Goal: Task Accomplishment & Management: Manage account settings

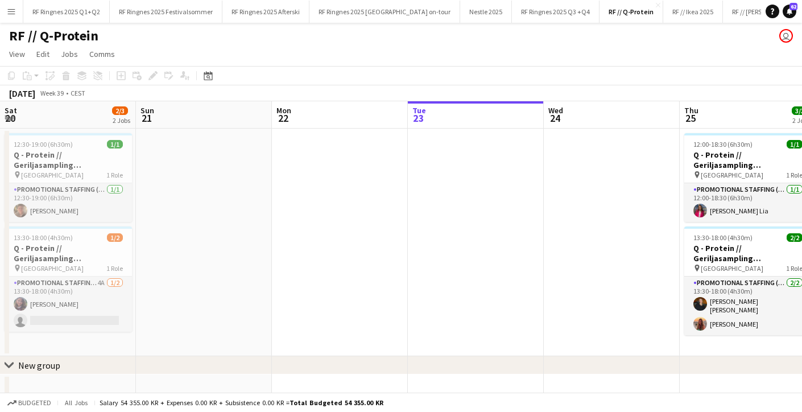
scroll to position [0, 272]
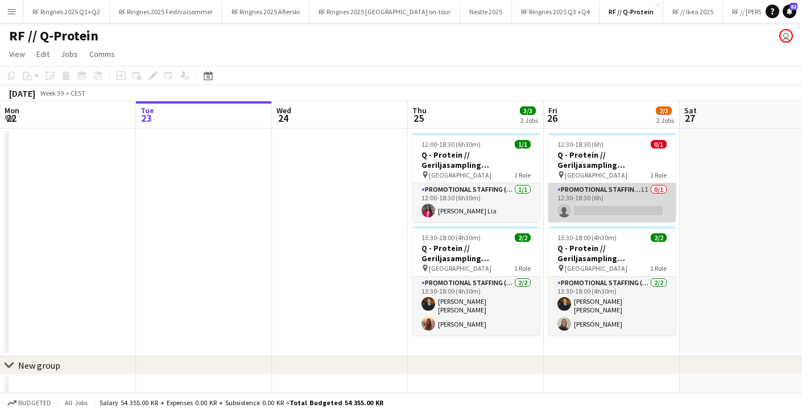
click at [630, 198] on app-card-role "Promotional Staffing (Brand Ambassadors) 1I 0/1 12:30-18:30 (6h) single-neutral…" at bounding box center [611, 202] width 127 height 39
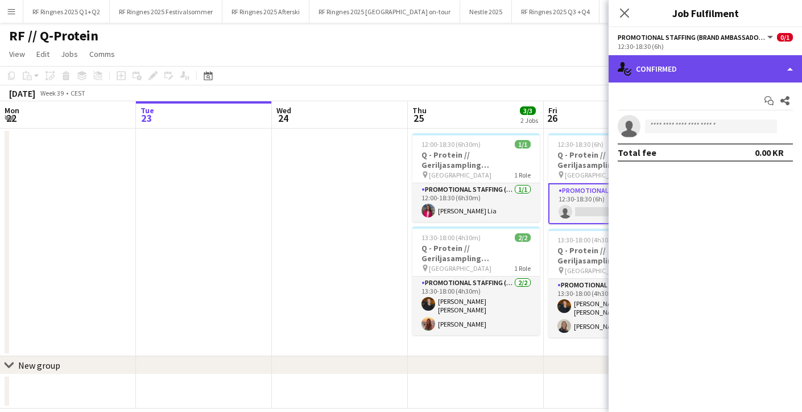
click at [669, 65] on div "single-neutral-actions-check-2 Confirmed" at bounding box center [705, 68] width 193 height 27
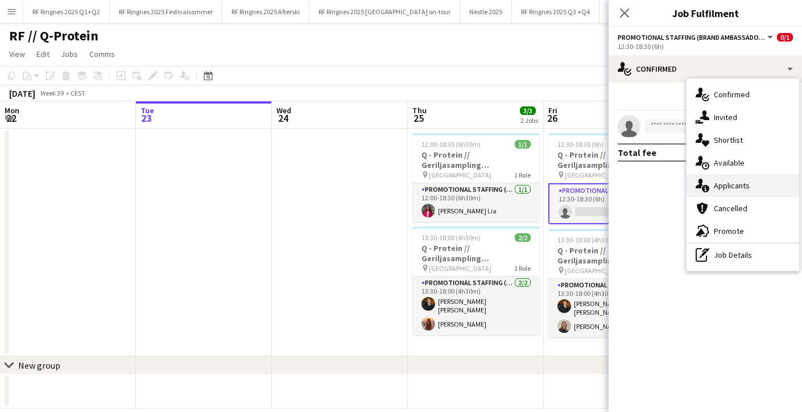
click at [761, 186] on div "single-neutral-actions-information Applicants" at bounding box center [742, 185] width 113 height 23
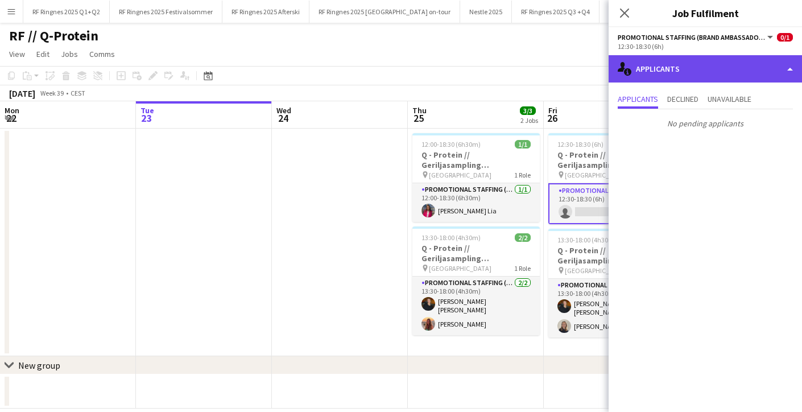
click at [684, 65] on div "single-neutral-actions-information Applicants" at bounding box center [705, 68] width 193 height 27
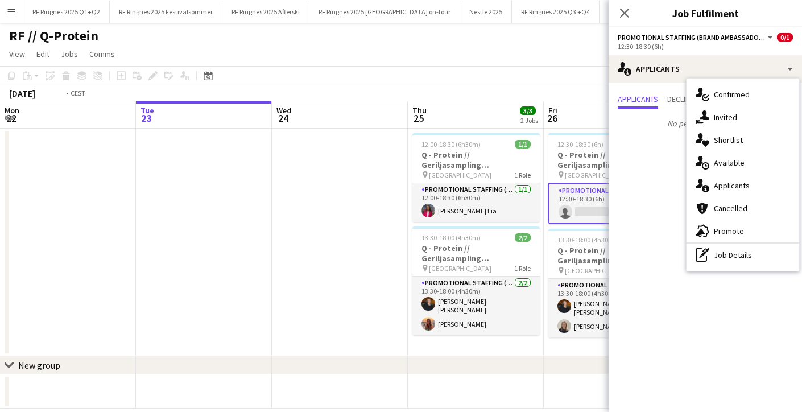
drag, startPoint x: 282, startPoint y: 222, endPoint x: 291, endPoint y: 221, distance: 9.1
click at [282, 222] on app-date-cell at bounding box center [340, 242] width 136 height 227
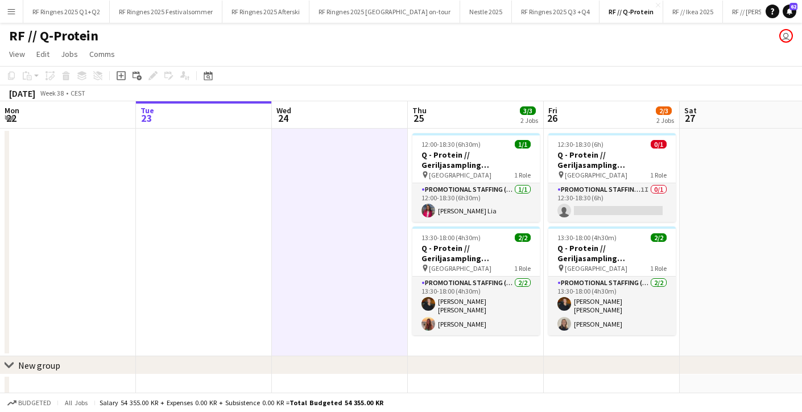
scroll to position [0, 270]
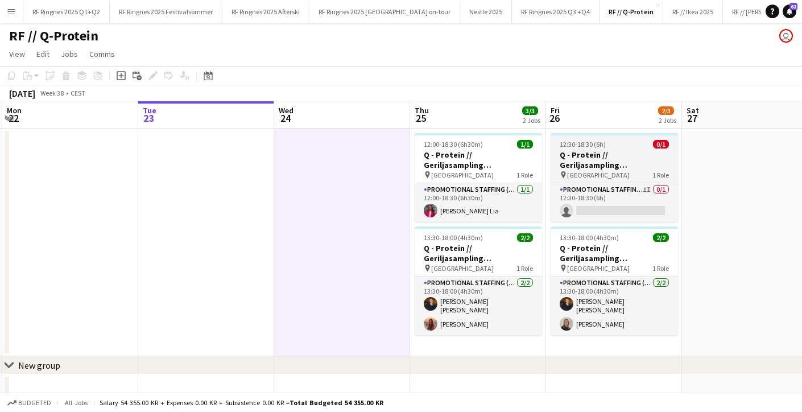
click at [622, 173] on div "pin Trondheim 1 Role" at bounding box center [614, 174] width 127 height 9
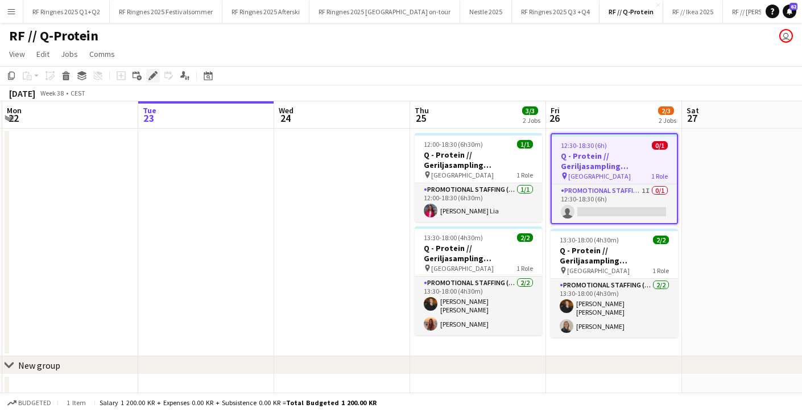
click at [157, 76] on div "Edit" at bounding box center [153, 76] width 14 height 14
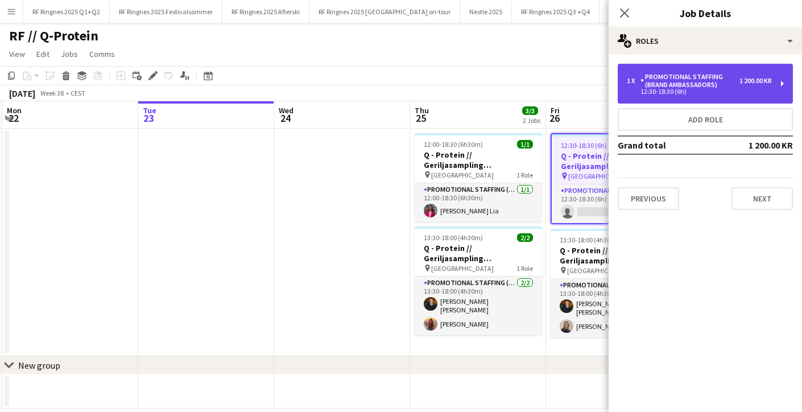
click at [693, 80] on div "Promotional Staffing (Brand Ambassadors)" at bounding box center [689, 81] width 99 height 16
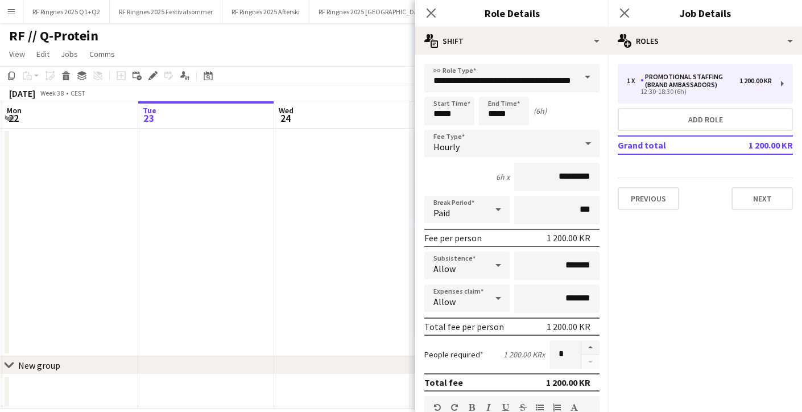
click at [386, 172] on app-date-cell at bounding box center [342, 242] width 136 height 227
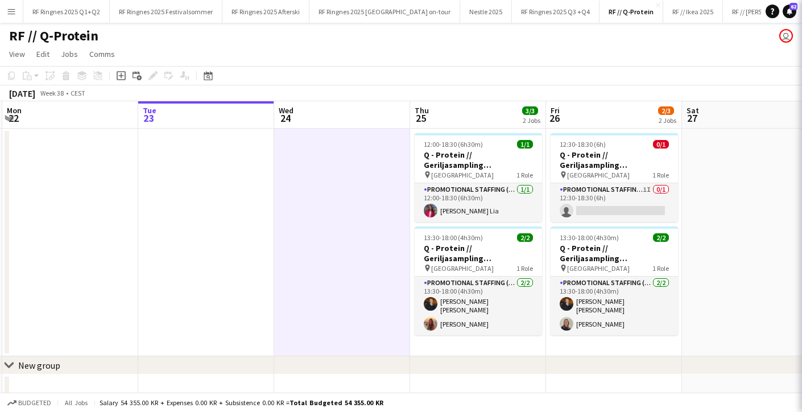
scroll to position [0, 270]
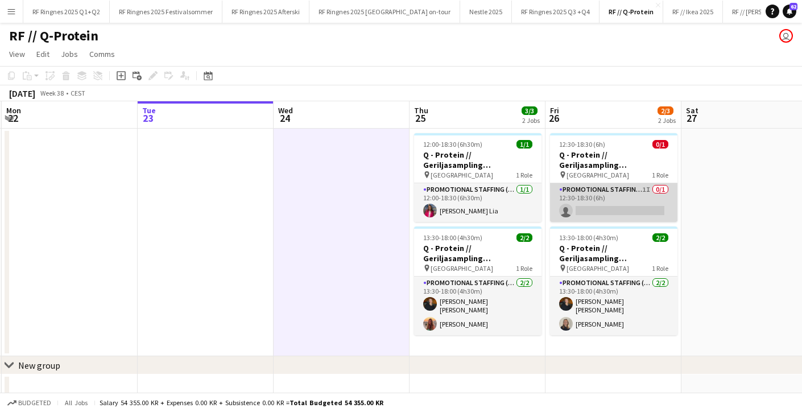
click at [619, 202] on app-card-role "Promotional Staffing (Brand Ambassadors) 1I 0/1 12:30-18:30 (6h) single-neutral…" at bounding box center [613, 202] width 127 height 39
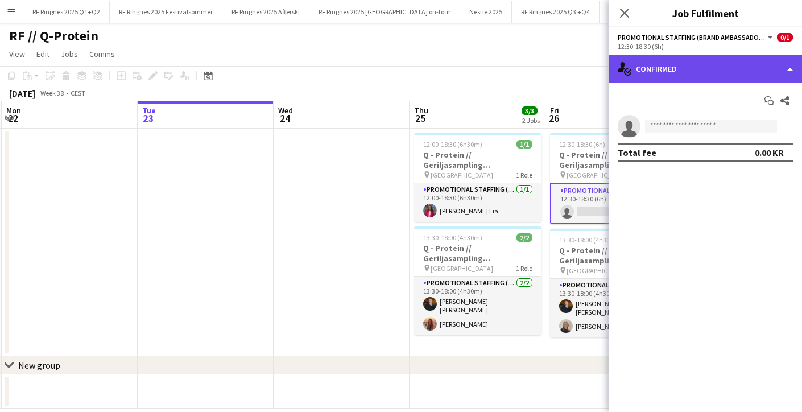
click at [697, 73] on div "single-neutral-actions-check-2 Confirmed" at bounding box center [705, 68] width 193 height 27
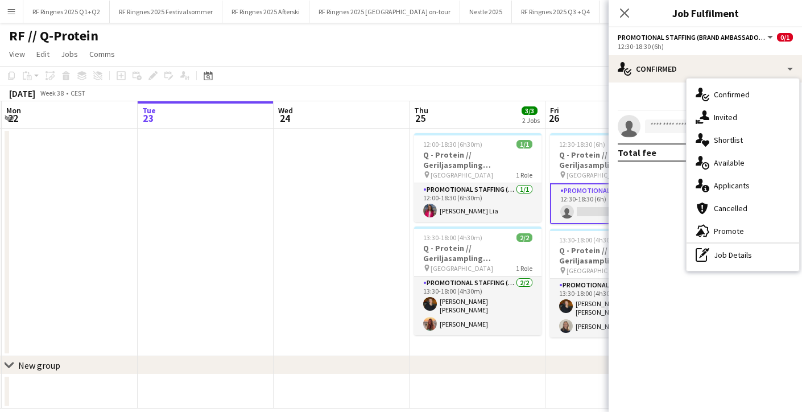
click at [713, 118] on div "single-neutral-actions-share-1 Invited" at bounding box center [742, 117] width 113 height 23
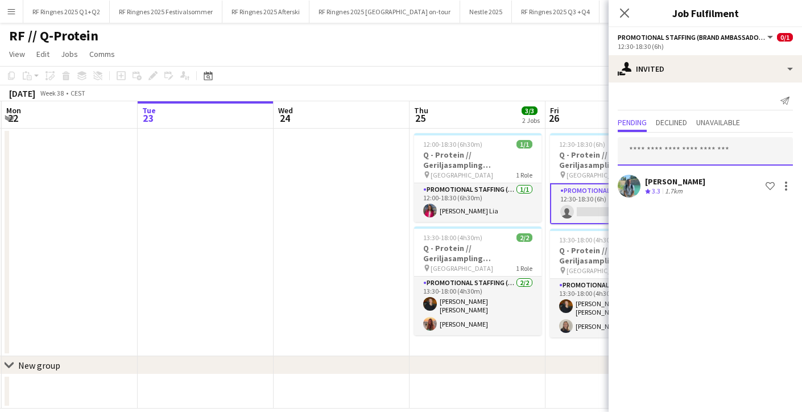
click at [701, 150] on input "text" at bounding box center [705, 151] width 175 height 28
click at [669, 129] on span "Declined" at bounding box center [671, 123] width 31 height 17
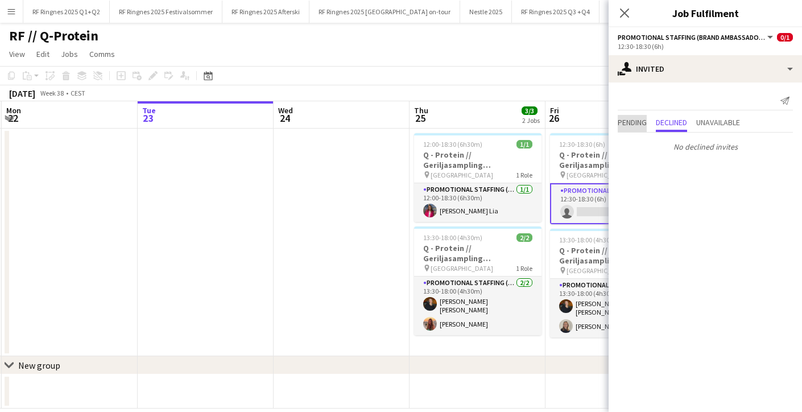
click at [646, 125] on span "Pending" at bounding box center [632, 122] width 29 height 8
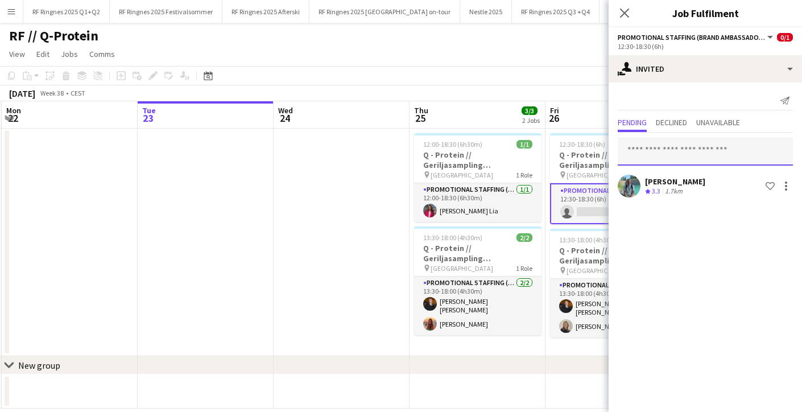
click at [706, 150] on input "text" at bounding box center [705, 151] width 175 height 28
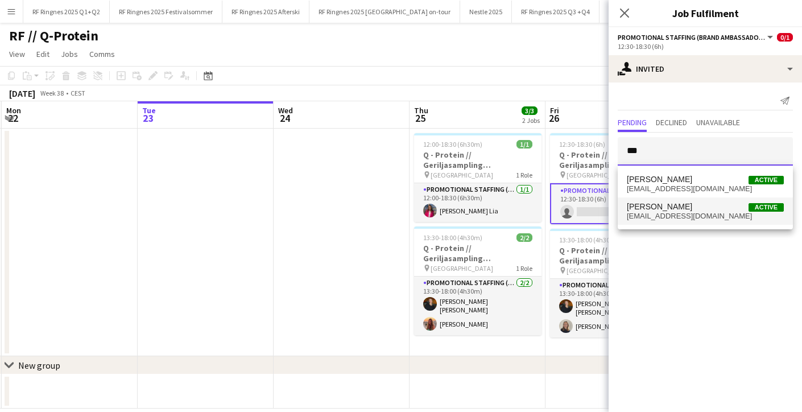
type input "***"
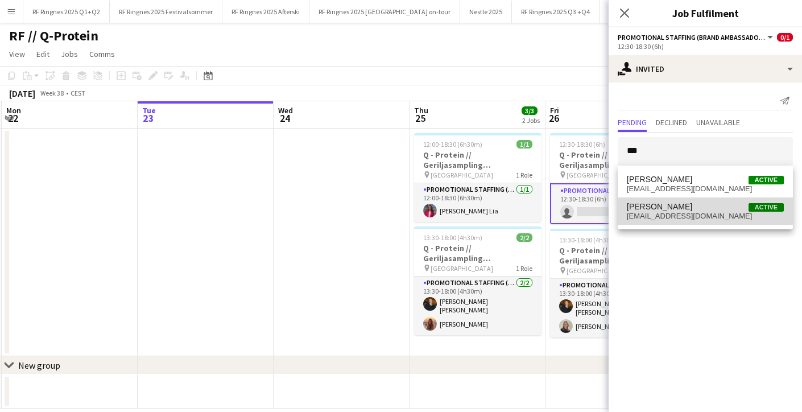
click at [699, 204] on span "Ane Brovold Active" at bounding box center [705, 207] width 157 height 10
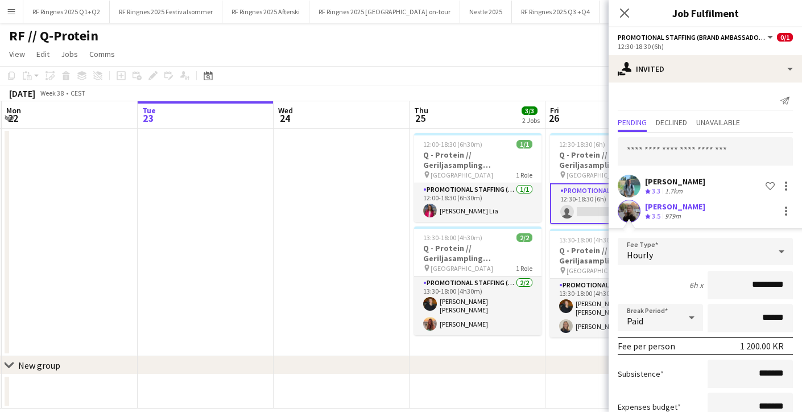
scroll to position [80, 0]
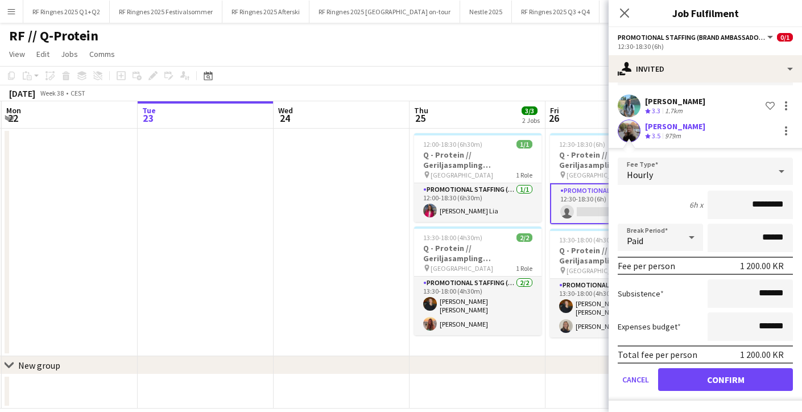
click at [705, 372] on button "Confirm" at bounding box center [725, 379] width 135 height 23
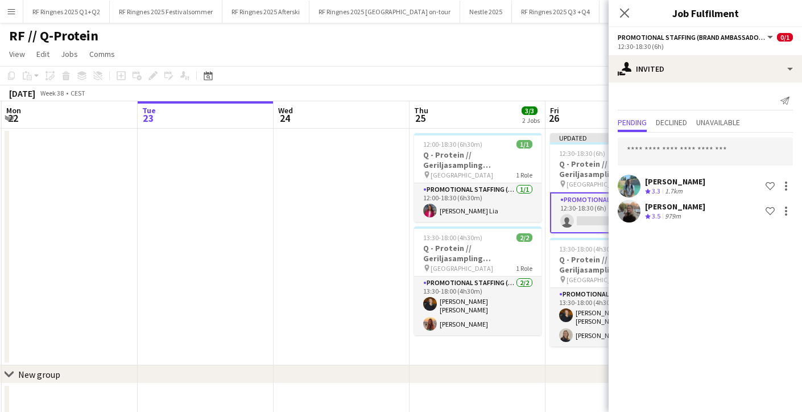
scroll to position [0, 0]
click at [693, 155] on input "text" at bounding box center [705, 151] width 175 height 28
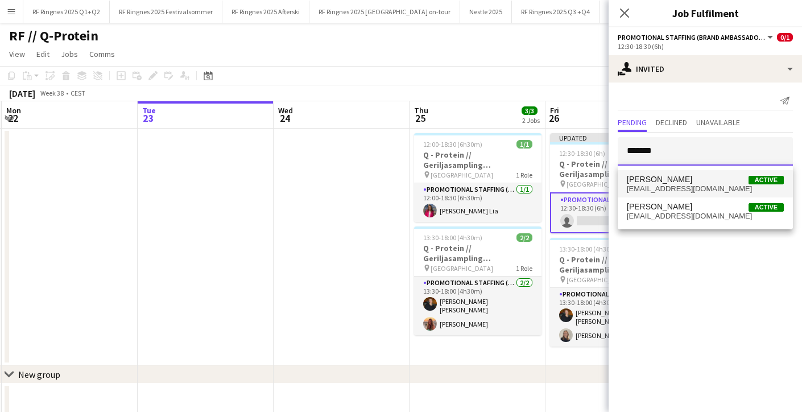
type input "******"
click at [704, 179] on span "Casper Nilsen Active" at bounding box center [705, 180] width 157 height 10
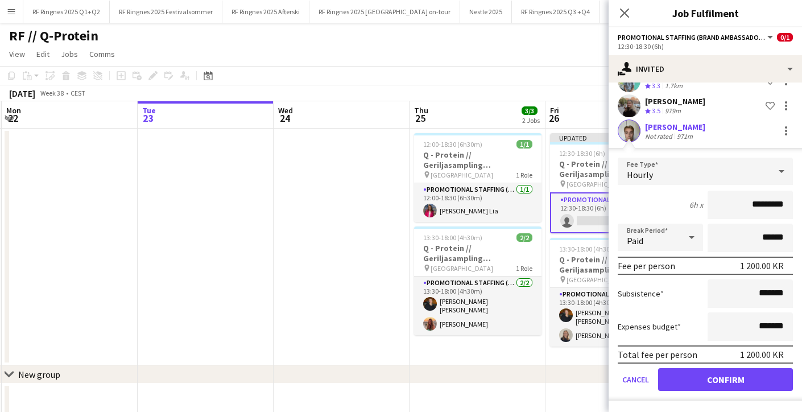
scroll to position [24, 0]
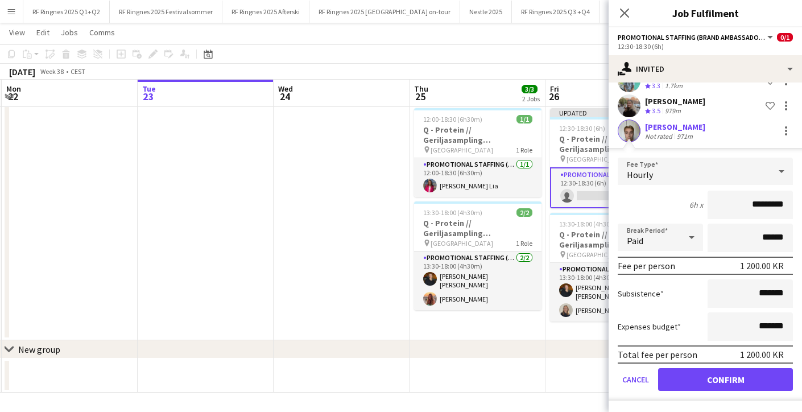
click at [730, 381] on button "Confirm" at bounding box center [725, 379] width 135 height 23
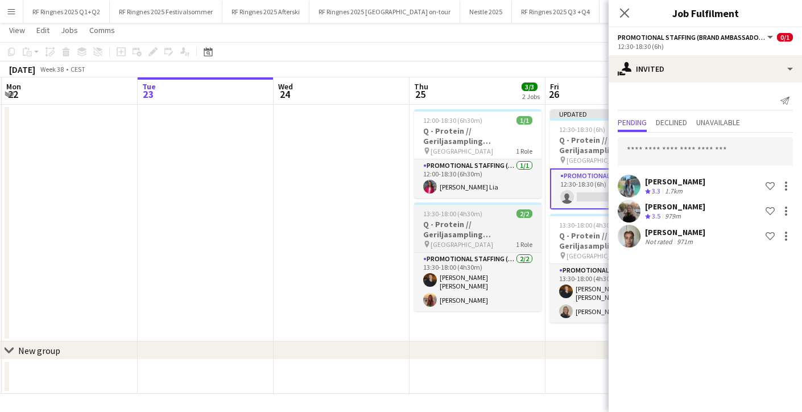
scroll to position [7, 0]
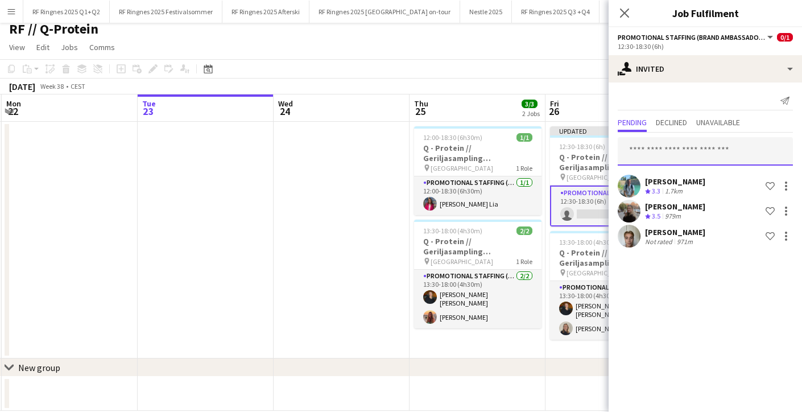
click at [672, 149] on input "text" at bounding box center [705, 151] width 175 height 28
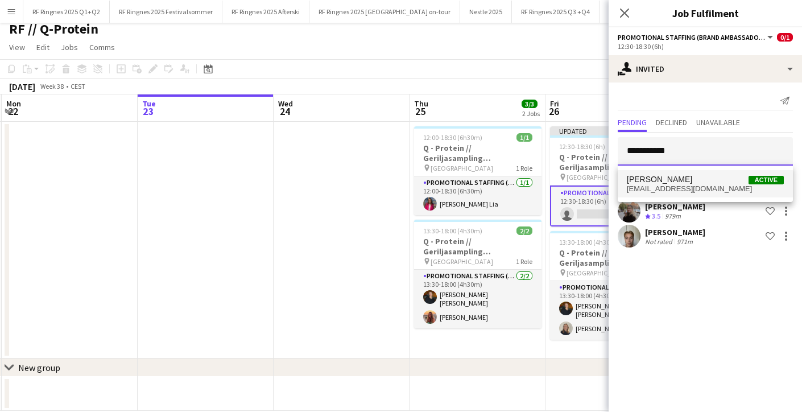
type input "**********"
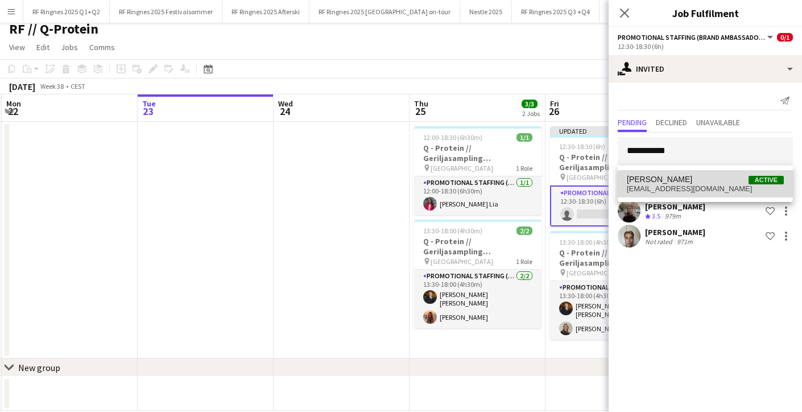
click at [687, 181] on span "Eirin Andersen Active" at bounding box center [705, 180] width 157 height 10
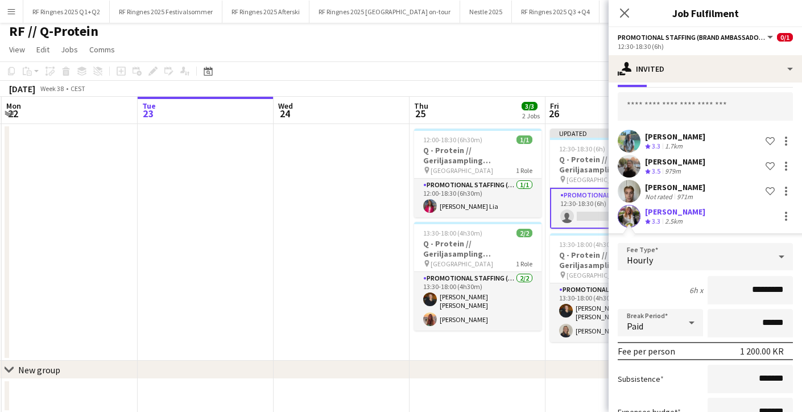
scroll to position [130, 0]
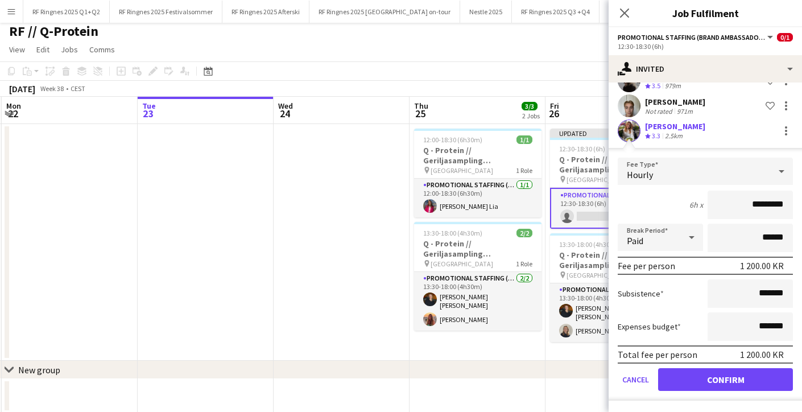
click at [742, 377] on button "Confirm" at bounding box center [725, 379] width 135 height 23
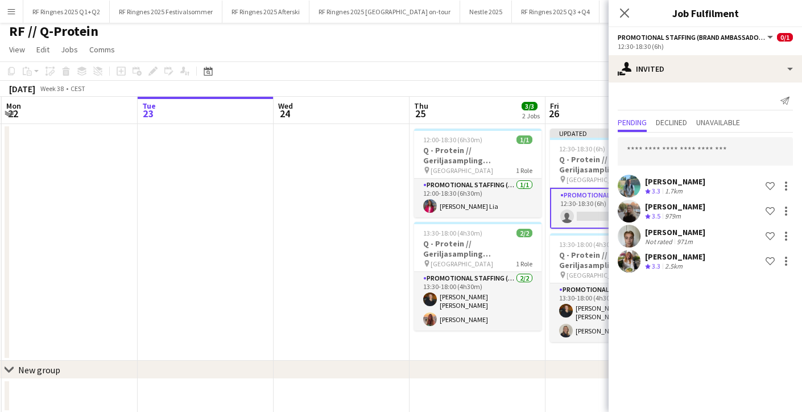
scroll to position [0, 0]
click at [693, 151] on input "text" at bounding box center [705, 151] width 175 height 28
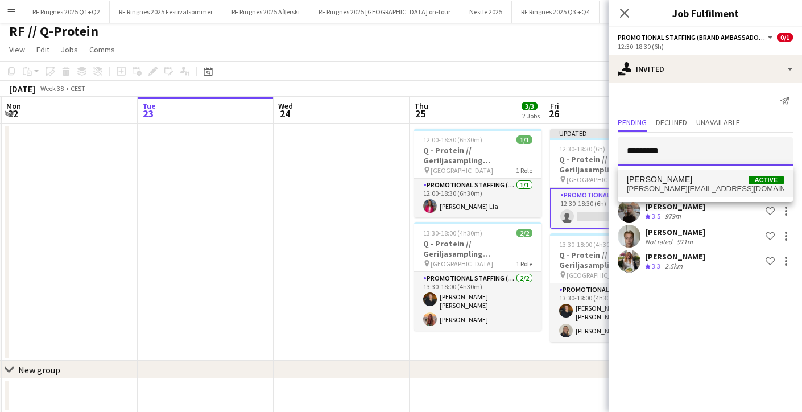
type input "*********"
click at [681, 186] on span "[PERSON_NAME][EMAIL_ADDRESS][DOMAIN_NAME]" at bounding box center [705, 188] width 157 height 9
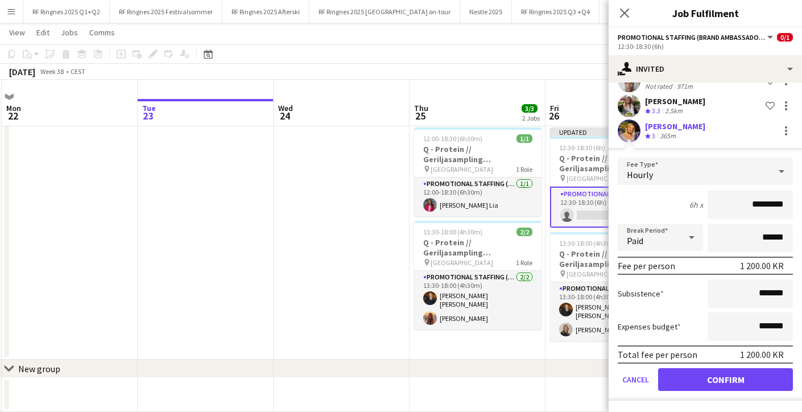
scroll to position [24, 0]
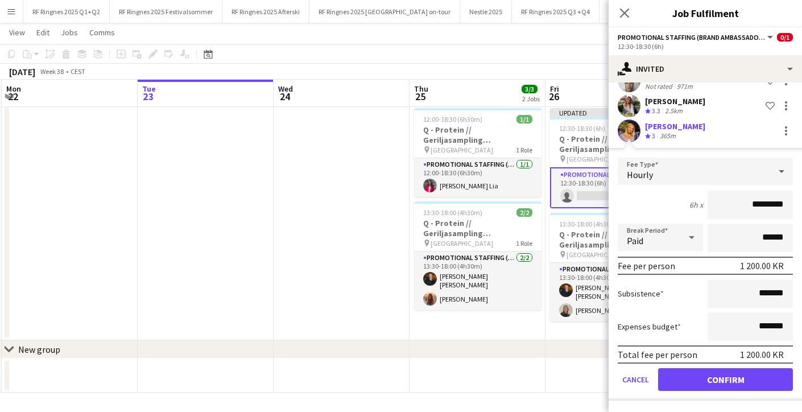
click at [729, 380] on button "Confirm" at bounding box center [725, 379] width 135 height 23
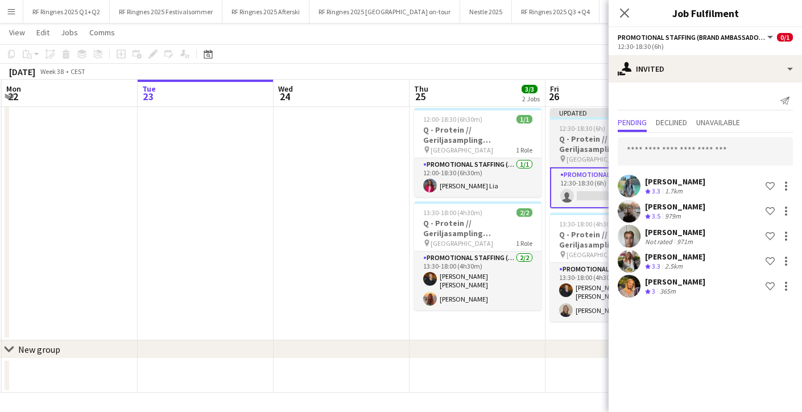
scroll to position [0, 0]
click at [735, 151] on input "text" at bounding box center [705, 151] width 175 height 28
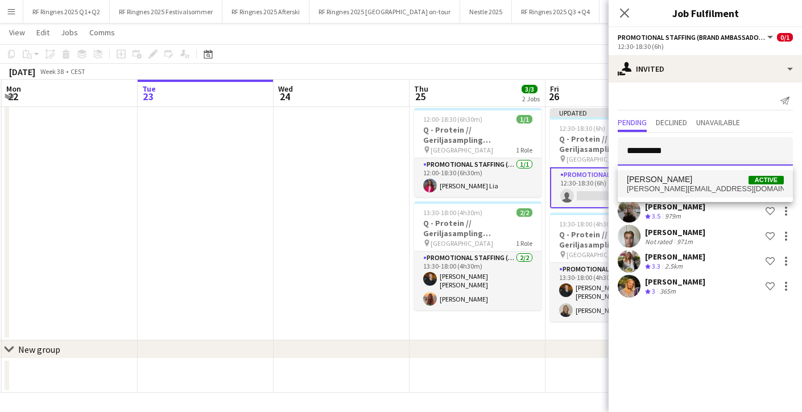
type input "**********"
click at [689, 187] on span "[PERSON_NAME][EMAIL_ADDRESS][DOMAIN_NAME]" at bounding box center [705, 188] width 157 height 9
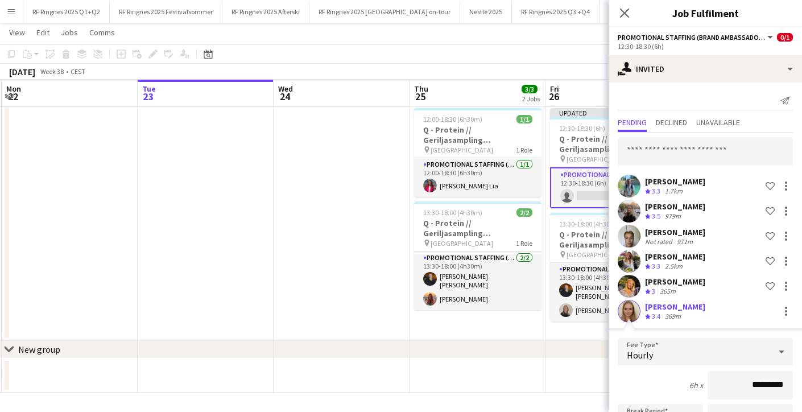
scroll to position [180, 0]
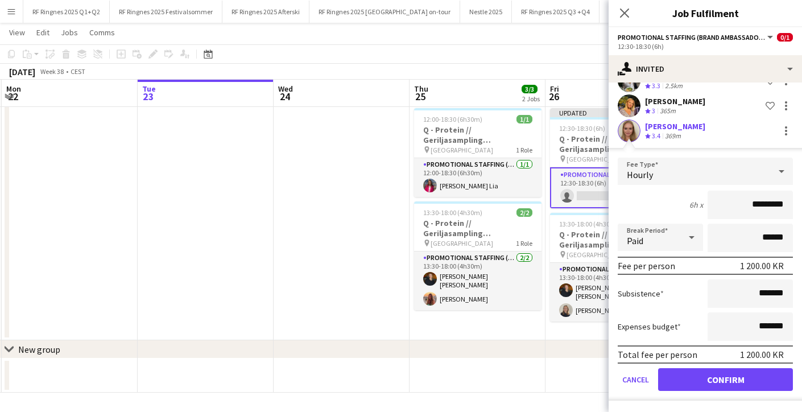
click at [743, 378] on button "Confirm" at bounding box center [725, 379] width 135 height 23
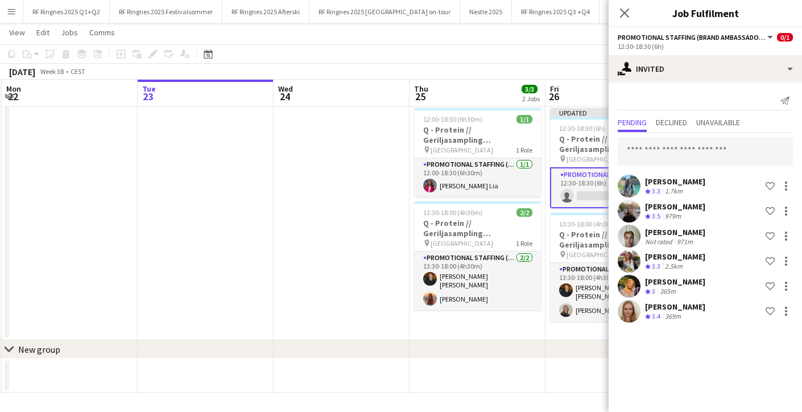
scroll to position [0, 0]
click at [700, 152] on input "text" at bounding box center [705, 151] width 175 height 28
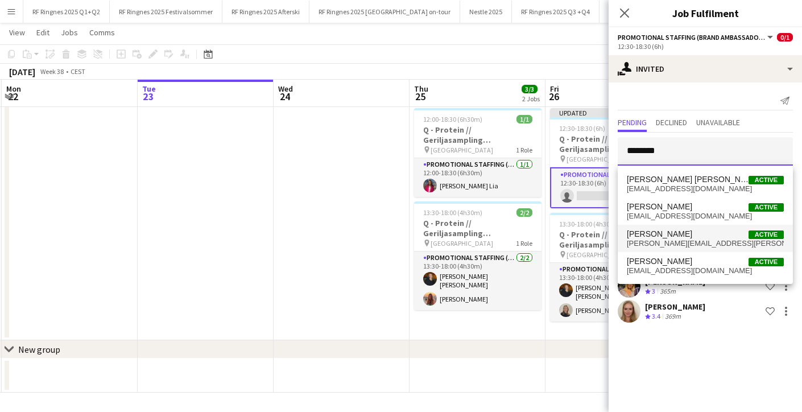
type input "********"
click at [671, 237] on span "[PERSON_NAME]" at bounding box center [659, 234] width 65 height 10
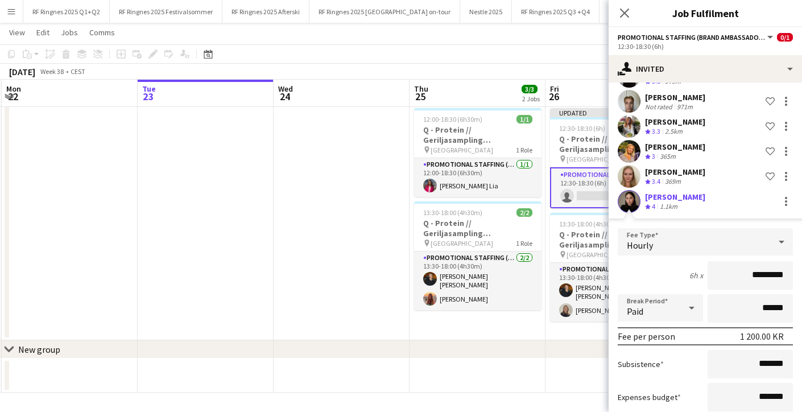
scroll to position [205, 0]
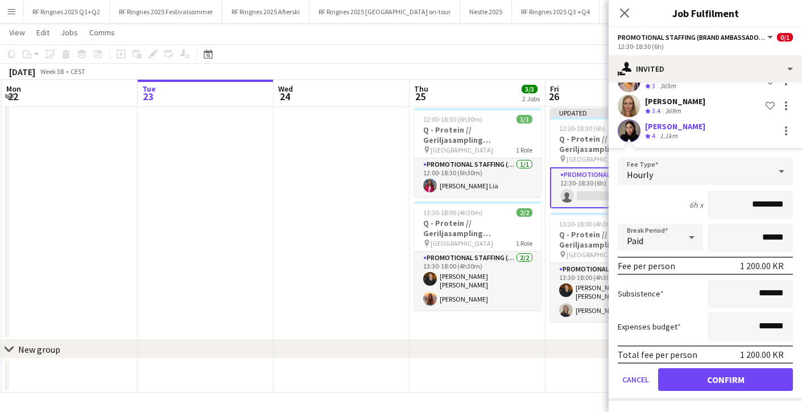
click at [717, 377] on button "Confirm" at bounding box center [725, 379] width 135 height 23
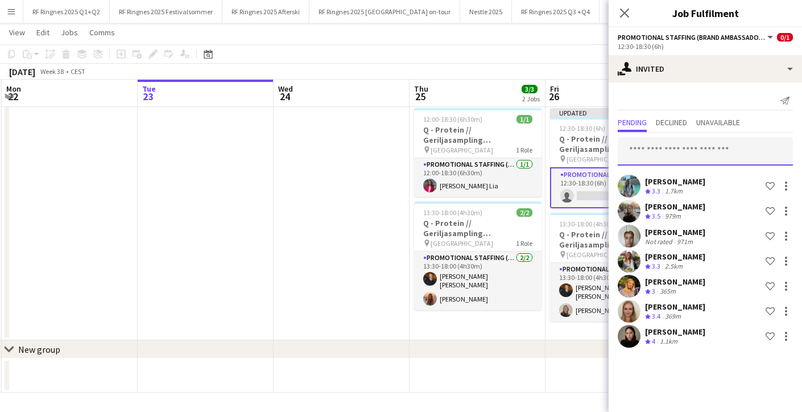
click at [715, 155] on input "text" at bounding box center [705, 151] width 175 height 28
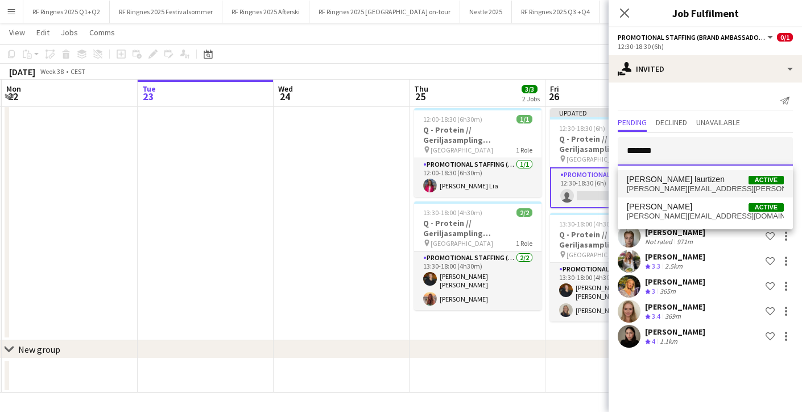
type input "*******"
click at [706, 182] on span "[PERSON_NAME] laurtizen" at bounding box center [676, 180] width 98 height 10
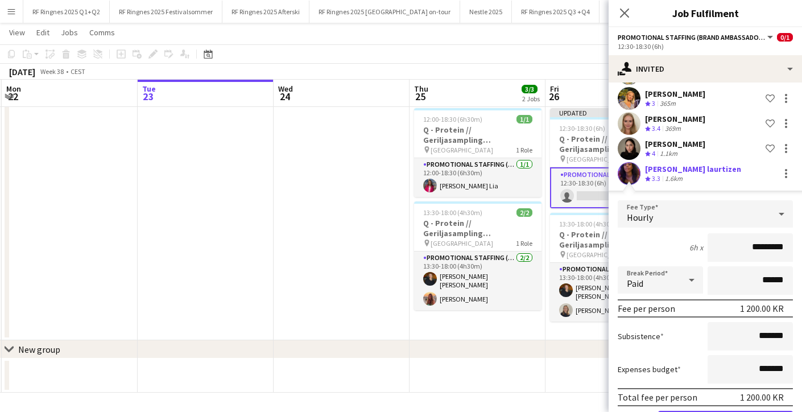
scroll to position [230, 0]
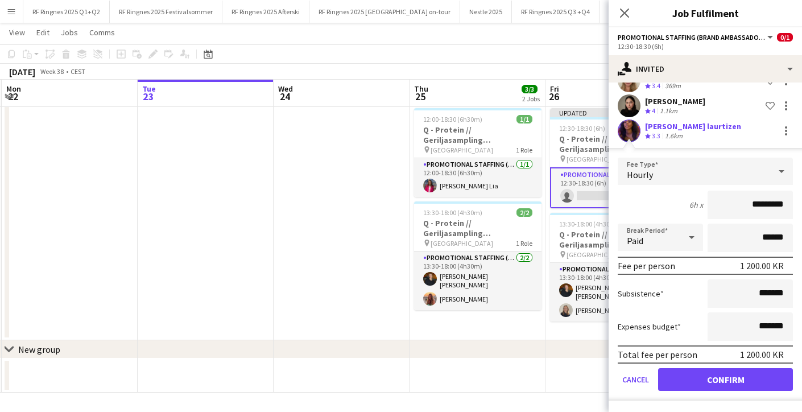
click at [748, 384] on button "Confirm" at bounding box center [725, 379] width 135 height 23
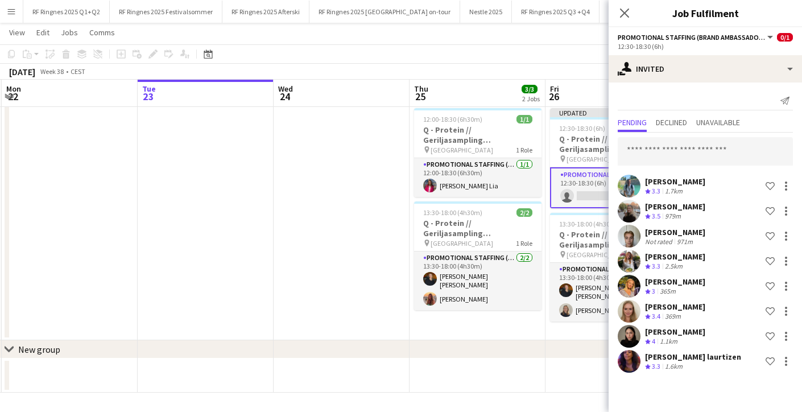
scroll to position [0, 0]
click at [699, 154] on input "text" at bounding box center [705, 151] width 175 height 28
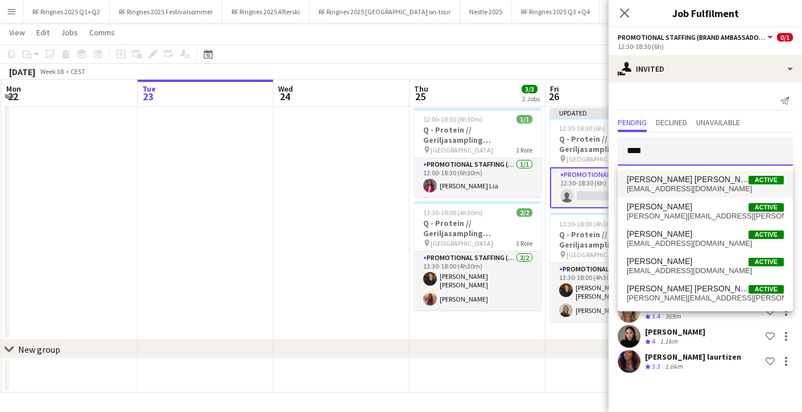
type input "****"
click at [710, 180] on span "Lars Kristian Andersen Active" at bounding box center [705, 180] width 157 height 10
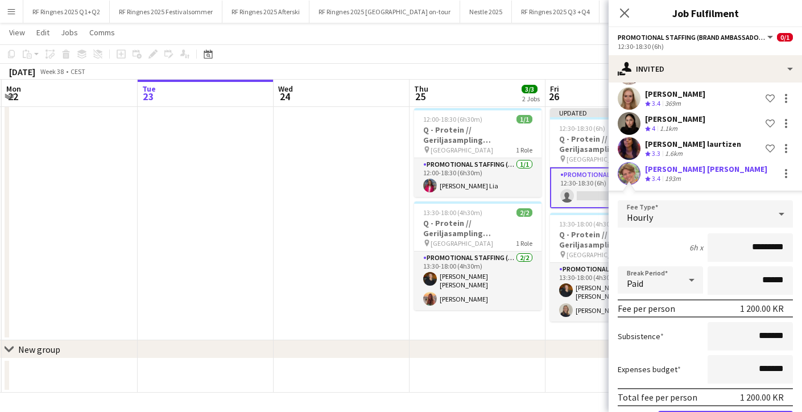
scroll to position [255, 0]
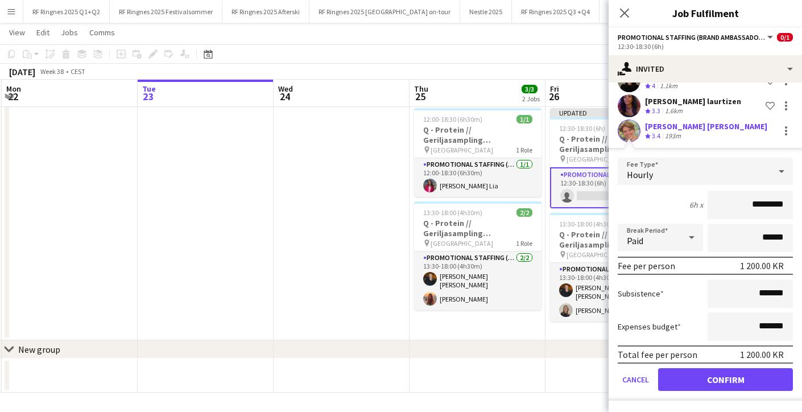
click at [739, 380] on button "Confirm" at bounding box center [725, 379] width 135 height 23
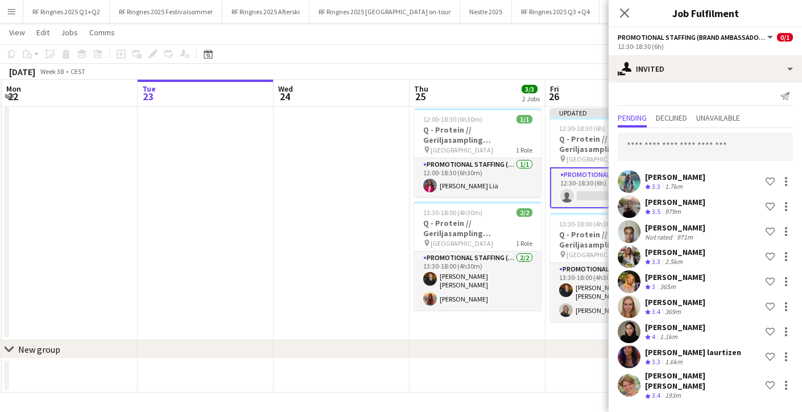
scroll to position [0, 0]
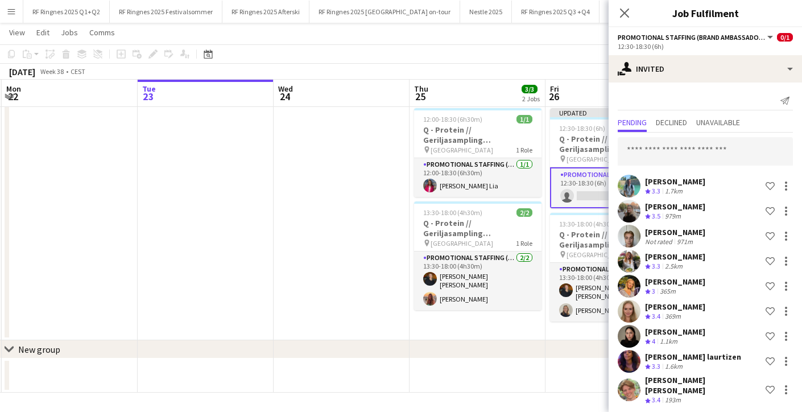
click at [342, 210] on app-date-cell at bounding box center [342, 222] width 136 height 237
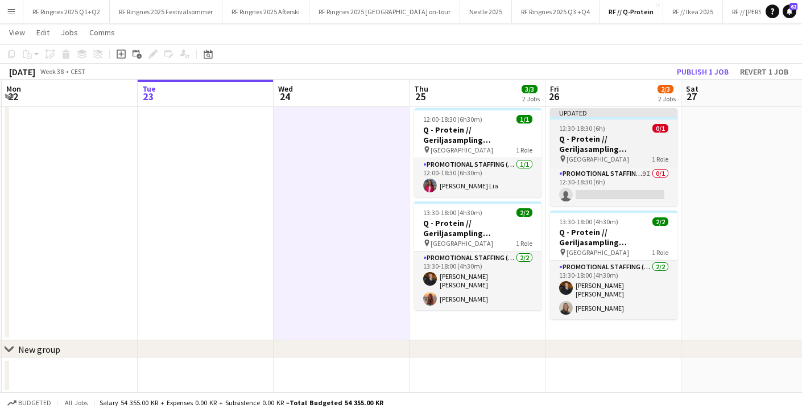
click at [620, 134] on h3 "Q - Protein // Geriljasampling [GEOGRAPHIC_DATA]" at bounding box center [613, 144] width 127 height 20
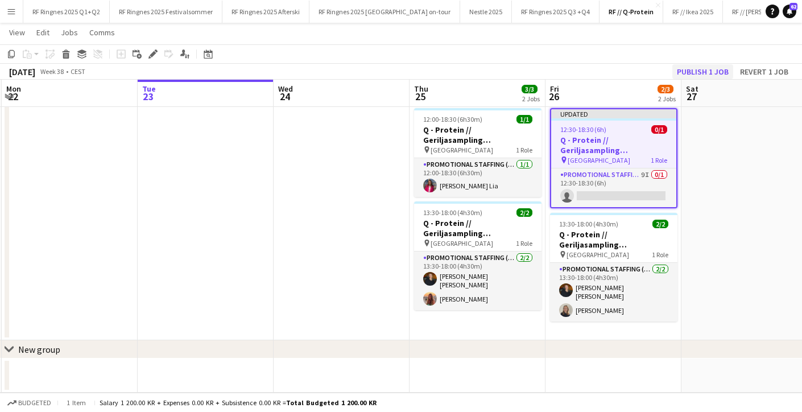
click at [700, 67] on button "Publish 1 job" at bounding box center [702, 71] width 61 height 15
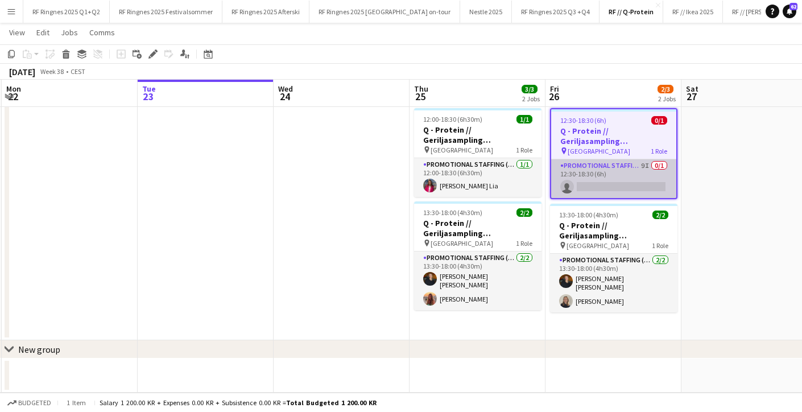
click at [617, 183] on app-card-role "Promotional Staffing (Brand Ambassadors) 9I 0/1 12:30-18:30 (6h) single-neutral…" at bounding box center [613, 178] width 125 height 39
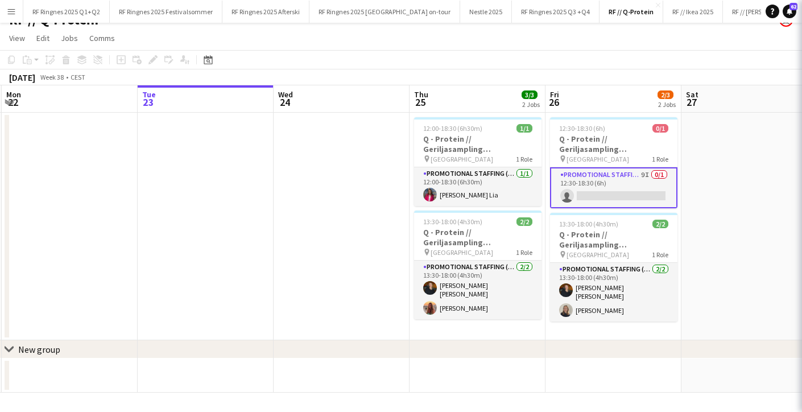
scroll to position [15, 0]
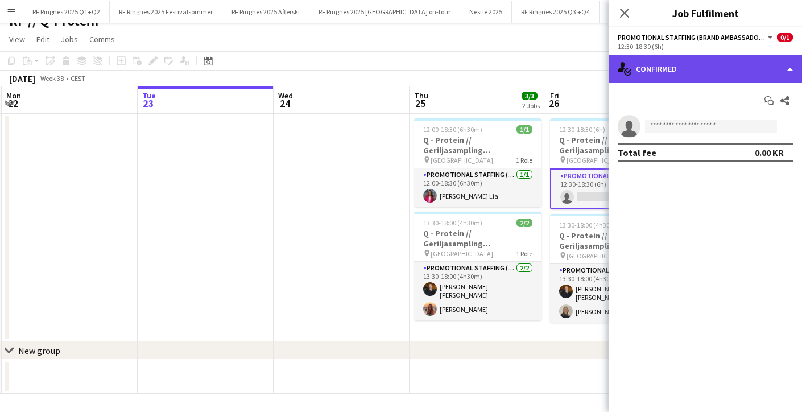
click at [687, 71] on div "single-neutral-actions-check-2 Confirmed" at bounding box center [705, 68] width 193 height 27
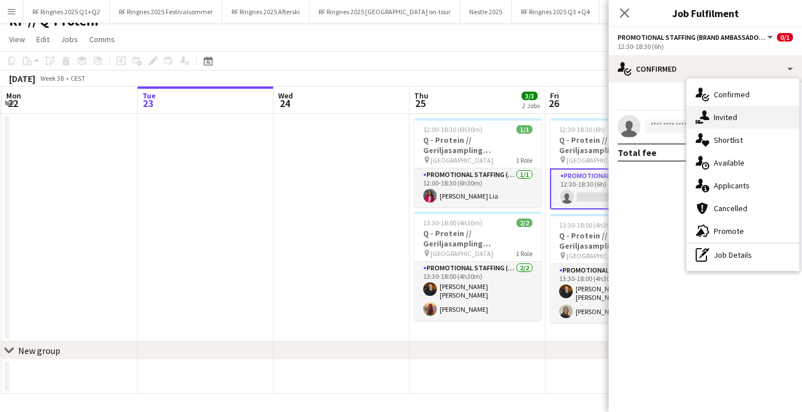
click at [719, 119] on span "Invited" at bounding box center [725, 117] width 23 height 10
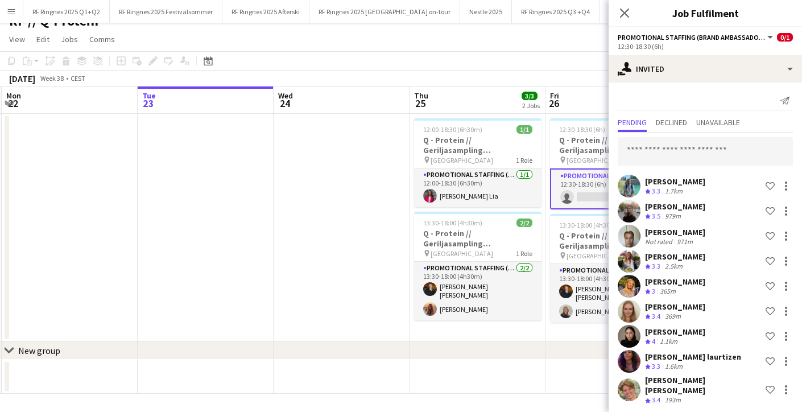
scroll to position [16, 0]
click at [655, 157] on input "text" at bounding box center [705, 151] width 175 height 28
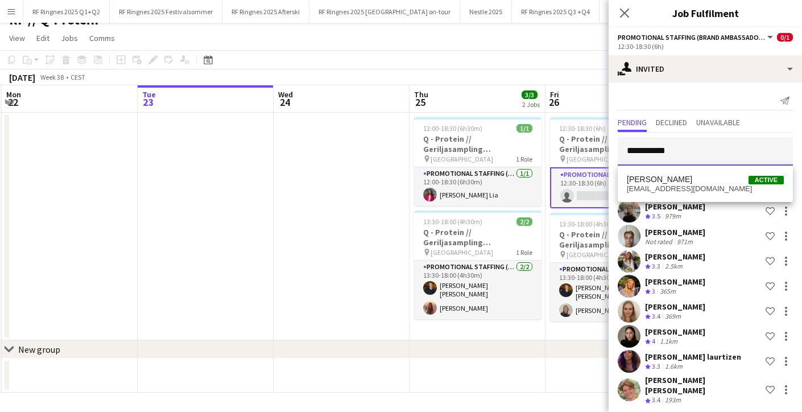
type input "**********"
drag, startPoint x: 644, startPoint y: 162, endPoint x: 657, endPoint y: 184, distance: 25.6
click at [657, 184] on span "[PERSON_NAME]" at bounding box center [659, 180] width 65 height 10
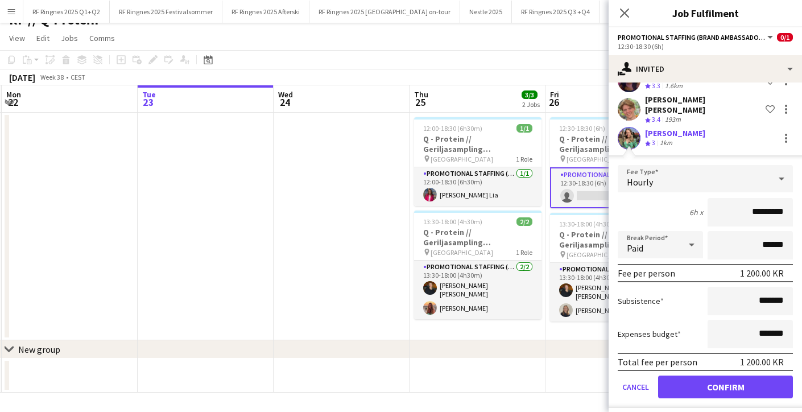
click at [715, 383] on button "Confirm" at bounding box center [725, 386] width 135 height 23
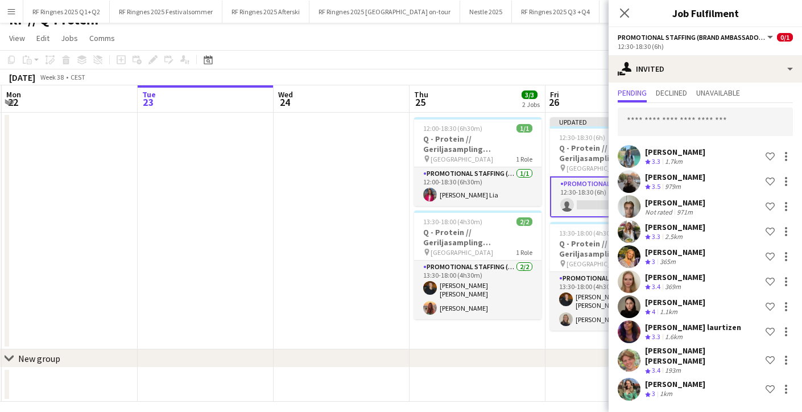
scroll to position [22, 0]
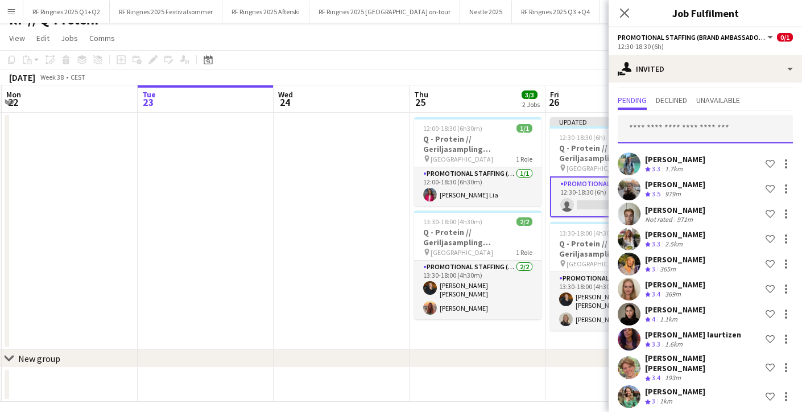
click at [674, 135] on input "text" at bounding box center [705, 129] width 175 height 28
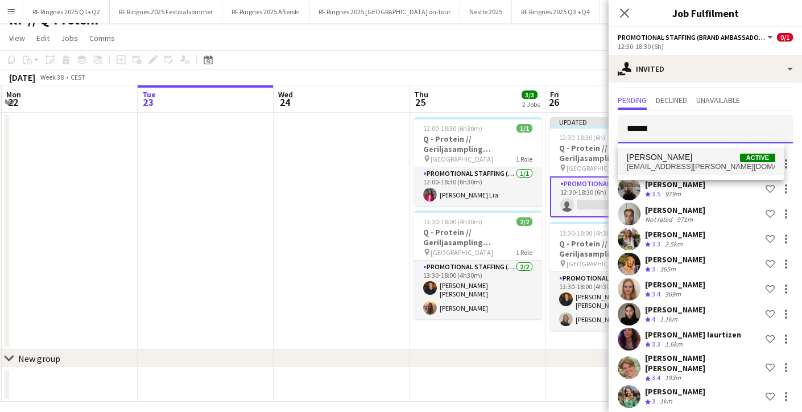
type input "******"
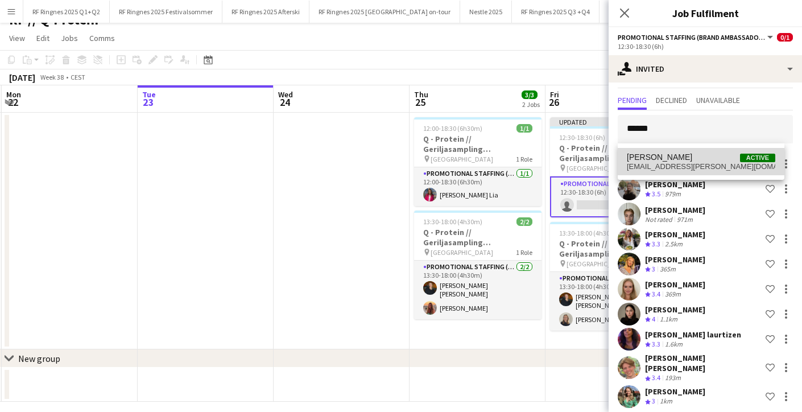
click at [721, 162] on span "[EMAIL_ADDRESS][PERSON_NAME][DOMAIN_NAME]" at bounding box center [701, 166] width 148 height 9
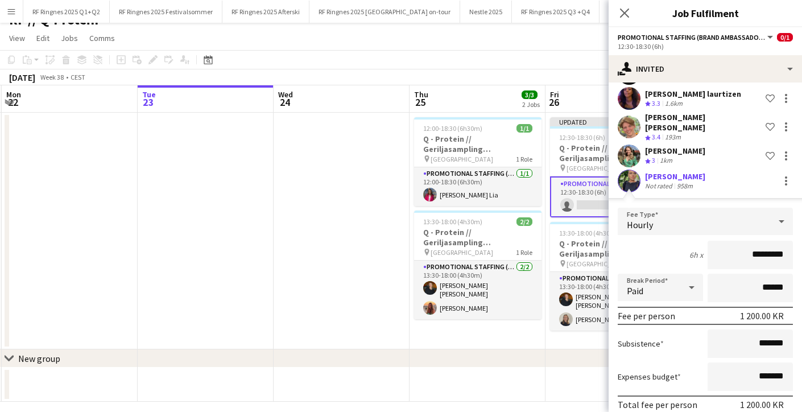
scroll to position [24, 0]
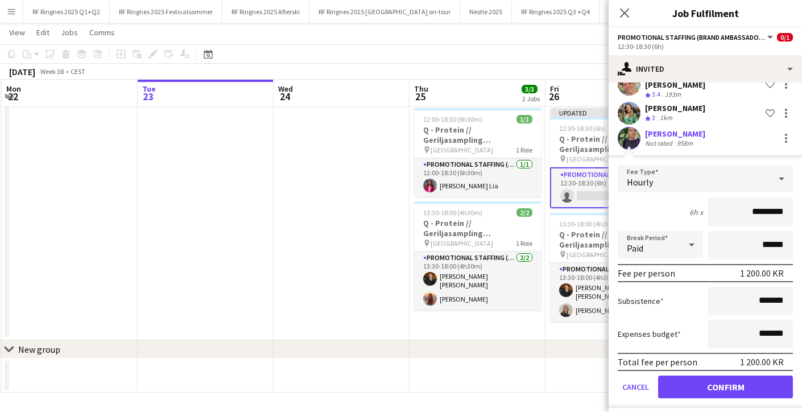
click at [719, 377] on button "Confirm" at bounding box center [725, 386] width 135 height 23
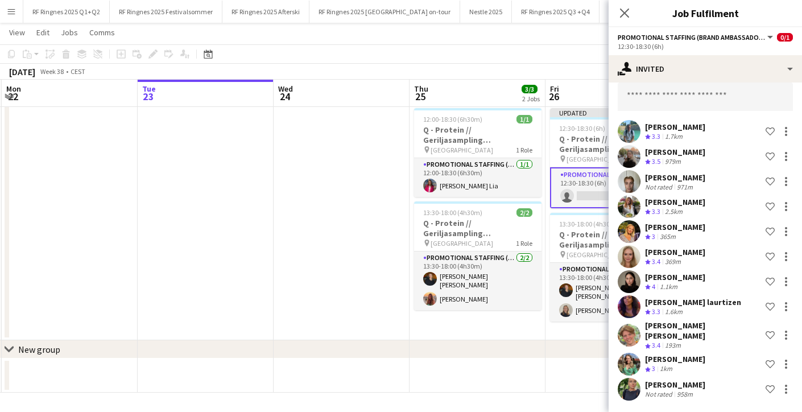
scroll to position [47, 0]
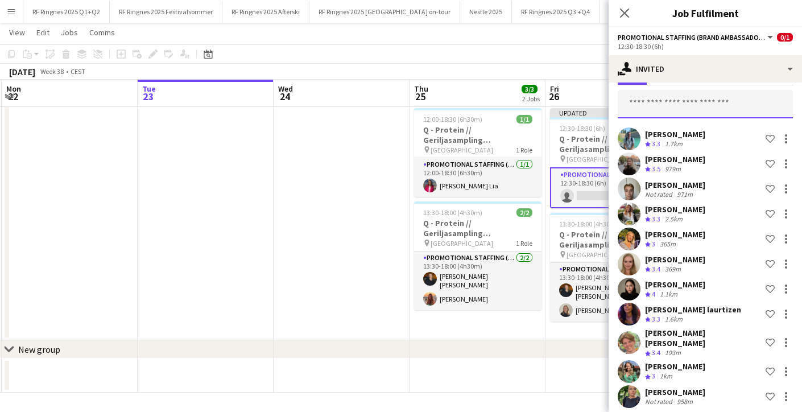
click at [662, 104] on input "text" at bounding box center [705, 104] width 175 height 28
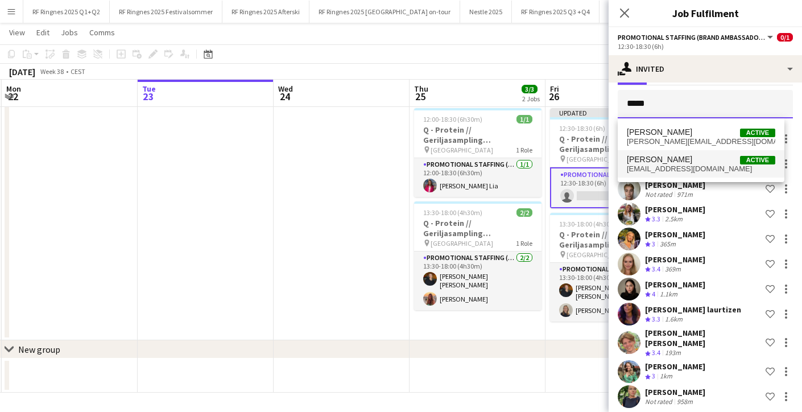
type input "*****"
click at [719, 164] on span "Seline Skjølaas Leupi Active" at bounding box center [701, 160] width 148 height 10
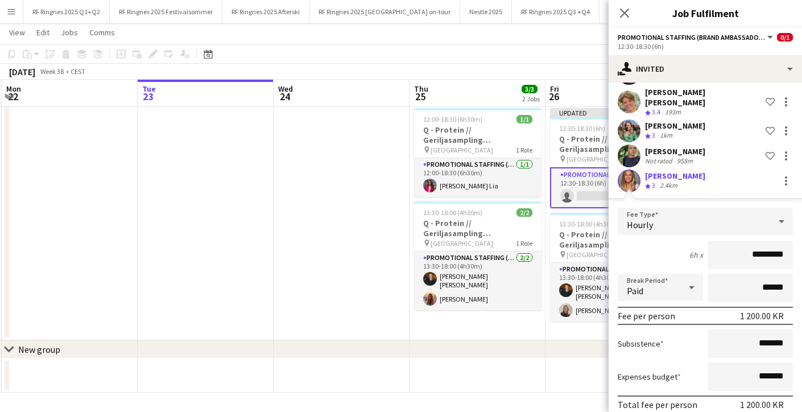
scroll to position [330, 0]
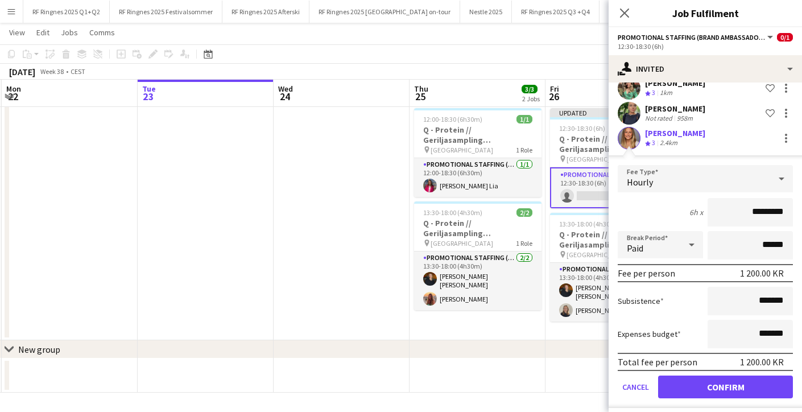
click at [719, 375] on button "Confirm" at bounding box center [725, 386] width 135 height 23
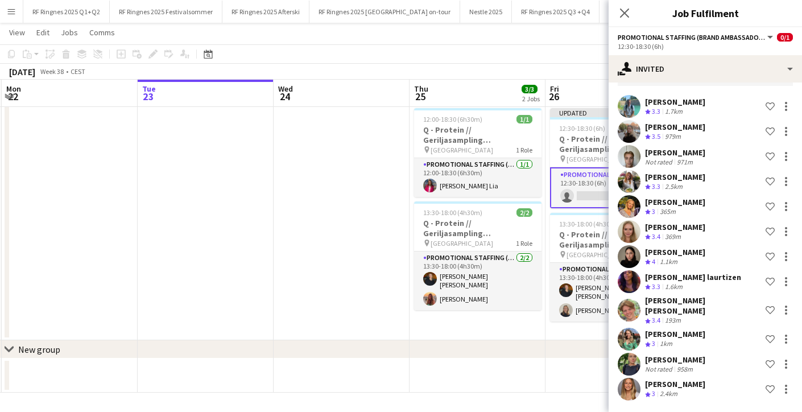
scroll to position [72, 0]
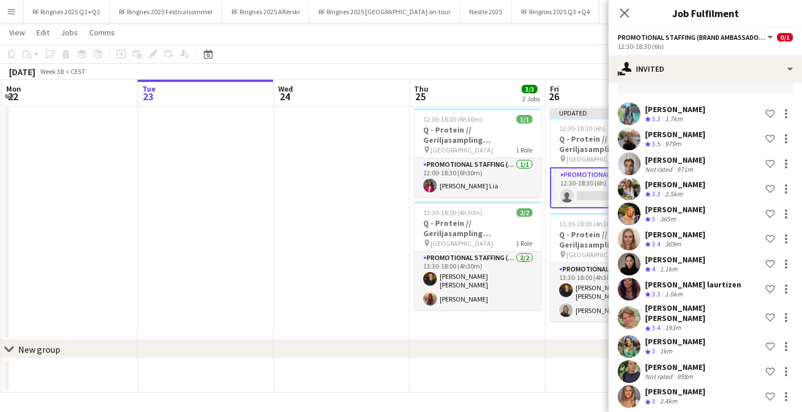
click at [352, 235] on app-date-cell at bounding box center [342, 222] width 136 height 237
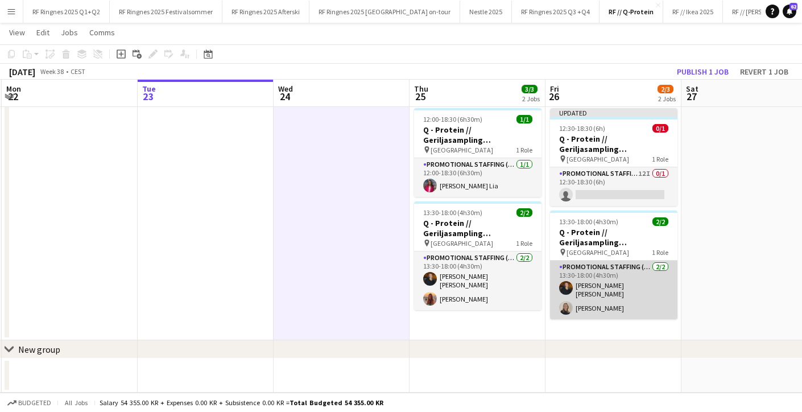
click at [607, 291] on app-card-role "Promotional Staffing (Brand Ambassadors) 2/2 13:30-18:00 (4h30m) Andrine Mari O…" at bounding box center [613, 289] width 127 height 59
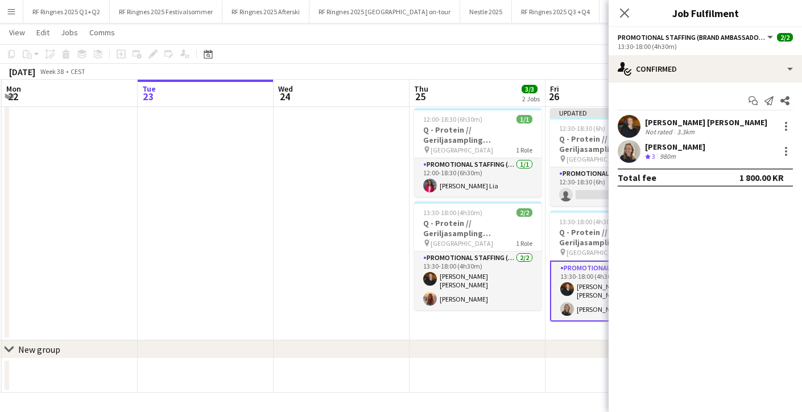
click at [630, 119] on app-user-avatar at bounding box center [629, 126] width 23 height 23
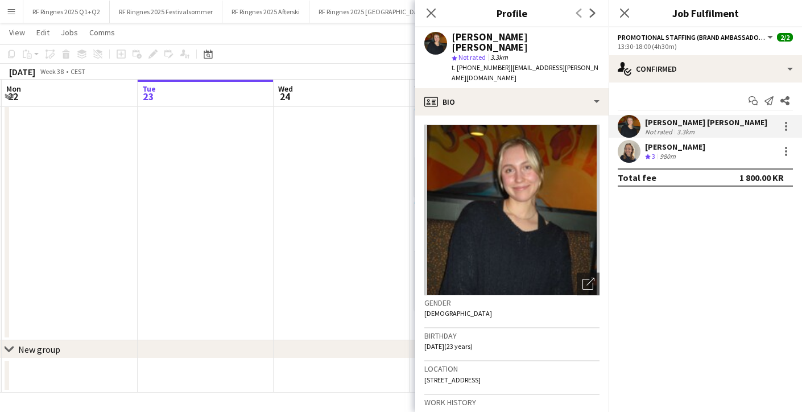
scroll to position [222, 0]
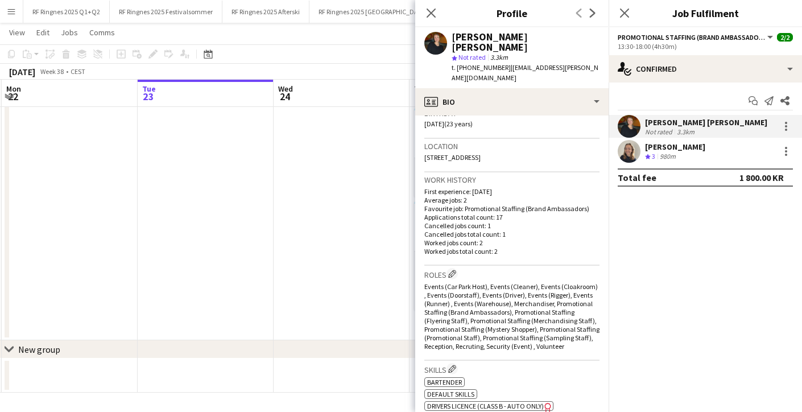
click at [703, 152] on div "Crew rating 3 980m" at bounding box center [675, 157] width 60 height 10
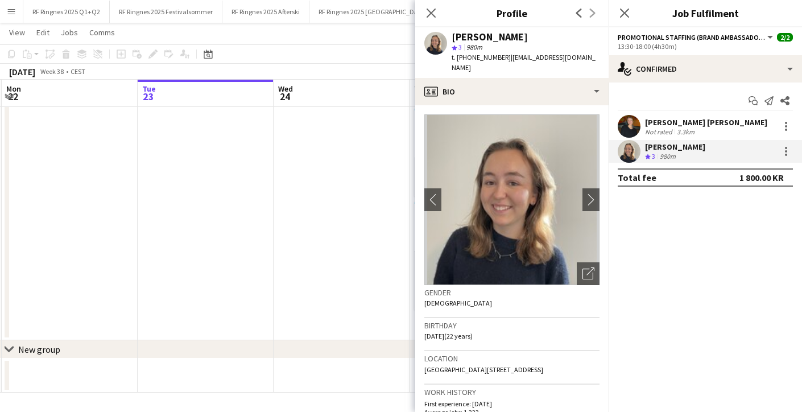
scroll to position [367, 0]
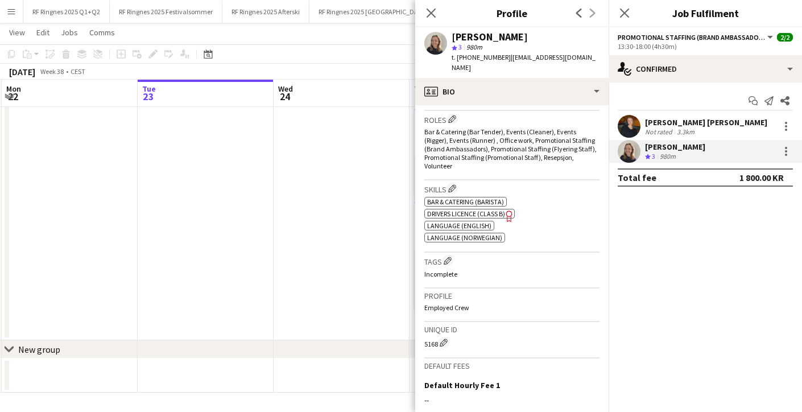
click at [413, 227] on app-date-cell "12:00-18:30 (6h30m) 1/1 Q - Protein // Geriljasampling Trondheim pin Trondheim …" at bounding box center [477, 222] width 136 height 237
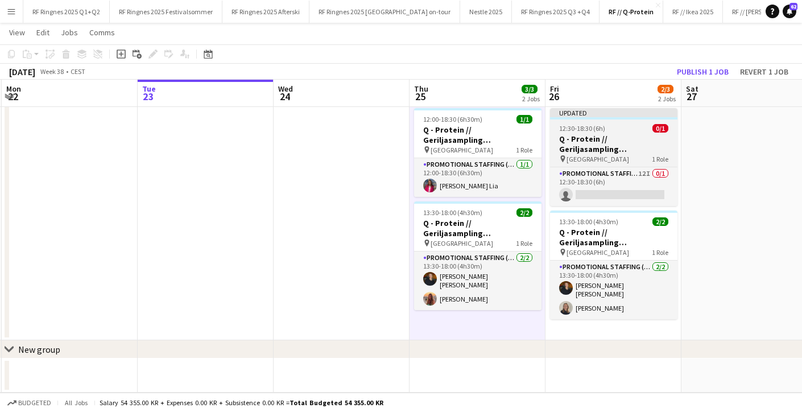
click at [638, 127] on div "12:30-18:30 (6h) 0/1" at bounding box center [613, 128] width 127 height 9
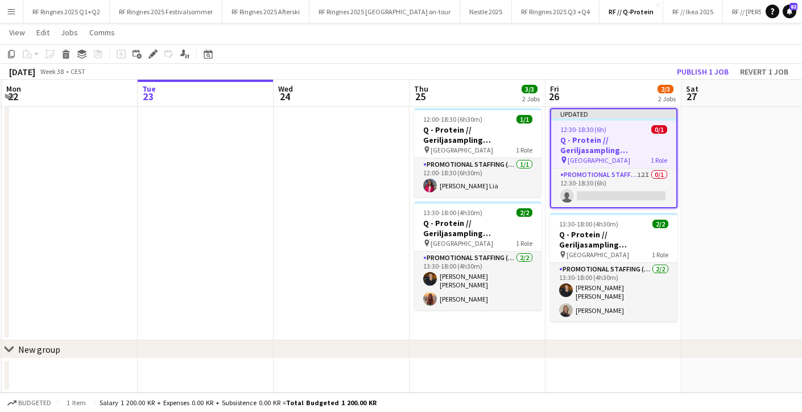
click at [693, 75] on button "Publish 1 job" at bounding box center [702, 71] width 61 height 15
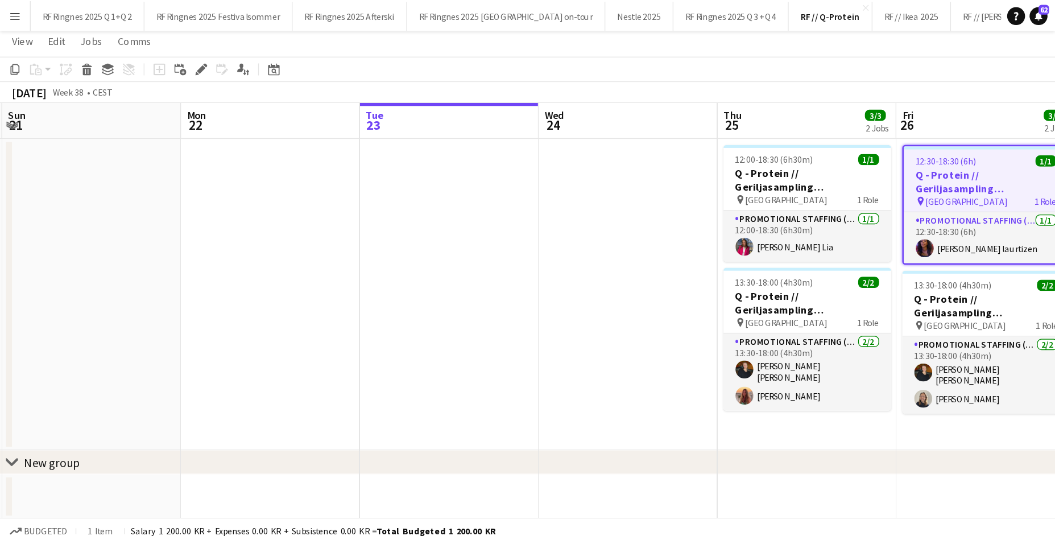
scroll to position [0, 0]
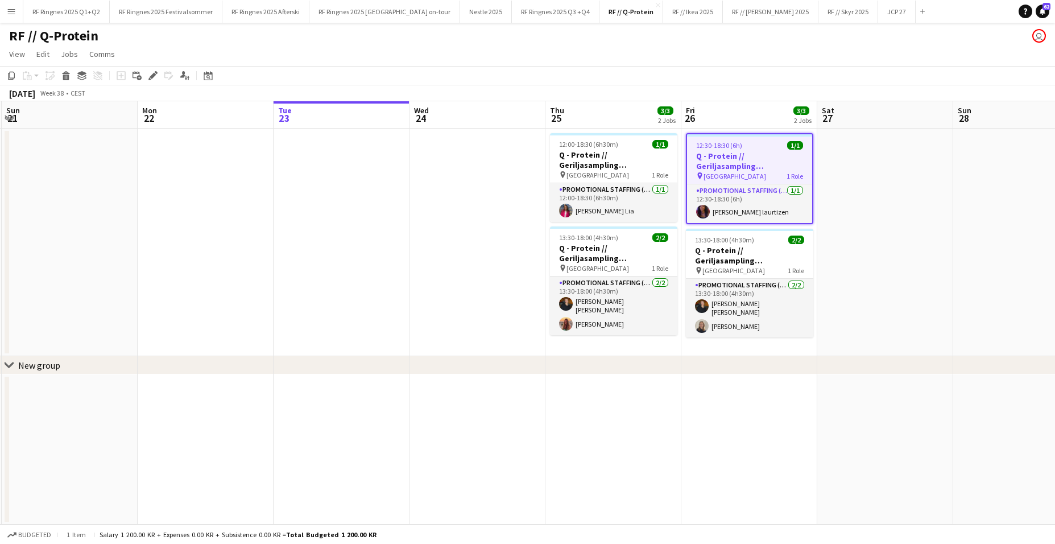
click at [482, 264] on app-date-cell at bounding box center [477, 242] width 136 height 227
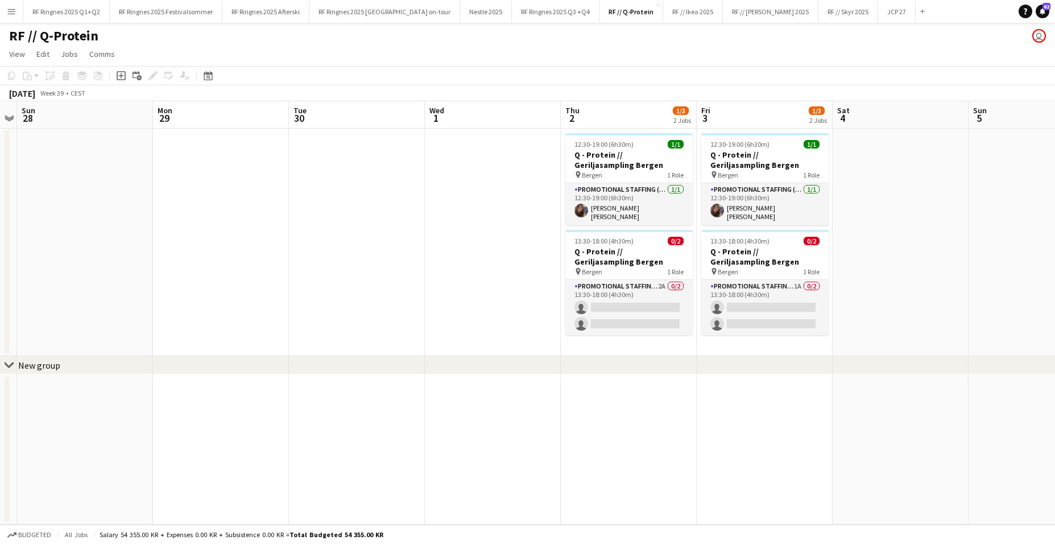
scroll to position [0, 400]
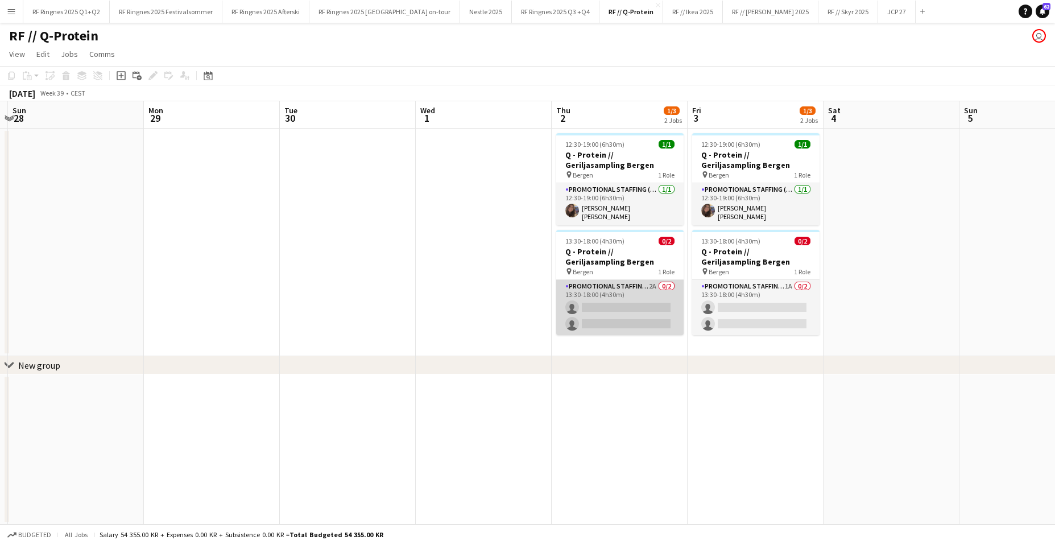
click at [590, 284] on app-card-role "Promotional Staffing (Brand Ambassadors) 2A 0/2 13:30-18:00 (4h30m) single-neut…" at bounding box center [619, 307] width 127 height 55
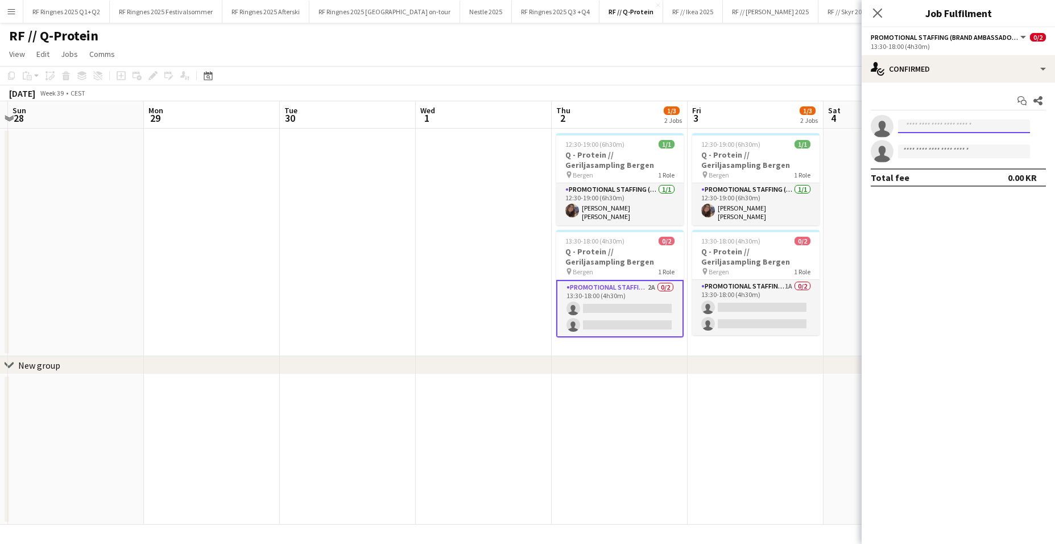
click at [810, 132] on input at bounding box center [964, 126] width 132 height 14
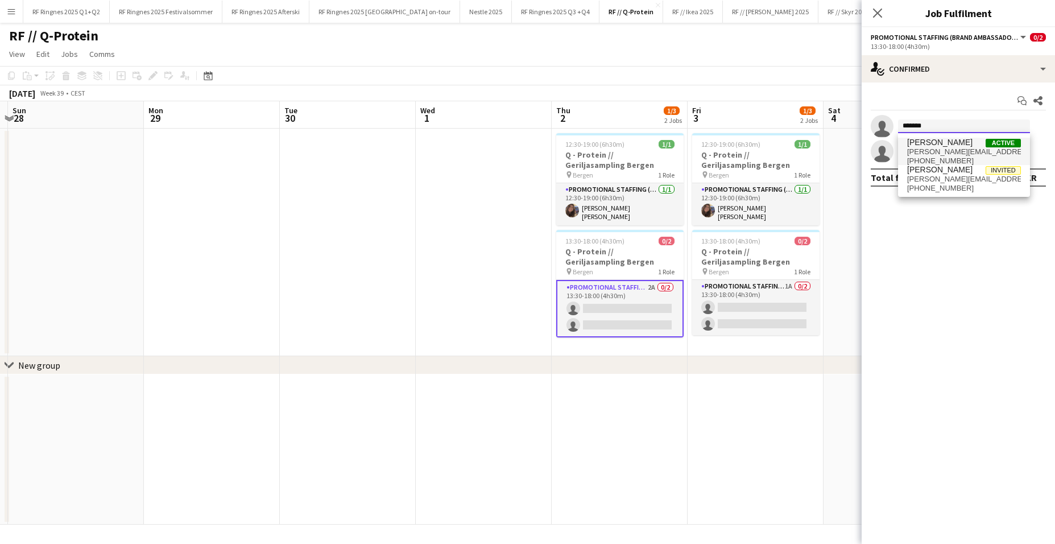
type input "*******"
click at [810, 141] on span "[PERSON_NAME]" at bounding box center [939, 143] width 65 height 10
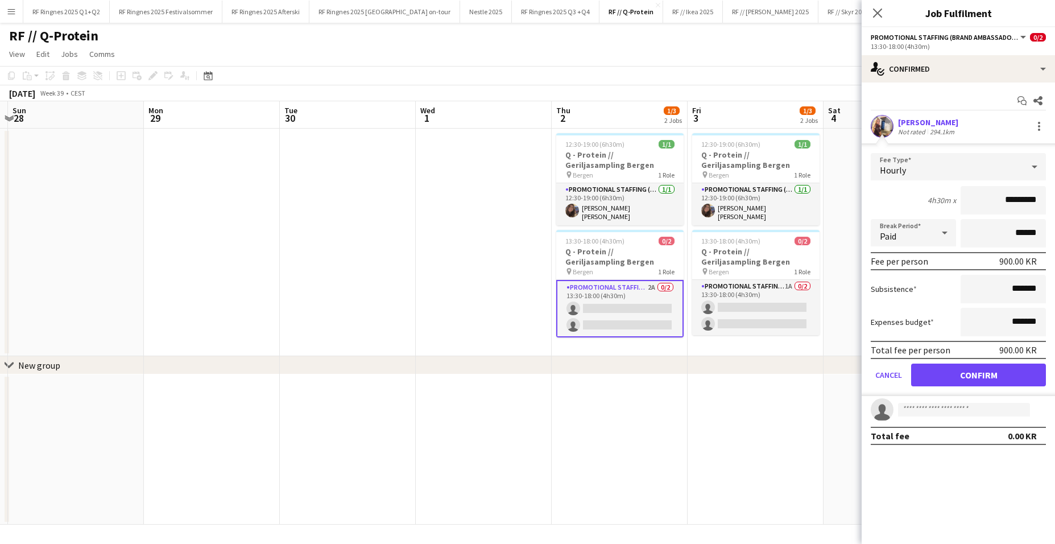
click at [810, 367] on button "Confirm" at bounding box center [978, 374] width 135 height 23
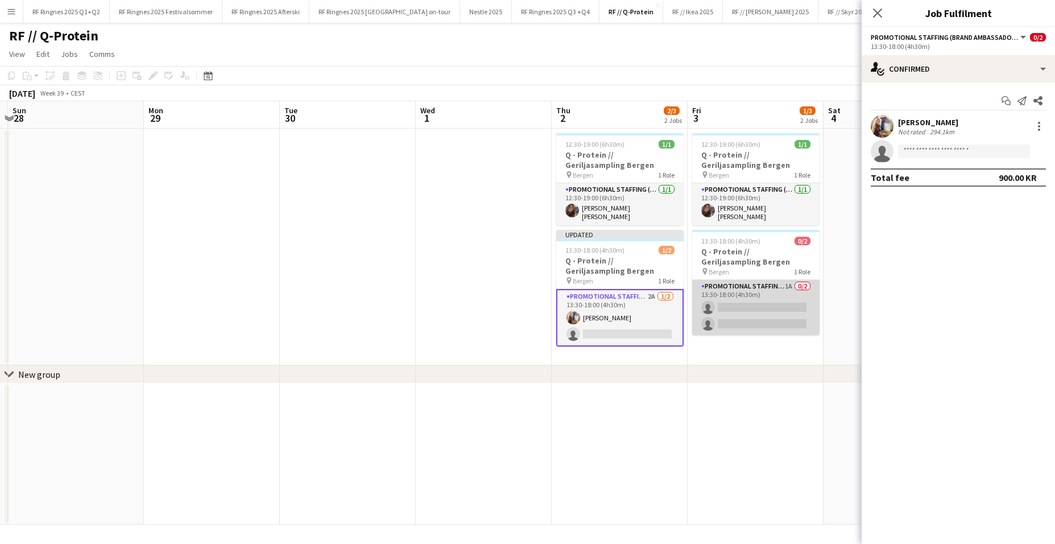
click at [760, 300] on app-card-role "Promotional Staffing (Brand Ambassadors) 1A 0/2 13:30-18:00 (4h30m) single-neut…" at bounding box center [755, 307] width 127 height 55
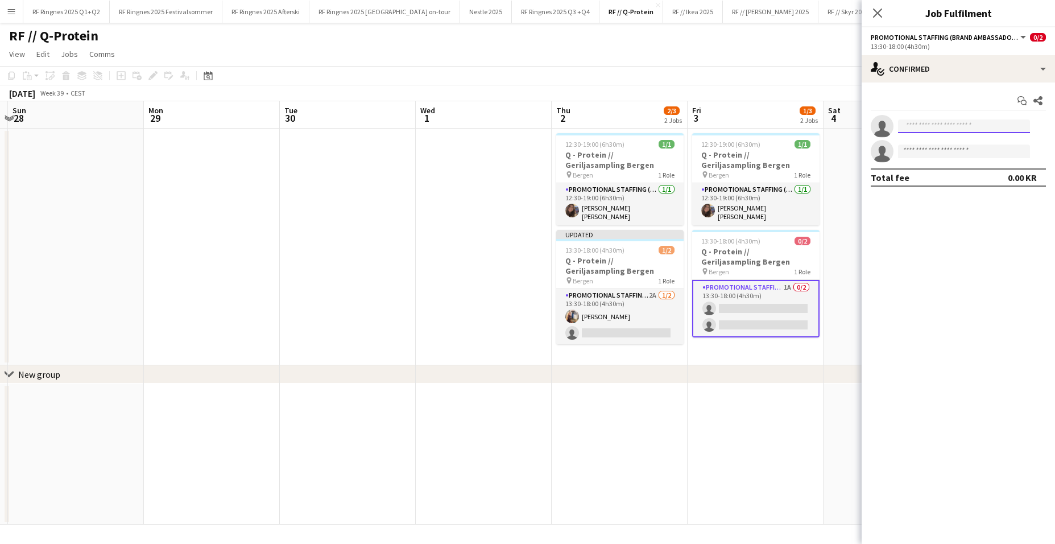
click at [810, 125] on input at bounding box center [964, 126] width 132 height 14
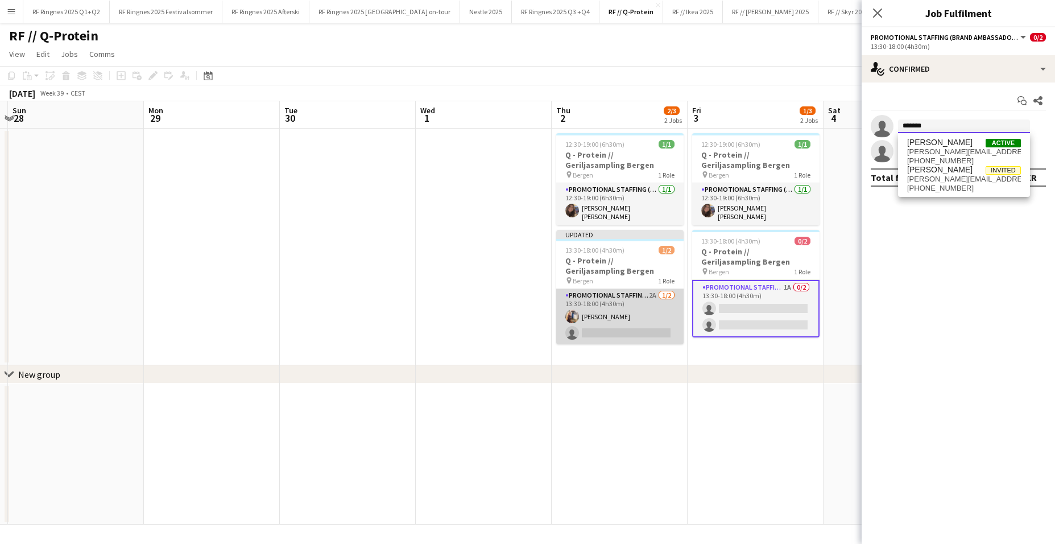
type input "*******"
click at [603, 317] on app-card-role "Promotional Staffing (Brand Ambassadors) 2A 1/2 13:30-18:00 (4h30m) Hermine Wol…" at bounding box center [619, 316] width 127 height 55
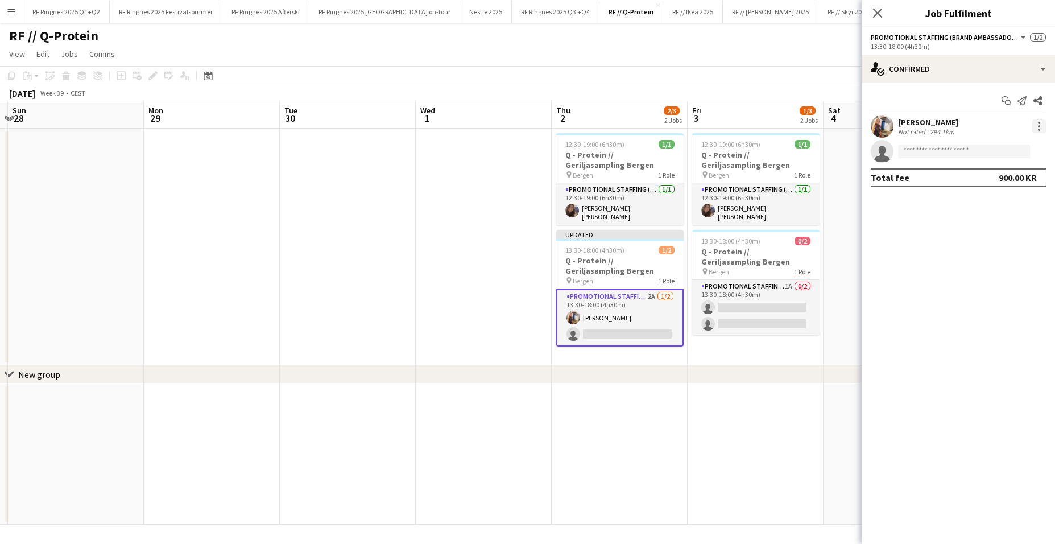
click at [810, 127] on div at bounding box center [1039, 126] width 14 height 14
click at [810, 246] on button "Remove" at bounding box center [1001, 256] width 89 height 27
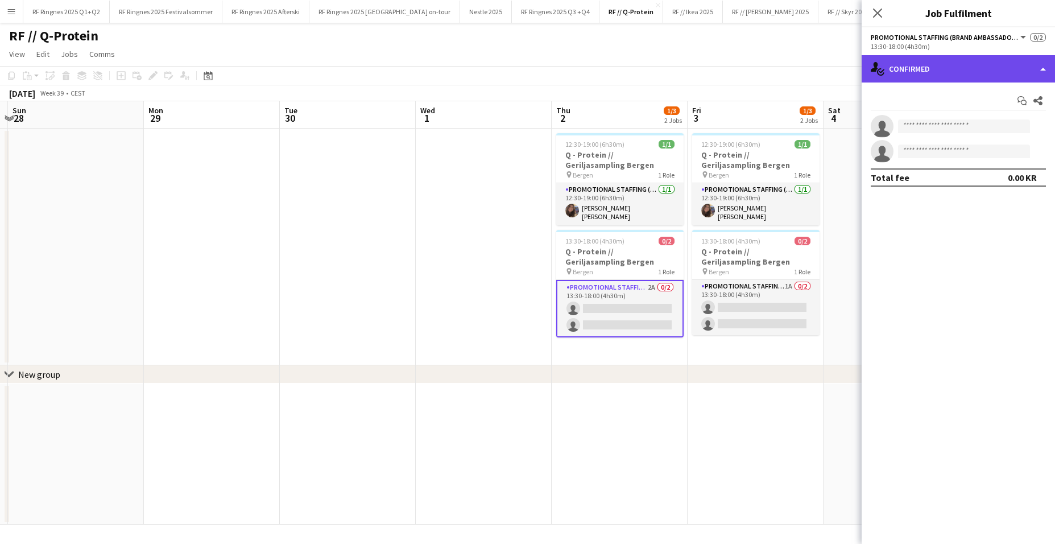
click at [810, 63] on div "single-neutral-actions-check-2 Confirmed" at bounding box center [958, 68] width 193 height 27
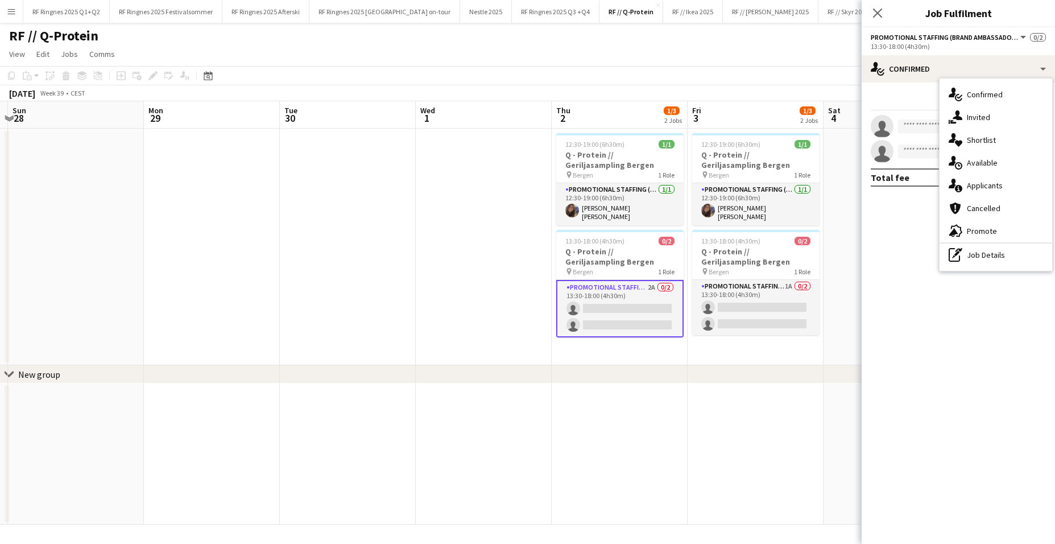
click at [810, 119] on icon at bounding box center [958, 115] width 10 height 10
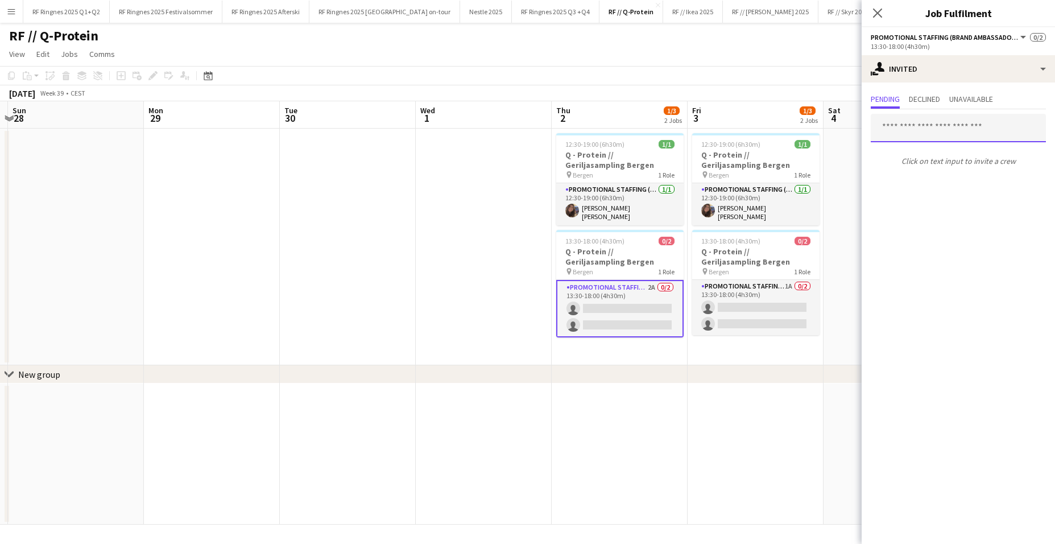
click at [810, 133] on input "text" at bounding box center [958, 128] width 175 height 28
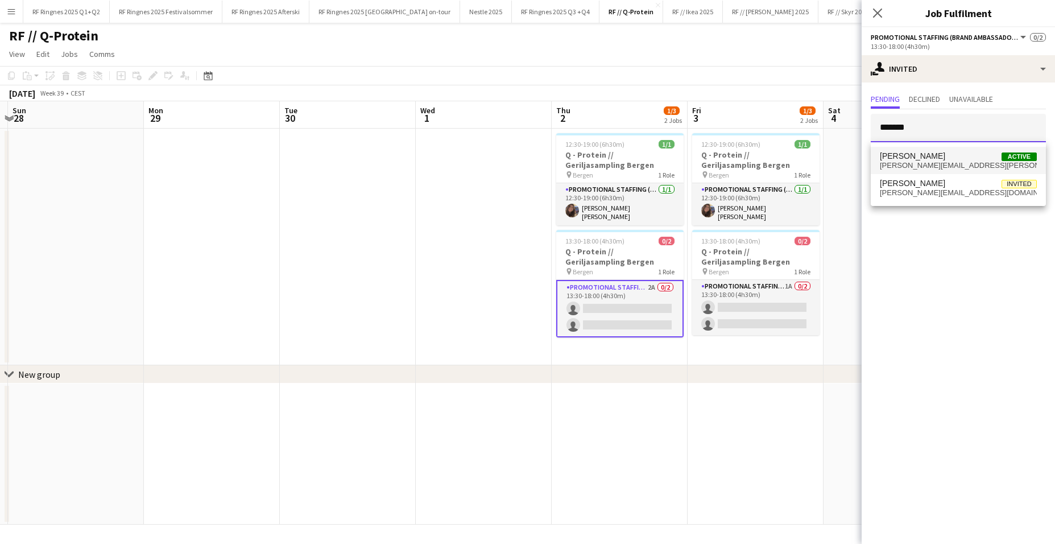
type input "*******"
click at [810, 153] on span "Hermine Wold Active" at bounding box center [958, 156] width 157 height 10
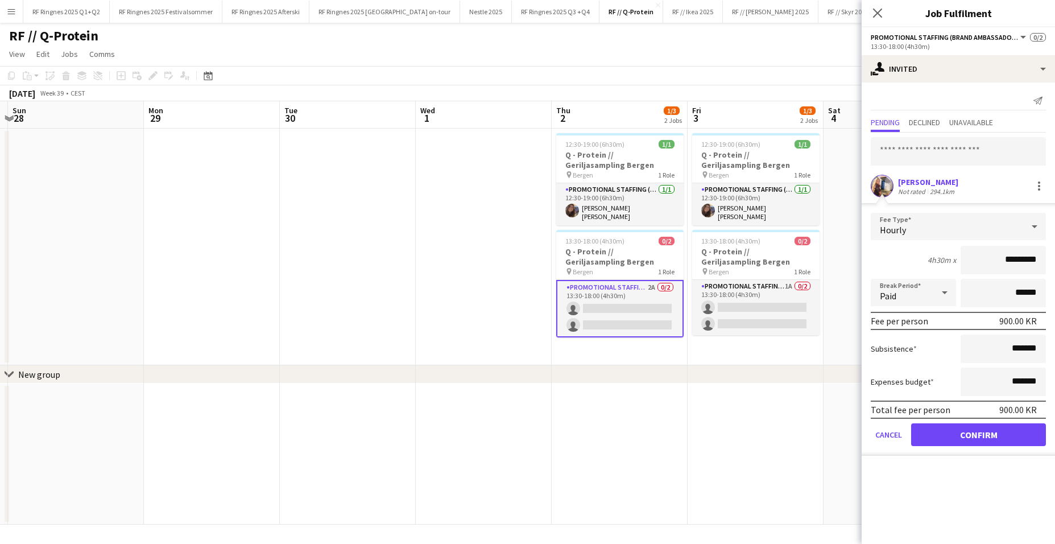
click at [810, 411] on button "Confirm" at bounding box center [978, 434] width 135 height 23
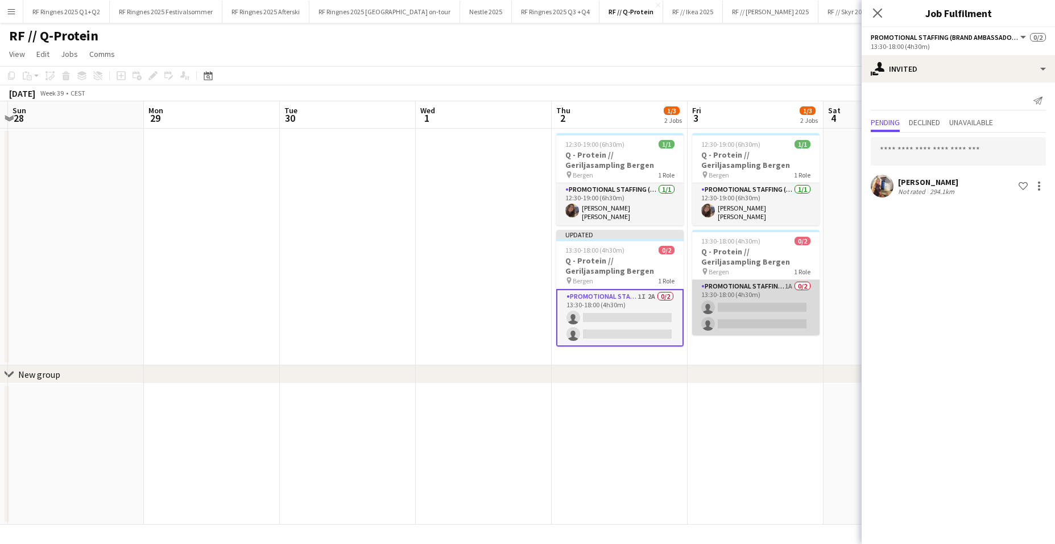
click at [744, 315] on app-card-role "Promotional Staffing (Brand Ambassadors) 1A 0/2 13:30-18:00 (4h30m) single-neut…" at bounding box center [755, 307] width 127 height 55
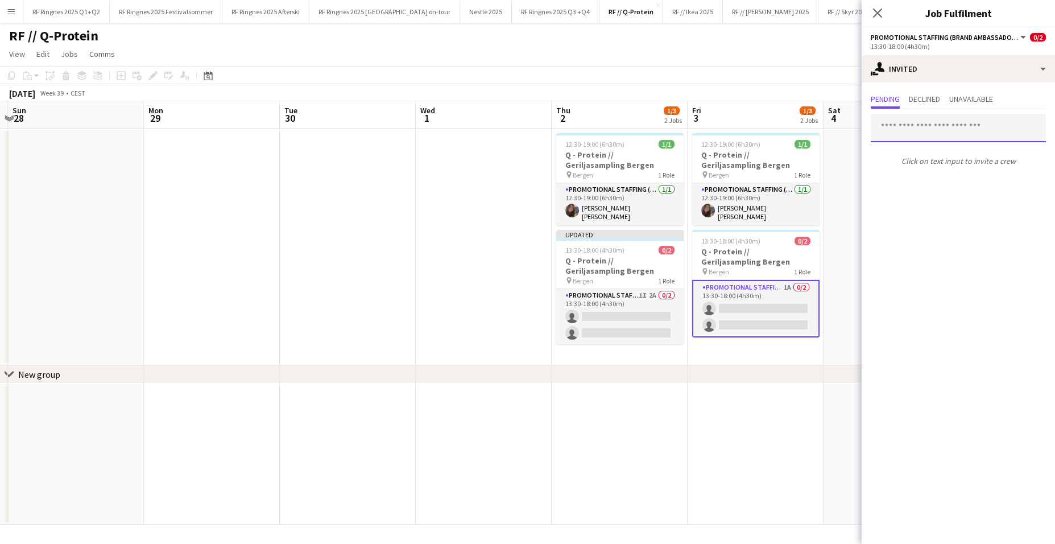
click at [810, 122] on input "text" at bounding box center [958, 128] width 175 height 28
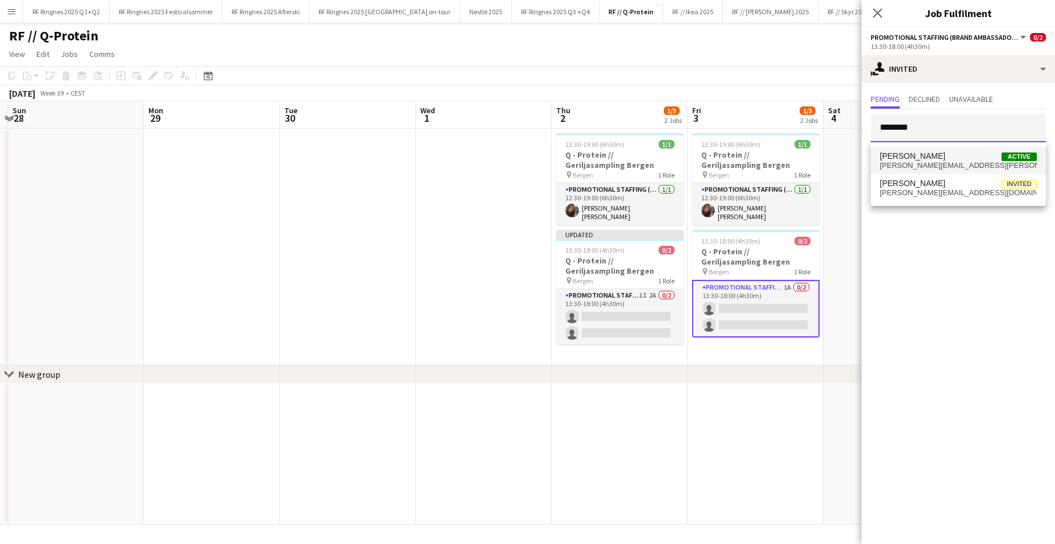
type input "*******"
drag, startPoint x: 954, startPoint y: 166, endPoint x: 923, endPoint y: 194, distance: 42.3
click at [810, 165] on span "[PERSON_NAME][EMAIL_ADDRESS][PERSON_NAME][DOMAIN_NAME]" at bounding box center [958, 165] width 157 height 9
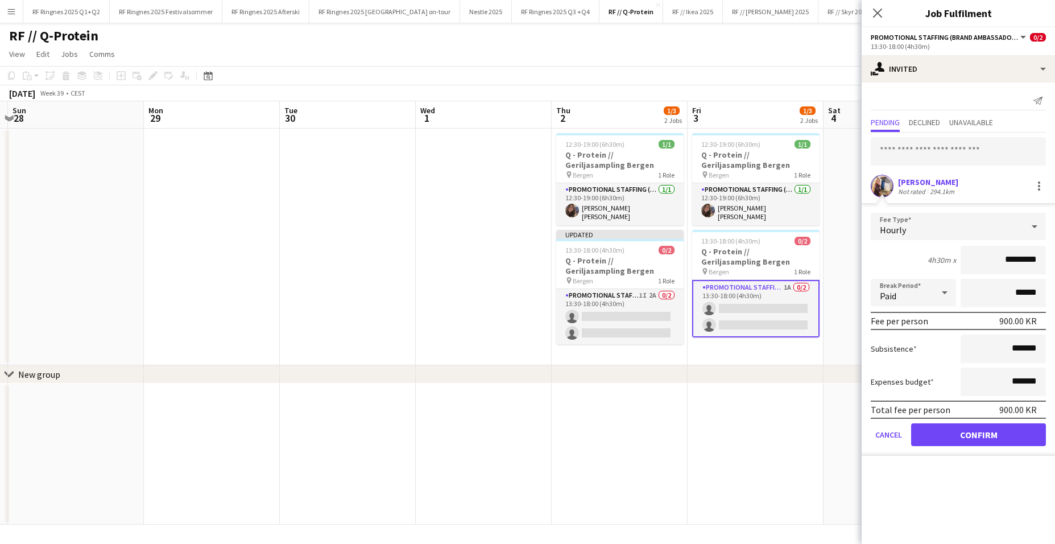
drag, startPoint x: 985, startPoint y: 440, endPoint x: 923, endPoint y: 432, distance: 62.4
click at [810, 411] on button "Confirm" at bounding box center [978, 434] width 135 height 23
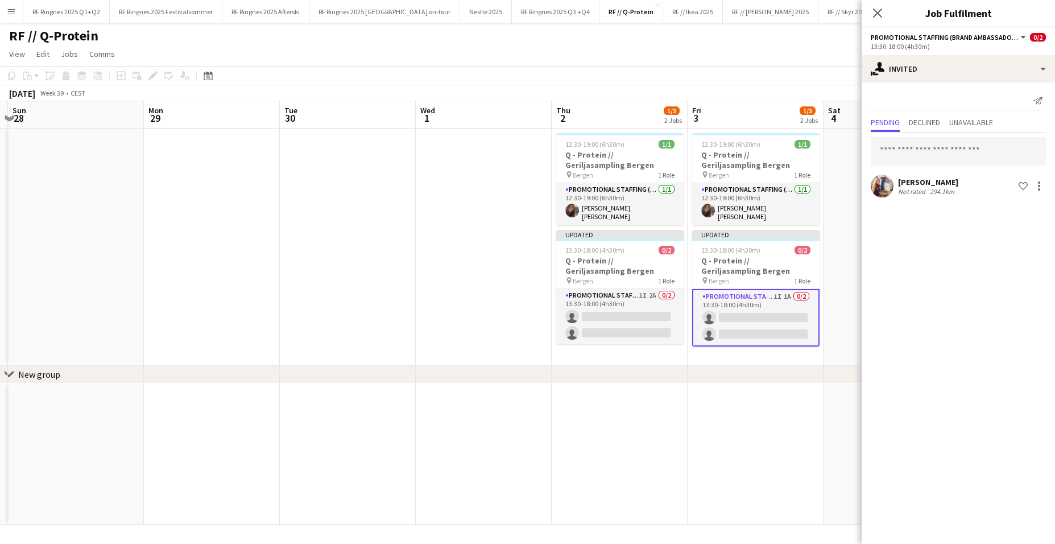
click at [504, 315] on app-date-cell at bounding box center [484, 247] width 136 height 237
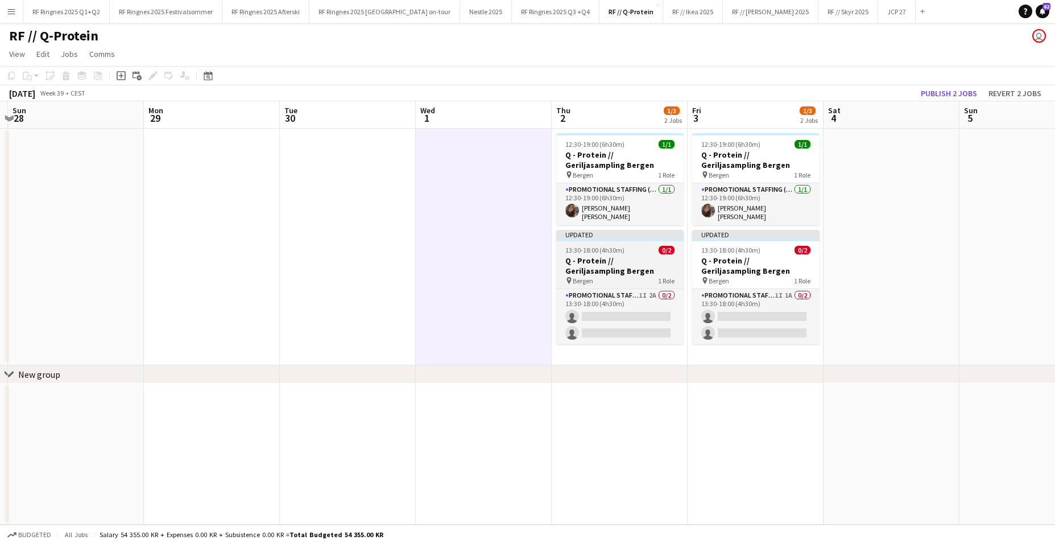
click at [624, 267] on h3 "Q - Protein // Geriljasampling Bergen" at bounding box center [619, 265] width 127 height 20
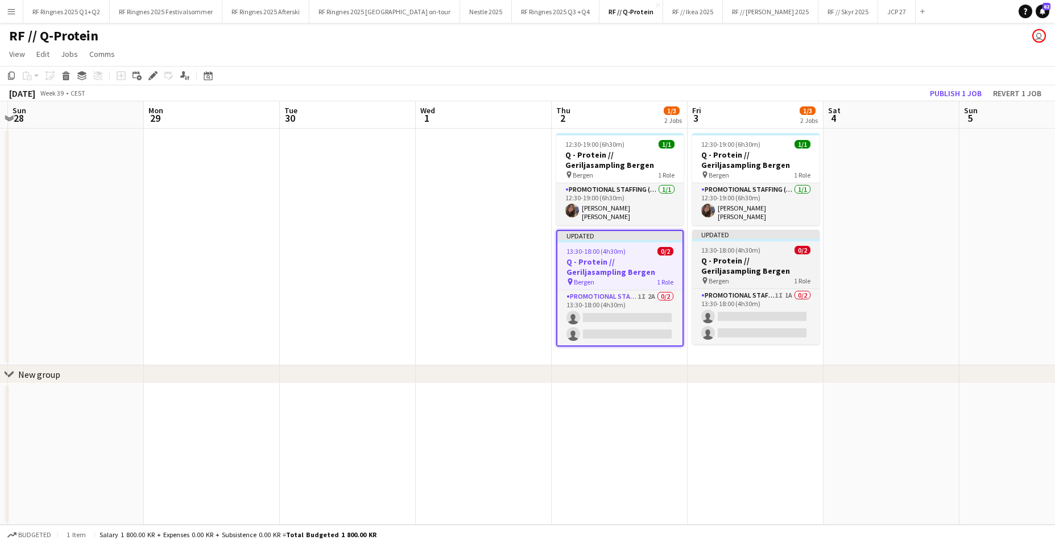
click at [753, 247] on span "13:30-18:00 (4h30m)" at bounding box center [730, 250] width 59 height 9
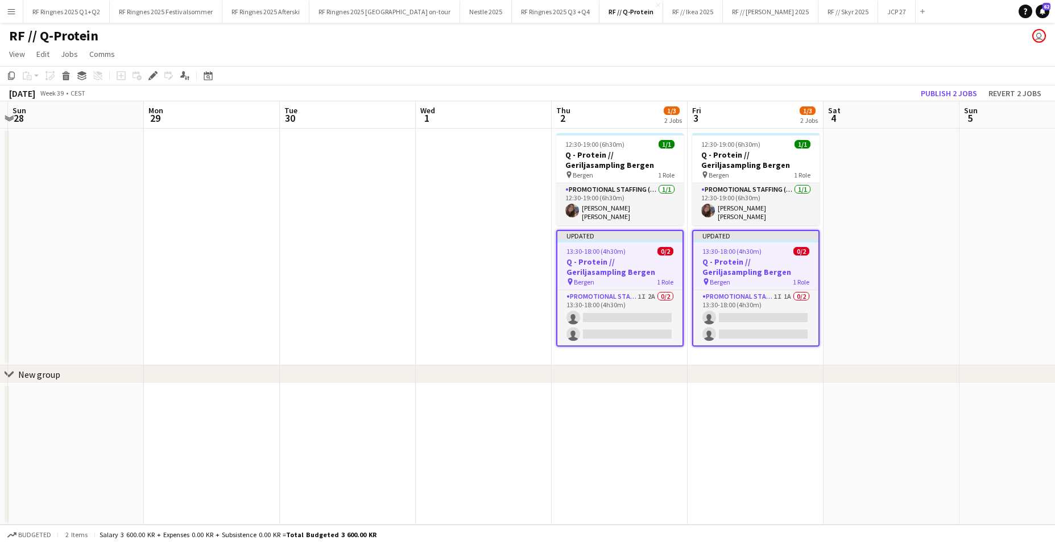
click at [810, 94] on button "Publish 2 jobs" at bounding box center [948, 93] width 65 height 15
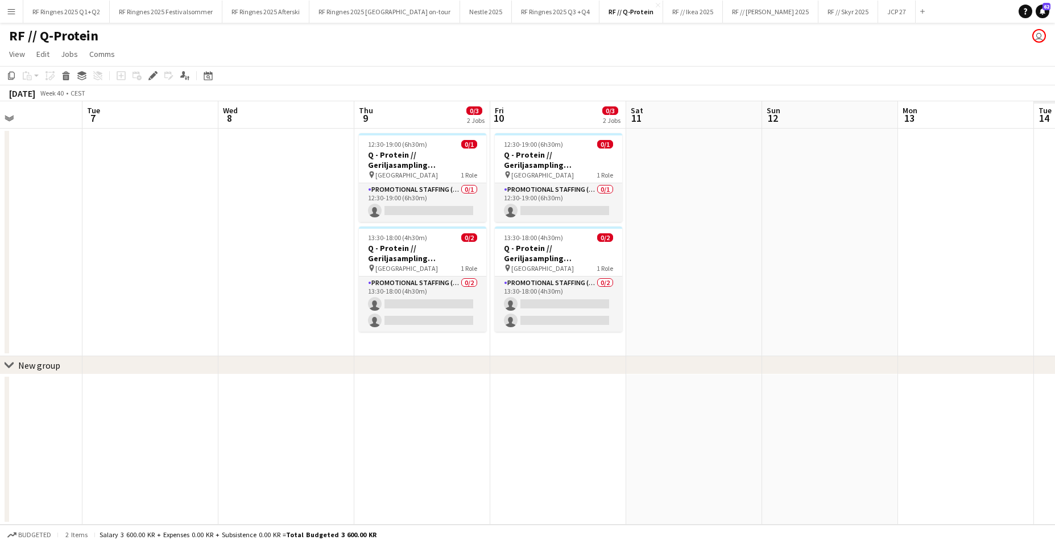
scroll to position [0, 371]
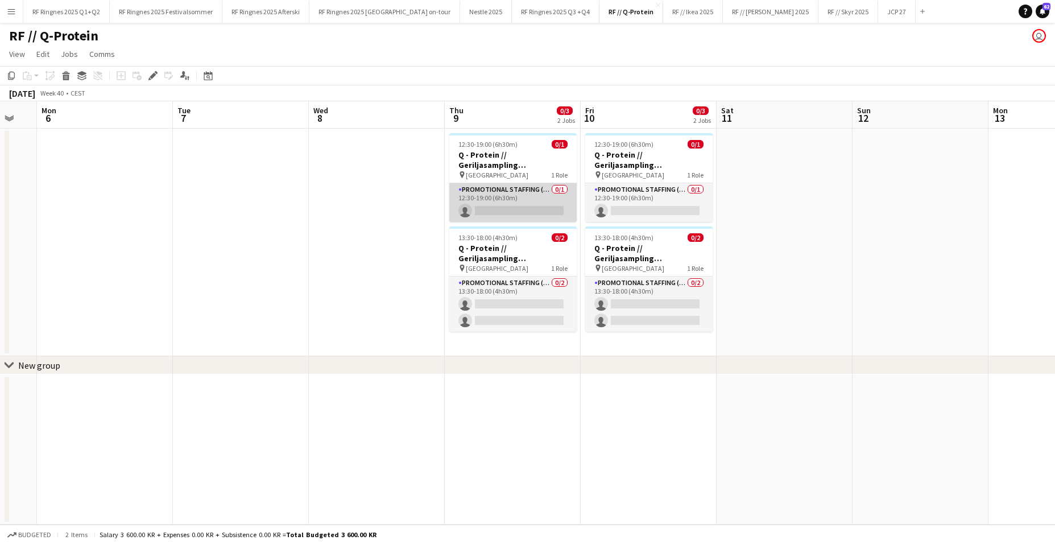
click at [520, 206] on app-card-role "Promotional Staffing (Brand Ambassadors) 0/1 12:30-19:00 (6h30m) single-neutral…" at bounding box center [512, 202] width 127 height 39
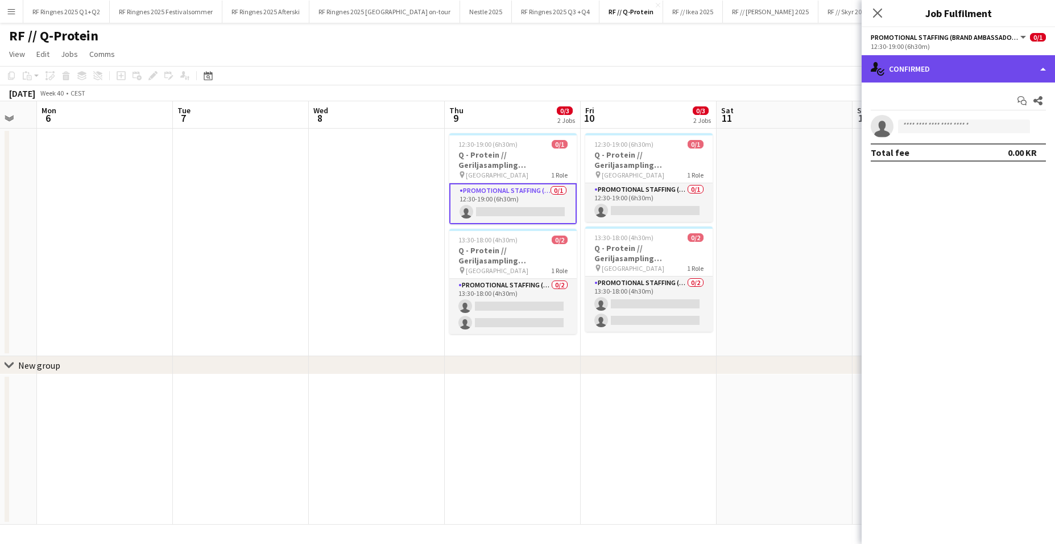
click at [810, 71] on div "single-neutral-actions-check-2 Confirmed" at bounding box center [958, 68] width 193 height 27
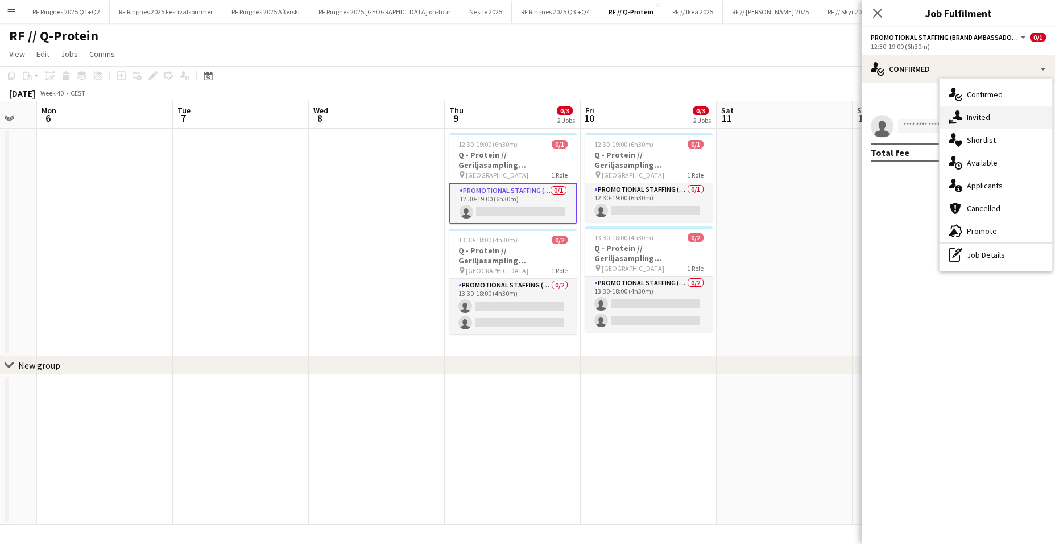
click at [810, 114] on icon at bounding box center [958, 115] width 10 height 10
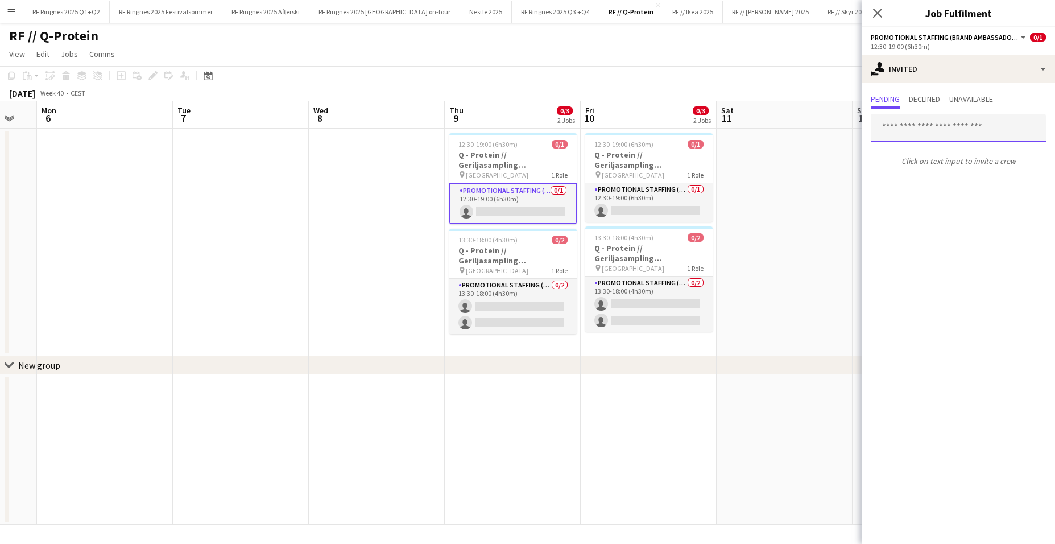
click at [810, 135] on input "text" at bounding box center [958, 128] width 175 height 28
type input "****"
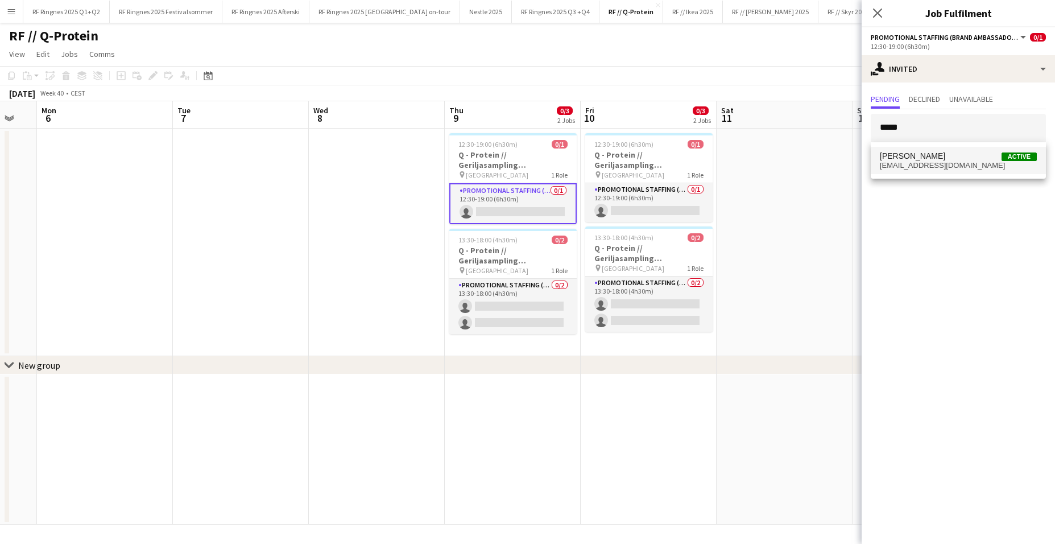
click at [810, 168] on span "[EMAIL_ADDRESS][DOMAIN_NAME]" at bounding box center [958, 165] width 157 height 9
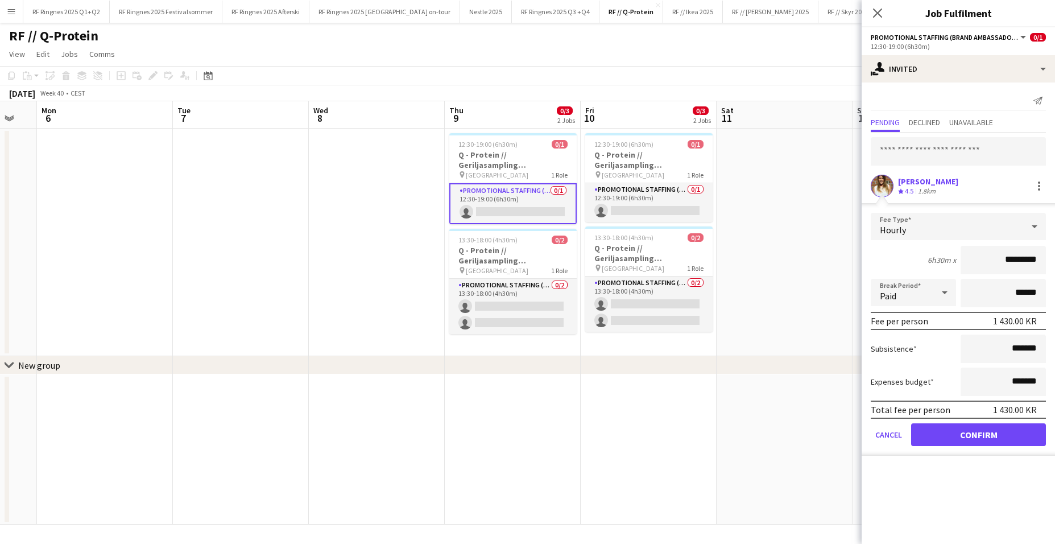
click at [810, 182] on app-user-avatar at bounding box center [882, 186] width 23 height 23
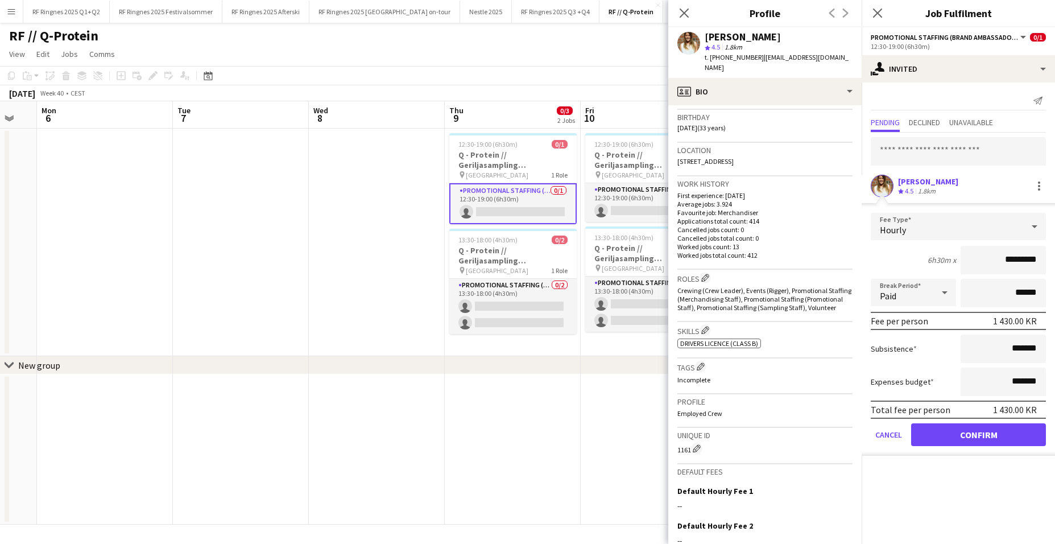
scroll to position [227, 0]
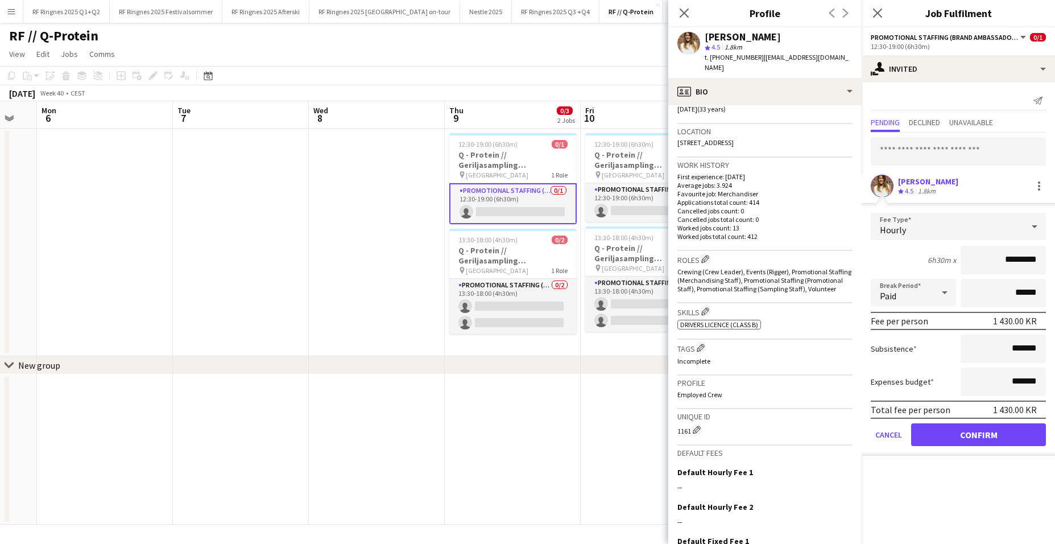
click at [810, 411] on button "Confirm" at bounding box center [978, 434] width 135 height 23
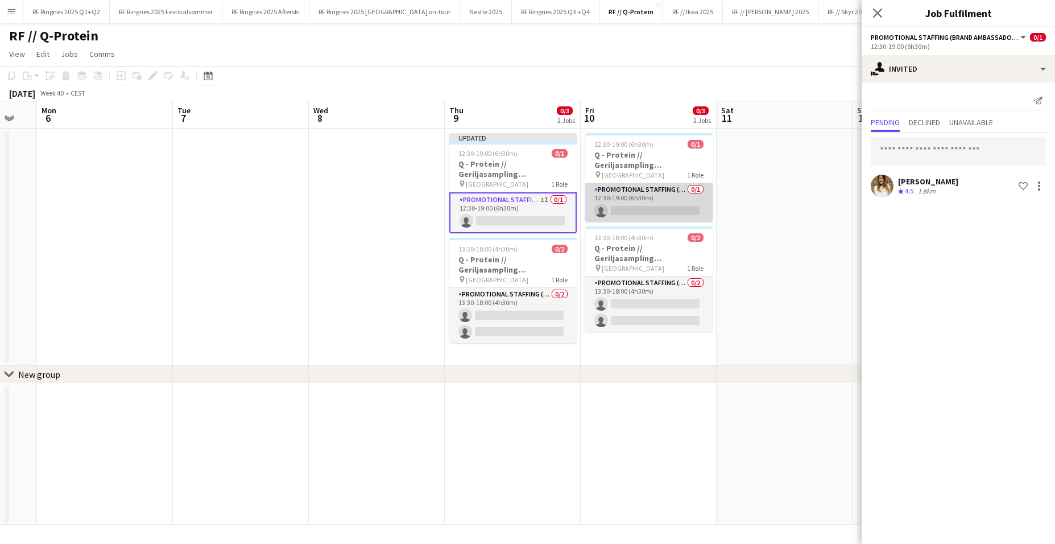
click at [643, 197] on app-card-role "Promotional Staffing (Brand Ambassadors) 0/1 12:30-19:00 (6h30m) single-neutral…" at bounding box center [648, 202] width 127 height 39
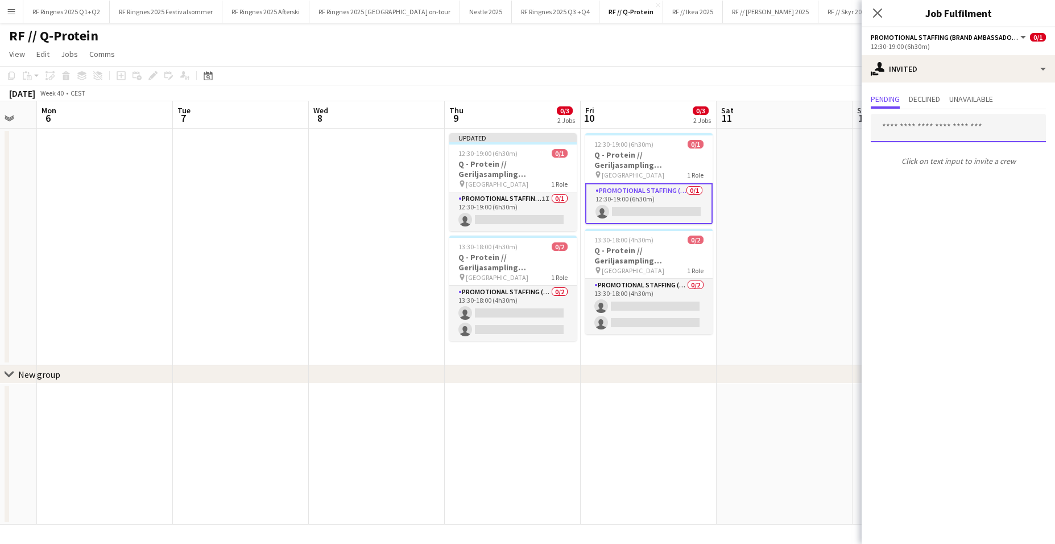
click at [810, 133] on input "text" at bounding box center [958, 128] width 175 height 28
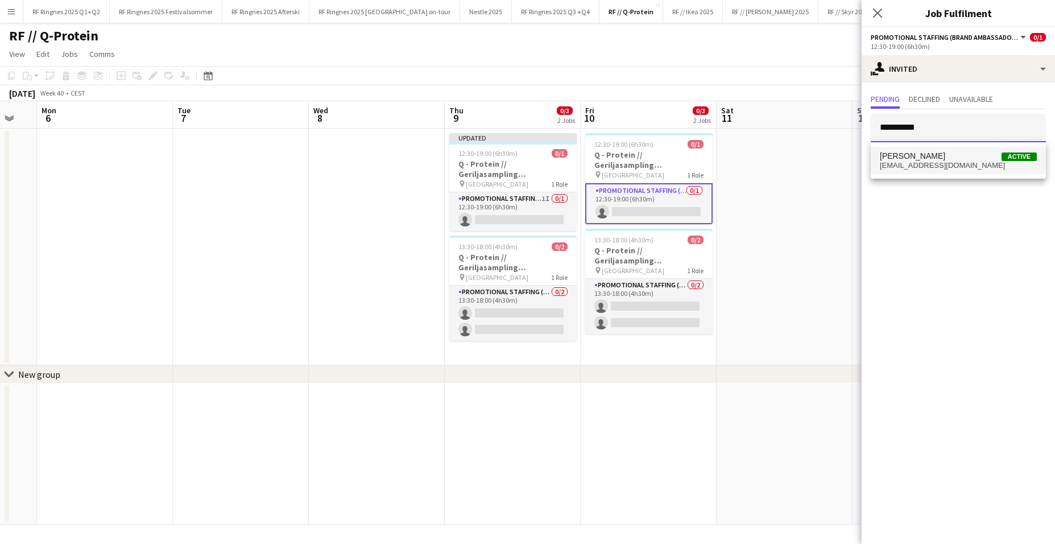
type input "**********"
drag, startPoint x: 929, startPoint y: 147, endPoint x: 937, endPoint y: 159, distance: 15.1
click at [810, 159] on span "Line Olsen Active" at bounding box center [958, 156] width 157 height 10
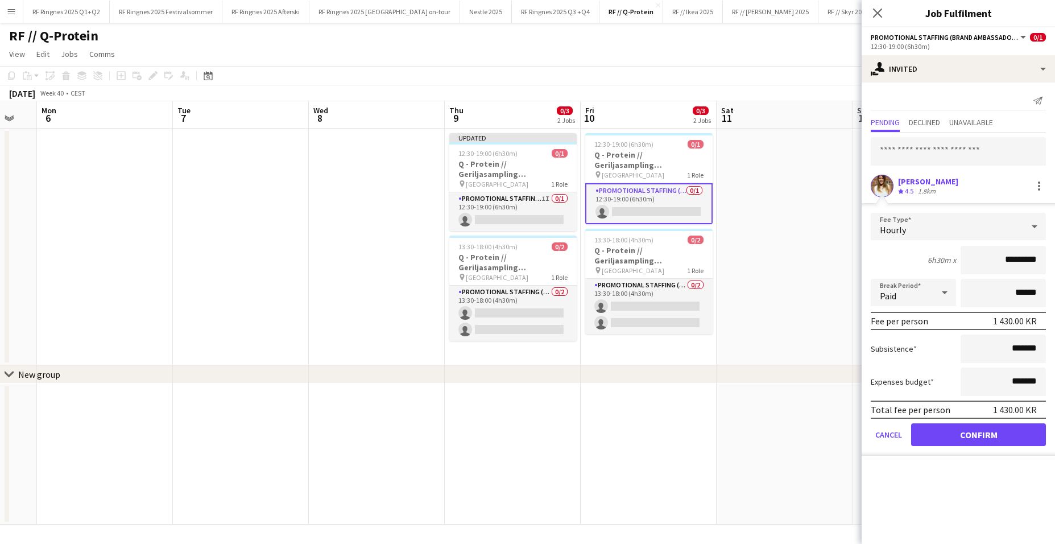
click at [810, 411] on button "Confirm" at bounding box center [978, 434] width 135 height 23
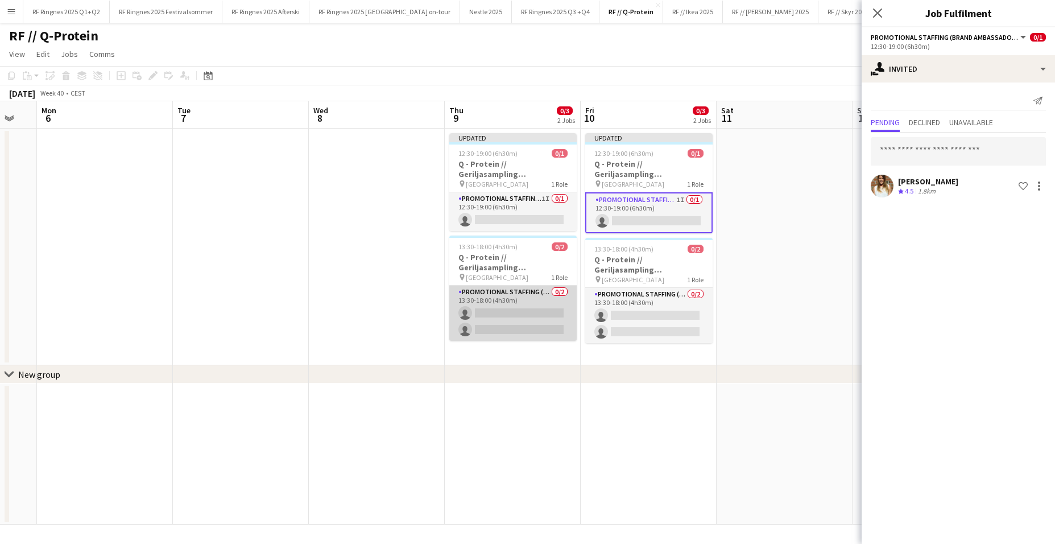
click at [535, 307] on app-card-role "Promotional Staffing (Brand Ambassadors) 0/2 13:30-18:00 (4h30m) single-neutral…" at bounding box center [512, 313] width 127 height 55
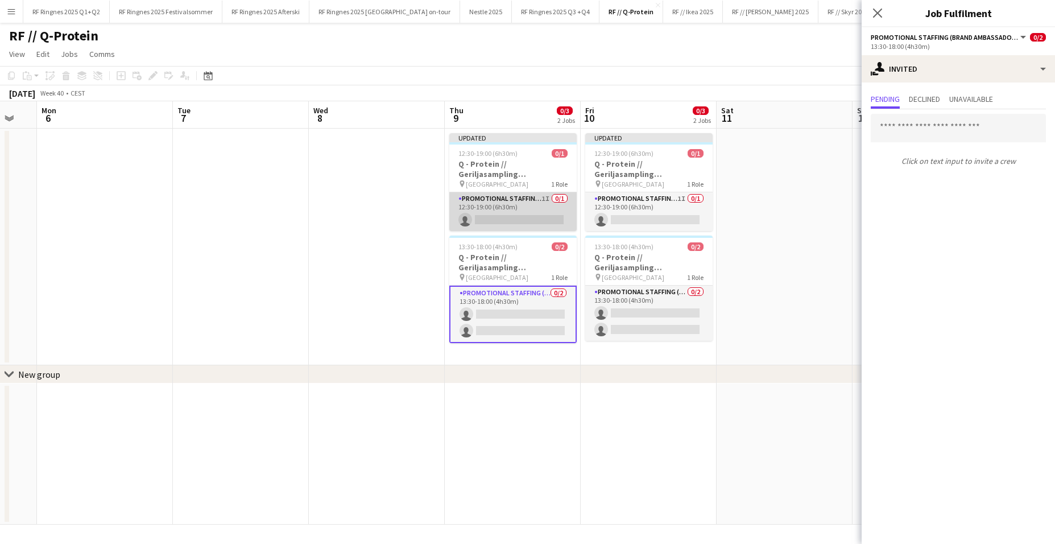
click at [508, 213] on app-card-role "Promotional Staffing (Brand Ambassadors) 1I 0/1 12:30-19:00 (6h30m) single-neut…" at bounding box center [512, 211] width 127 height 39
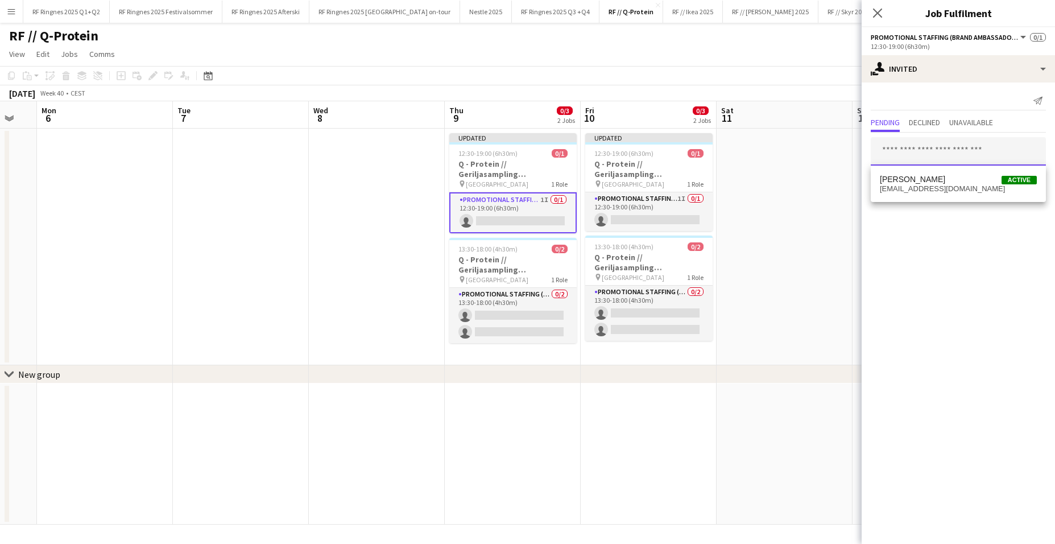
click at [810, 157] on input "text" at bounding box center [958, 151] width 175 height 28
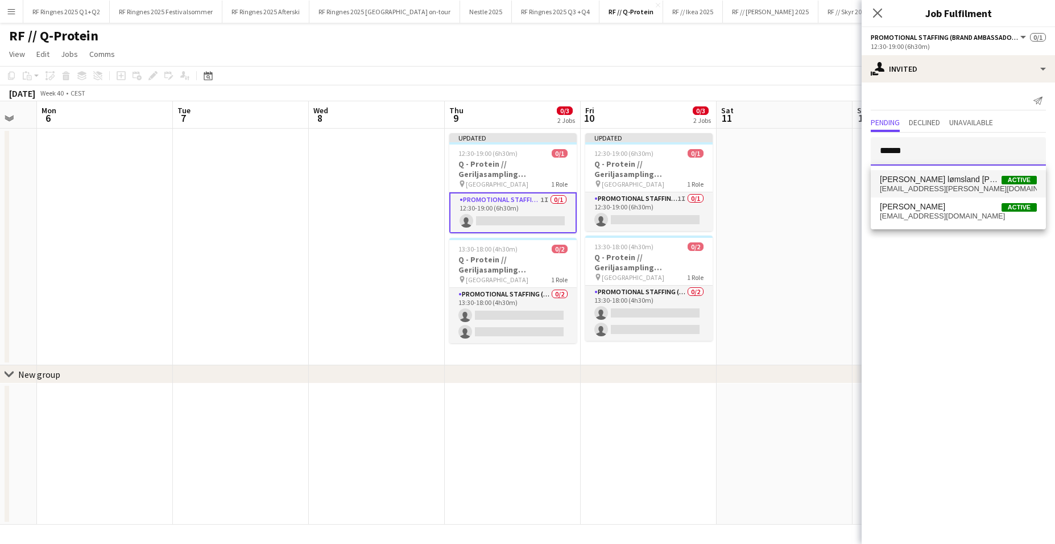
type input "******"
click at [810, 181] on span "[PERSON_NAME] lømsland [PERSON_NAME]" at bounding box center [941, 180] width 122 height 10
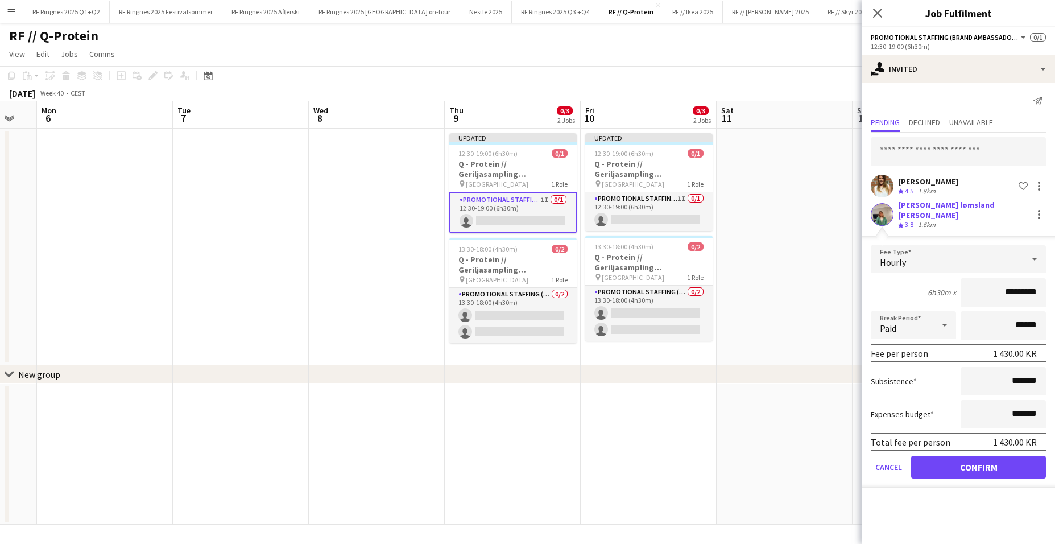
click at [810, 411] on button "Confirm" at bounding box center [978, 467] width 135 height 23
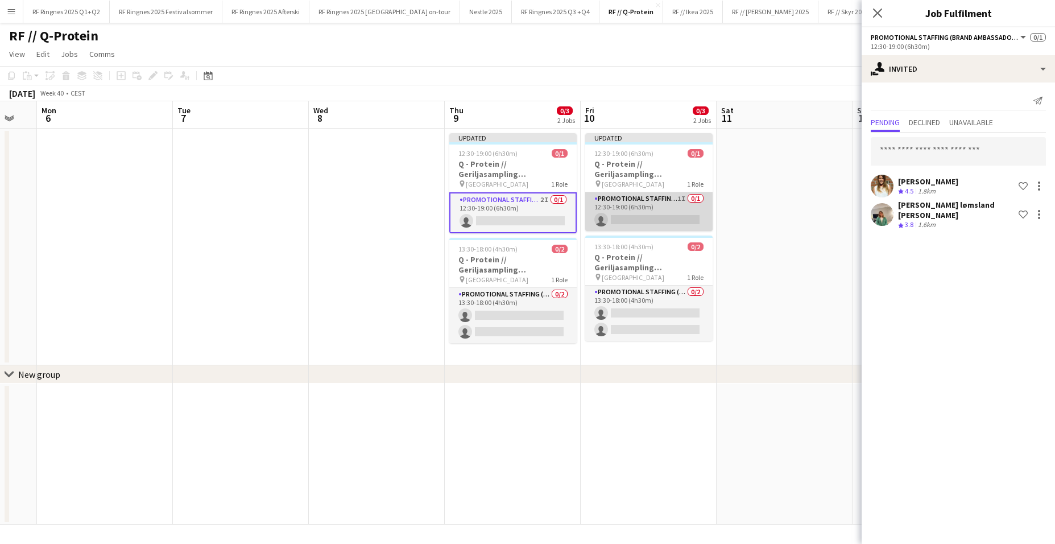
click at [613, 219] on app-card-role "Promotional Staffing (Brand Ambassadors) 1I 0/1 12:30-19:00 (6h30m) single-neut…" at bounding box center [648, 211] width 127 height 39
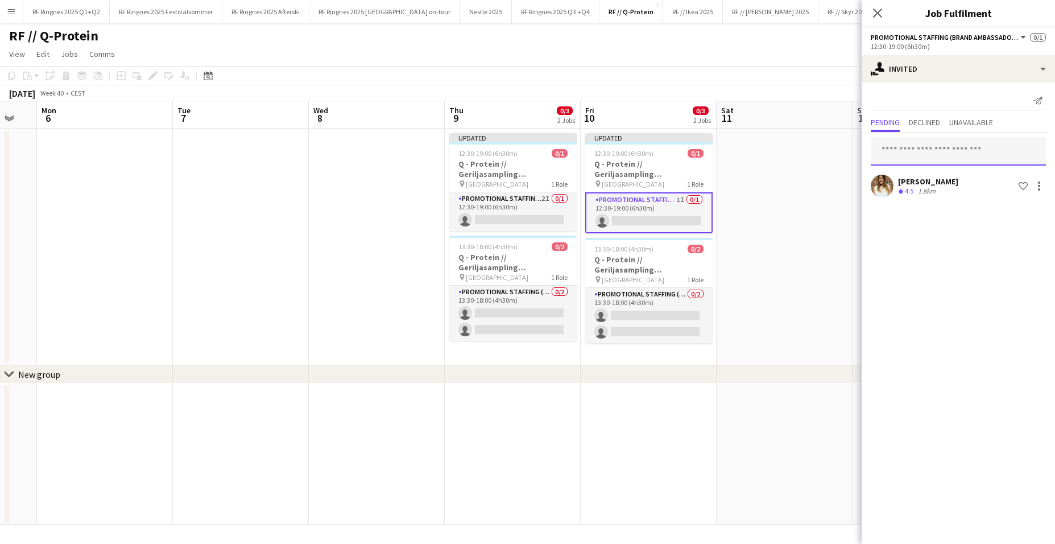
click at [810, 147] on input "text" at bounding box center [958, 151] width 175 height 28
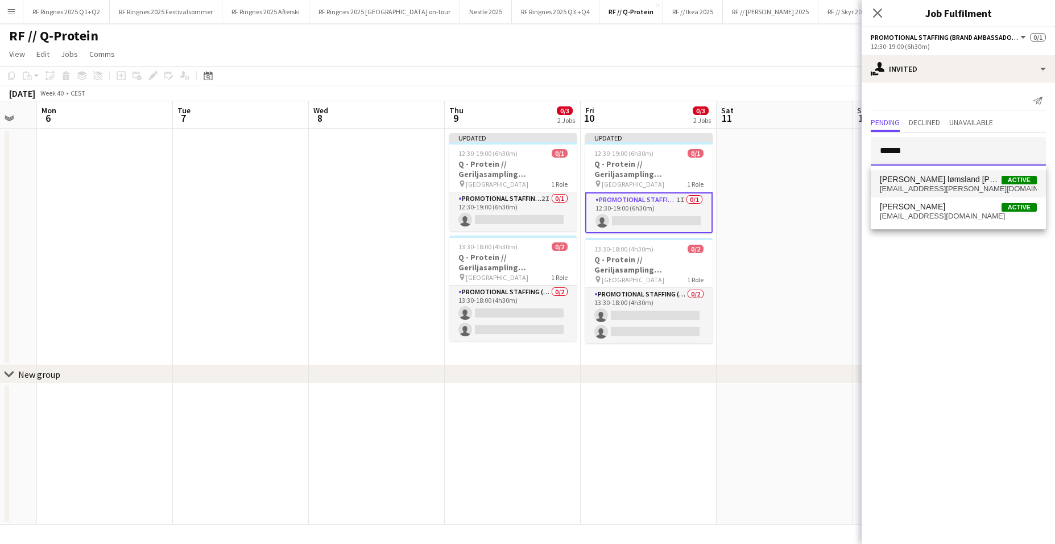
type input "******"
click at [810, 188] on span "[EMAIL_ADDRESS][PERSON_NAME][DOMAIN_NAME]" at bounding box center [958, 188] width 157 height 9
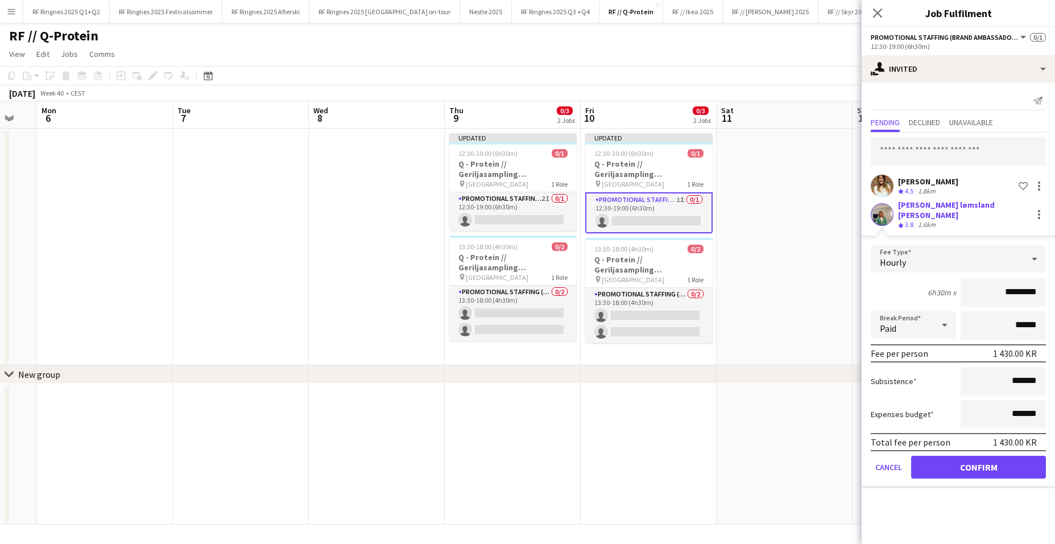
click at [810, 411] on button "Confirm" at bounding box center [978, 467] width 135 height 23
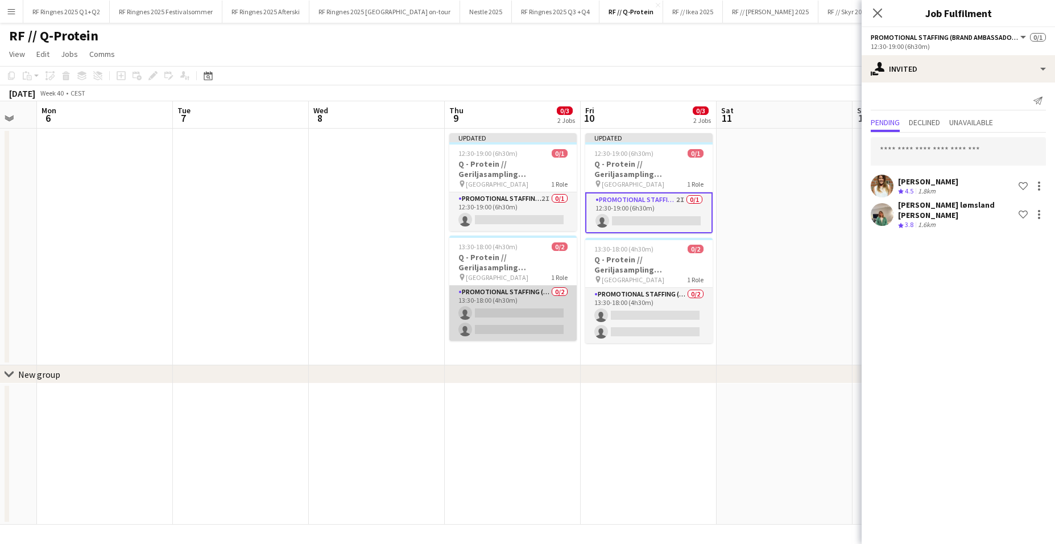
click at [521, 321] on app-card-role "Promotional Staffing (Brand Ambassadors) 0/2 13:30-18:00 (4h30m) single-neutral…" at bounding box center [512, 313] width 127 height 55
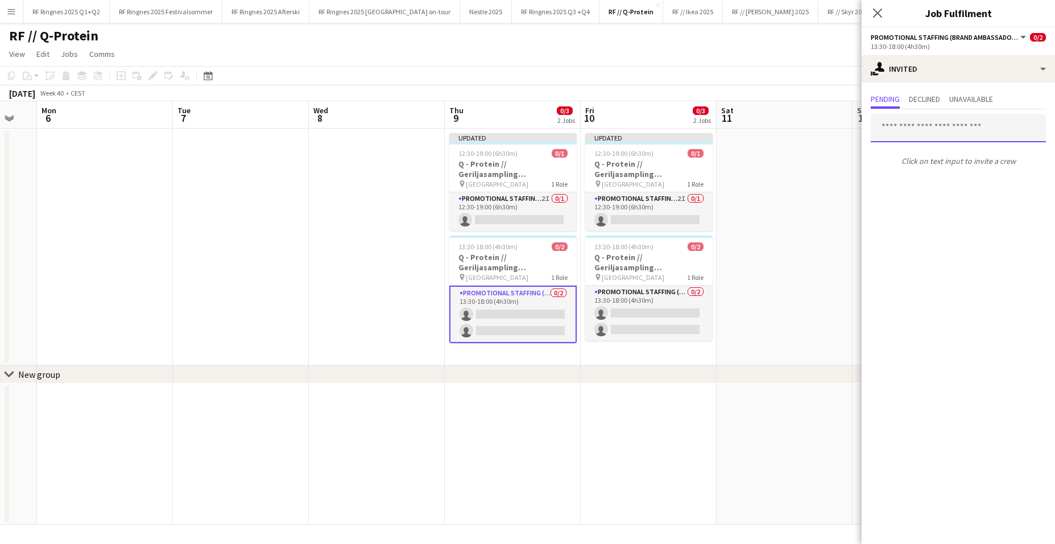
click at [810, 131] on input "text" at bounding box center [958, 128] width 175 height 28
type input "****"
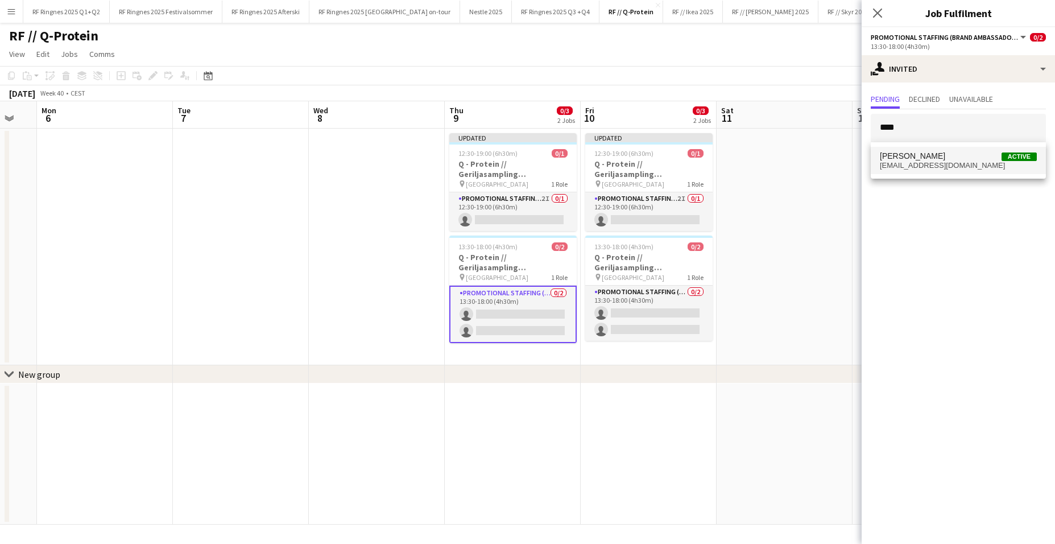
click at [810, 162] on span "[EMAIL_ADDRESS][DOMAIN_NAME]" at bounding box center [958, 165] width 157 height 9
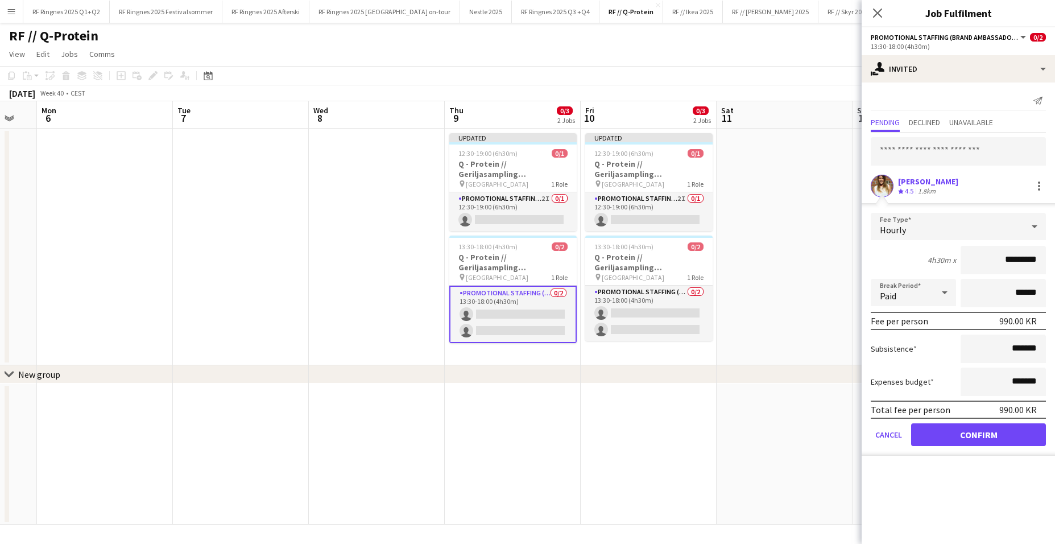
drag, startPoint x: 983, startPoint y: 433, endPoint x: 972, endPoint y: 432, distance: 11.4
click at [810, 411] on button "Confirm" at bounding box center [978, 434] width 135 height 23
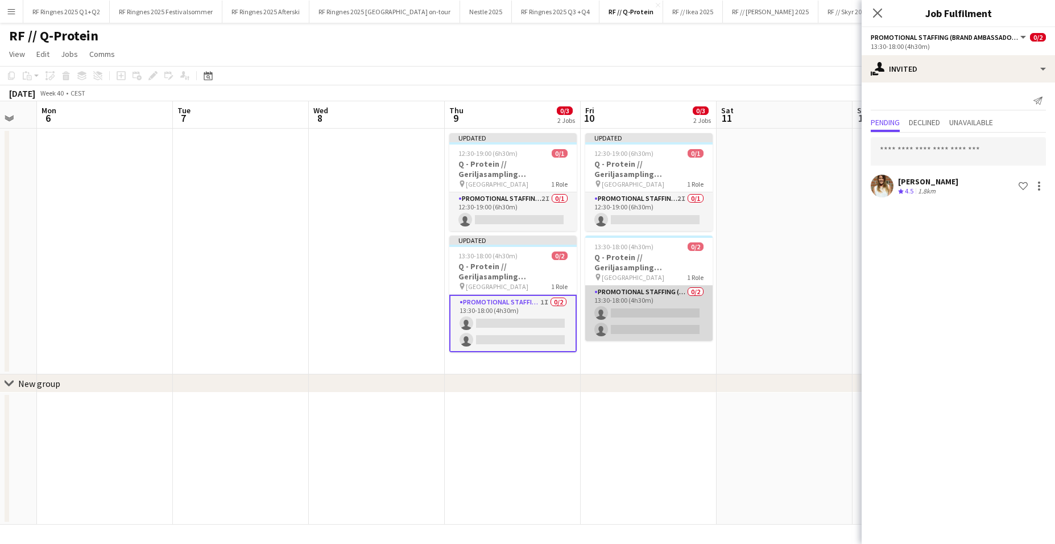
click at [643, 322] on app-card-role "Promotional Staffing (Brand Ambassadors) 0/2 13:30-18:00 (4h30m) single-neutral…" at bounding box center [648, 313] width 127 height 55
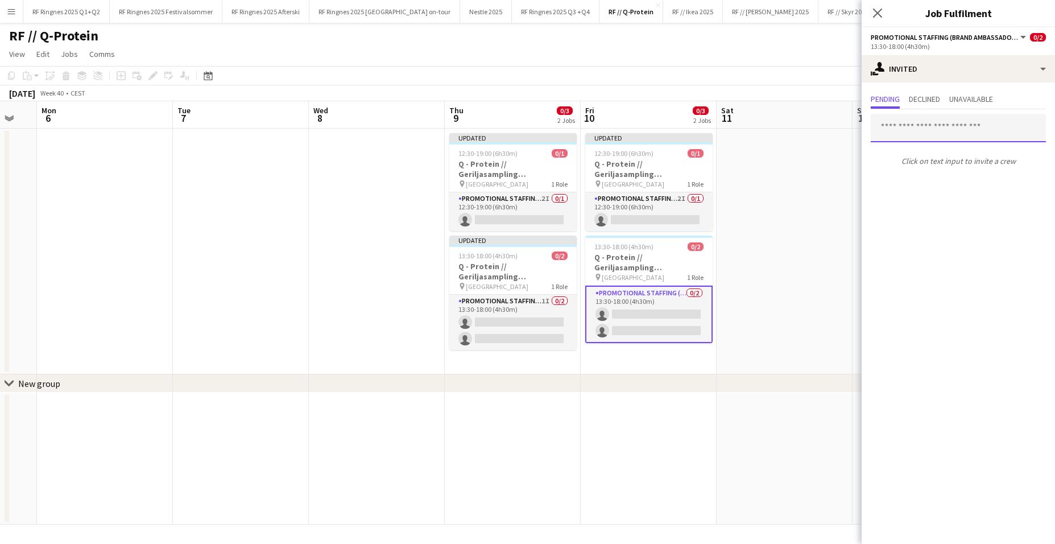
click at [810, 132] on input "text" at bounding box center [958, 128] width 175 height 28
type input "****"
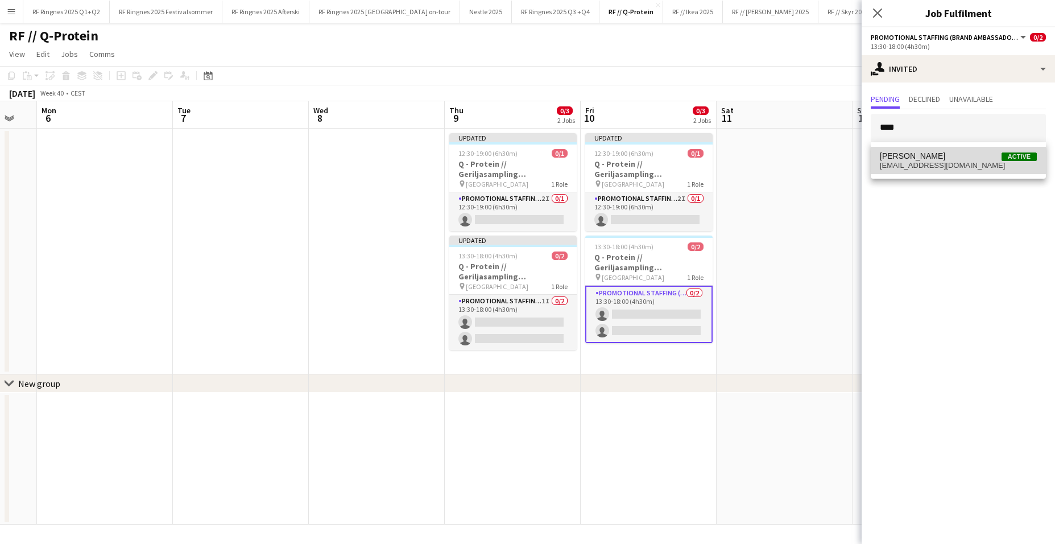
click at [810, 159] on span "Line Olsen Active" at bounding box center [958, 156] width 157 height 10
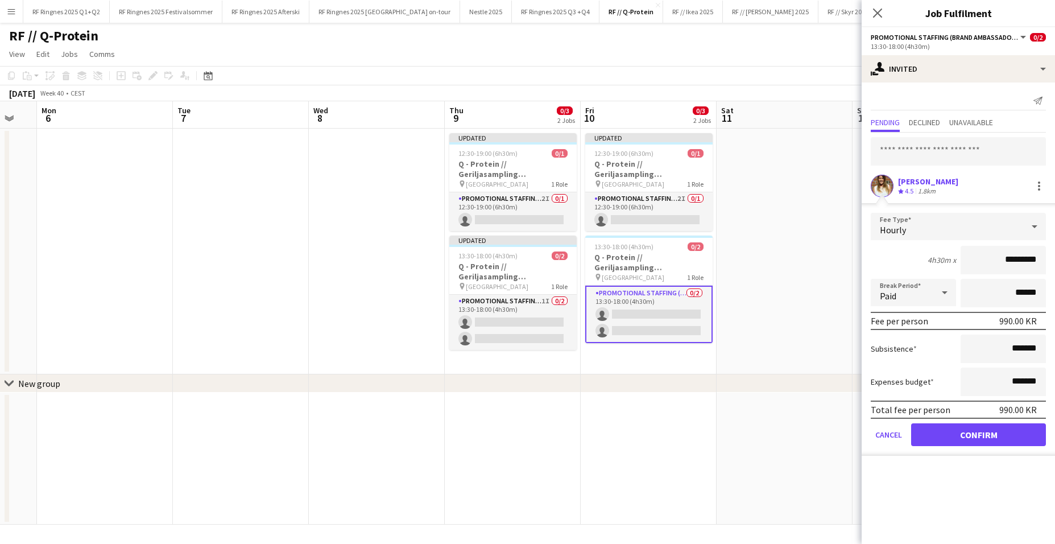
click at [810, 411] on button "Confirm" at bounding box center [978, 434] width 135 height 23
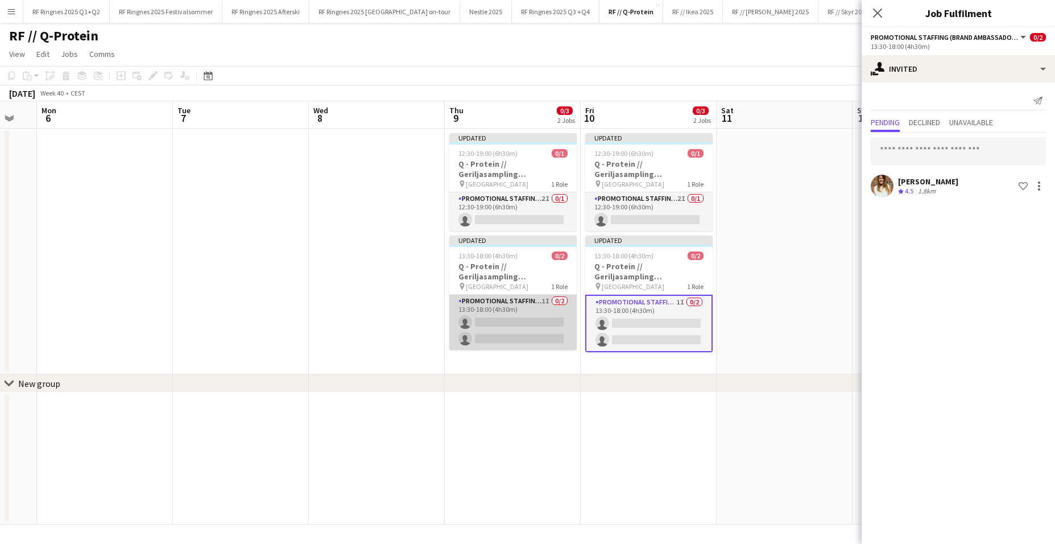
click at [522, 328] on app-card-role "Promotional Staffing (Brand Ambassadors) 1I 0/2 13:30-18:00 (4h30m) single-neut…" at bounding box center [512, 322] width 127 height 55
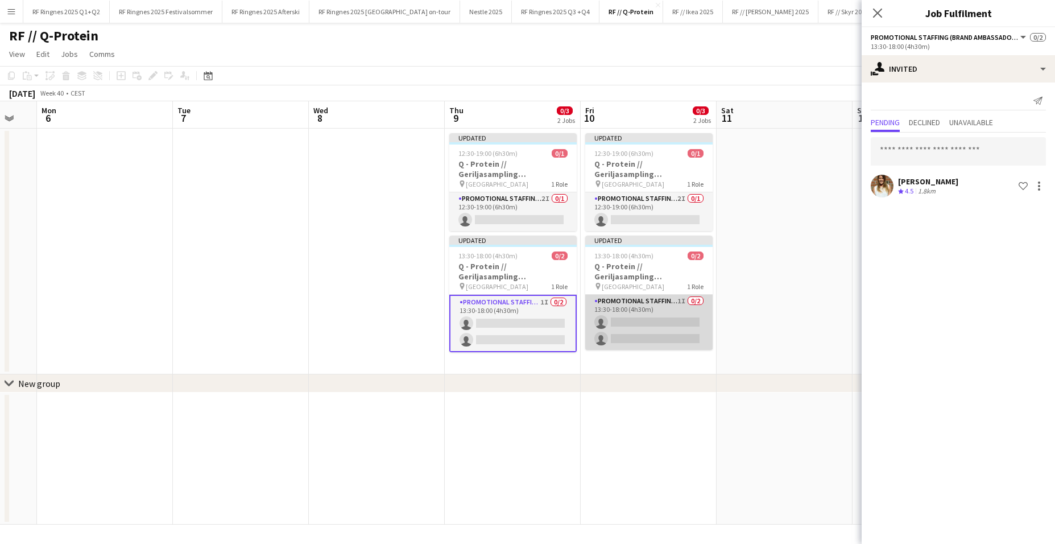
click at [663, 307] on app-card-role "Promotional Staffing (Brand Ambassadors) 1I 0/2 13:30-18:00 (4h30m) single-neut…" at bounding box center [648, 322] width 127 height 55
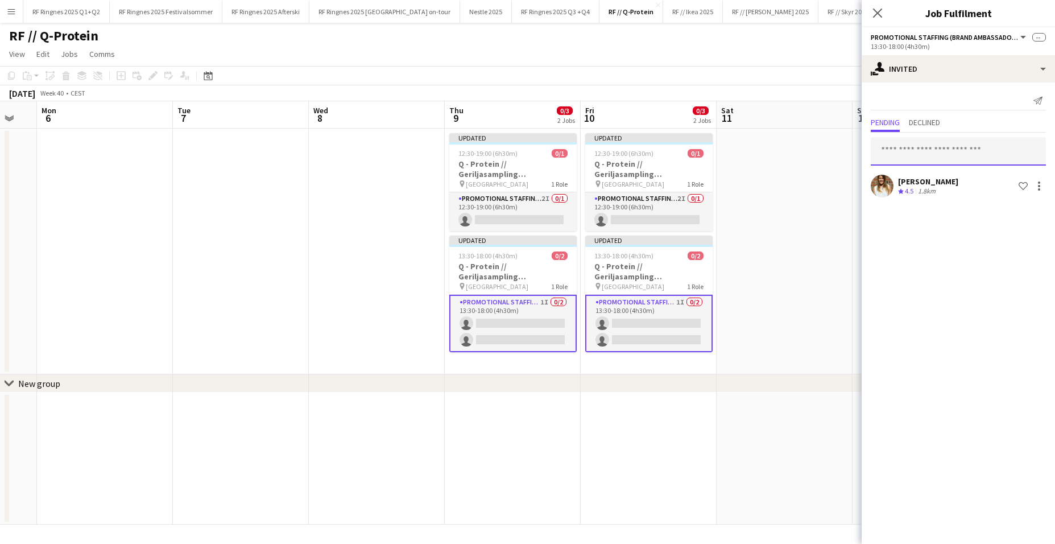
click at [810, 148] on input "text" at bounding box center [958, 151] width 175 height 28
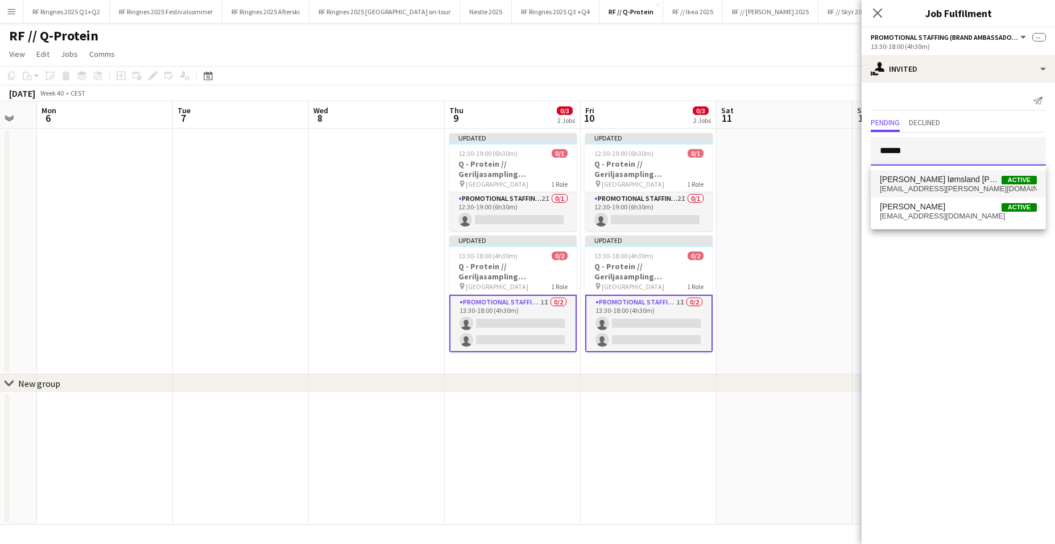
type input "******"
click at [810, 185] on span "[EMAIL_ADDRESS][PERSON_NAME][DOMAIN_NAME]" at bounding box center [958, 188] width 157 height 9
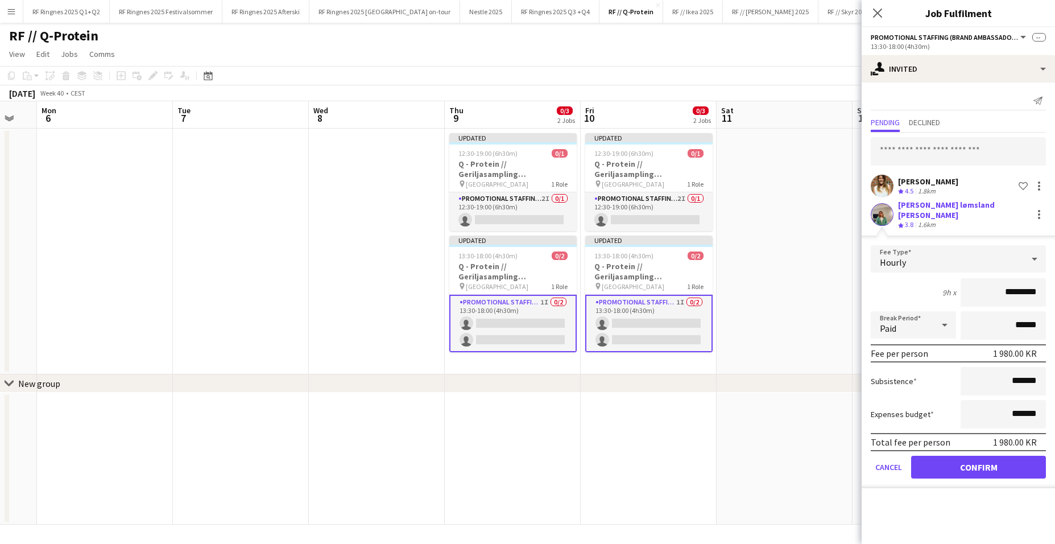
click at [810, 187] on div "1.8km" at bounding box center [927, 192] width 22 height 10
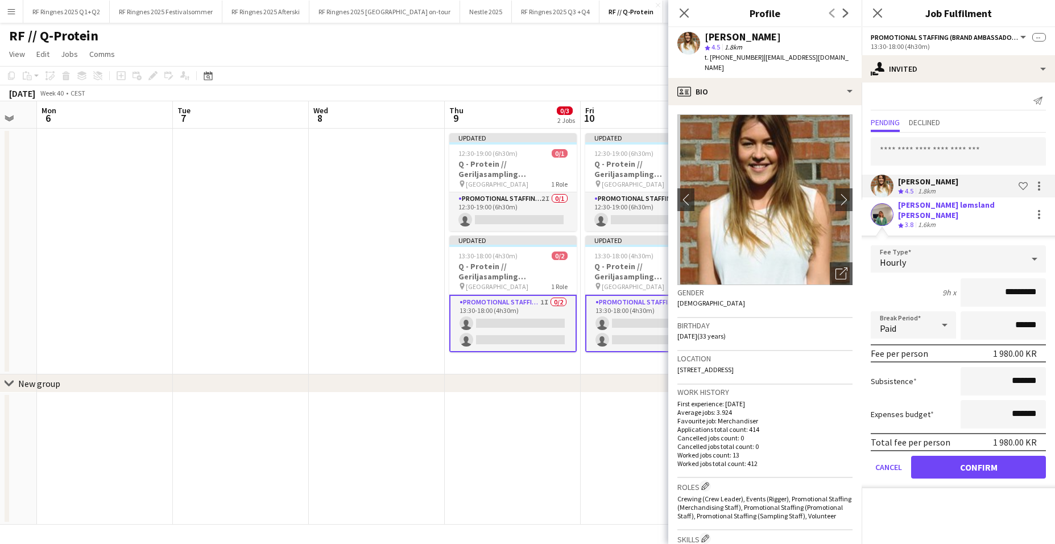
click at [810, 411] on button "Confirm" at bounding box center [978, 467] width 135 height 23
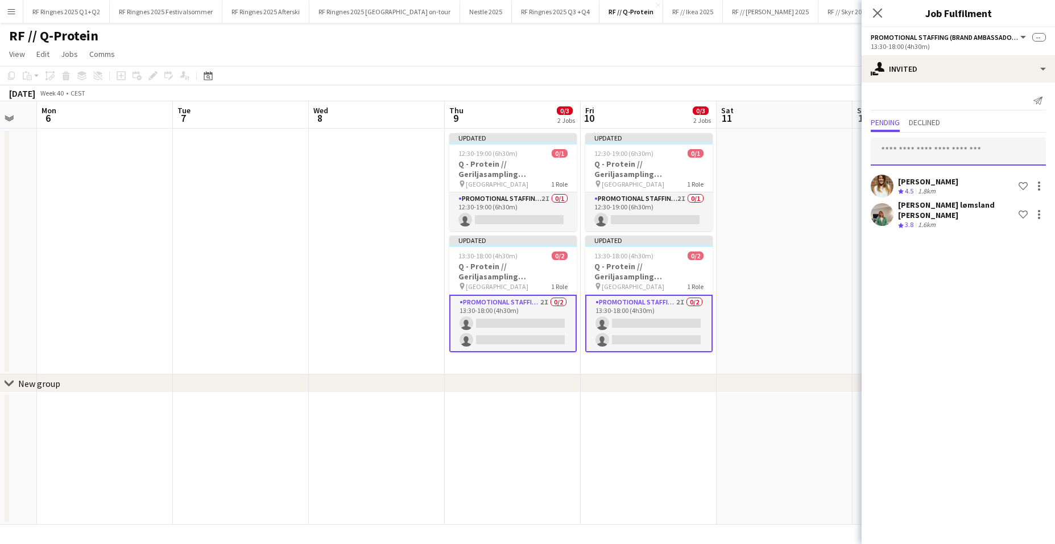
click at [810, 155] on input "text" at bounding box center [958, 151] width 175 height 28
type input "*******"
click at [810, 182] on span "[PERSON_NAME]" at bounding box center [912, 180] width 65 height 10
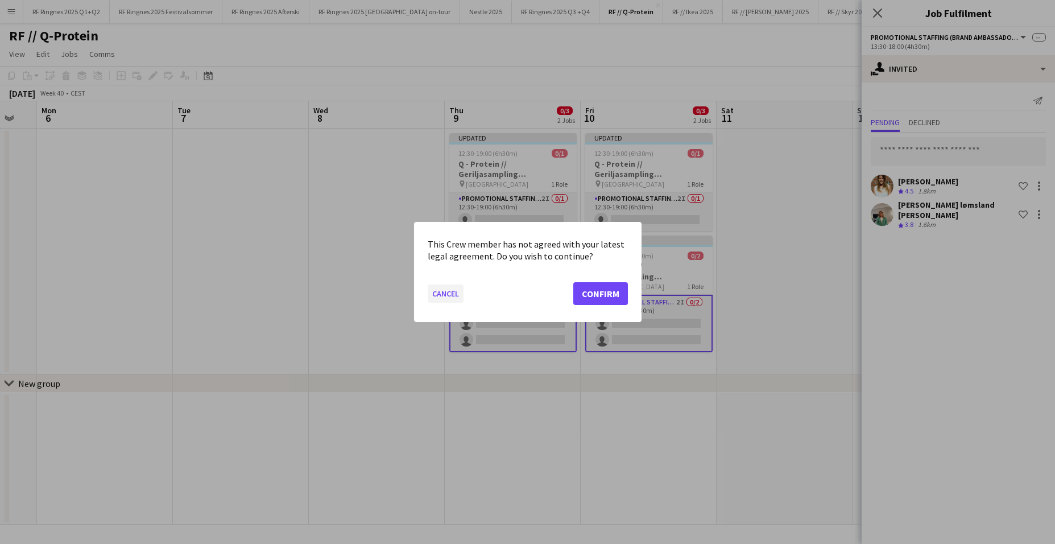
click at [457, 299] on button "Cancel" at bounding box center [446, 293] width 36 height 18
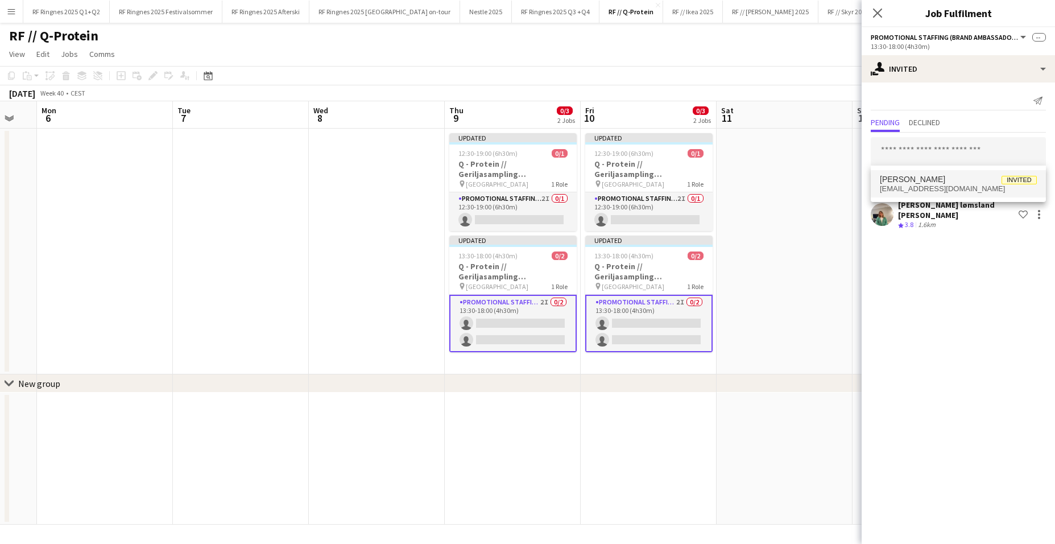
click at [810, 180] on span "[PERSON_NAME]" at bounding box center [912, 180] width 65 height 10
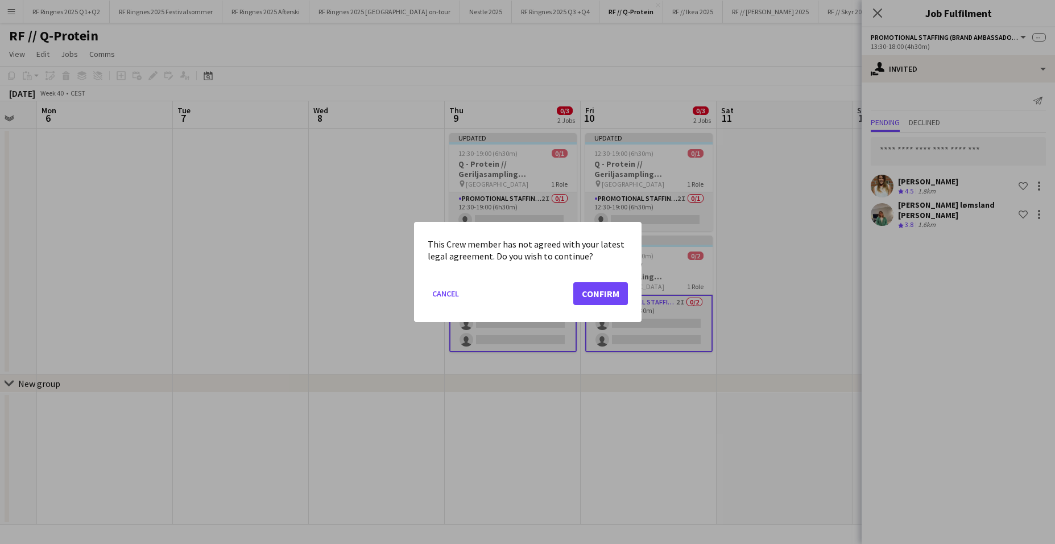
click at [617, 288] on button "Confirm" at bounding box center [600, 293] width 55 height 23
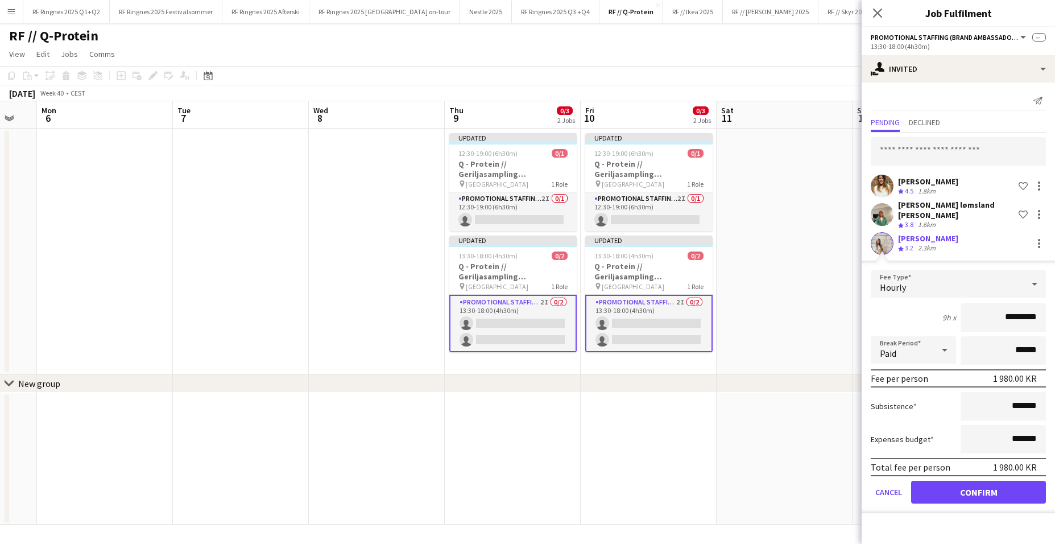
click at [810, 411] on button "Confirm" at bounding box center [978, 492] width 135 height 23
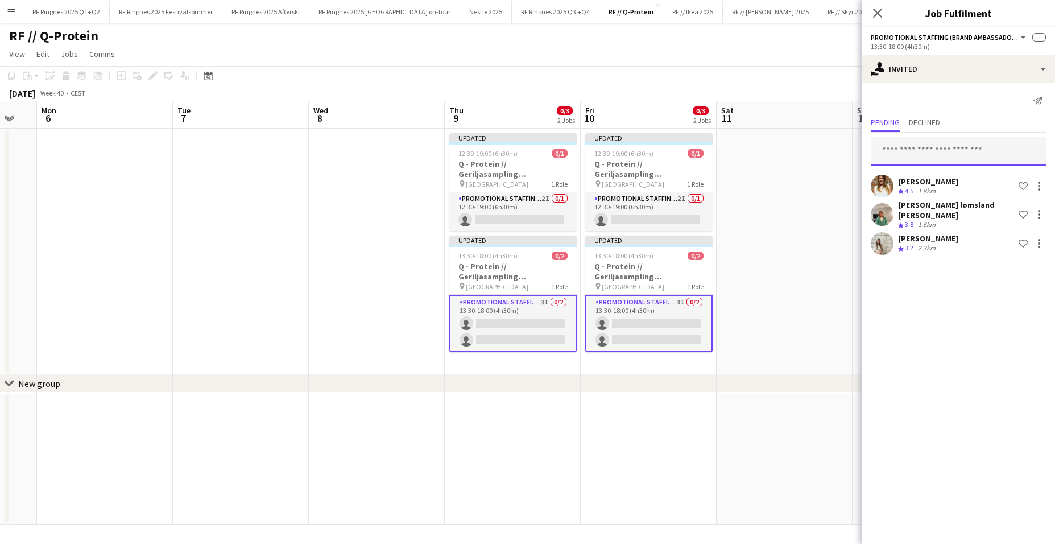
click at [810, 150] on input "text" at bounding box center [958, 151] width 175 height 28
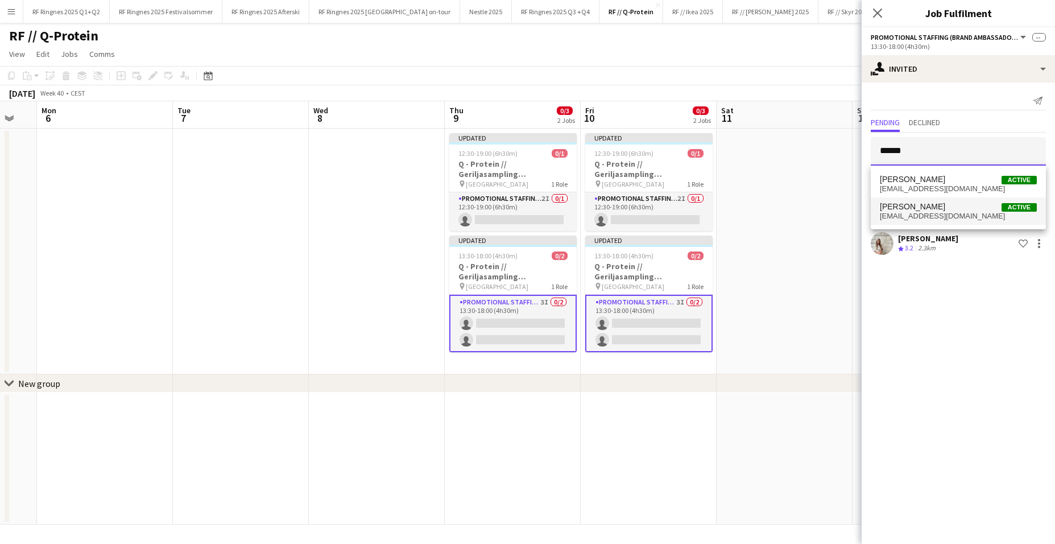
type input "******"
click at [810, 206] on span "[PERSON_NAME]" at bounding box center [912, 207] width 65 height 10
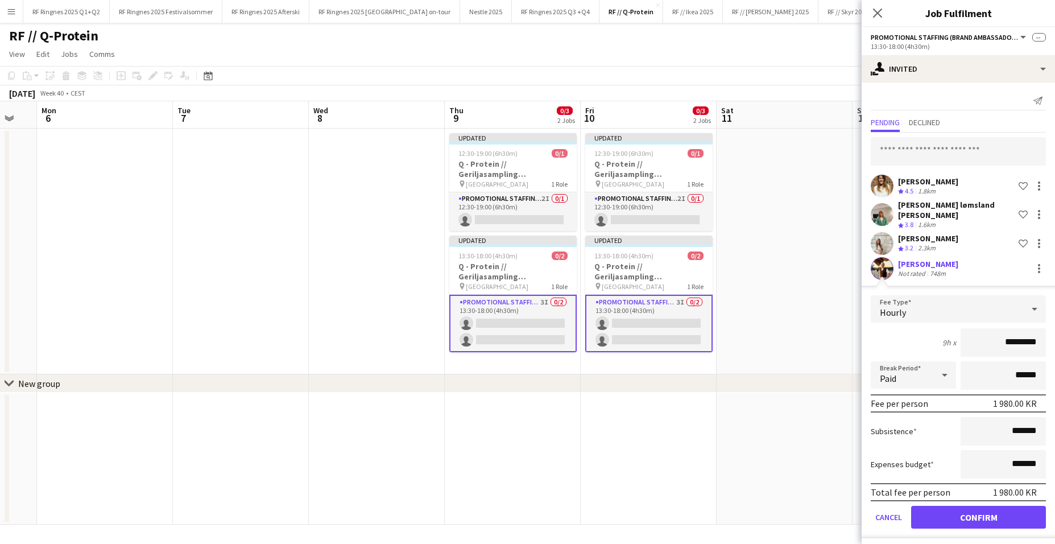
click at [810, 411] on button "Confirm" at bounding box center [978, 517] width 135 height 23
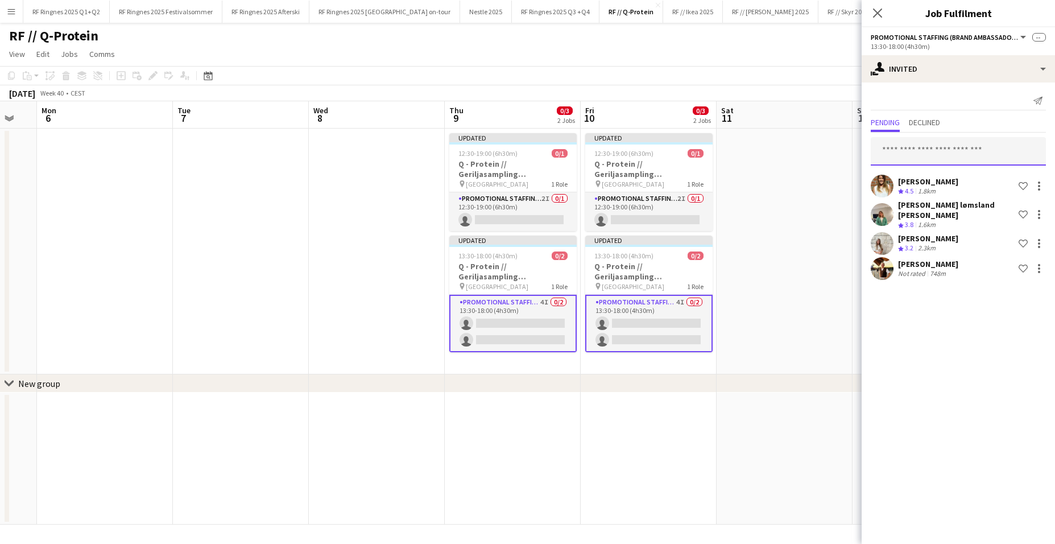
click at [810, 148] on input "text" at bounding box center [958, 151] width 175 height 28
type input "*****"
click at [810, 191] on span "[EMAIL_ADDRESS][DOMAIN_NAME]" at bounding box center [958, 188] width 157 height 9
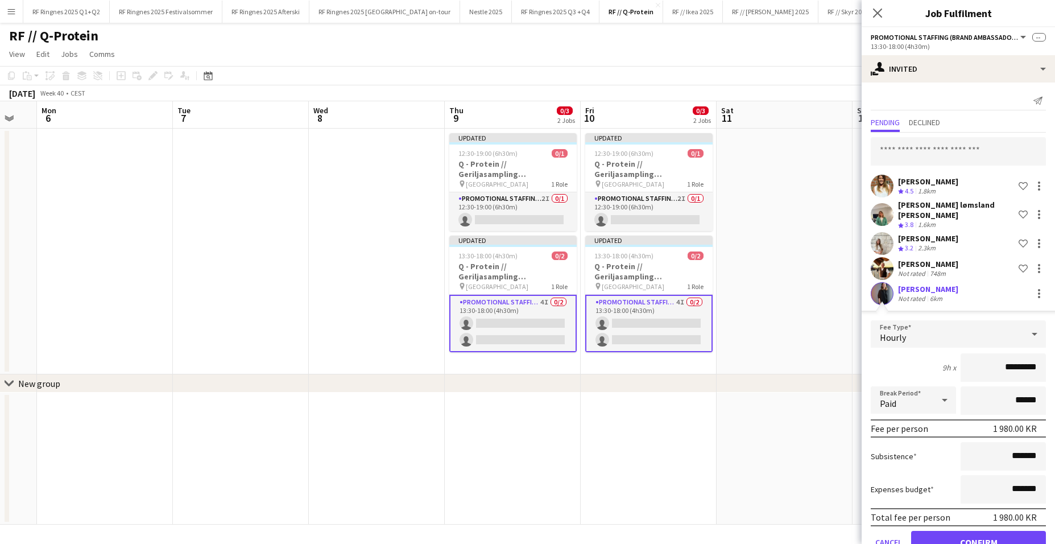
scroll to position [23, 0]
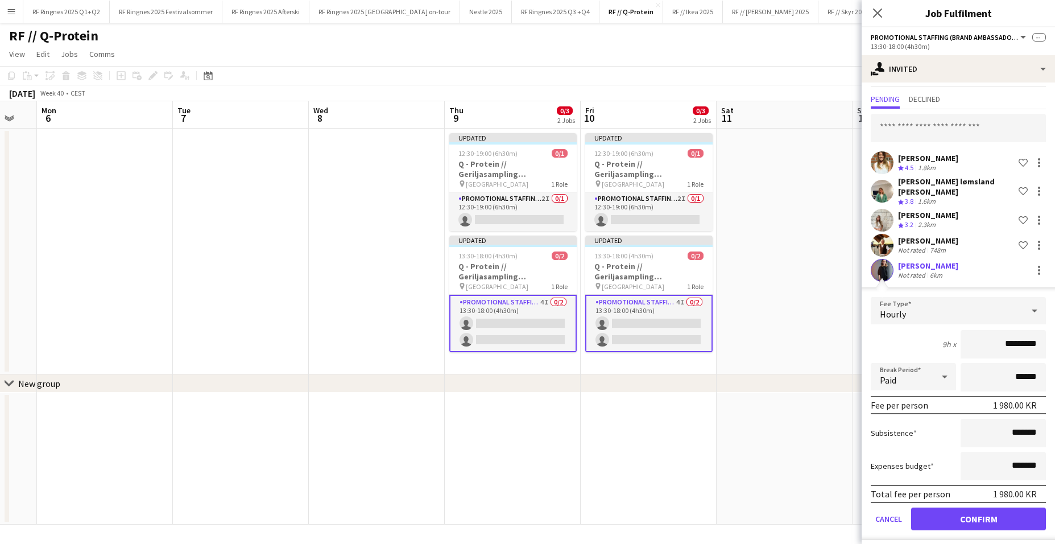
click at [810, 411] on button "Confirm" at bounding box center [978, 518] width 135 height 23
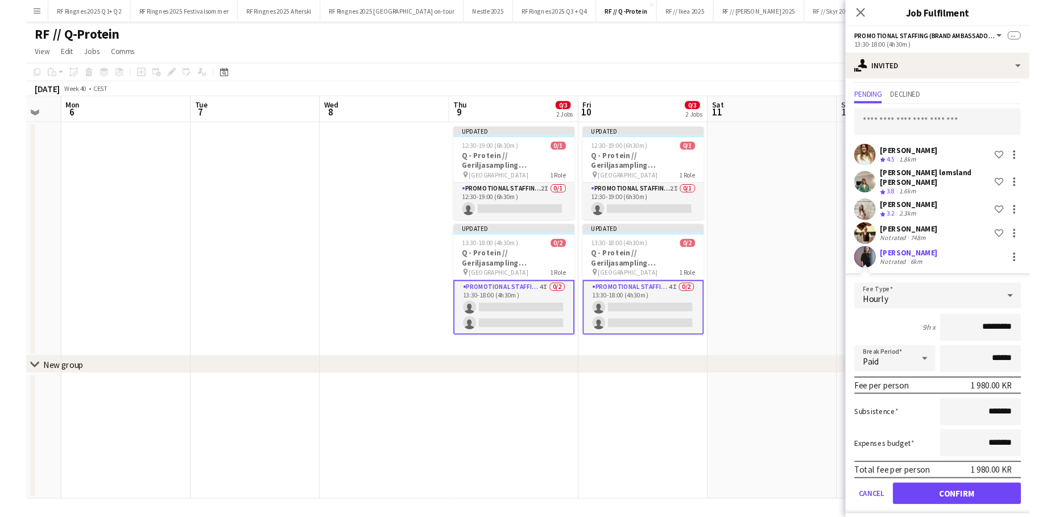
scroll to position [0, 0]
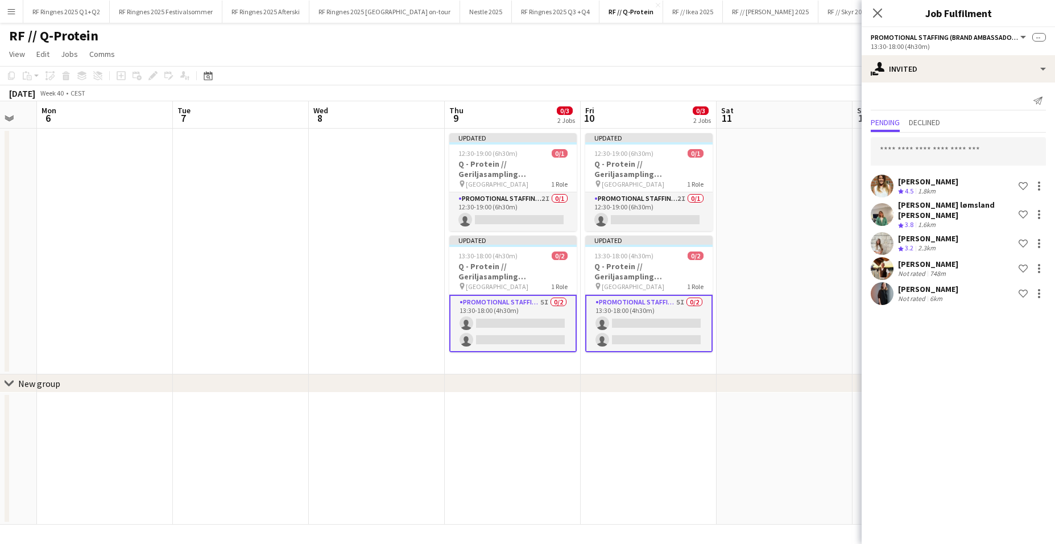
click at [396, 196] on app-date-cell at bounding box center [377, 252] width 136 height 246
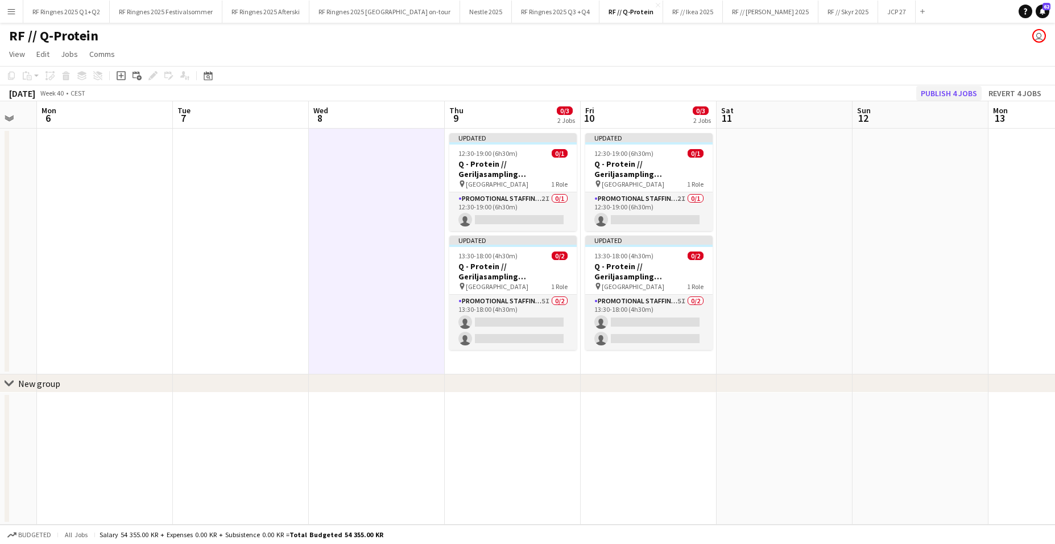
click at [810, 87] on button "Publish 4 jobs" at bounding box center [948, 93] width 65 height 15
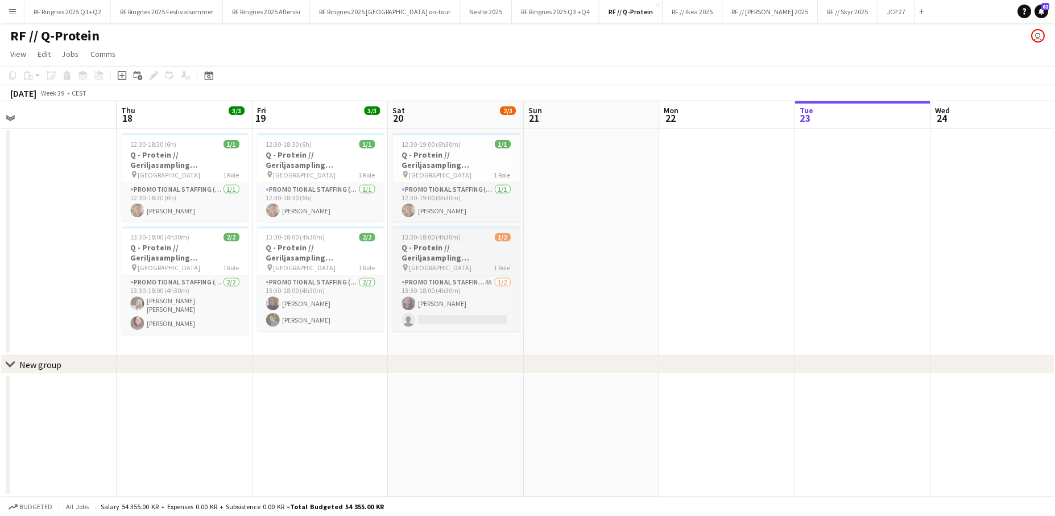
scroll to position [0, 314]
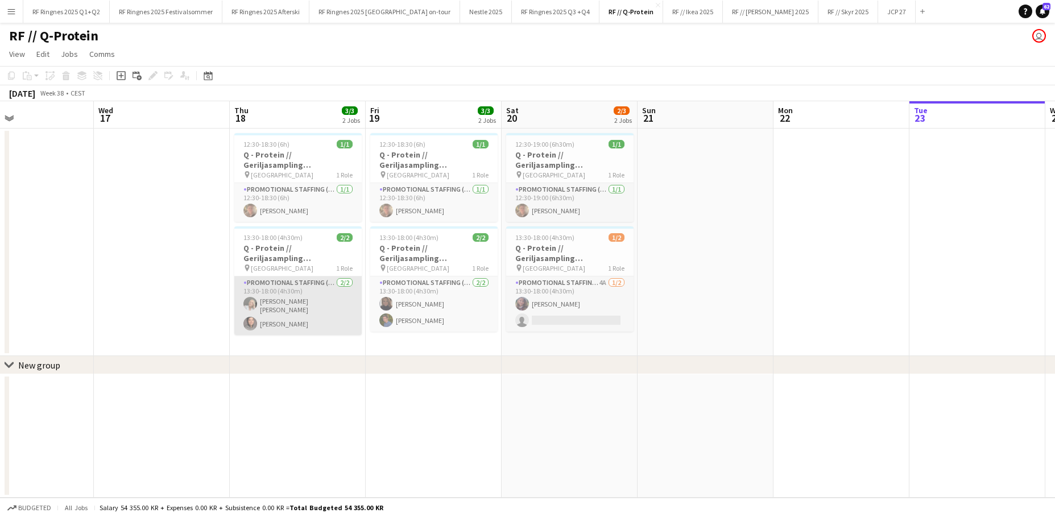
click at [300, 314] on app-card-role "Promotional Staffing (Brand Ambassadors) 2/2 13:30-18:00 (4h30m) Mina Sandbakk …" at bounding box center [297, 305] width 127 height 59
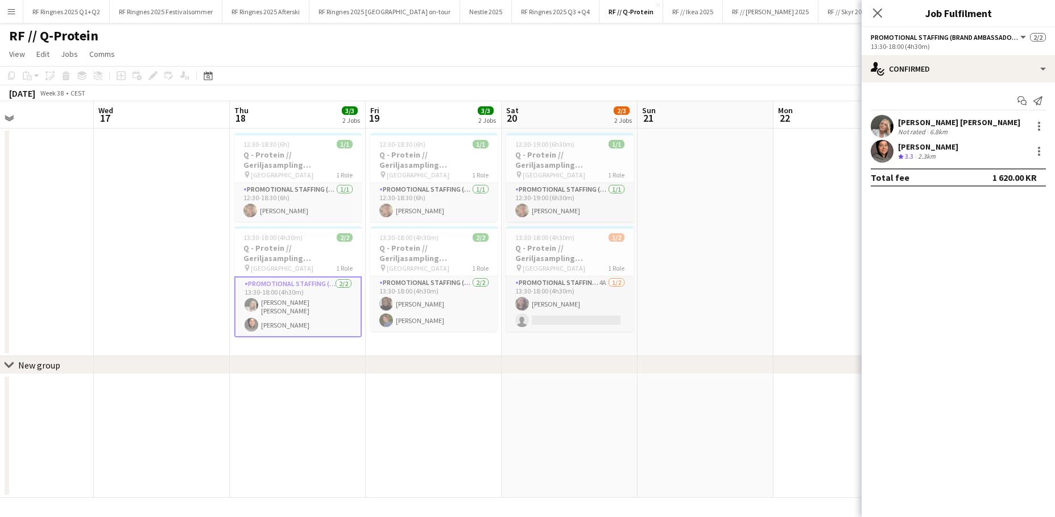
click at [810, 124] on app-user-avatar at bounding box center [882, 126] width 23 height 23
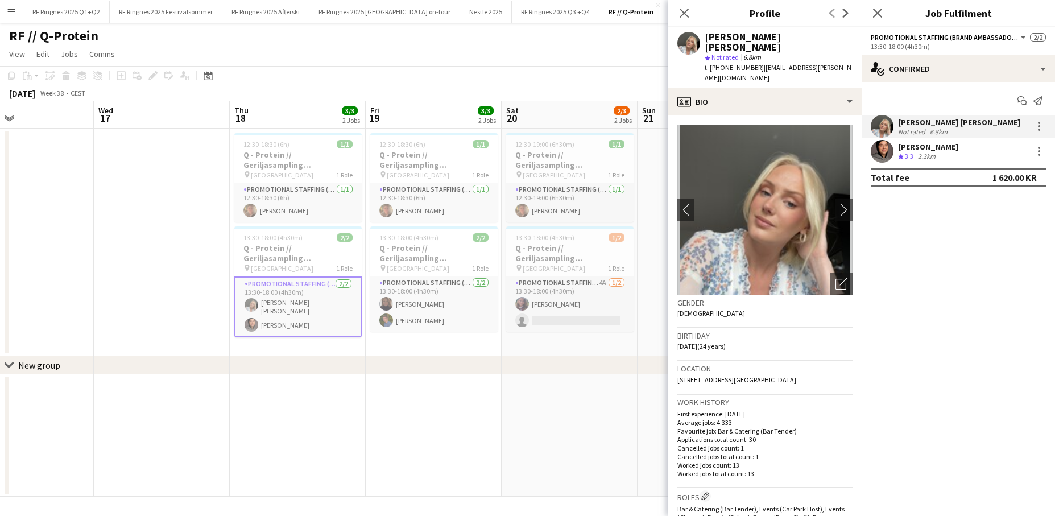
click at [192, 213] on app-date-cell at bounding box center [162, 242] width 136 height 227
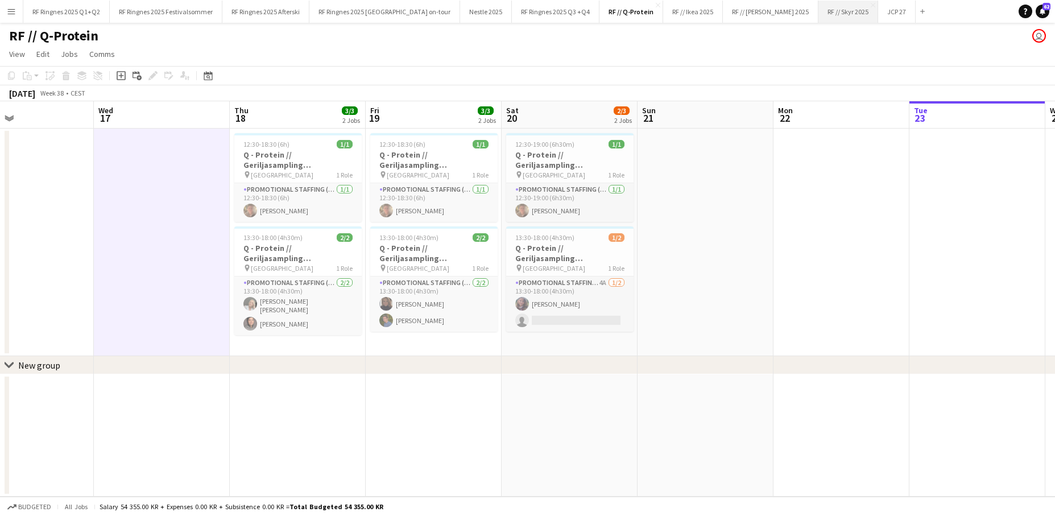
click at [810, 19] on button "RF // Skyr 2025 Close" at bounding box center [848, 12] width 60 height 22
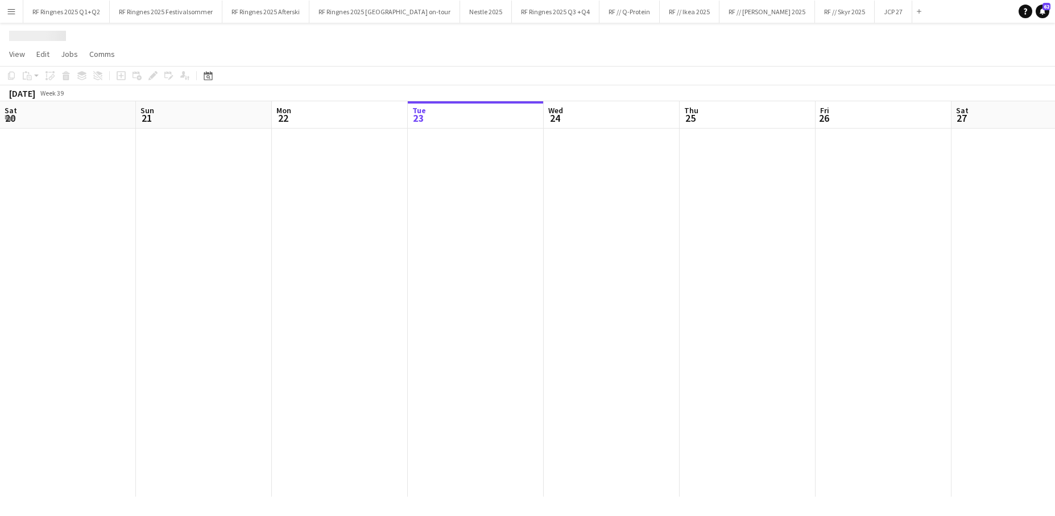
scroll to position [0, 272]
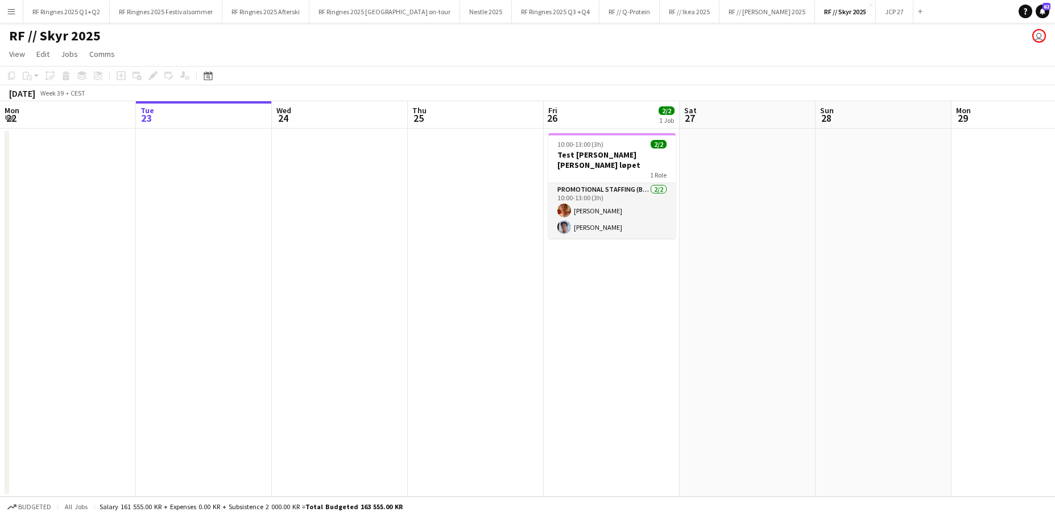
click at [455, 161] on app-date-cell at bounding box center [476, 313] width 136 height 368
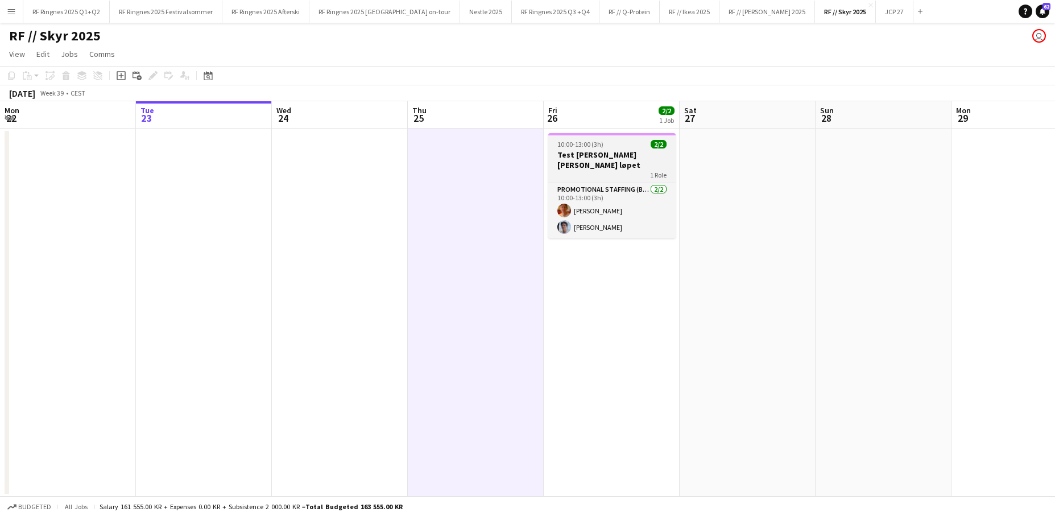
click at [590, 158] on h3 "Test rigg av Skyr - Rosa Sløyfe løpet" at bounding box center [611, 160] width 127 height 20
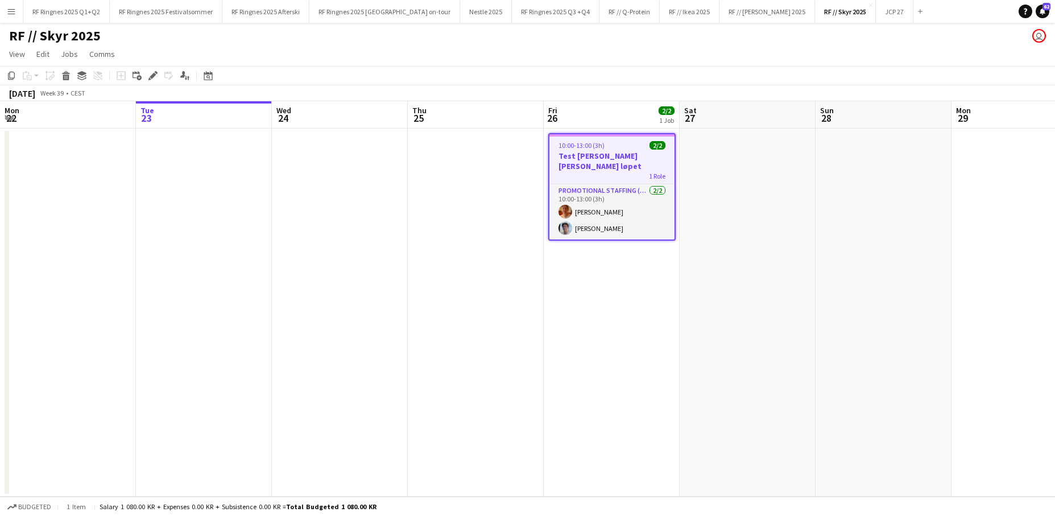
click at [445, 169] on app-date-cell at bounding box center [476, 313] width 136 height 368
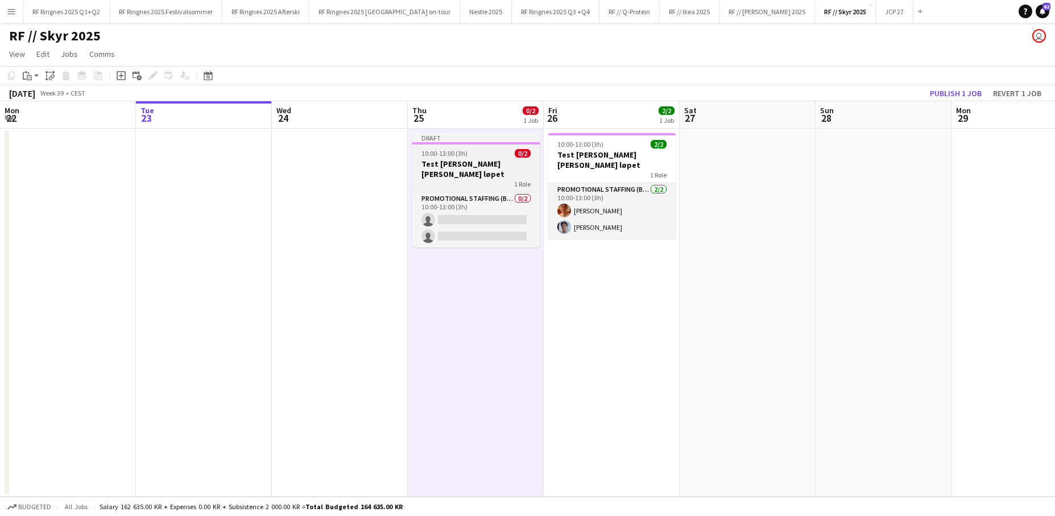
click at [473, 156] on div "10:00-13:00 (3h) 0/2" at bounding box center [475, 153] width 127 height 9
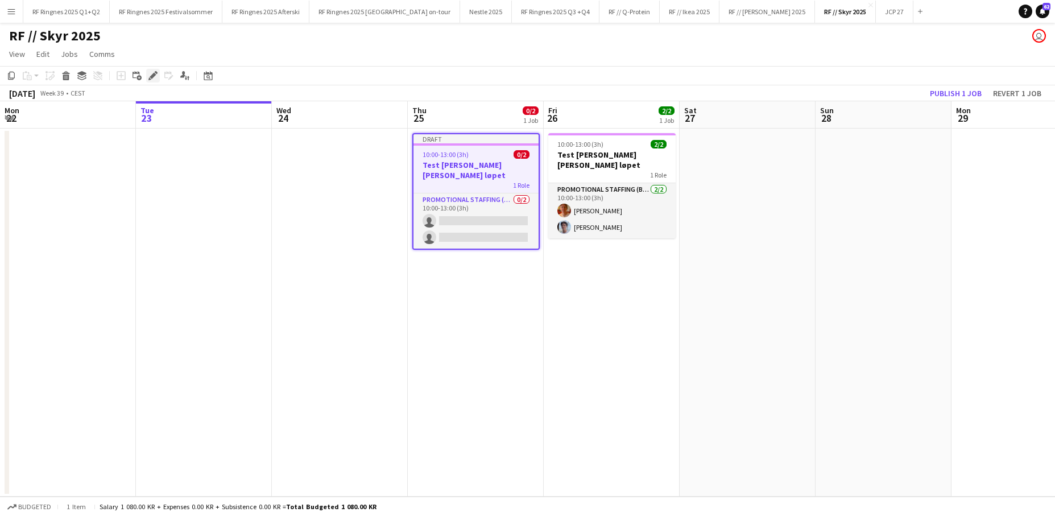
click at [152, 77] on icon at bounding box center [153, 76] width 6 height 6
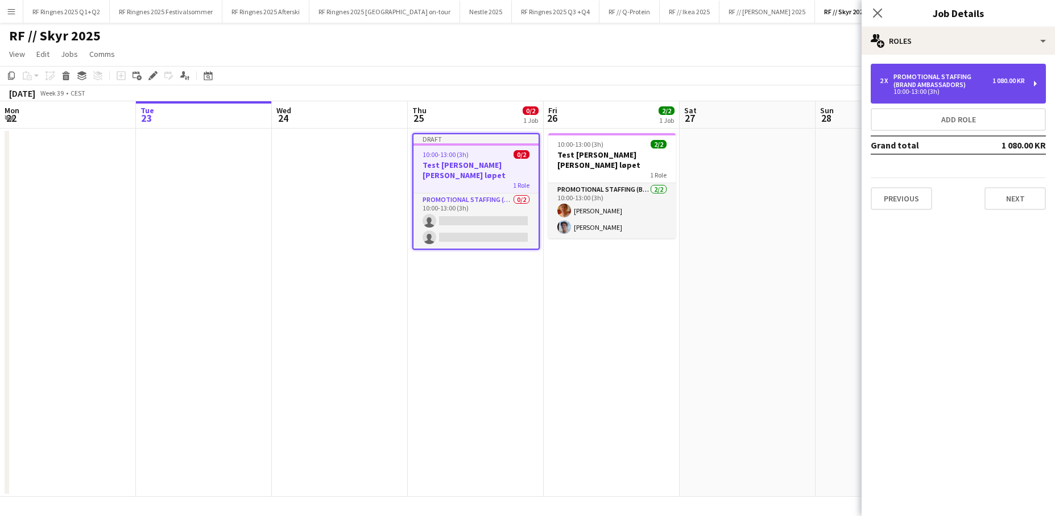
click at [810, 82] on div "Promotional Staffing (Brand Ambassadors)" at bounding box center [942, 81] width 99 height 16
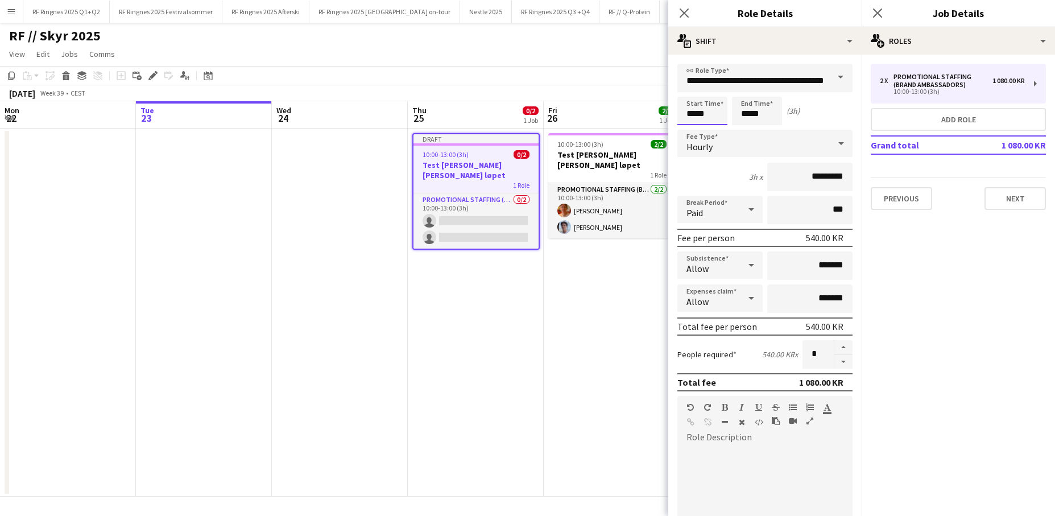
click at [690, 113] on input "*****" at bounding box center [702, 111] width 50 height 28
click at [689, 93] on div at bounding box center [691, 90] width 23 height 11
click at [690, 93] on div at bounding box center [691, 90] width 23 height 11
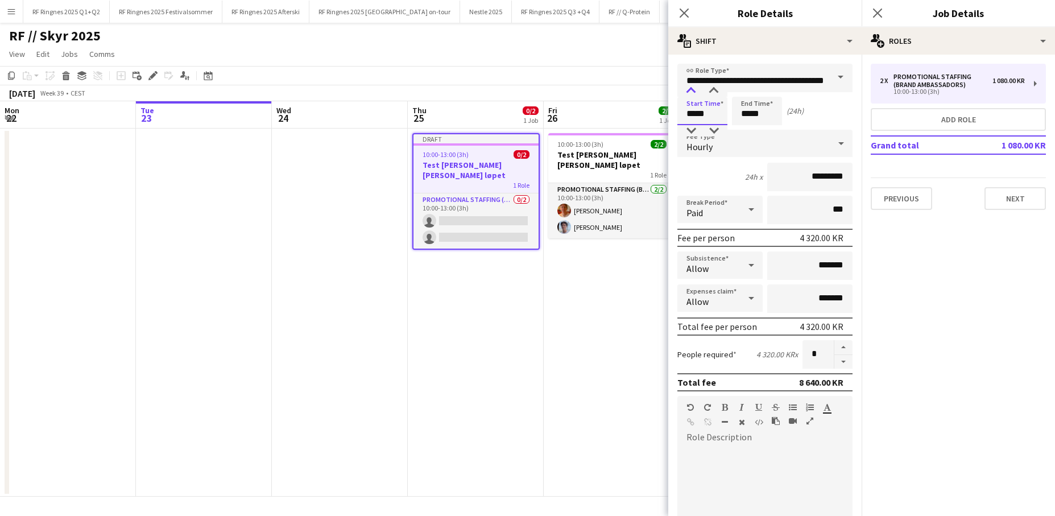
click at [690, 93] on div at bounding box center [691, 90] width 23 height 11
click at [690, 94] on div at bounding box center [691, 90] width 23 height 11
type input "*****"
click at [690, 94] on div at bounding box center [691, 90] width 23 height 11
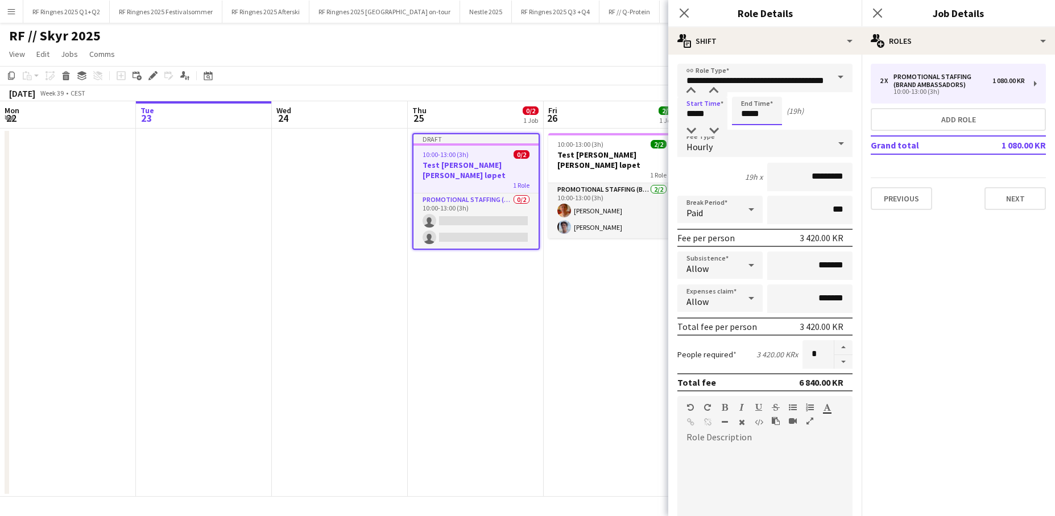
click at [756, 120] on input "*****" at bounding box center [757, 111] width 50 height 28
click at [742, 92] on div at bounding box center [745, 90] width 23 height 11
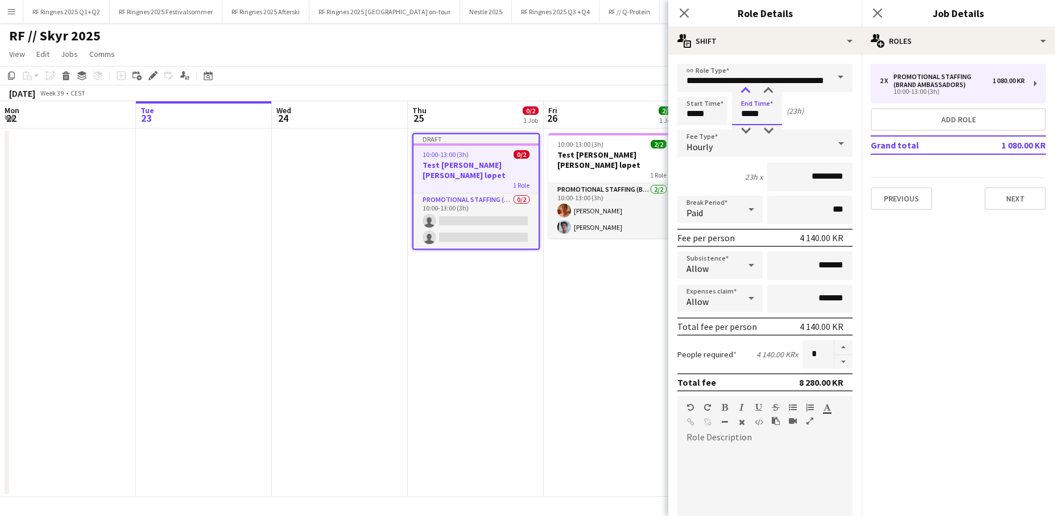
click at [742, 92] on div at bounding box center [745, 90] width 23 height 11
click at [742, 93] on div at bounding box center [745, 90] width 23 height 11
type input "*****"
click at [806, 113] on div "Start Time ***** End Time ***** (3h)" at bounding box center [764, 111] width 175 height 28
click at [585, 301] on app-date-cell "10:00-13:00 (3h) 2/2 Test rigg av Skyr - Rosa Sløyfe løpet 1 Role Promotional S…" at bounding box center [612, 313] width 136 height 368
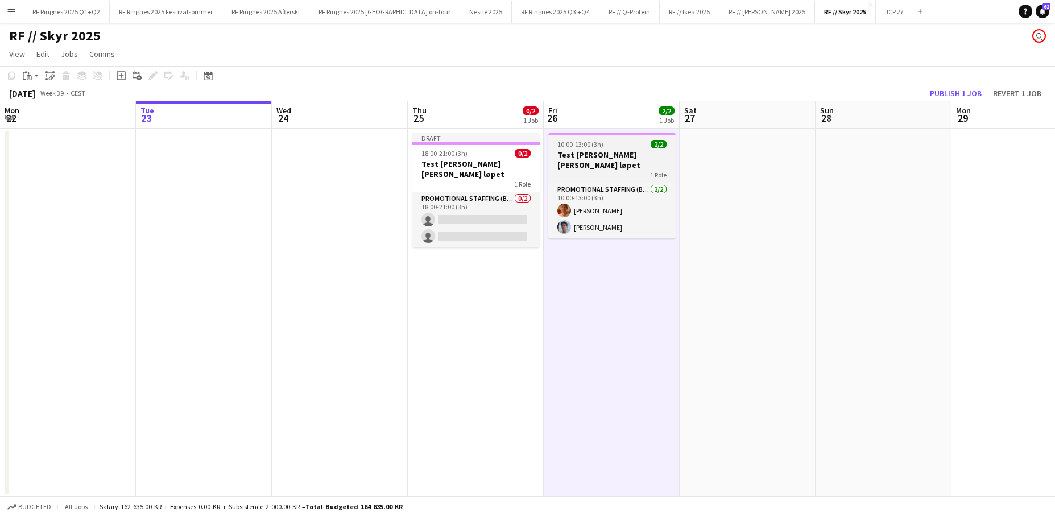
click at [607, 155] on h3 "Test rigg av Skyr - Rosa Sløyfe løpet" at bounding box center [611, 160] width 127 height 20
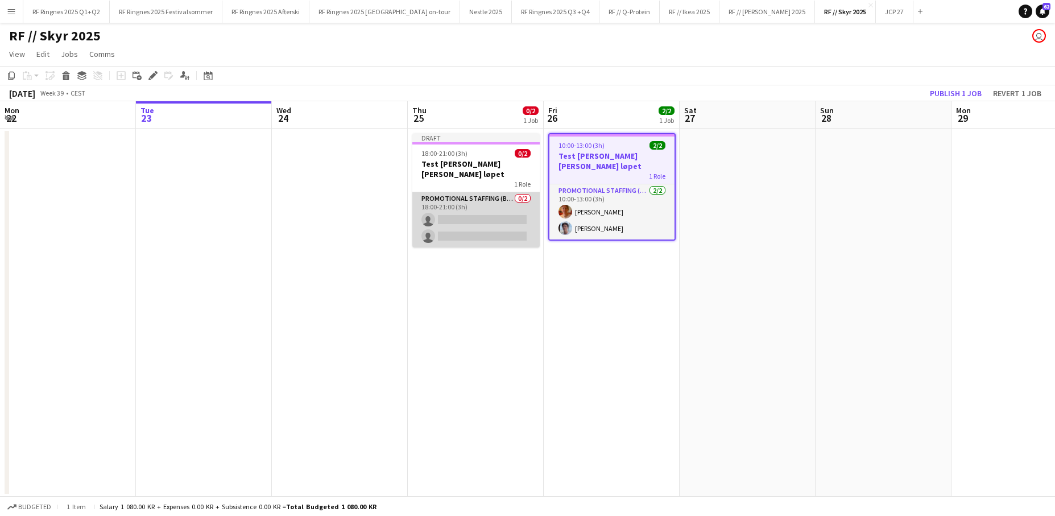
click at [494, 229] on app-card-role "Promotional Staffing (Brand Ambassadors) 0/2 18:00-21:00 (3h) single-neutral-ac…" at bounding box center [475, 219] width 127 height 55
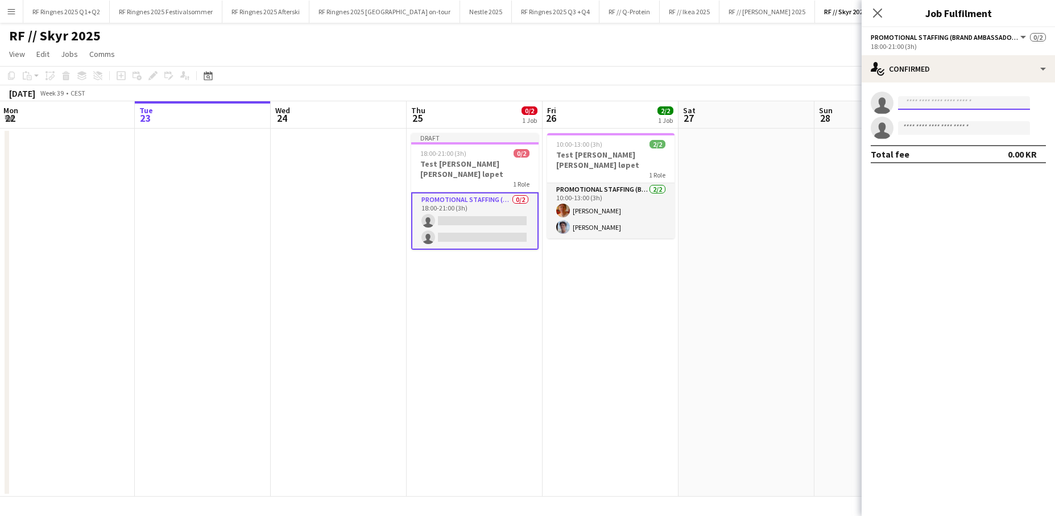
click at [810, 107] on input at bounding box center [964, 103] width 132 height 14
type input "*"
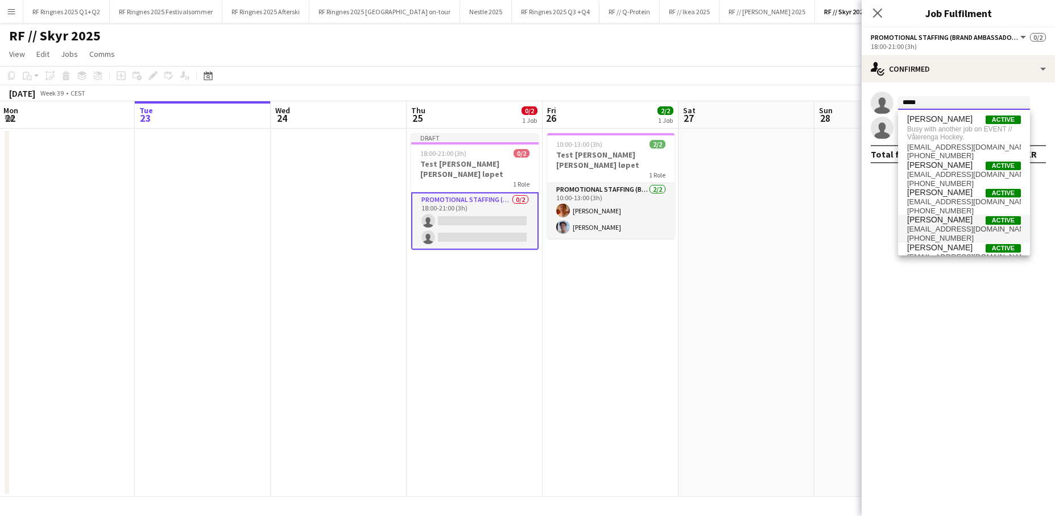
type input "*****"
click at [810, 223] on span "Ulrik Kaland Active ulrik.kaland@gmail.com +4741533717" at bounding box center [964, 228] width 114 height 27
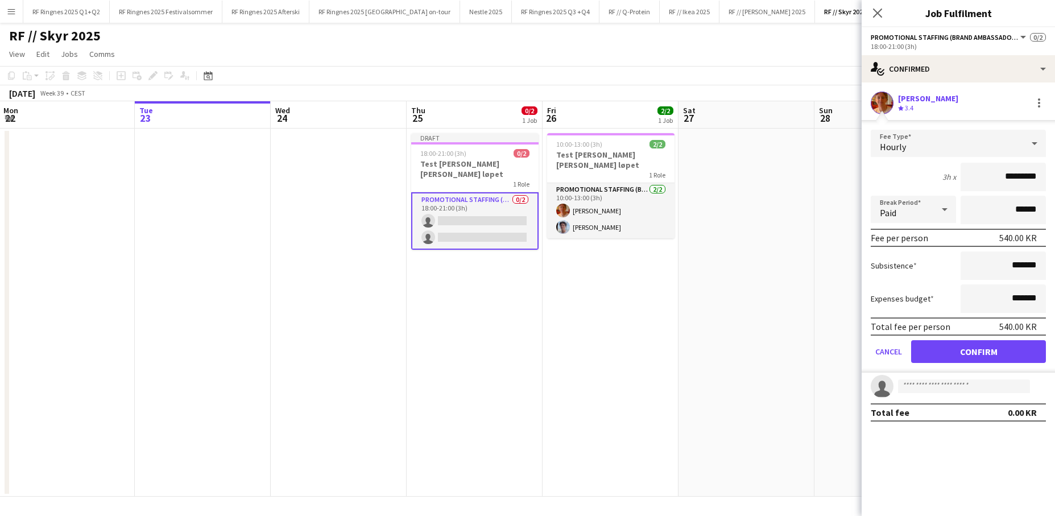
click at [810, 357] on button "Confirm" at bounding box center [978, 351] width 135 height 23
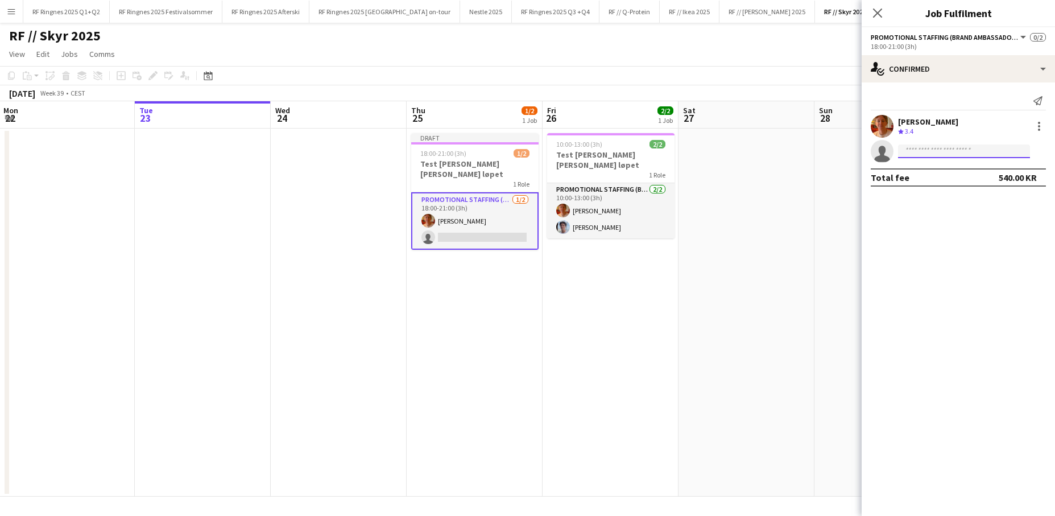
click at [810, 156] on input at bounding box center [964, 151] width 132 height 14
type input "*****"
click at [810, 183] on span "+4798330910" at bounding box center [964, 185] width 114 height 9
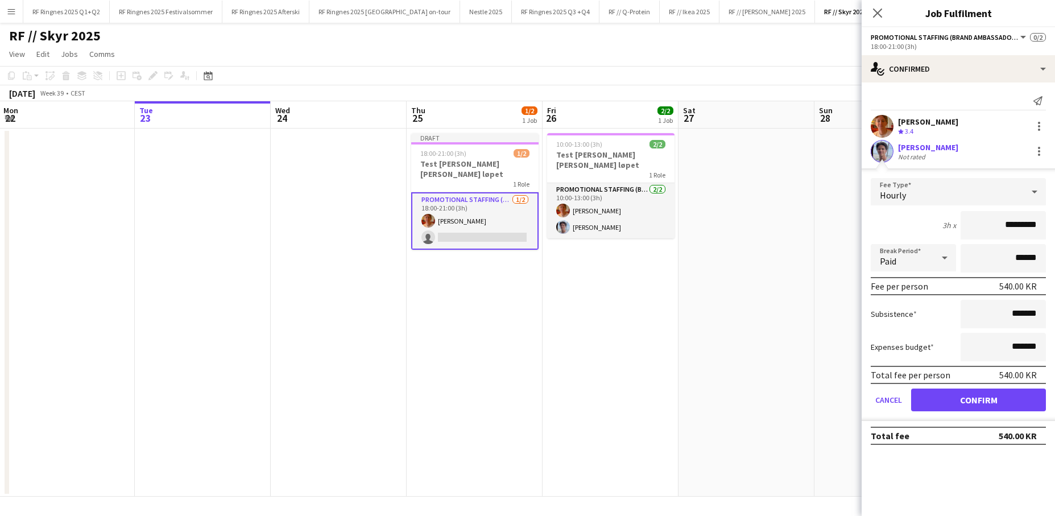
click at [810, 396] on button "Confirm" at bounding box center [978, 399] width 135 height 23
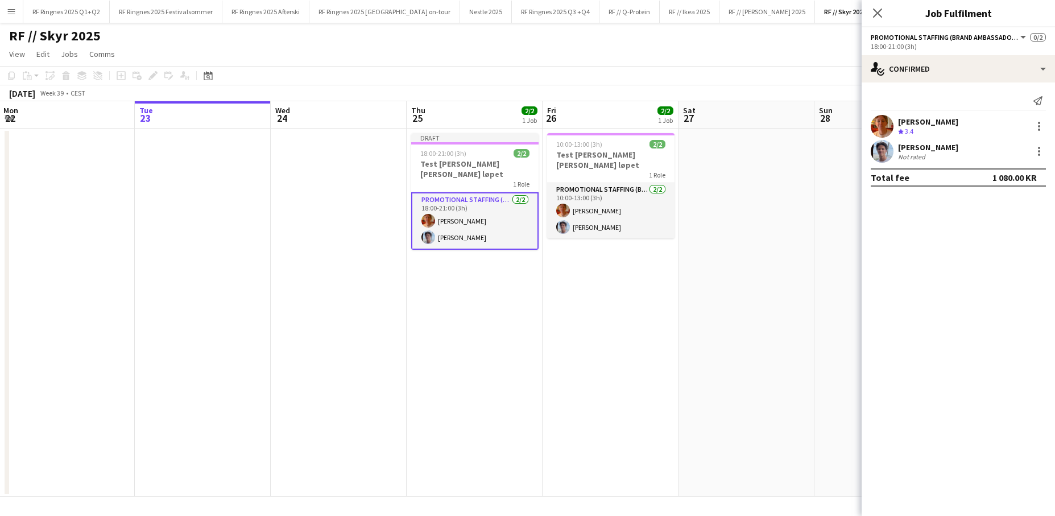
drag, startPoint x: 561, startPoint y: 307, endPoint x: 576, endPoint y: 283, distance: 28.1
click at [561, 307] on app-date-cell "10:00-13:00 (3h) 2/2 Test rigg av Skyr - Rosa Sløyfe løpet 1 Role Promotional S…" at bounding box center [611, 313] width 136 height 368
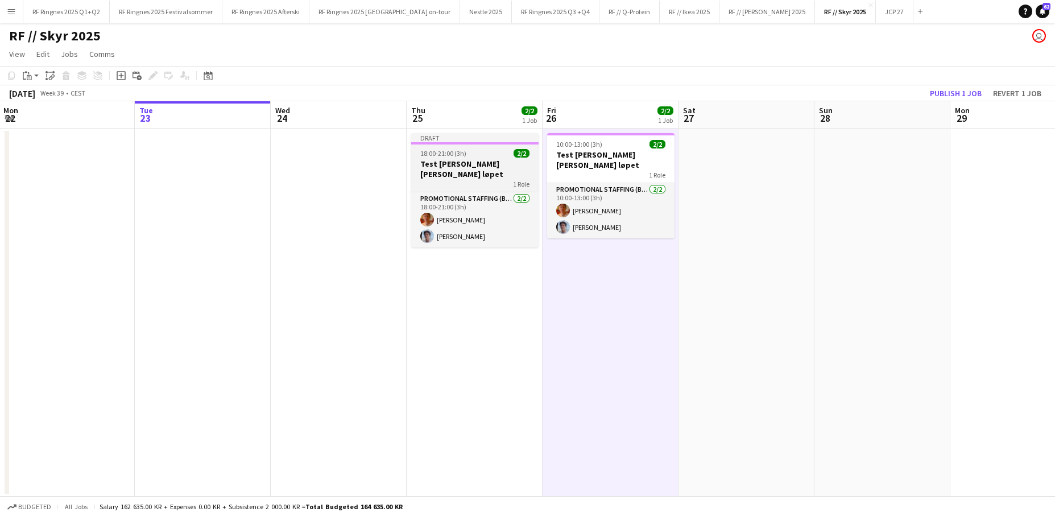
click at [495, 163] on h3 "Test rigg av Skyr - Rosa Sløyfe løpet" at bounding box center [474, 169] width 127 height 20
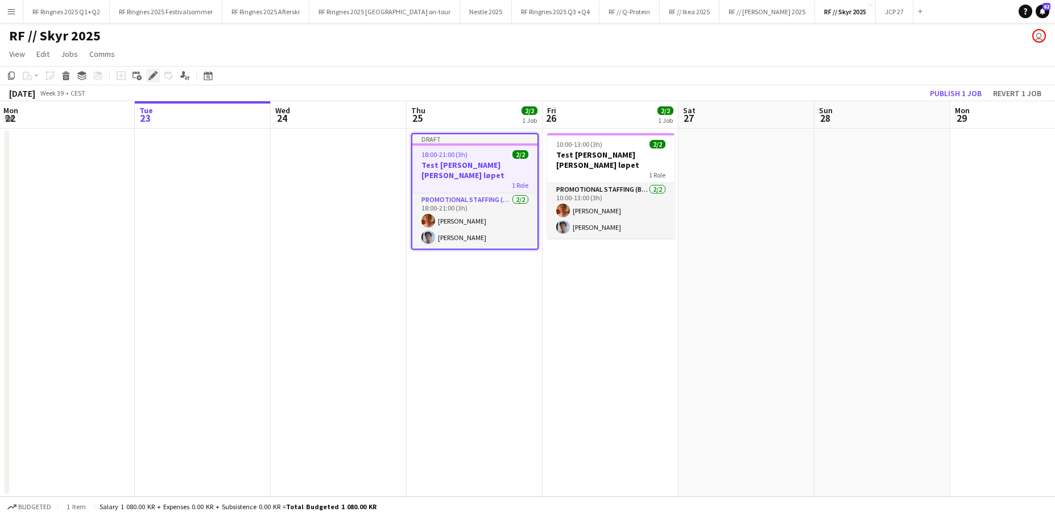
click at [156, 77] on icon "Edit" at bounding box center [152, 75] width 9 height 9
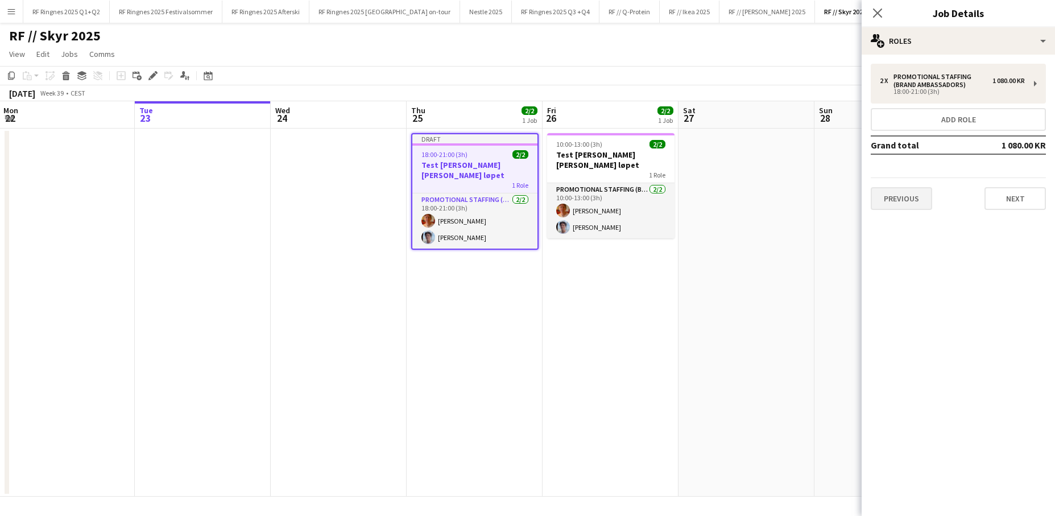
click at [810, 195] on button "Previous" at bounding box center [901, 198] width 61 height 23
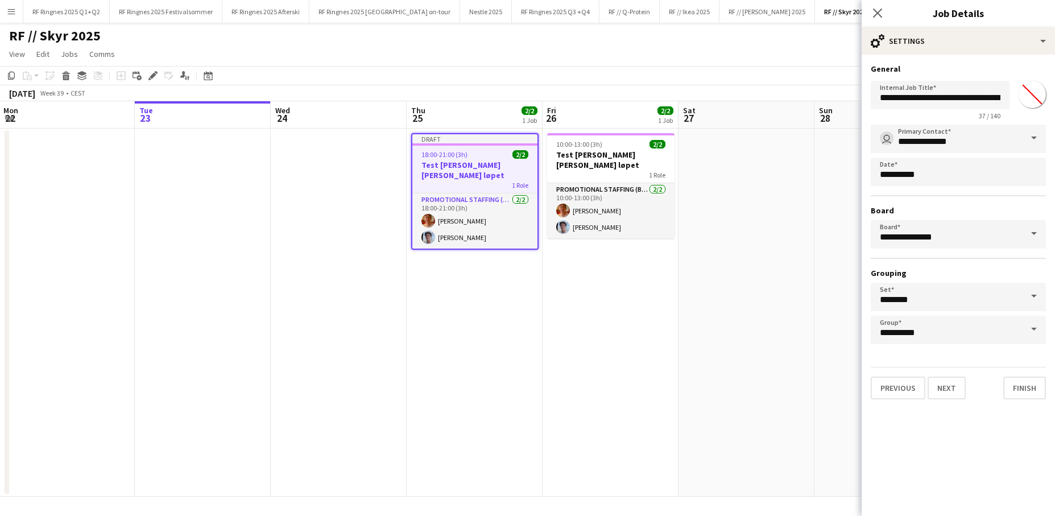
click at [810, 382] on button "Previous" at bounding box center [898, 388] width 55 height 23
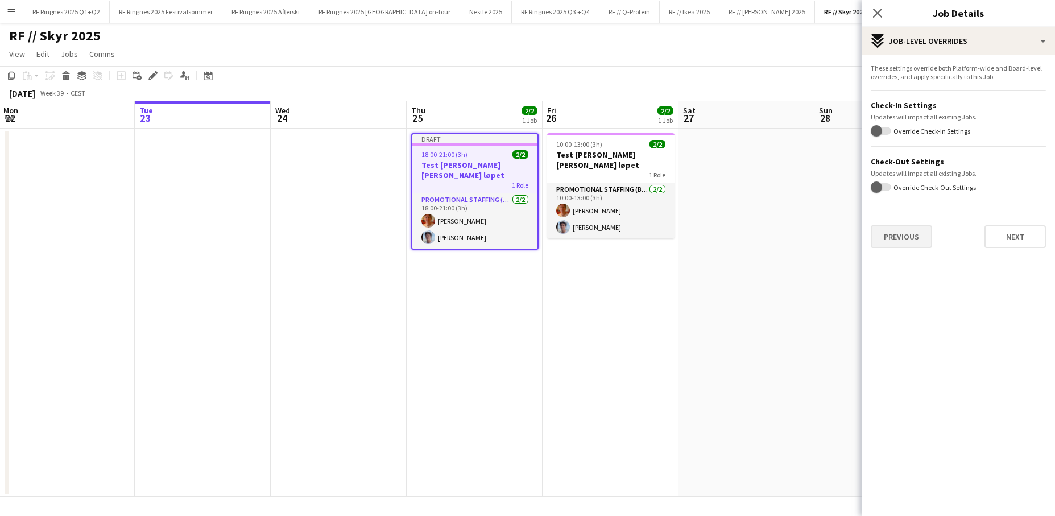
click at [810, 236] on button "Previous" at bounding box center [901, 236] width 61 height 23
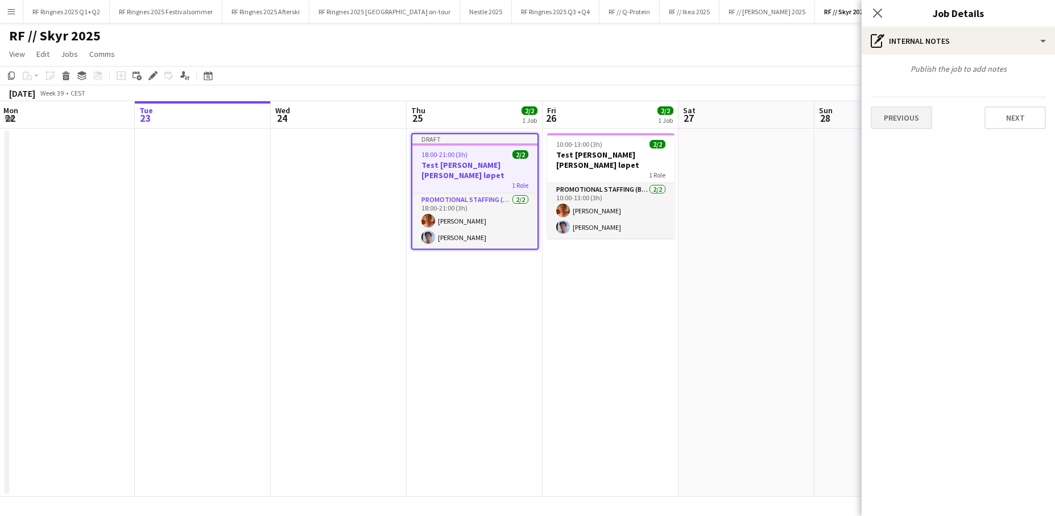
click at [810, 123] on button "Previous" at bounding box center [901, 117] width 61 height 23
click at [742, 282] on app-date-cell at bounding box center [747, 313] width 136 height 368
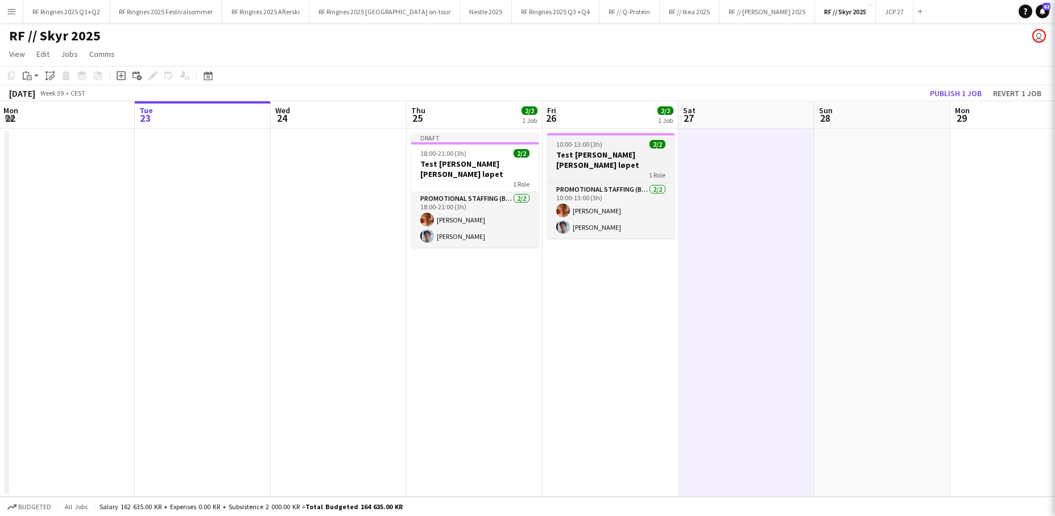
drag, startPoint x: 620, startPoint y: 170, endPoint x: 598, endPoint y: 152, distance: 28.3
click at [620, 170] on div "1 Role" at bounding box center [610, 174] width 127 height 9
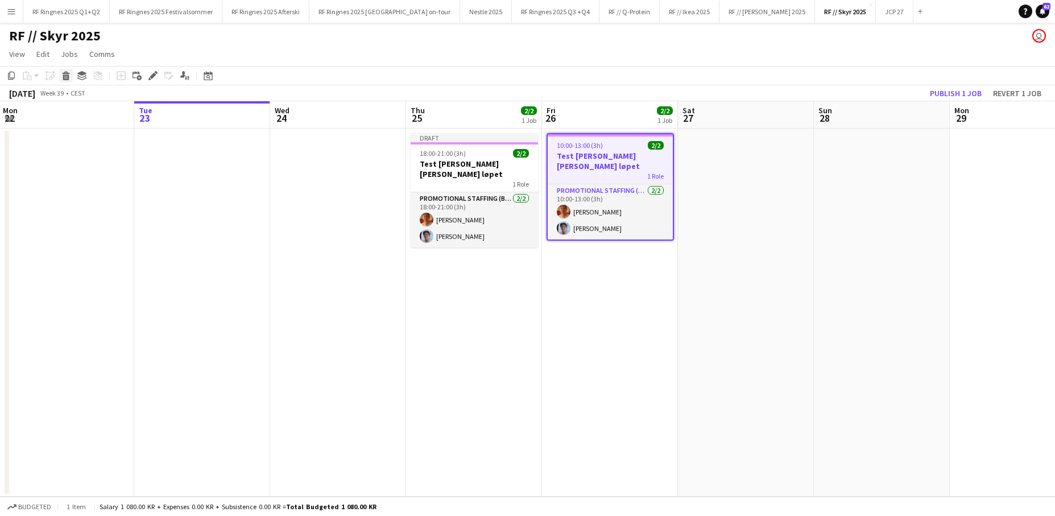
click at [69, 75] on icon "Delete" at bounding box center [65, 75] width 9 height 9
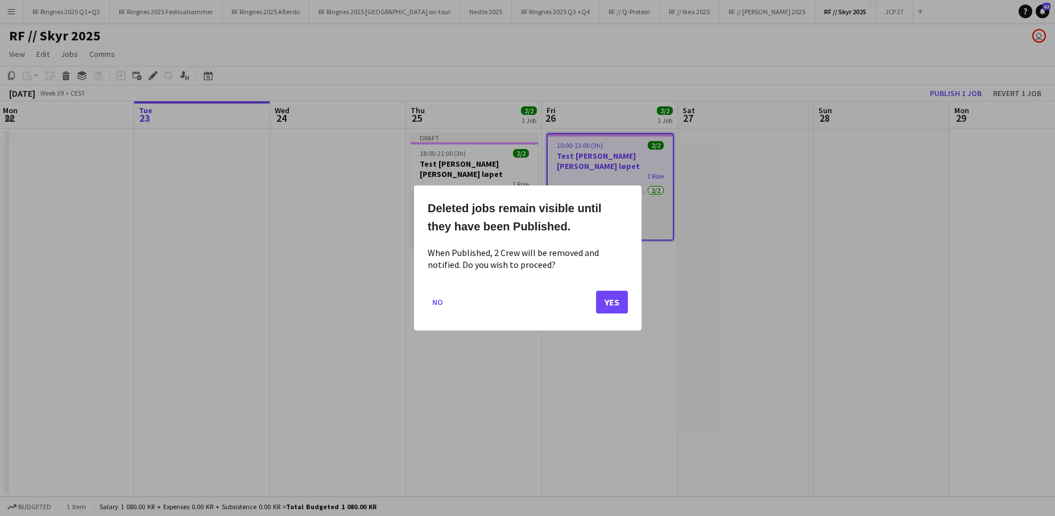
click at [607, 307] on button "Yes" at bounding box center [612, 302] width 32 height 23
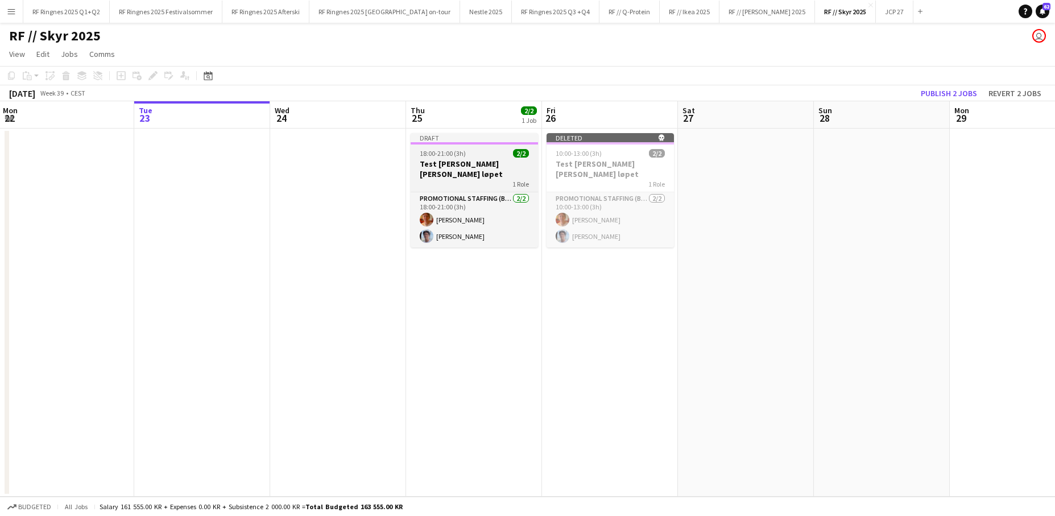
click at [462, 152] on span "18:00-21:00 (3h)" at bounding box center [443, 153] width 46 height 9
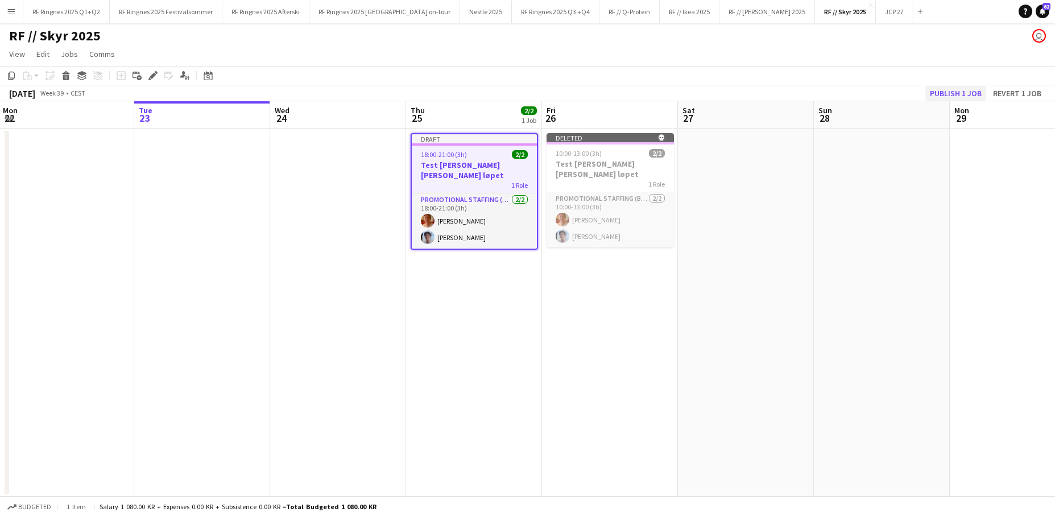
click at [810, 91] on button "Publish 1 job" at bounding box center [955, 93] width 61 height 15
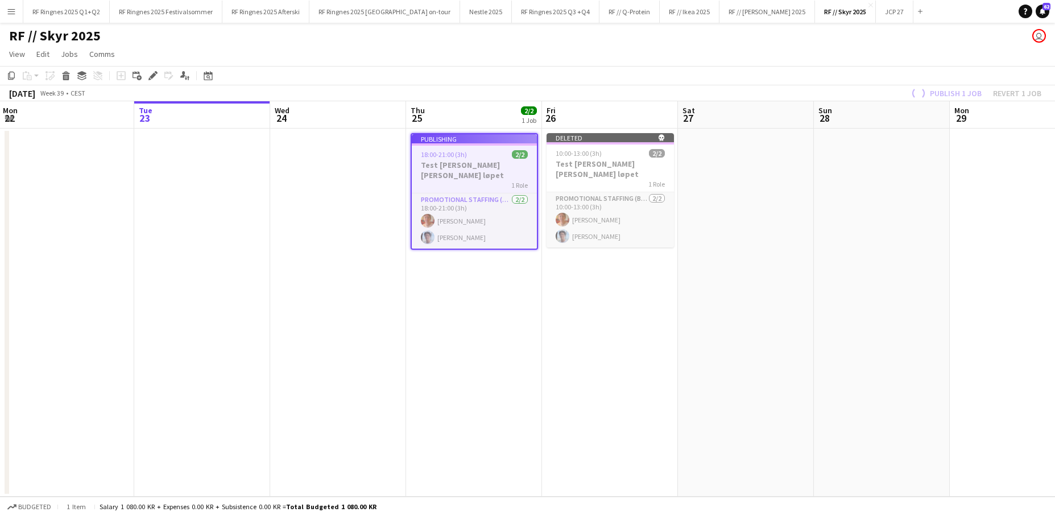
click at [711, 409] on app-date-cell at bounding box center [746, 313] width 136 height 368
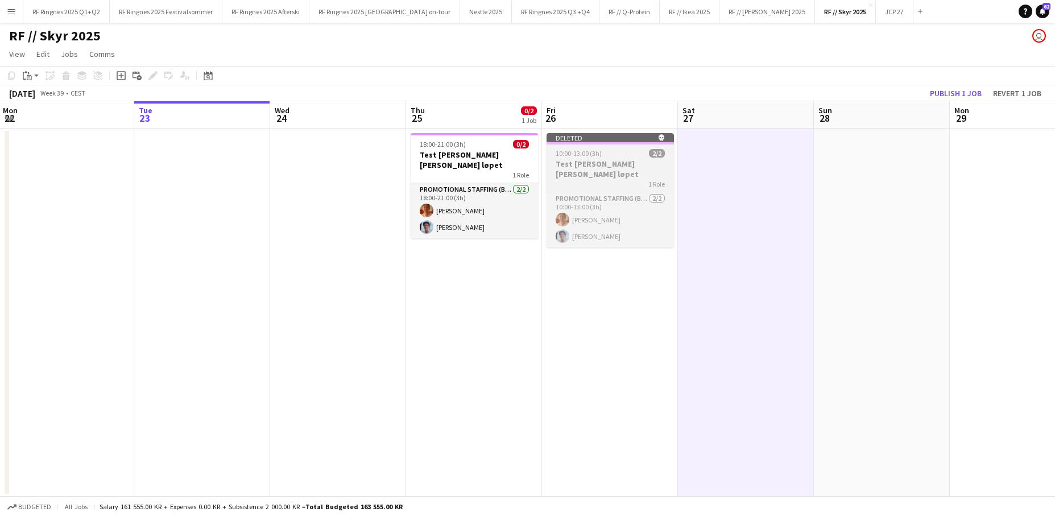
click at [595, 169] on h3 "Test rigg av Skyr - Rosa Sløyfe løpet" at bounding box center [610, 169] width 127 height 20
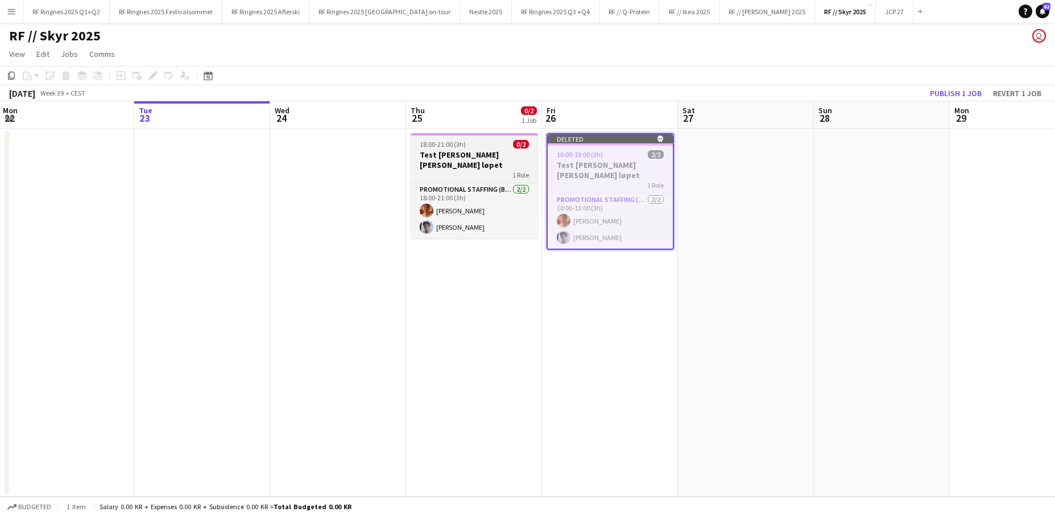
click at [483, 167] on h3 "Test rigg av Skyr - Rosa Sløyfe løpet" at bounding box center [474, 160] width 127 height 20
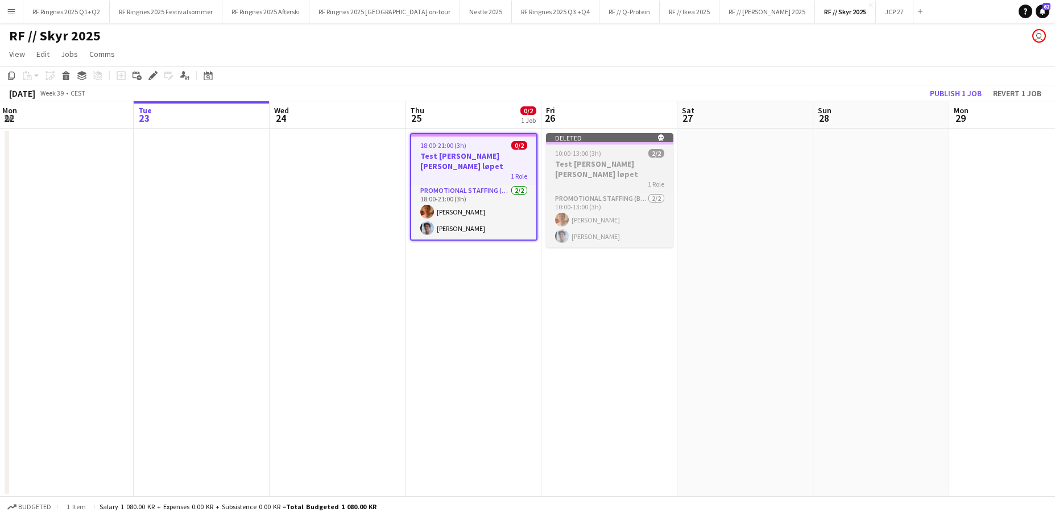
click at [583, 172] on h3 "Test rigg av Skyr - Rosa Sløyfe løpet" at bounding box center [609, 169] width 127 height 20
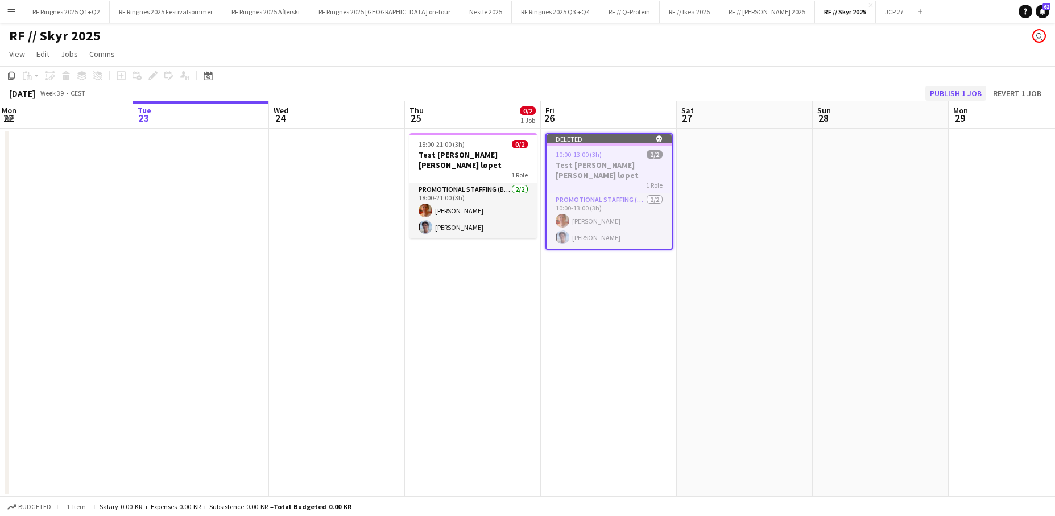
click at [810, 94] on button "Publish 1 job" at bounding box center [955, 93] width 61 height 15
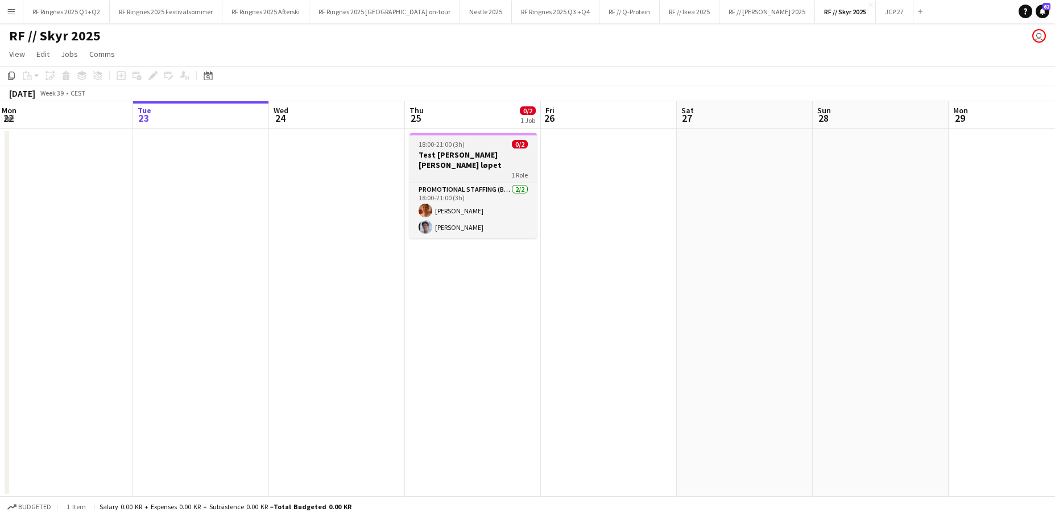
click at [477, 159] on h3 "Test rigg av Skyr - Rosa Sløyfe løpet" at bounding box center [472, 160] width 127 height 20
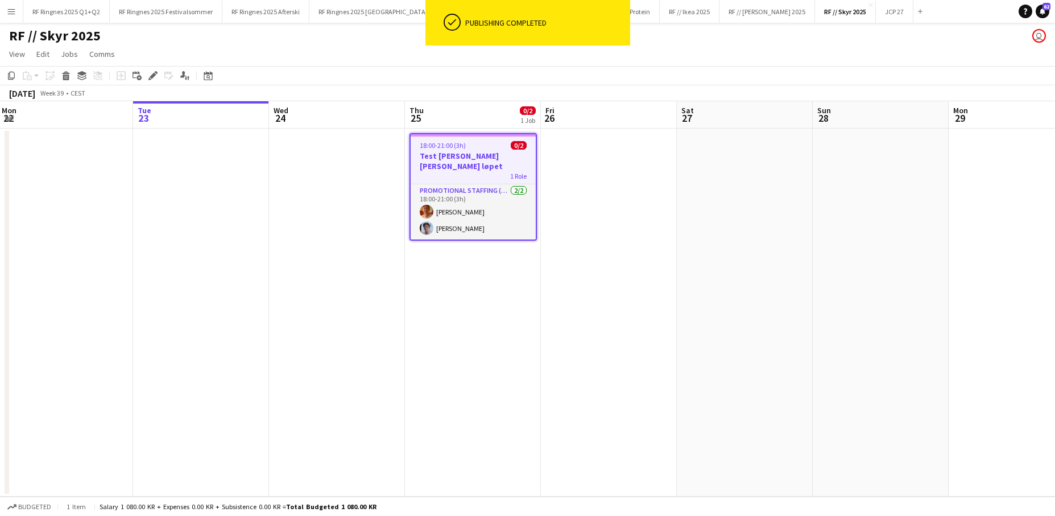
click at [644, 321] on app-date-cell at bounding box center [609, 313] width 136 height 368
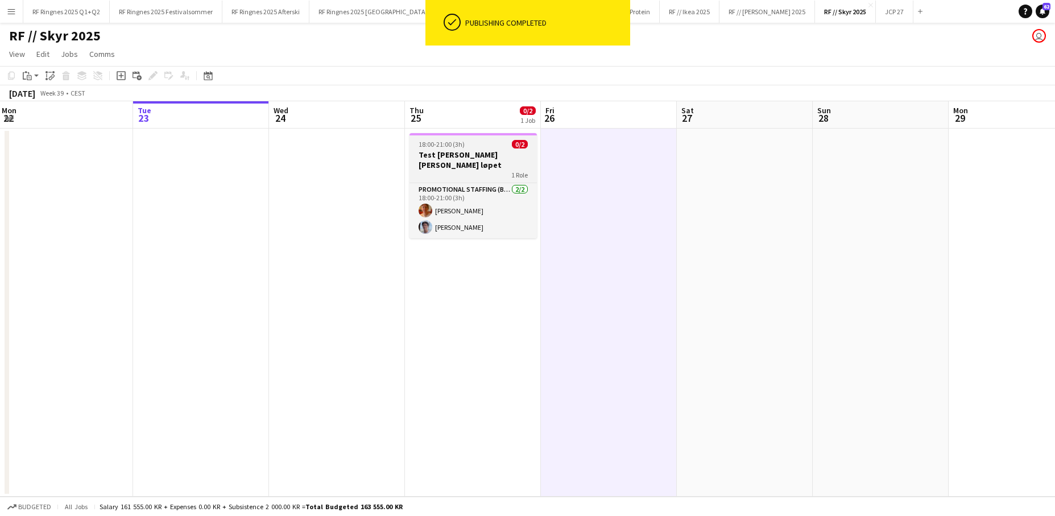
scroll to position [0, 275]
click at [509, 152] on h3 "Test rigg av Skyr - Rosa Sløyfe løpet" at bounding box center [472, 160] width 127 height 20
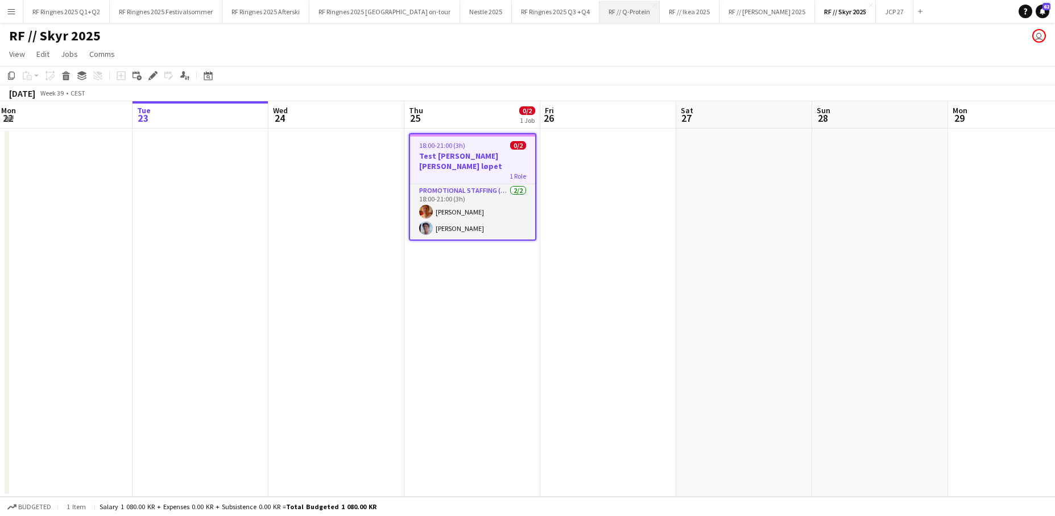
click at [599, 16] on button "RF // Q-Protein Close" at bounding box center [629, 12] width 60 height 22
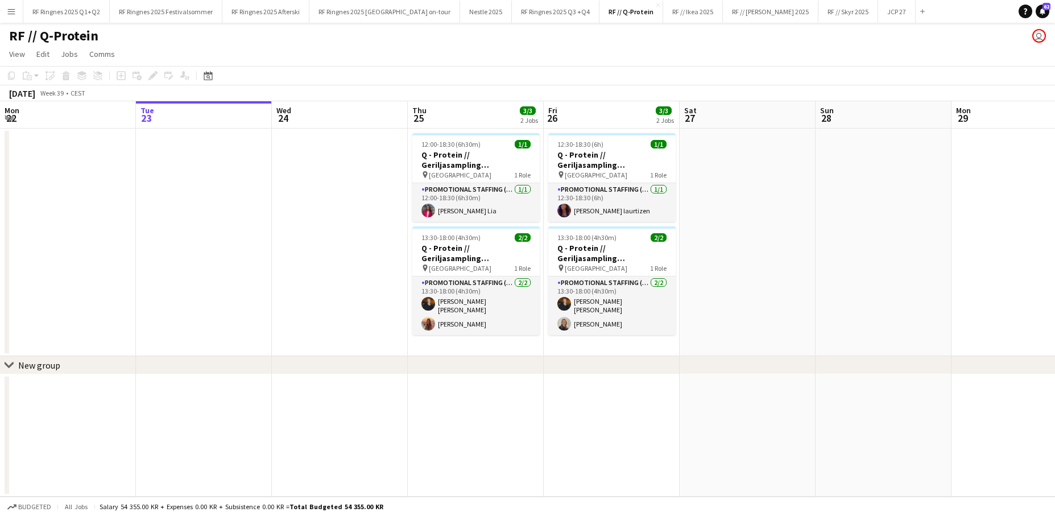
scroll to position [0, 317]
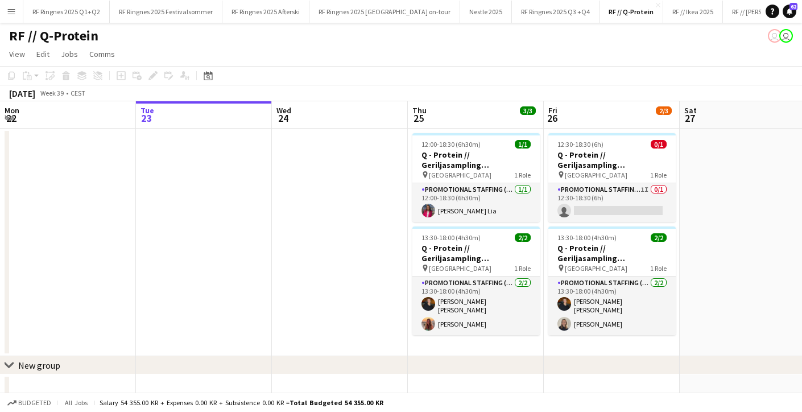
click at [18, 12] on button "Menu" at bounding box center [11, 11] width 23 height 23
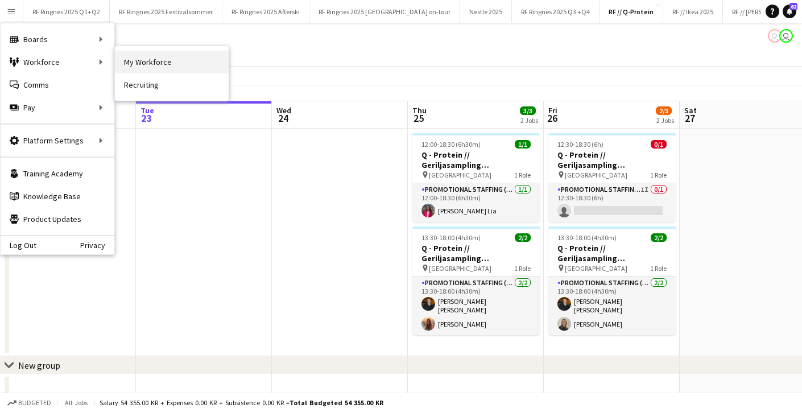
click at [210, 61] on link "My Workforce" at bounding box center [172, 62] width 114 height 23
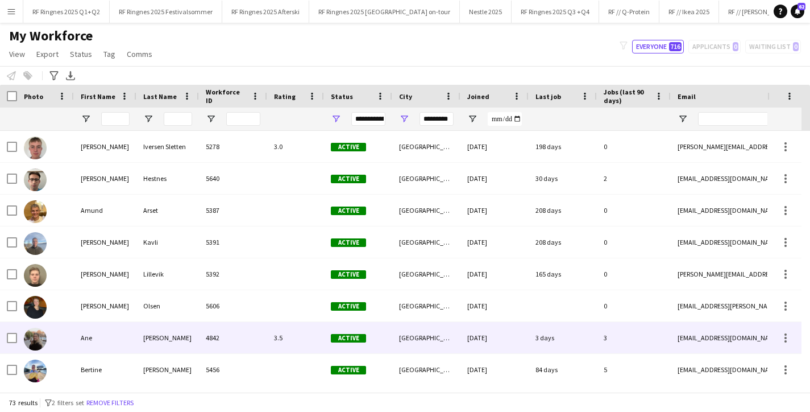
click at [277, 337] on div "3.5" at bounding box center [295, 337] width 57 height 31
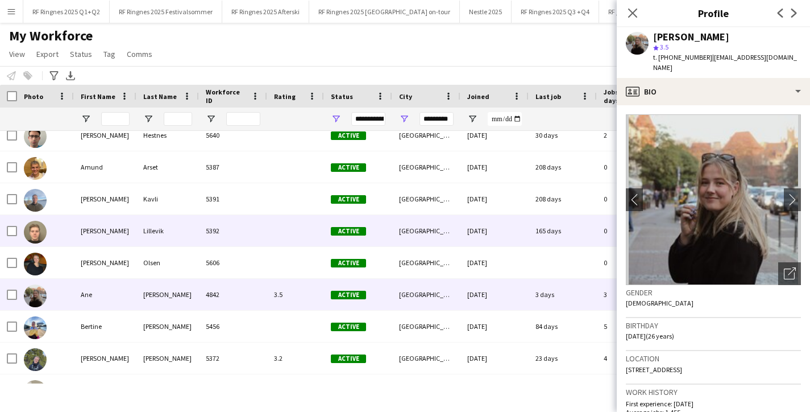
scroll to position [102, 0]
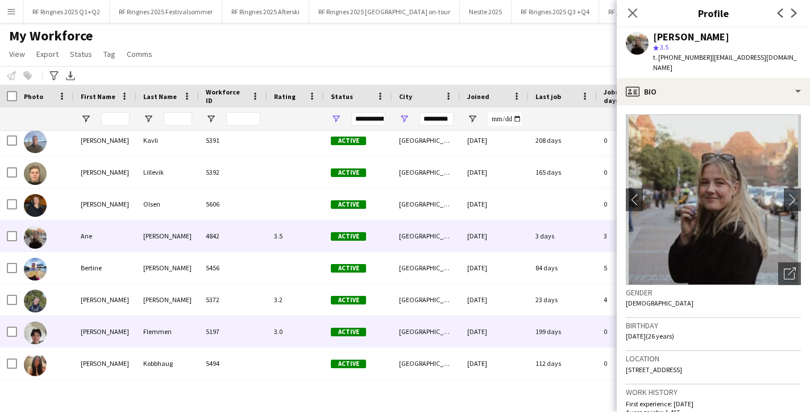
click at [271, 339] on div "3.0" at bounding box center [295, 331] width 57 height 31
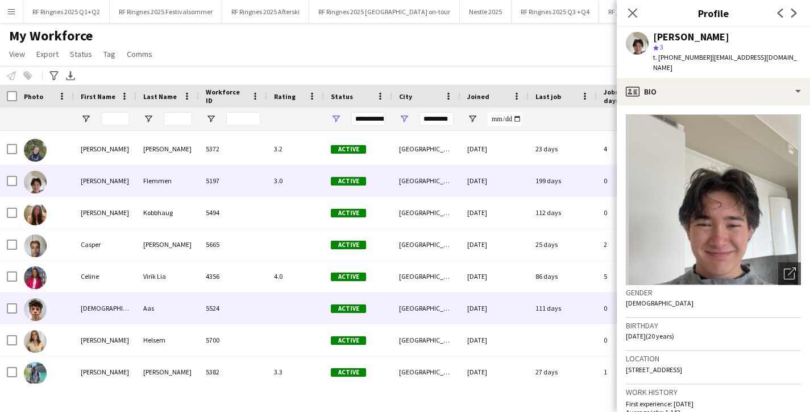
scroll to position [260, 0]
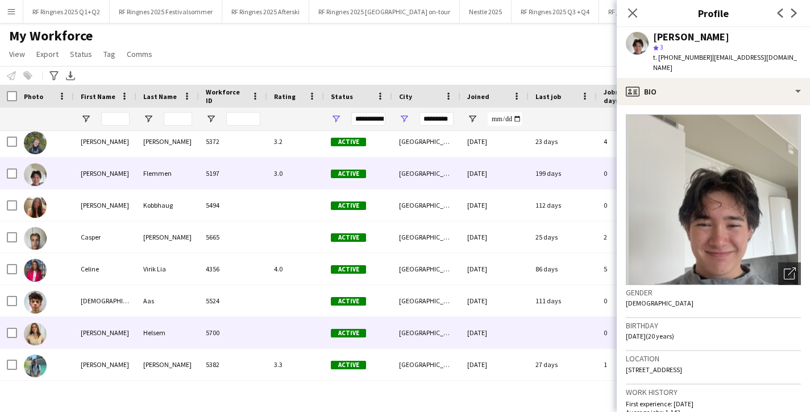
click at [295, 347] on div at bounding box center [295, 332] width 57 height 31
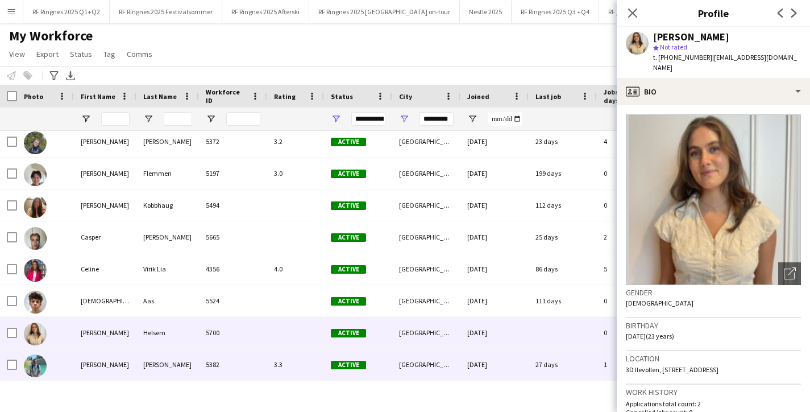
click at [289, 368] on div "3.3" at bounding box center [295, 364] width 57 height 31
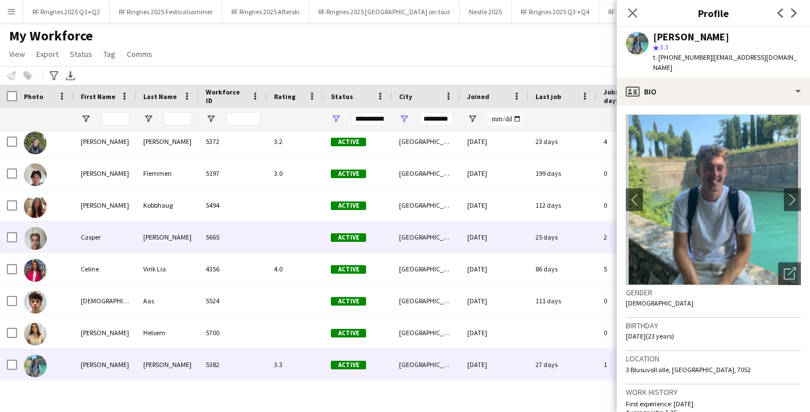
click at [300, 247] on div at bounding box center [295, 236] width 57 height 31
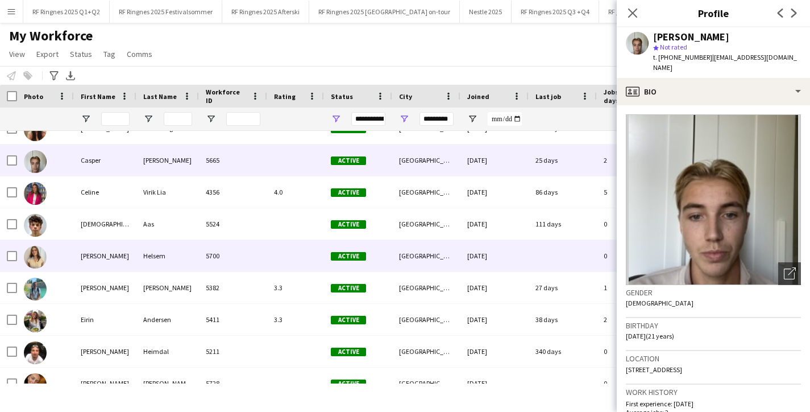
scroll to position [354, 0]
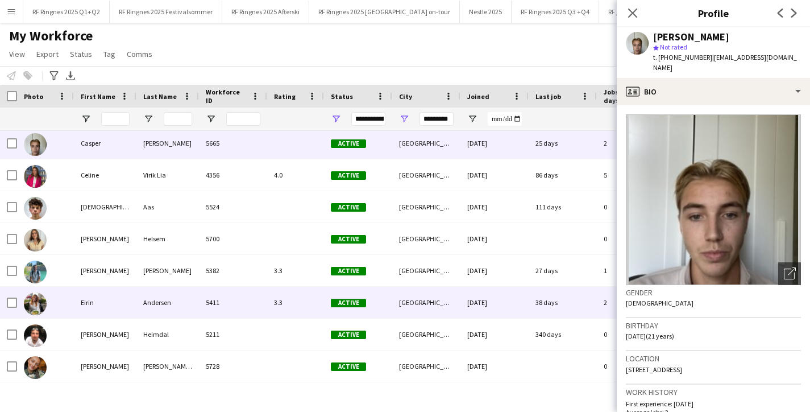
click at [383, 294] on div "Active" at bounding box center [358, 302] width 68 height 31
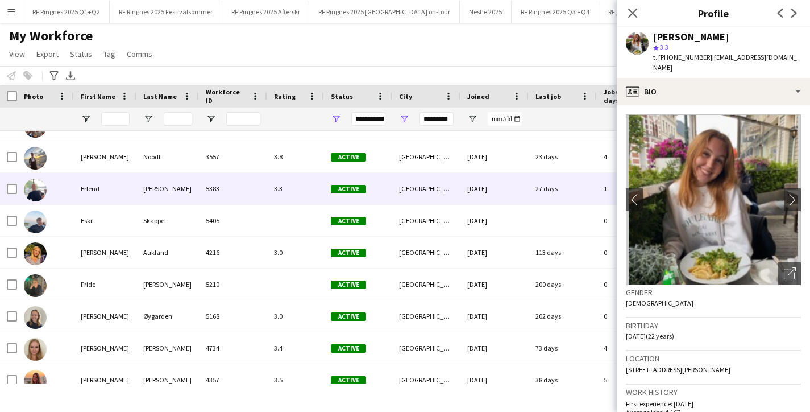
scroll to position [627, 0]
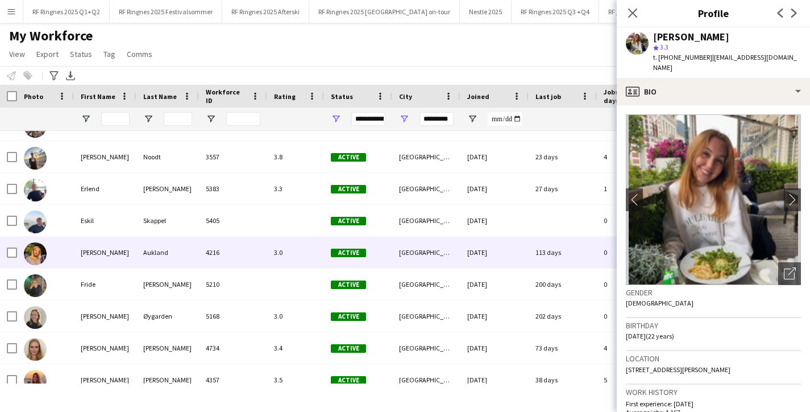
click at [402, 257] on div "[GEOGRAPHIC_DATA]" at bounding box center [426, 252] width 68 height 31
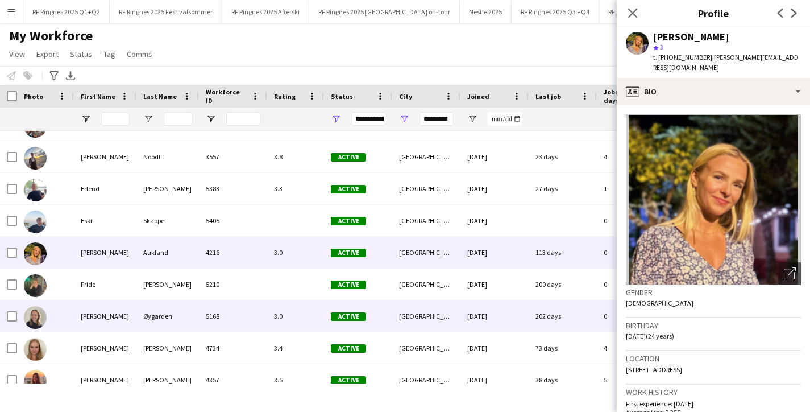
click at [425, 325] on div "[GEOGRAPHIC_DATA]" at bounding box center [426, 315] width 68 height 31
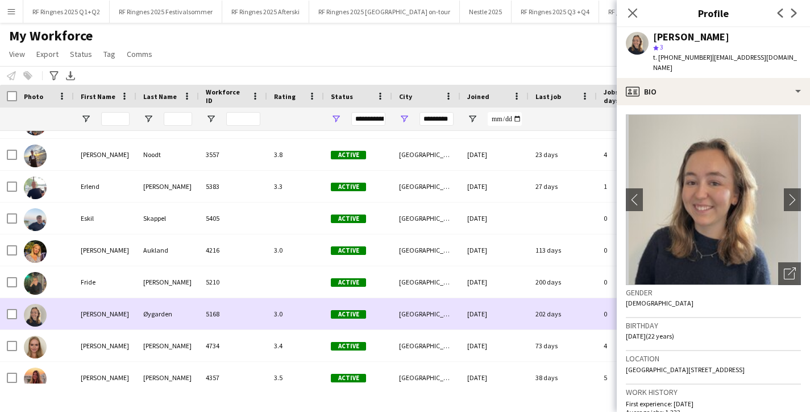
scroll to position [632, 0]
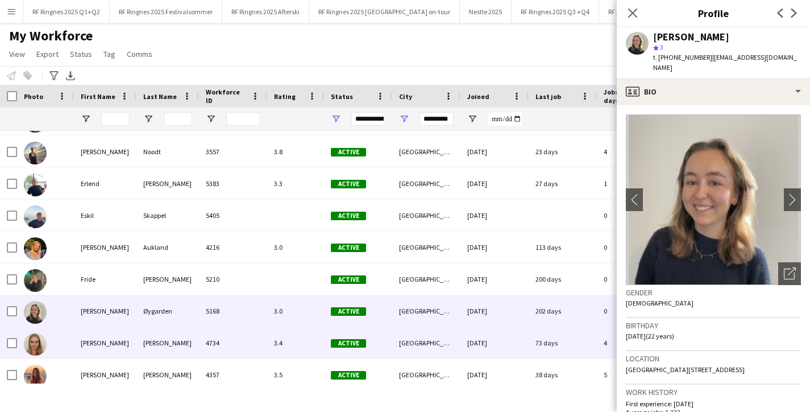
click at [292, 339] on div "3.4" at bounding box center [295, 342] width 57 height 31
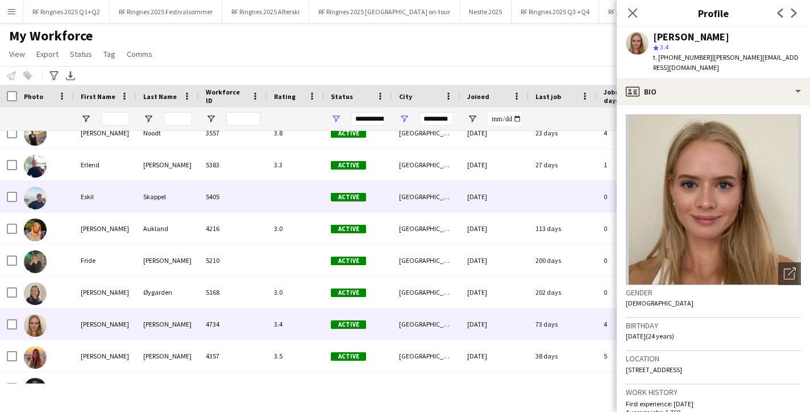
scroll to position [697, 0]
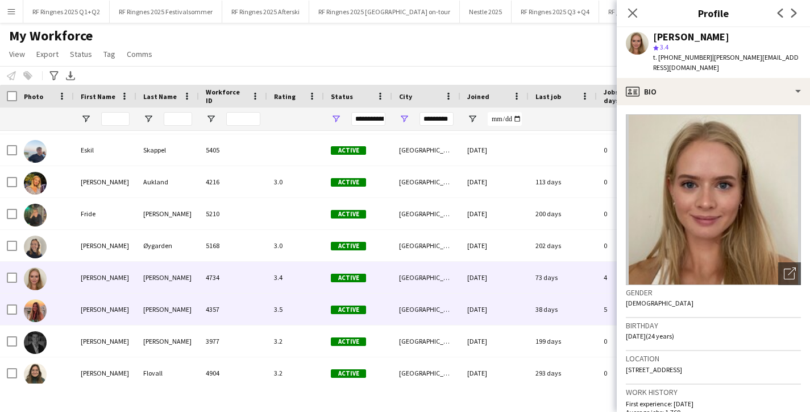
click at [309, 321] on div "3.5" at bounding box center [295, 308] width 57 height 31
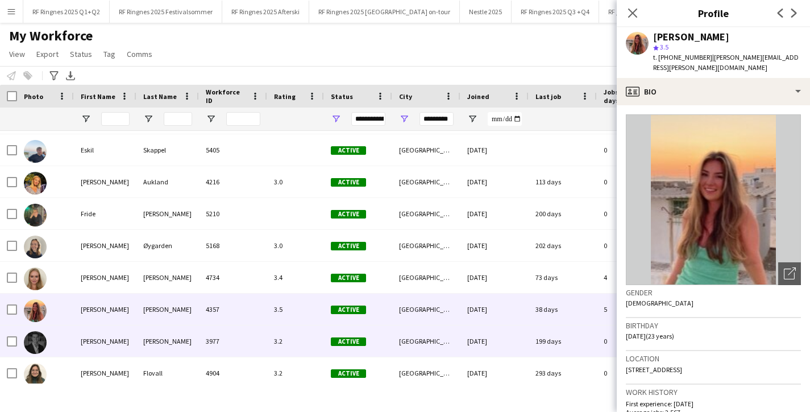
click at [299, 347] on div "3.2" at bounding box center [295, 340] width 57 height 31
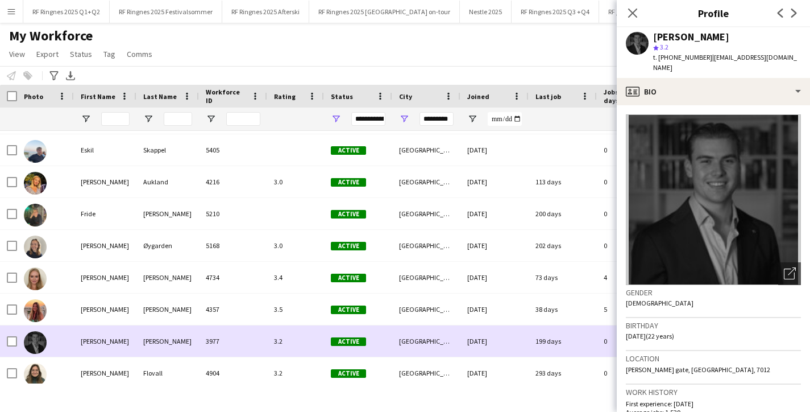
scroll to position [767, 0]
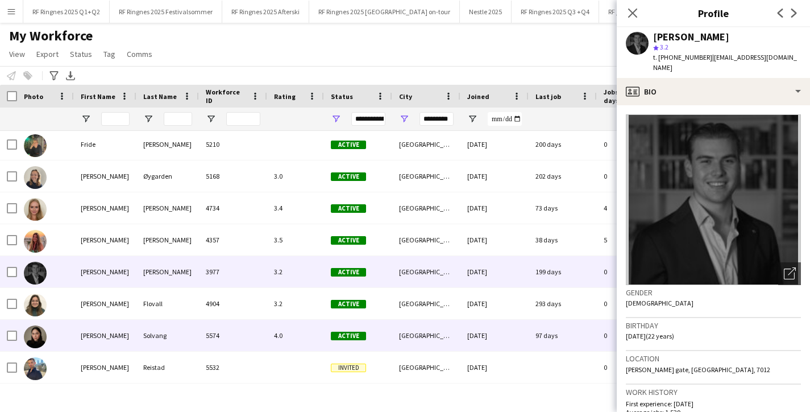
click at [185, 337] on div "Solvang" at bounding box center [167, 335] width 63 height 31
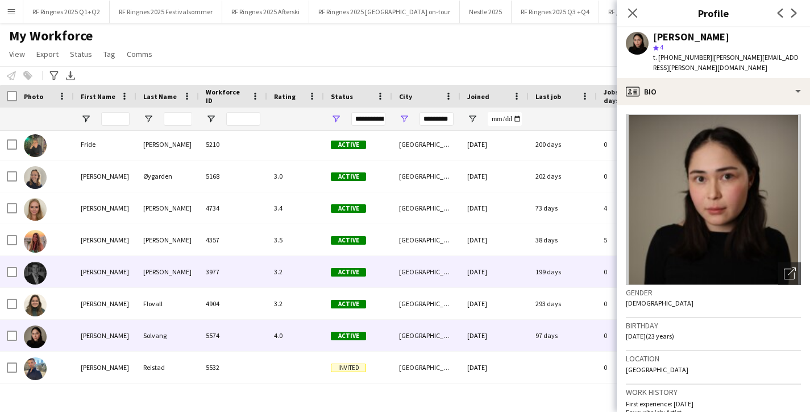
click at [235, 270] on div "3977" at bounding box center [233, 271] width 68 height 31
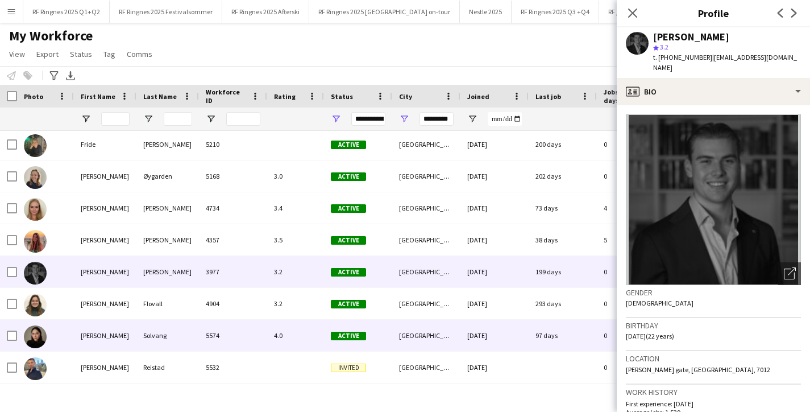
click at [239, 337] on div "5574" at bounding box center [233, 335] width 68 height 31
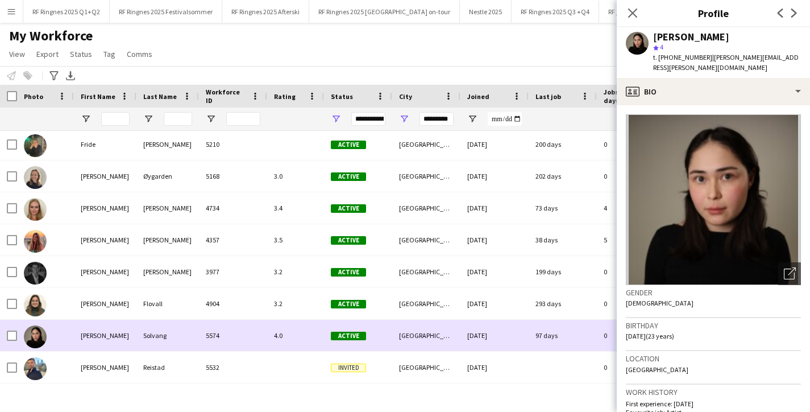
click at [201, 331] on div "5574" at bounding box center [233, 335] width 68 height 31
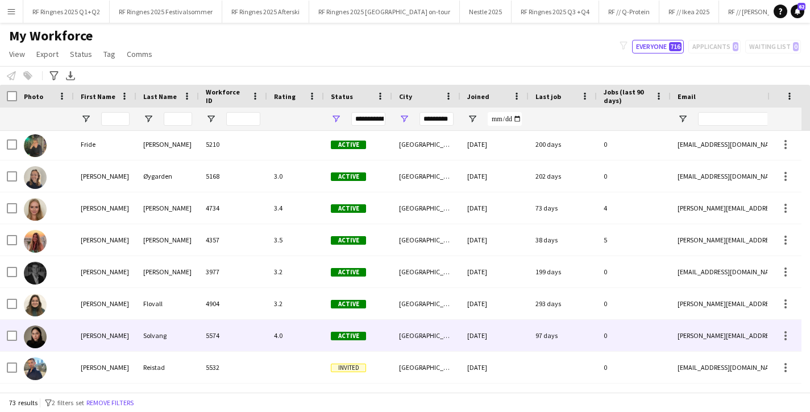
click at [269, 332] on div "4.0" at bounding box center [295, 335] width 57 height 31
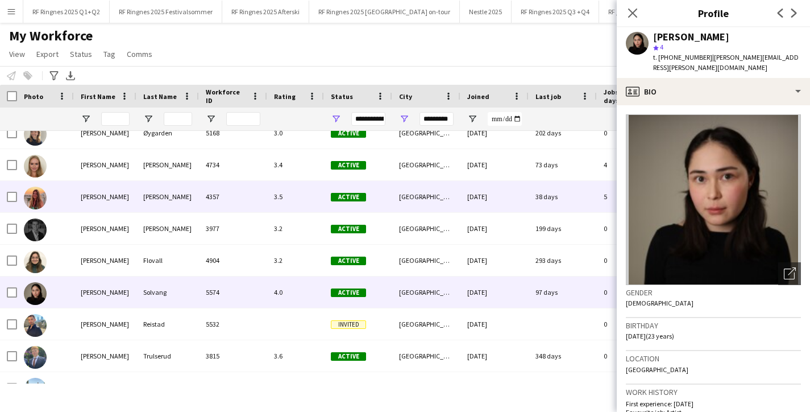
scroll to position [896, 0]
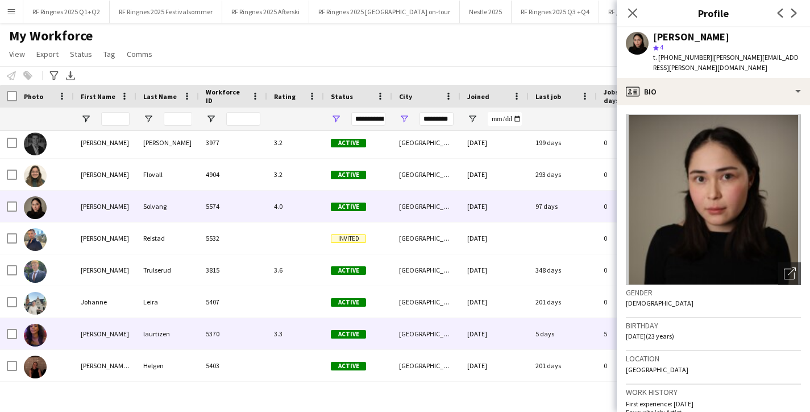
click at [417, 332] on div "[GEOGRAPHIC_DATA]" at bounding box center [426, 333] width 68 height 31
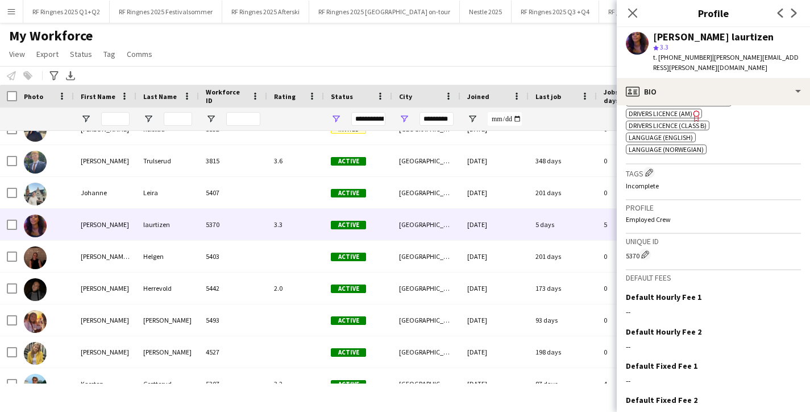
scroll to position [515, 0]
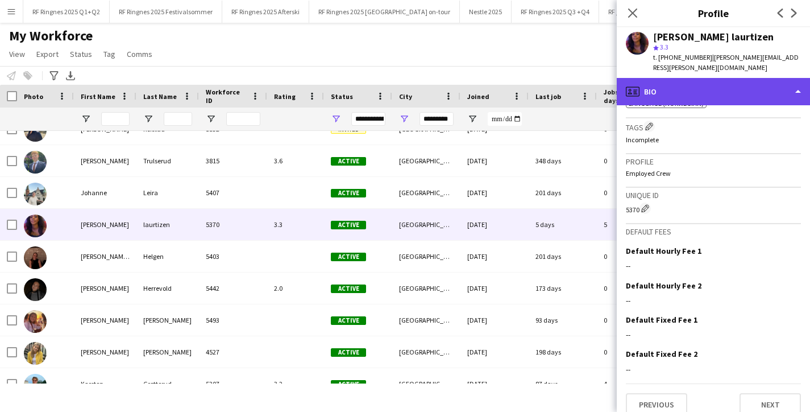
click at [699, 78] on div "profile Bio" at bounding box center [713, 91] width 193 height 27
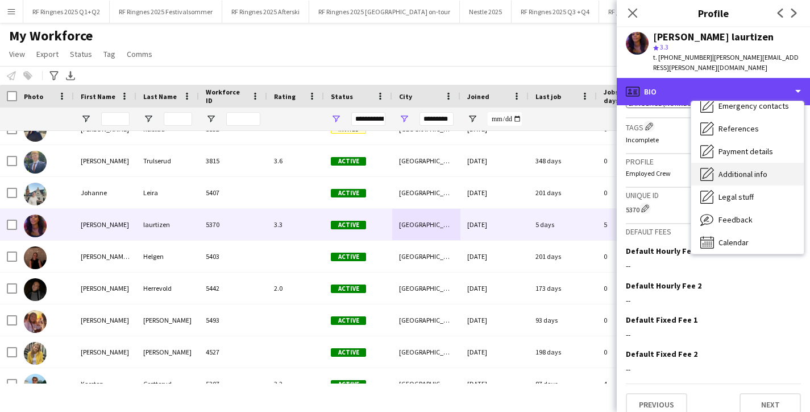
scroll to position [107, 0]
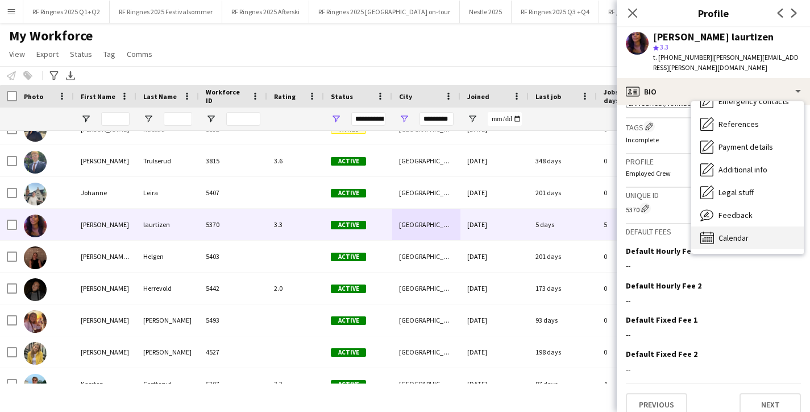
click at [753, 226] on div "Calendar Calendar" at bounding box center [748, 237] width 113 height 23
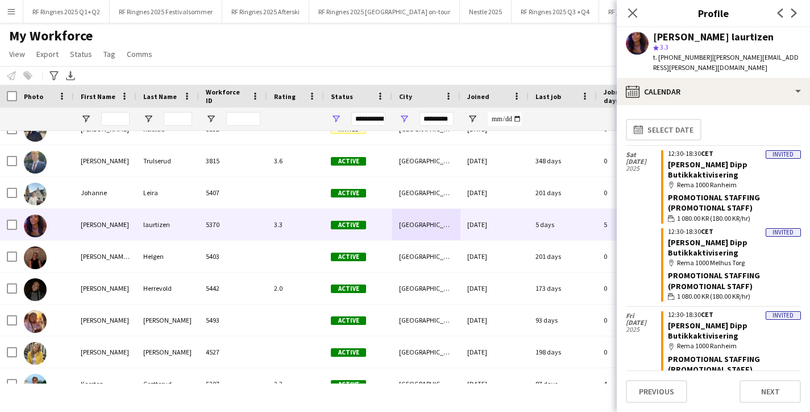
click at [708, 341] on div "map-marker Rema 1000 [GEOGRAPHIC_DATA]" at bounding box center [734, 346] width 133 height 10
drag, startPoint x: 735, startPoint y: 336, endPoint x: 672, endPoint y: 332, distance: 63.3
click at [672, 341] on div "map-marker Rema 1000 [GEOGRAPHIC_DATA]" at bounding box center [734, 346] width 133 height 10
copy div "Rema 1000 Ranheim"
click at [630, 22] on div "Close pop-in" at bounding box center [633, 13] width 32 height 26
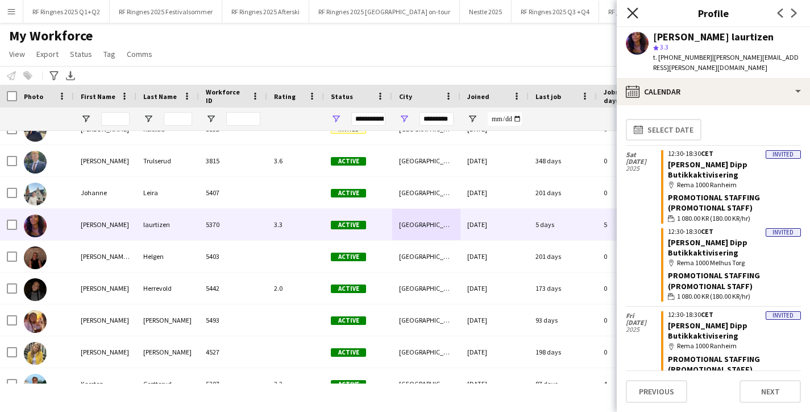
click at [631, 16] on icon "Close pop-in" at bounding box center [632, 12] width 11 height 11
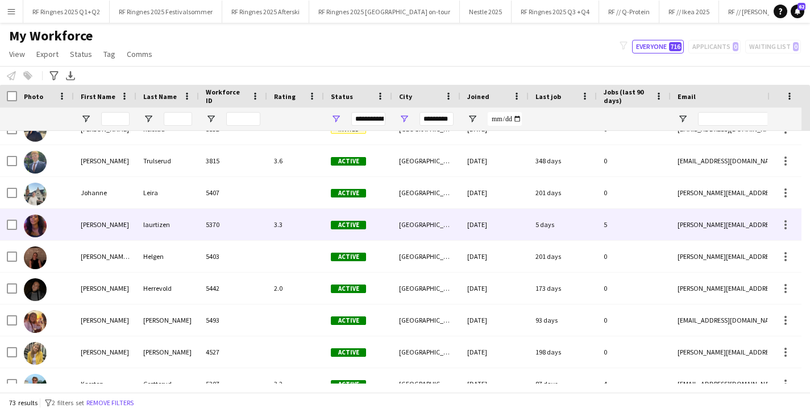
click at [185, 228] on div "laurtizen" at bounding box center [167, 224] width 63 height 31
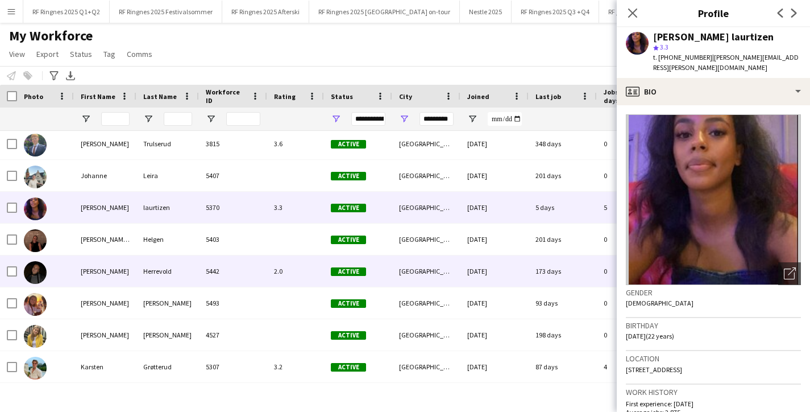
scroll to position [1095, 0]
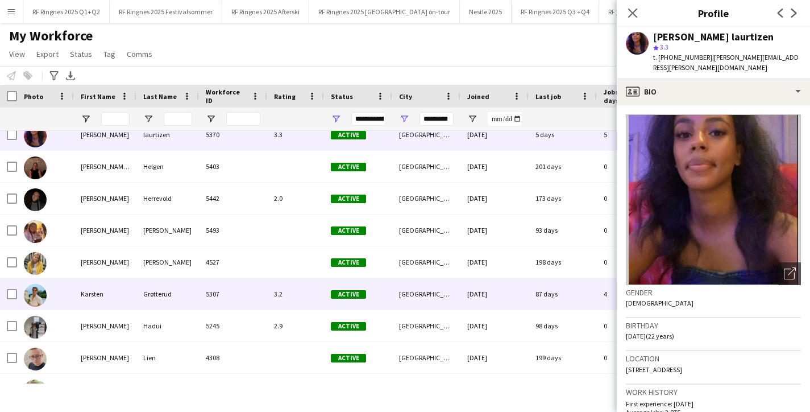
click at [318, 298] on div "3.2" at bounding box center [295, 293] width 57 height 31
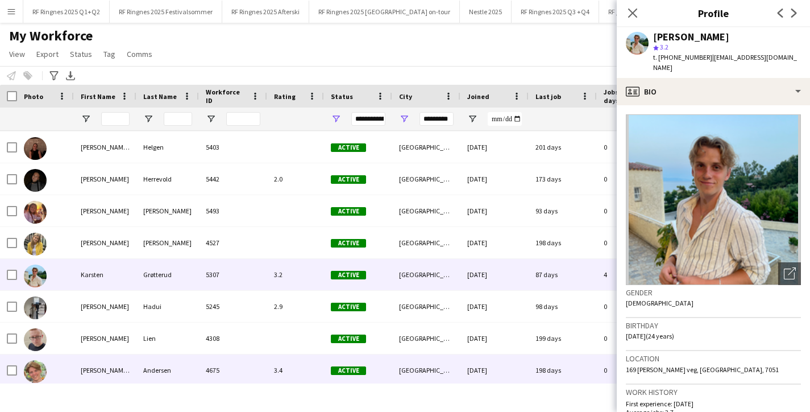
scroll to position [1116, 0]
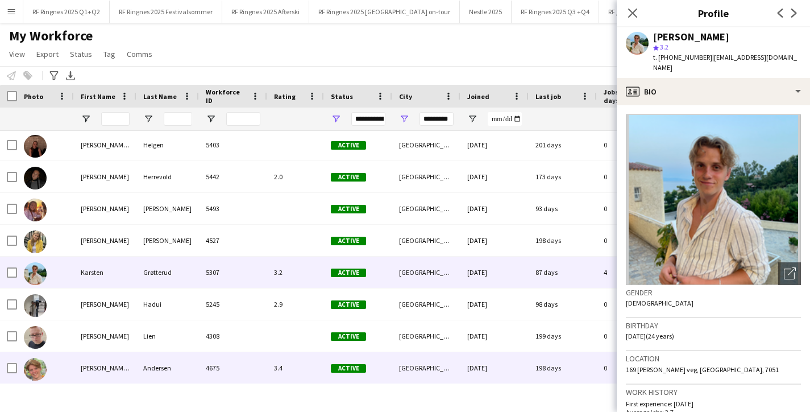
click at [276, 362] on div "3.4" at bounding box center [295, 367] width 57 height 31
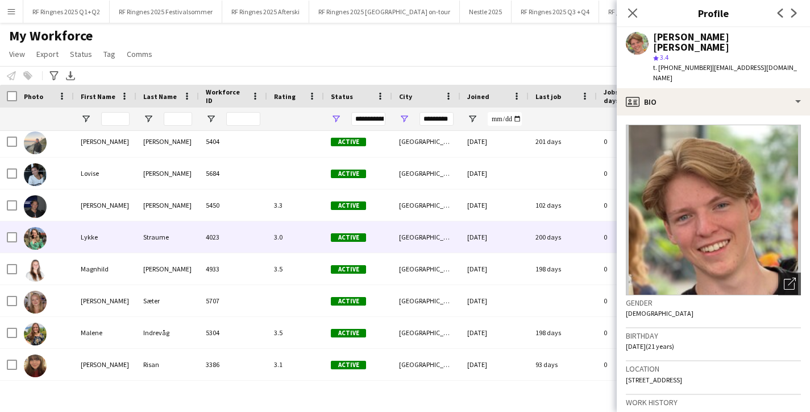
scroll to position [1375, 0]
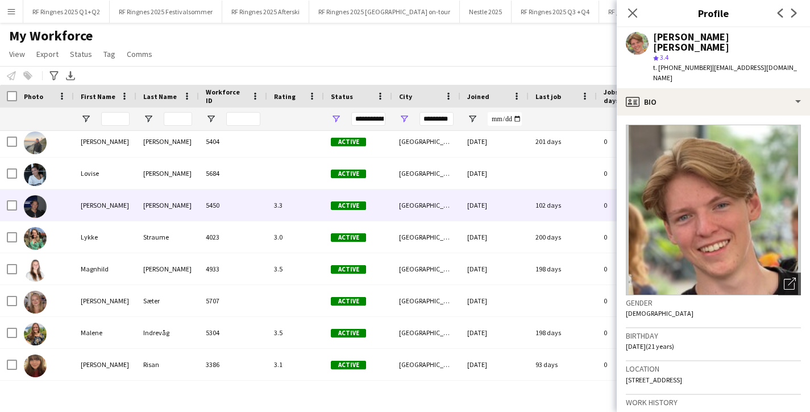
click at [290, 197] on div "3.3" at bounding box center [295, 204] width 57 height 31
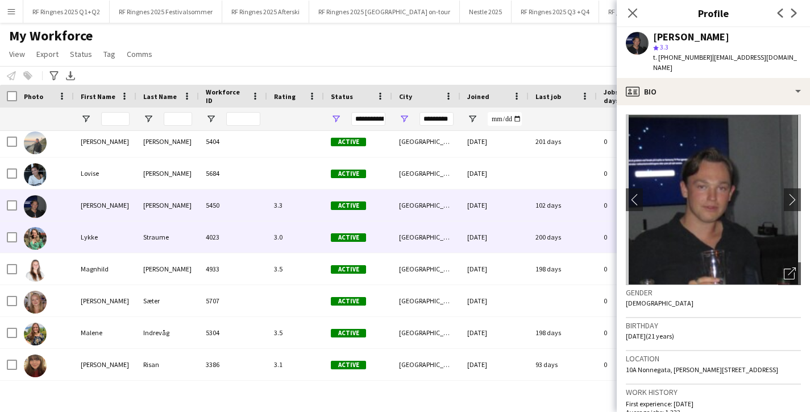
click at [292, 237] on div "3.0" at bounding box center [295, 236] width 57 height 31
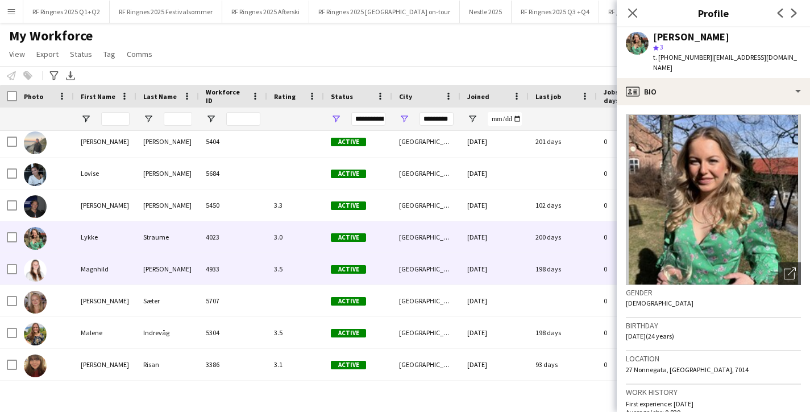
click at [299, 266] on div "3.5" at bounding box center [295, 268] width 57 height 31
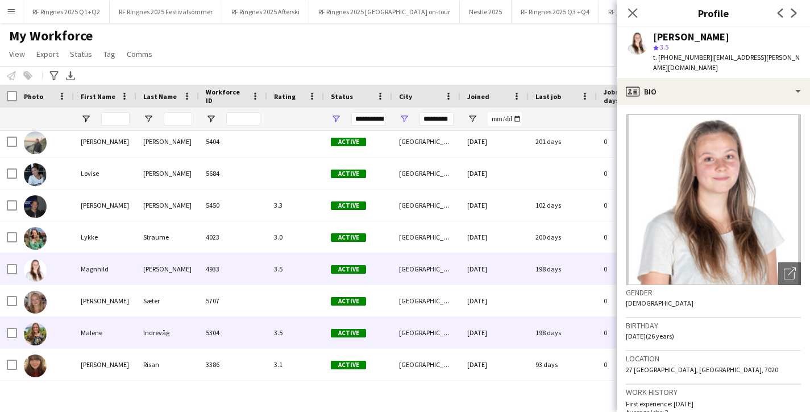
click at [256, 333] on div "5304" at bounding box center [233, 332] width 68 height 31
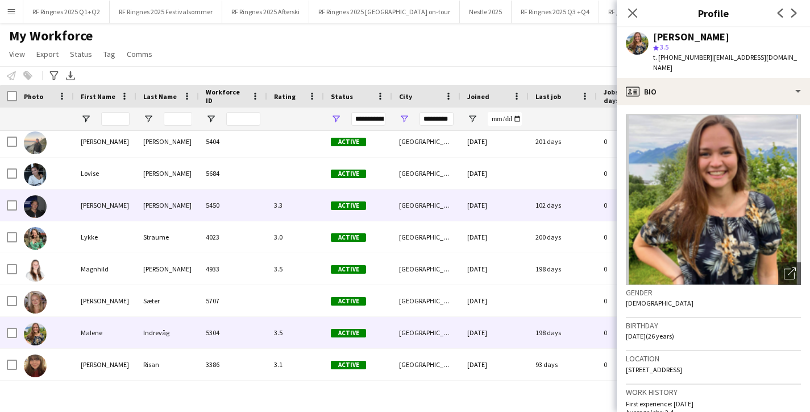
scroll to position [1392, 0]
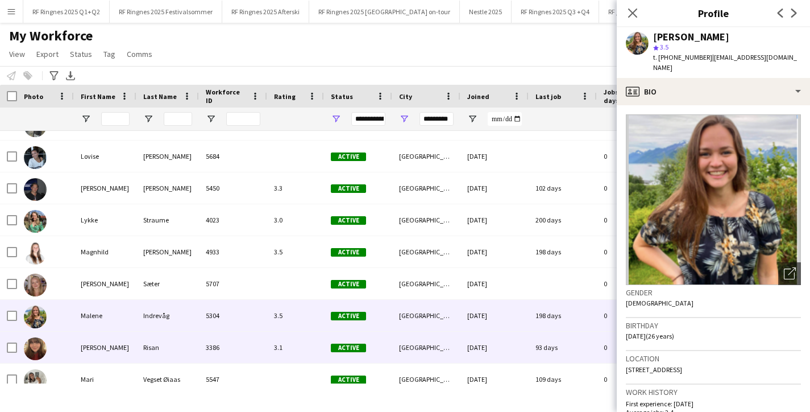
click at [436, 345] on div "[GEOGRAPHIC_DATA]" at bounding box center [426, 347] width 68 height 31
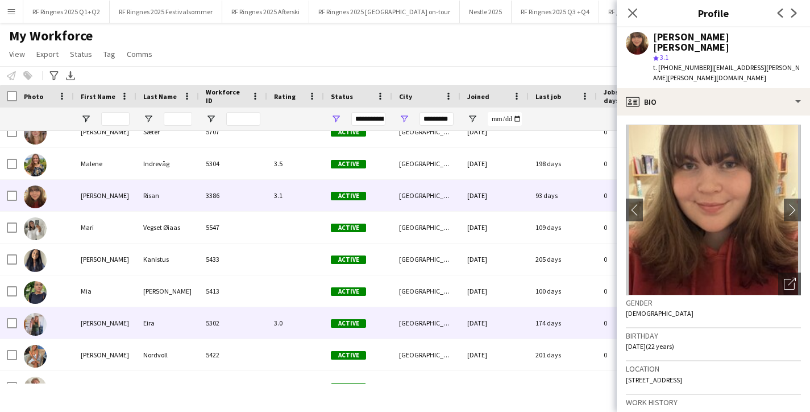
scroll to position [1635, 0]
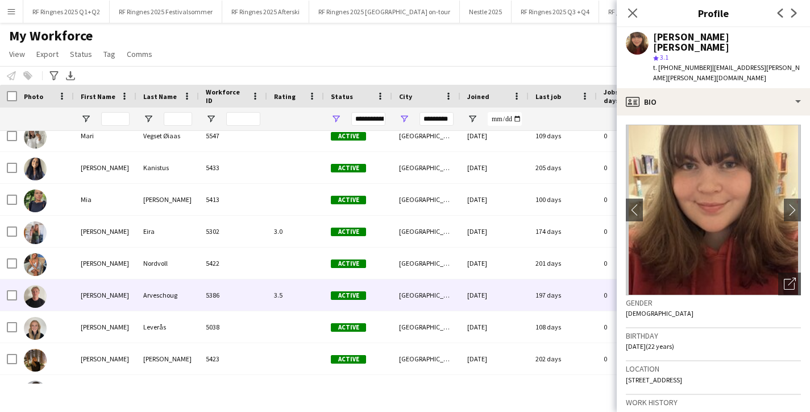
click at [467, 301] on div "[DATE]" at bounding box center [495, 294] width 68 height 31
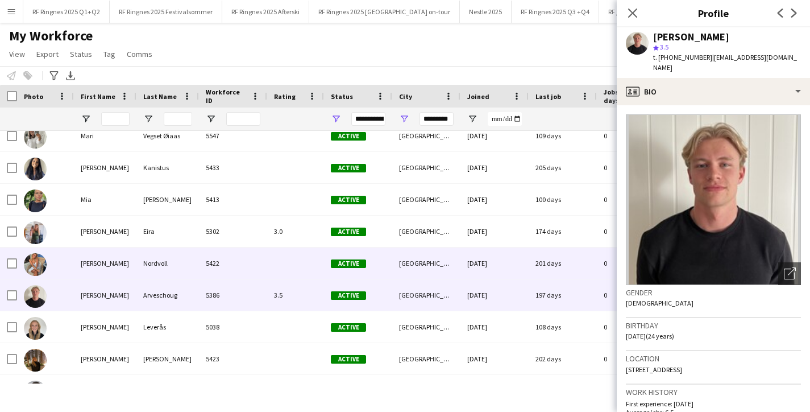
click at [260, 268] on div "5422" at bounding box center [233, 262] width 68 height 31
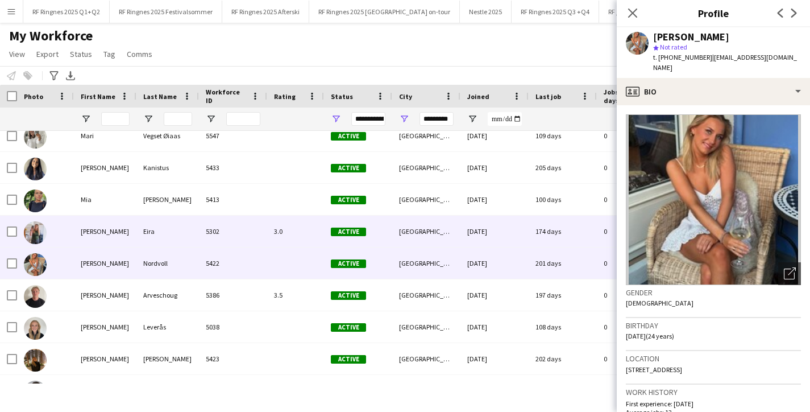
click at [272, 244] on div "3.0" at bounding box center [295, 231] width 57 height 31
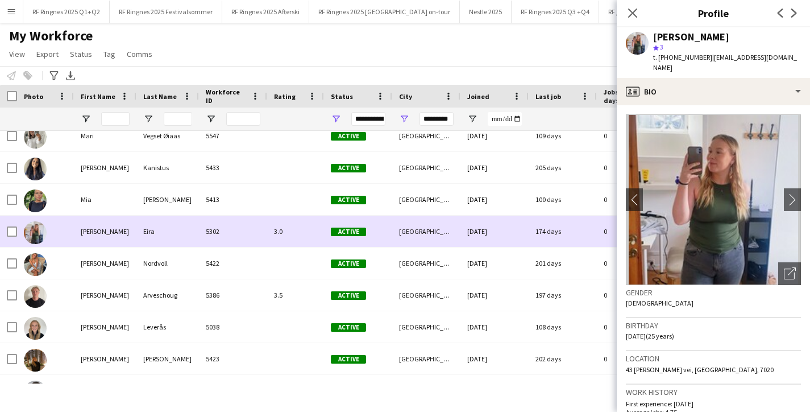
click at [280, 225] on div "3.0" at bounding box center [295, 231] width 57 height 31
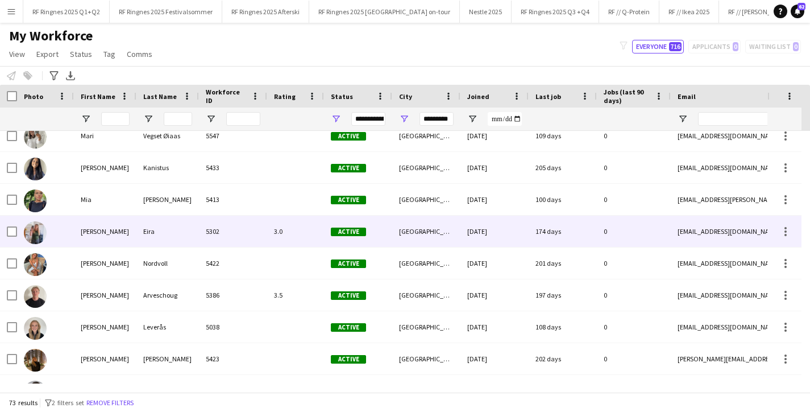
click at [280, 214] on div at bounding box center [295, 199] width 57 height 31
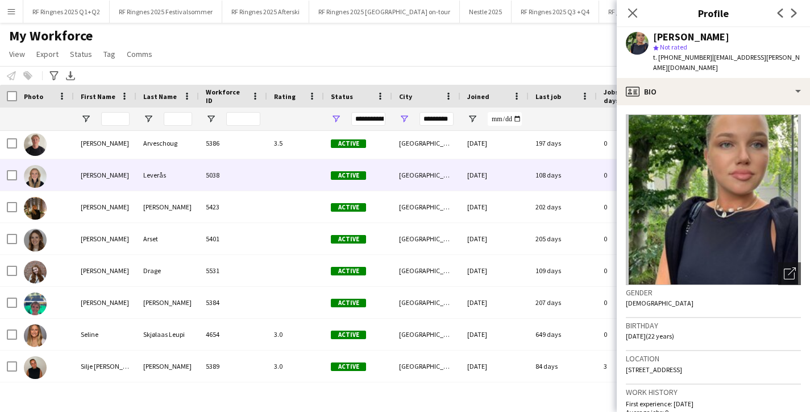
scroll to position [0, 0]
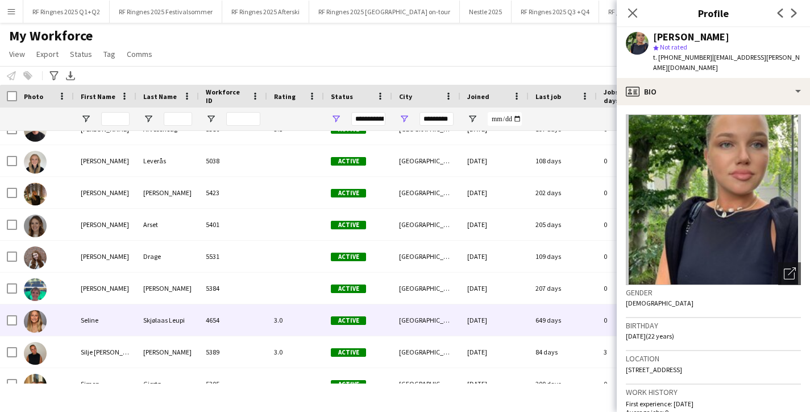
click at [274, 309] on div "3.0" at bounding box center [295, 319] width 57 height 31
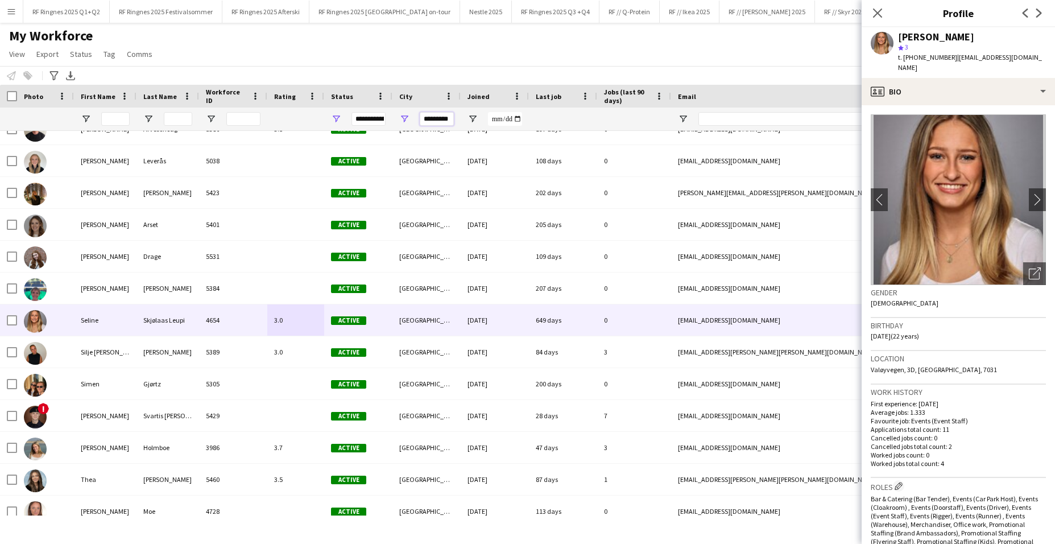
click at [444, 117] on input "*********" at bounding box center [437, 119] width 34 height 14
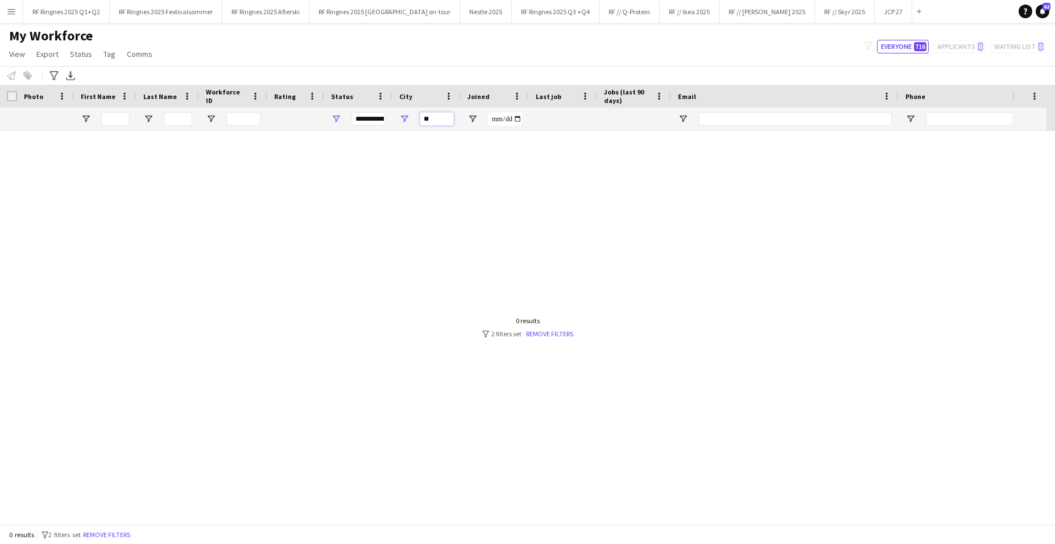
type input "*"
type input "**********"
click at [431, 119] on input "**********" at bounding box center [437, 119] width 34 height 14
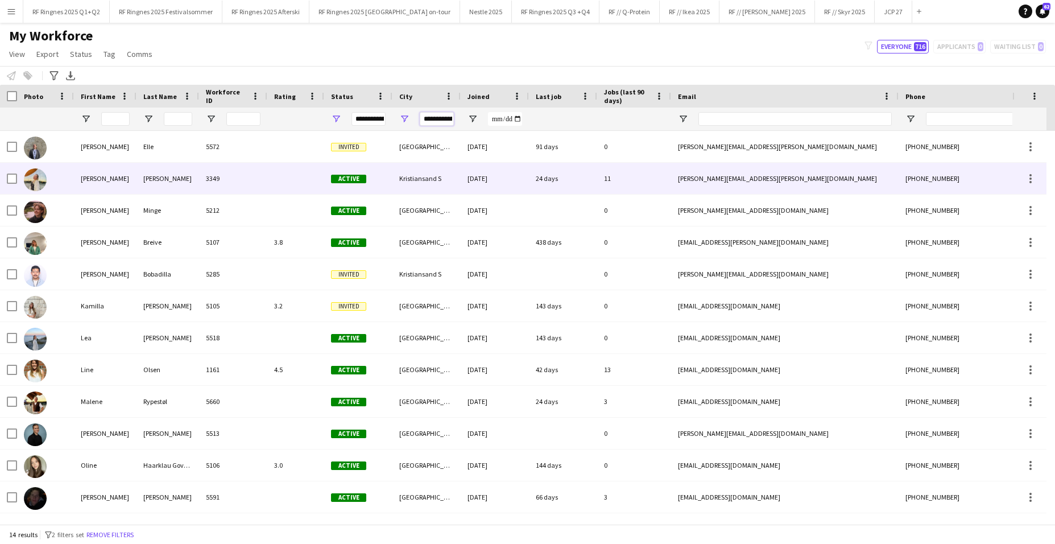
type input "**********"
click at [293, 177] on div at bounding box center [295, 178] width 57 height 31
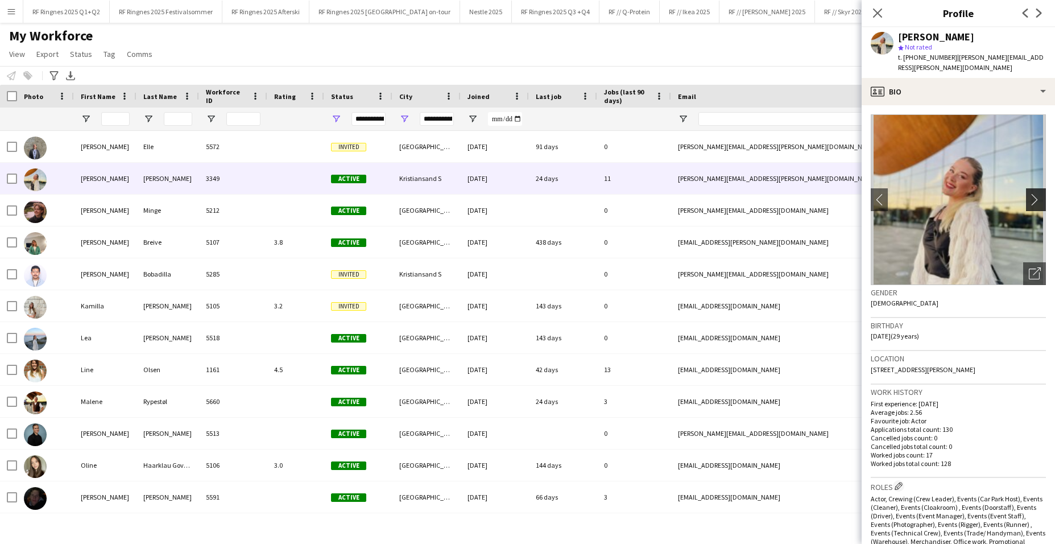
click at [810, 193] on app-icon "chevron-right" at bounding box center [1038, 199] width 18 height 12
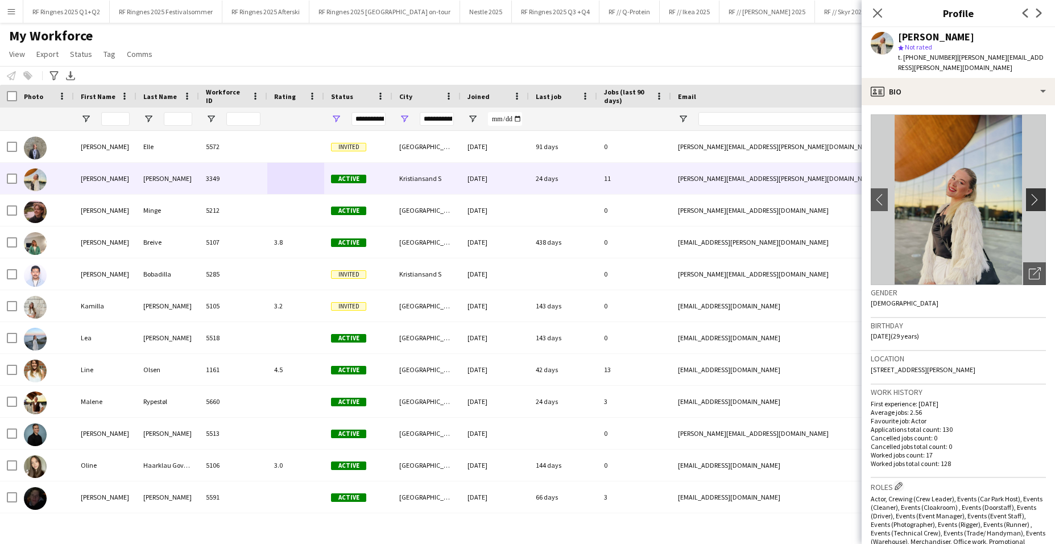
click at [810, 193] on app-icon "chevron-right" at bounding box center [1038, 199] width 18 height 12
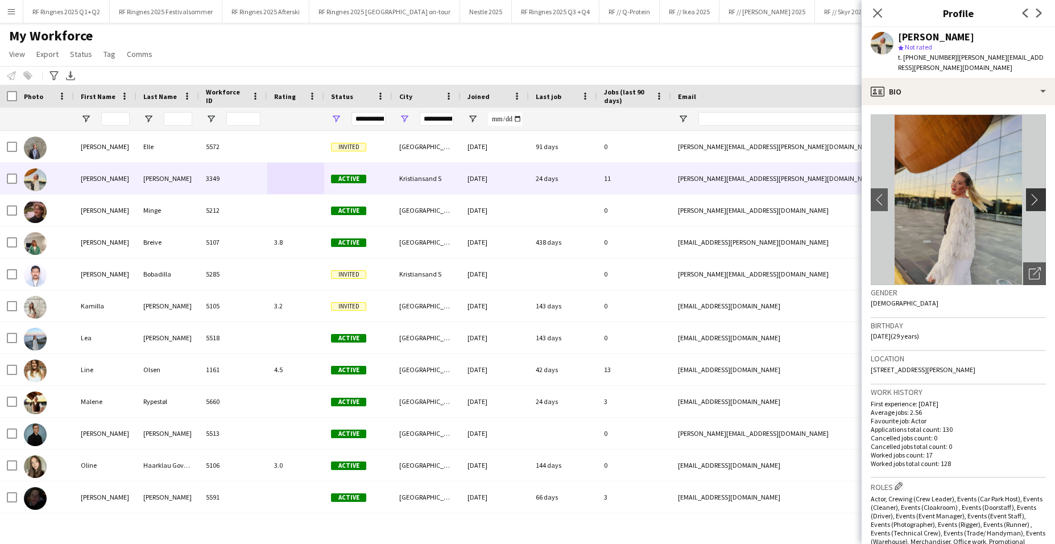
click at [810, 193] on app-icon "chevron-right" at bounding box center [1038, 199] width 18 height 12
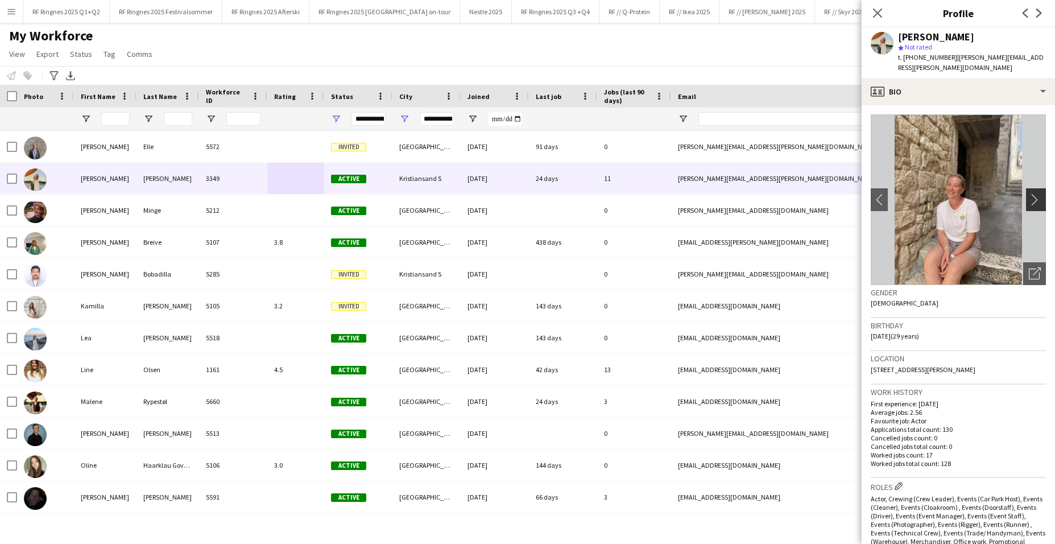
click at [810, 193] on app-icon "chevron-right" at bounding box center [1038, 199] width 18 height 12
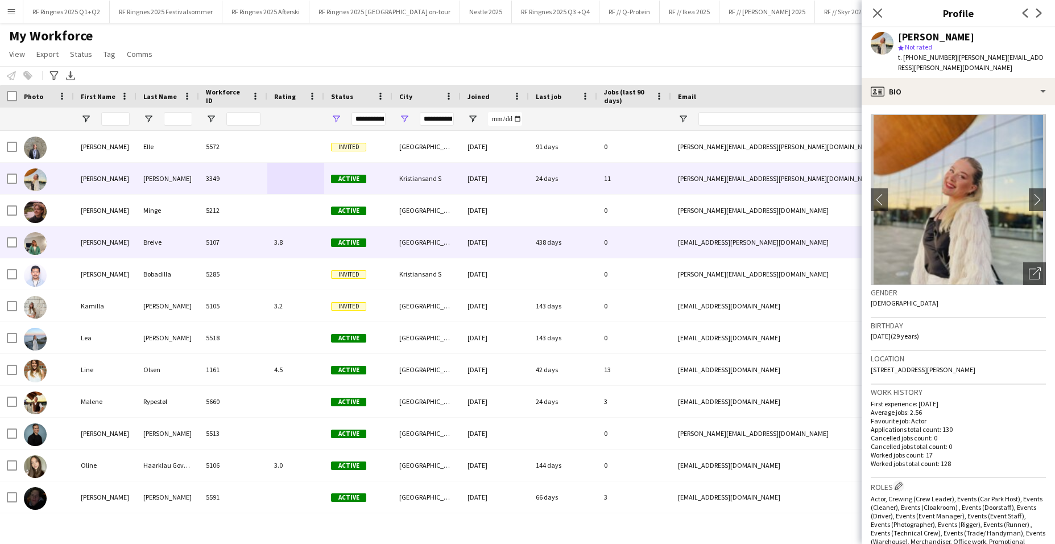
click at [260, 234] on div "5107" at bounding box center [233, 241] width 68 height 31
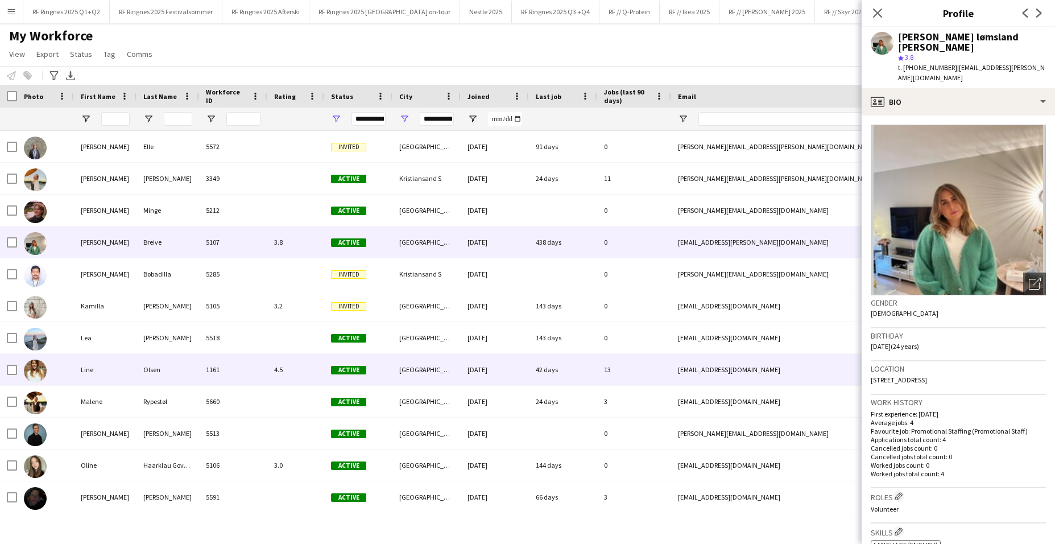
click at [275, 363] on div "4.5" at bounding box center [295, 369] width 57 height 31
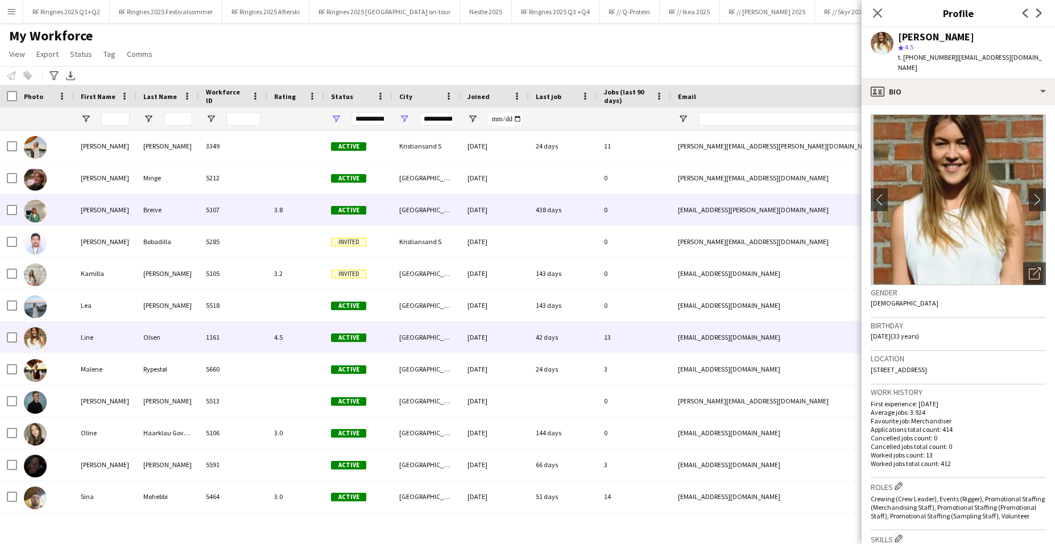
scroll to position [32, 0]
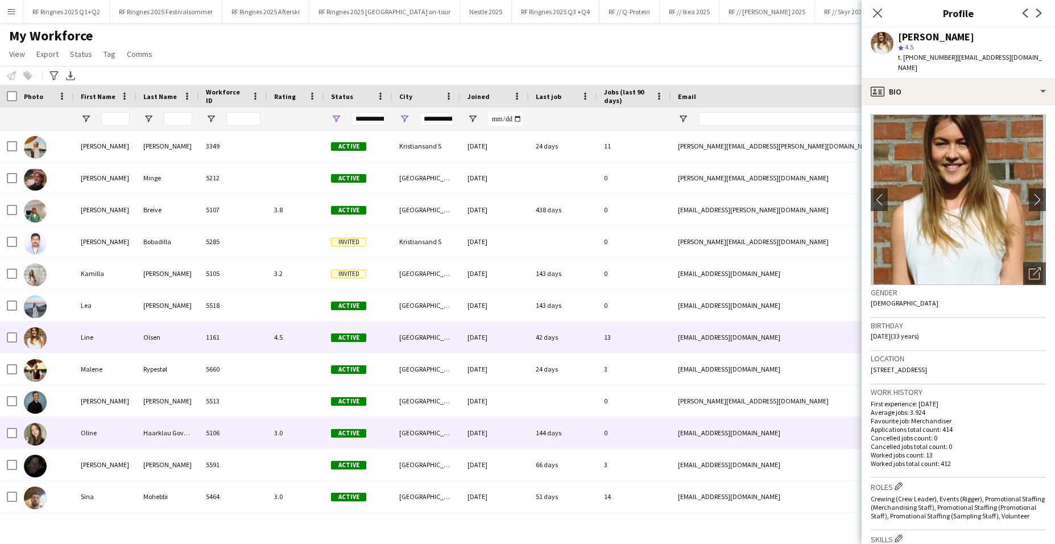
click at [289, 411] on div "3.0" at bounding box center [295, 432] width 57 height 31
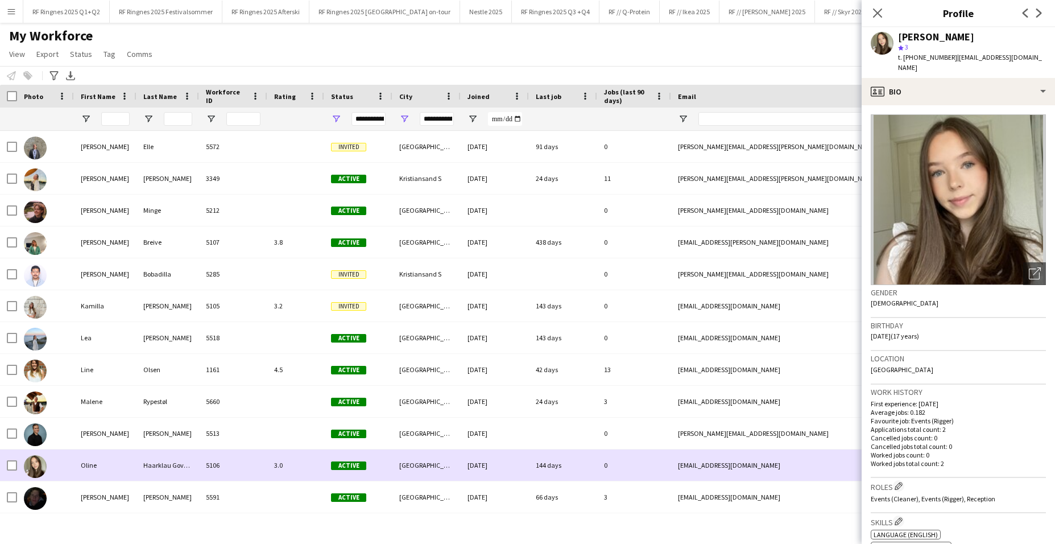
scroll to position [0, 0]
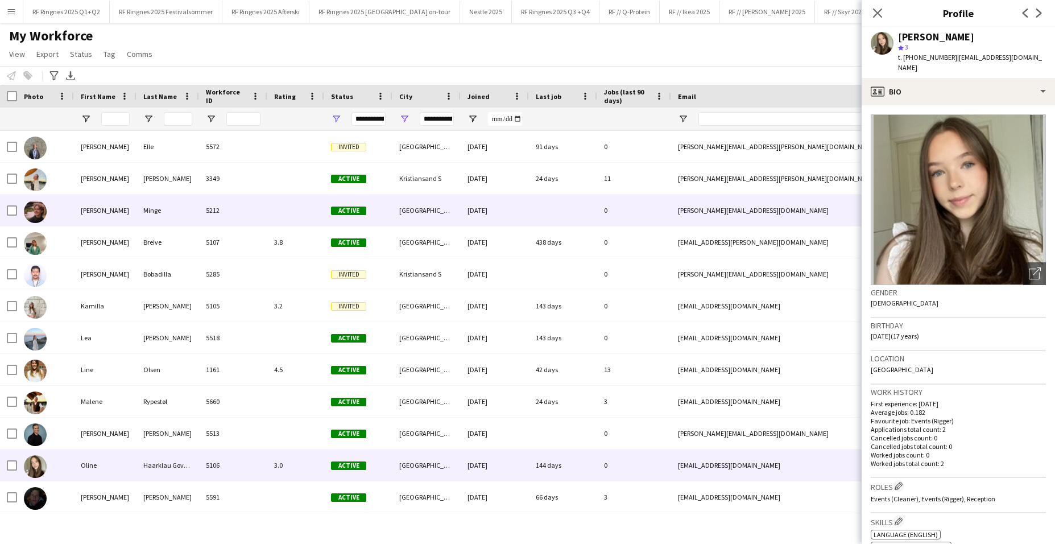
click at [285, 222] on div at bounding box center [295, 210] width 57 height 31
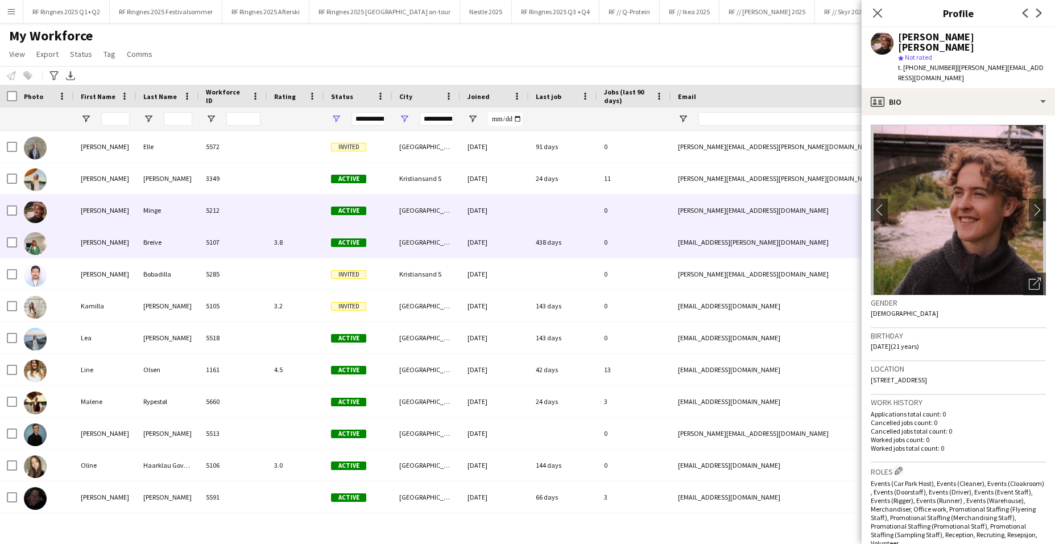
click at [295, 245] on div "3.8" at bounding box center [295, 241] width 57 height 31
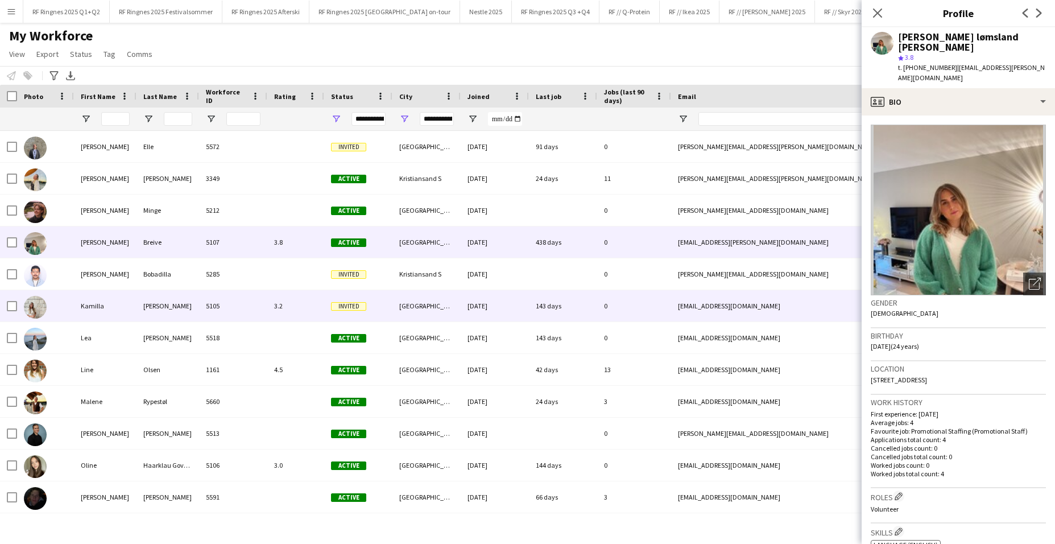
click at [306, 308] on div "3.2" at bounding box center [295, 305] width 57 height 31
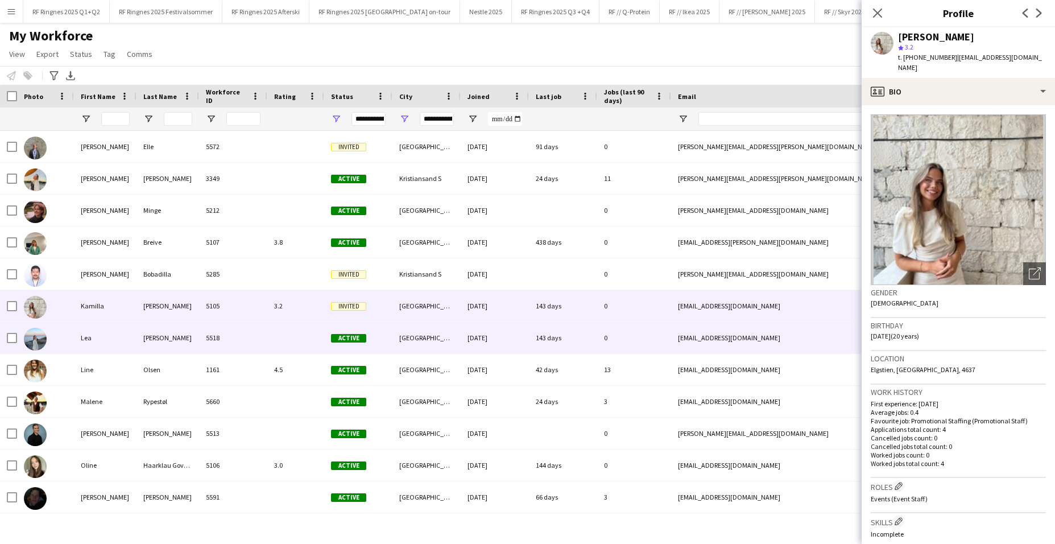
click at [235, 337] on div "5518" at bounding box center [233, 337] width 68 height 31
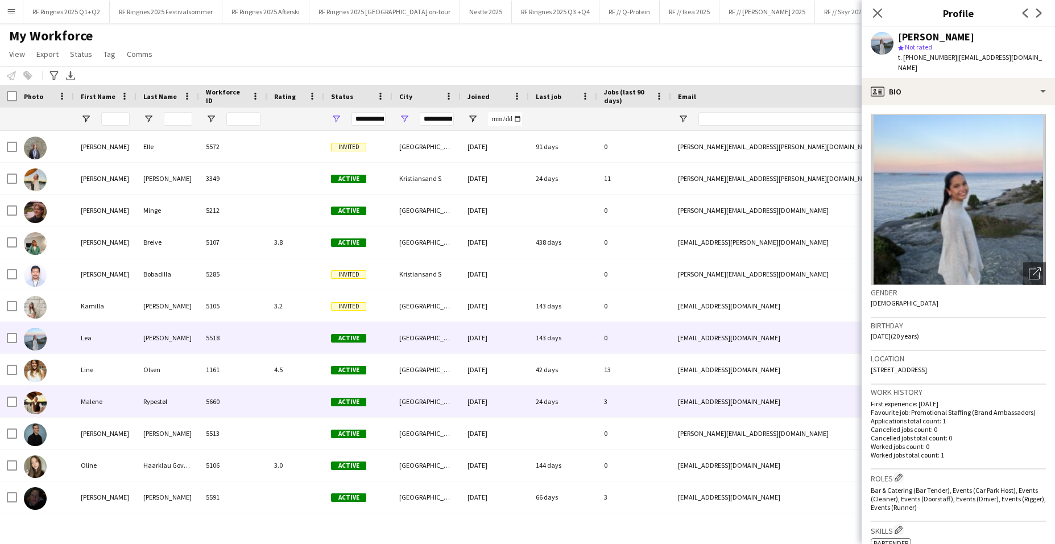
click at [249, 398] on div "5660" at bounding box center [233, 401] width 68 height 31
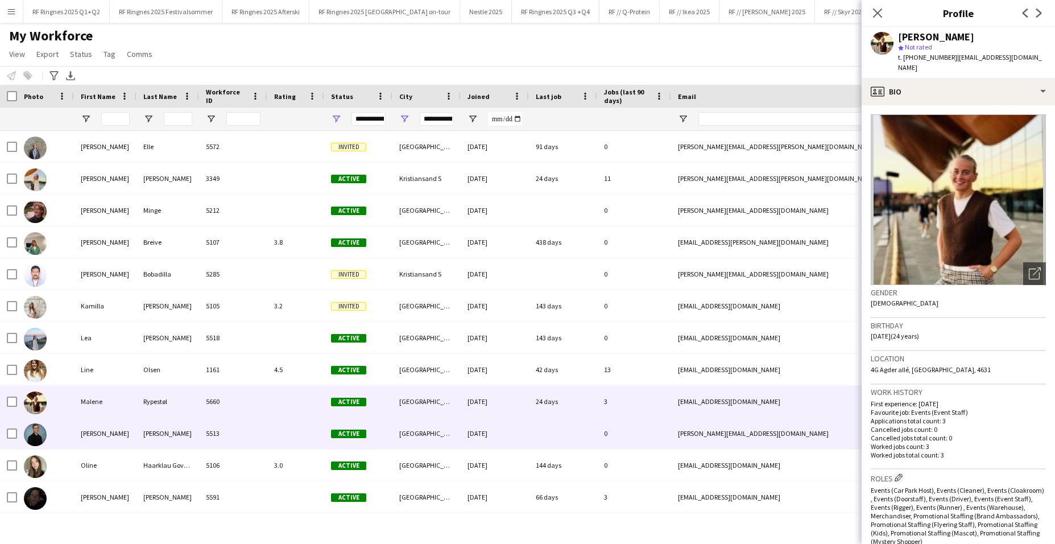
click at [275, 411] on div at bounding box center [295, 432] width 57 height 31
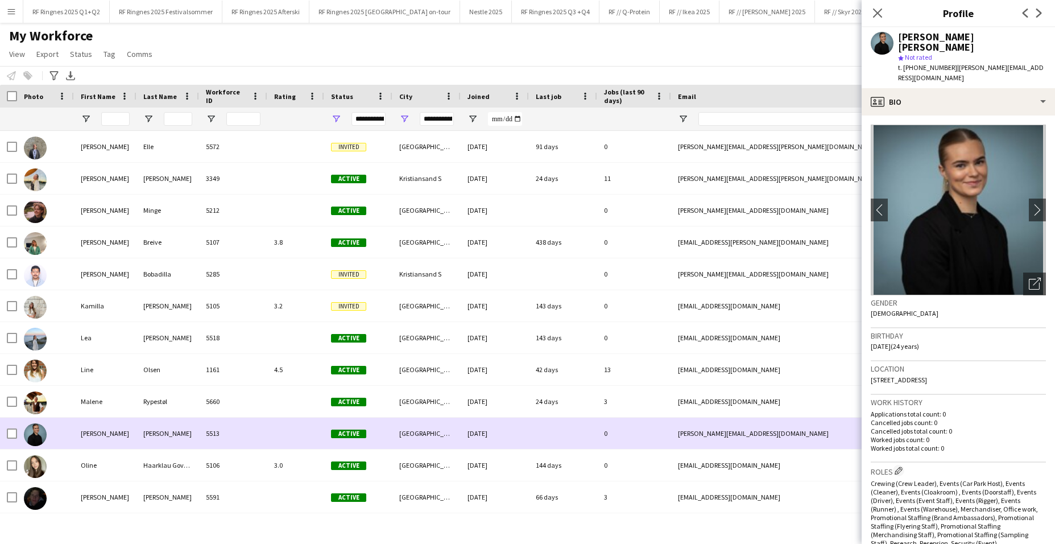
scroll to position [61, 0]
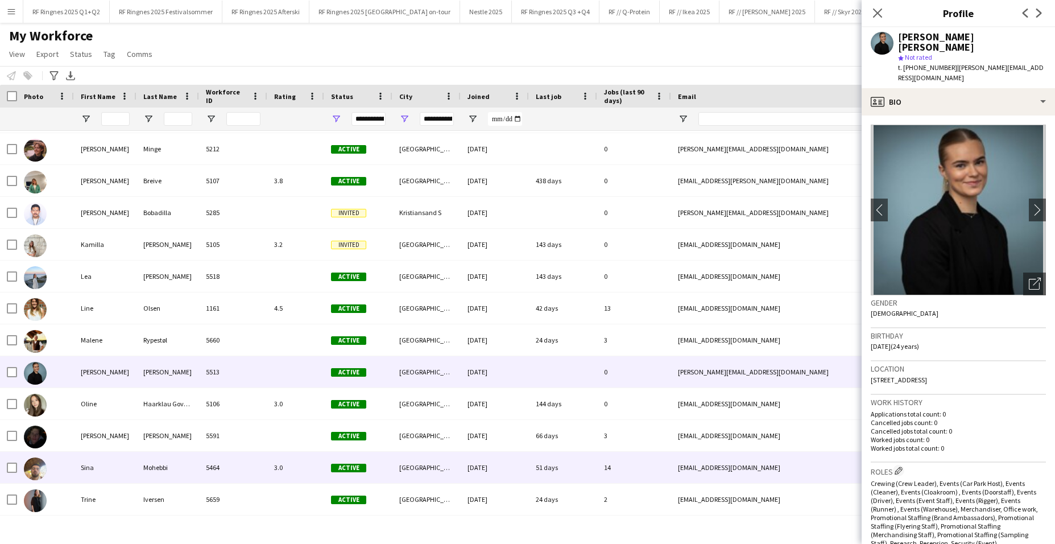
click at [287, 411] on div "3.0" at bounding box center [295, 467] width 57 height 31
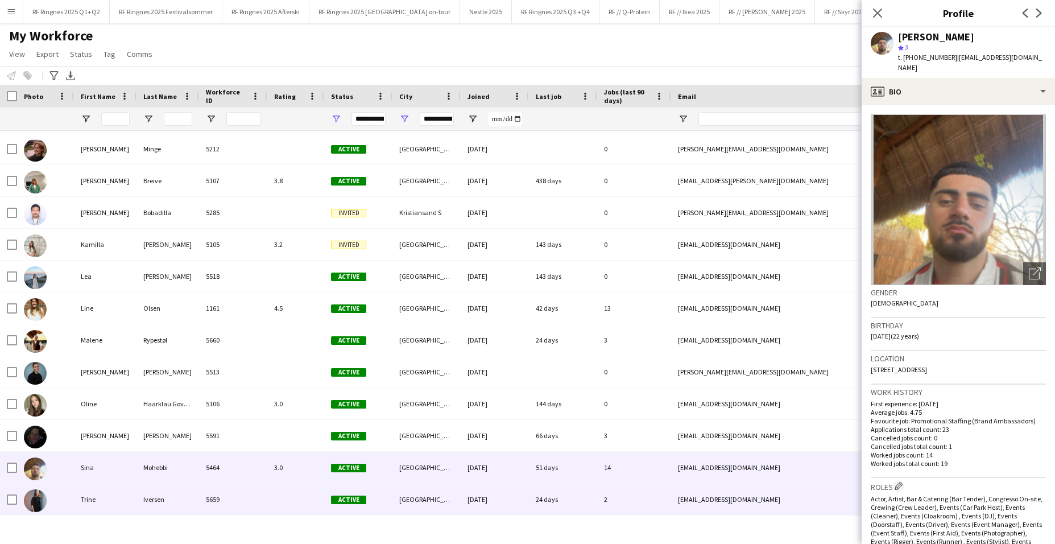
click at [284, 411] on div at bounding box center [295, 498] width 57 height 31
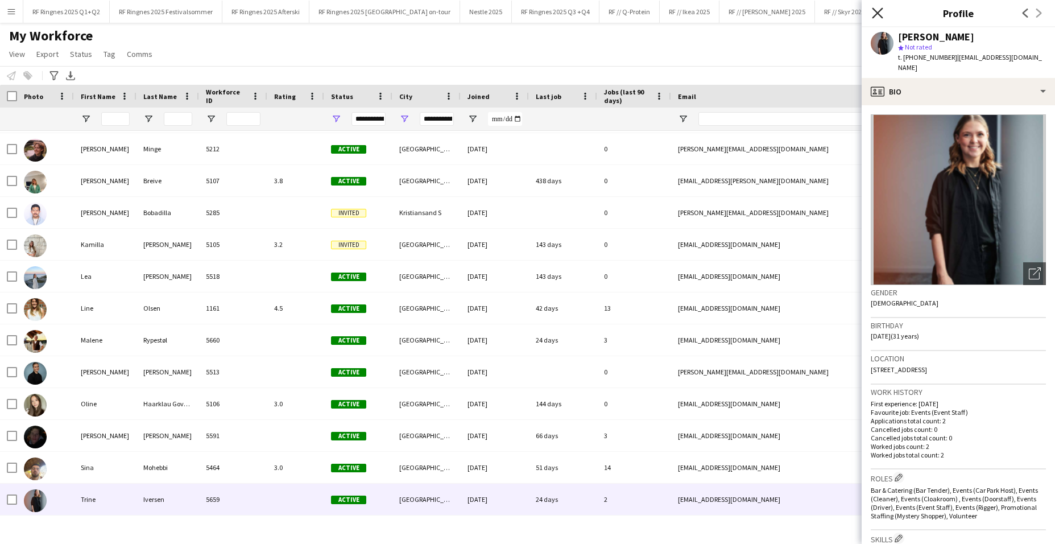
click at [810, 15] on icon at bounding box center [877, 12] width 11 height 11
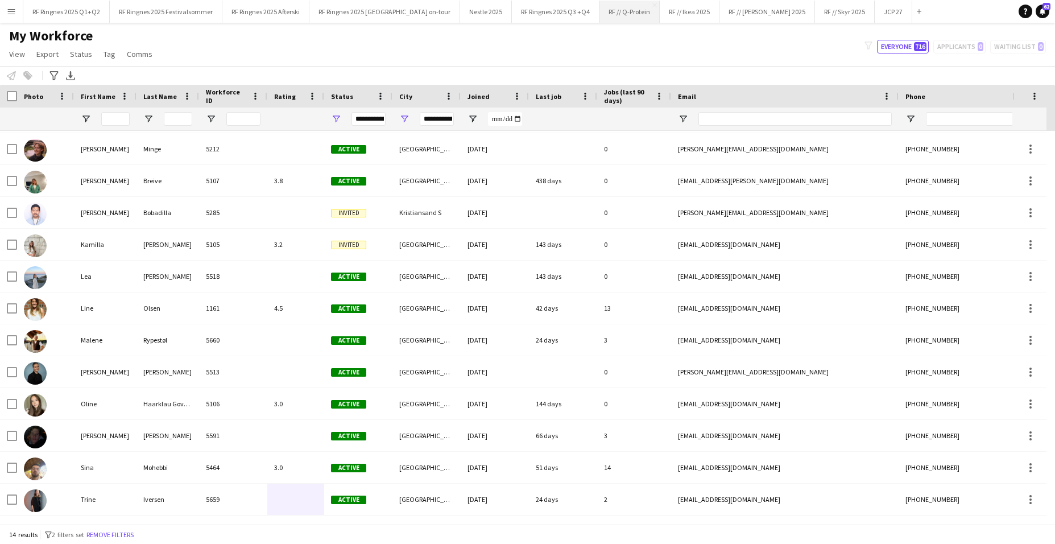
click at [607, 14] on button "RF // Q-Protein Close" at bounding box center [629, 12] width 60 height 22
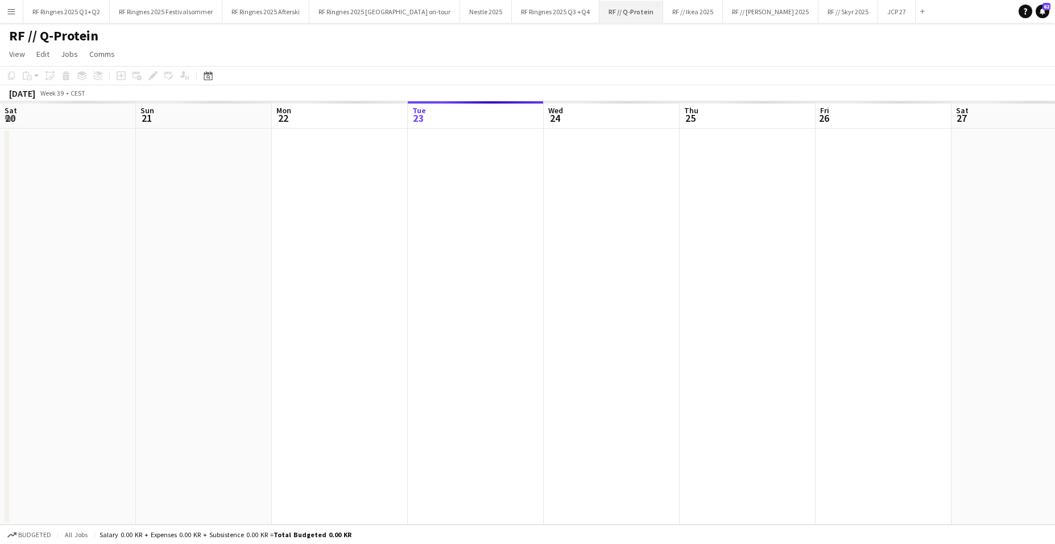
scroll to position [0, 272]
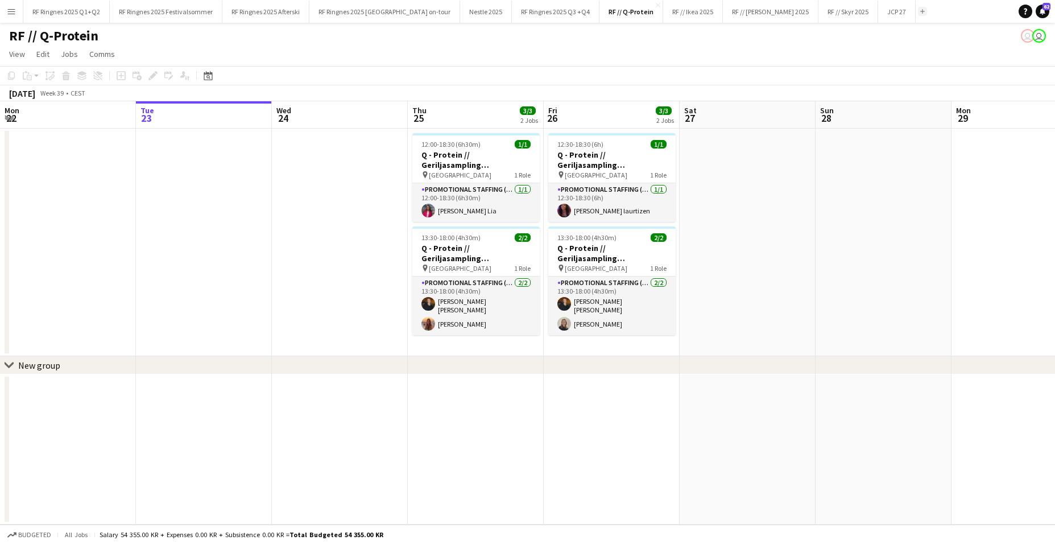
click at [810, 10] on app-icon "Add" at bounding box center [922, 11] width 5 height 5
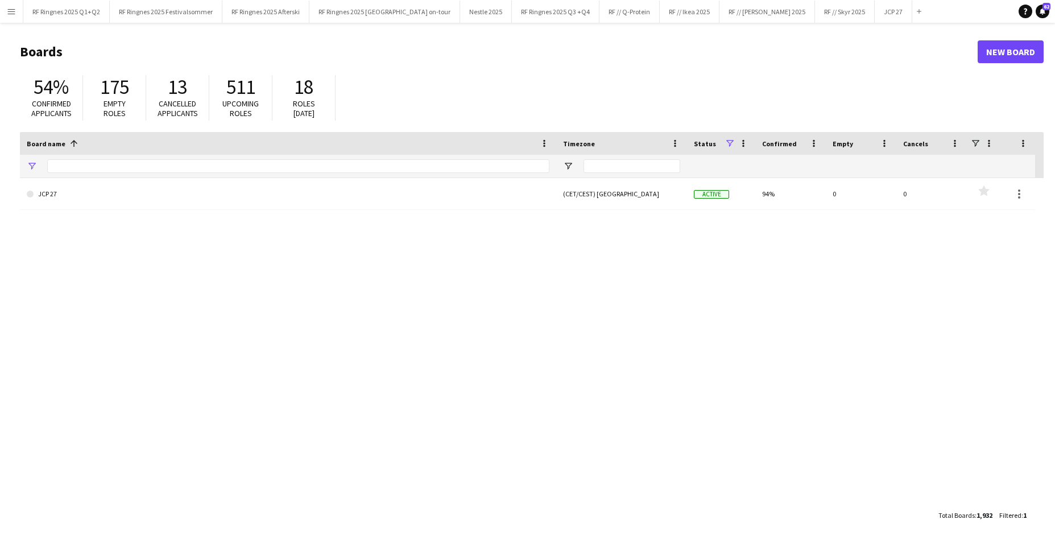
type input "******"
click at [106, 163] on input "******" at bounding box center [298, 166] width 502 height 14
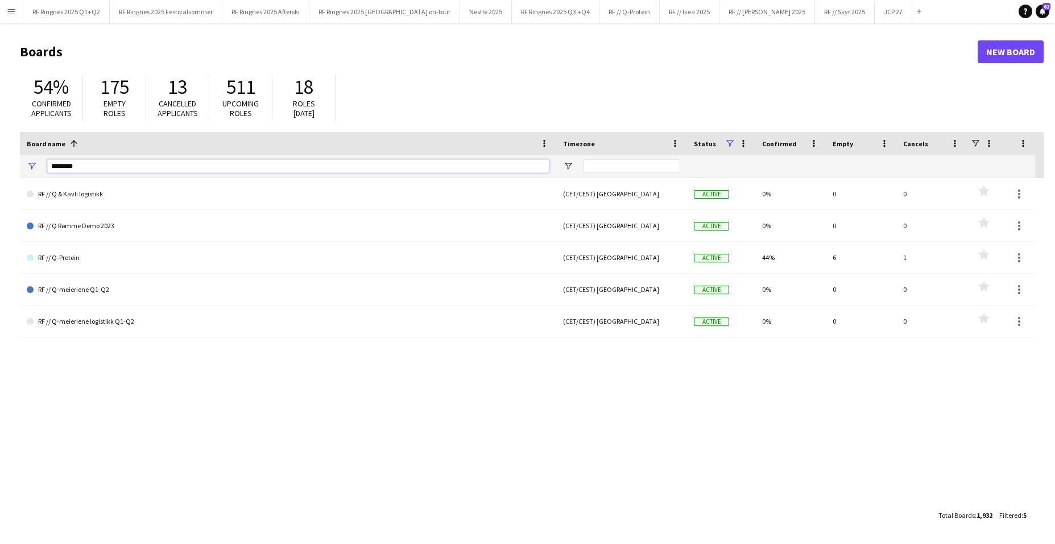
type input "*********"
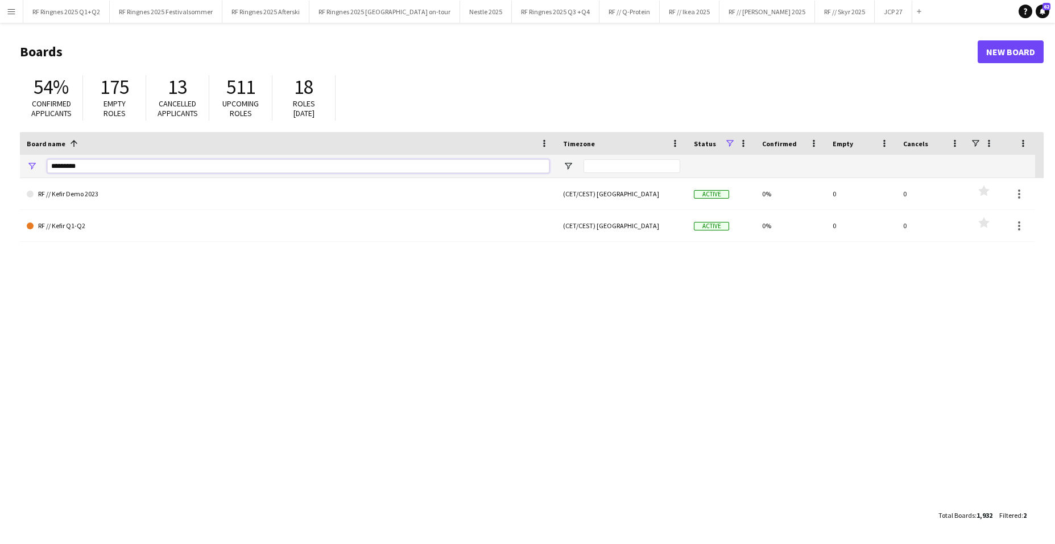
drag, startPoint x: 66, startPoint y: 166, endPoint x: 32, endPoint y: 167, distance: 33.6
click at [32, 167] on div "*********" at bounding box center [288, 166] width 536 height 23
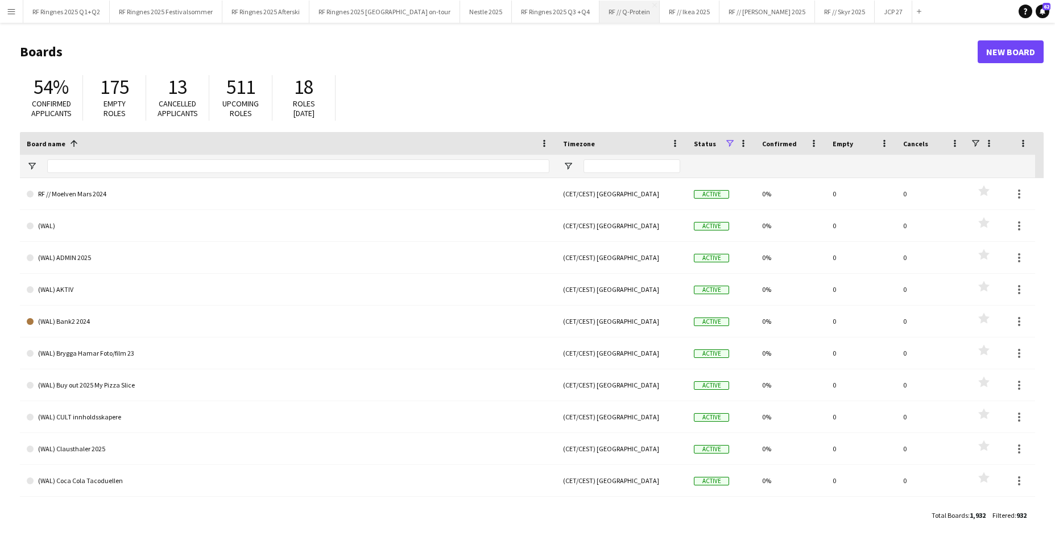
click at [599, 12] on button "RF // Q-Protein Close" at bounding box center [629, 12] width 60 height 22
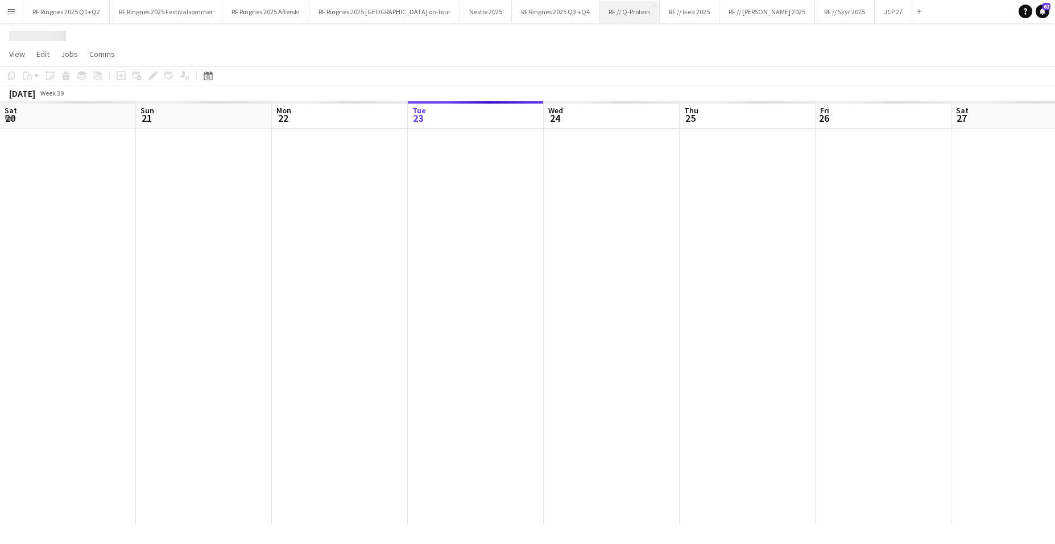
scroll to position [0, 272]
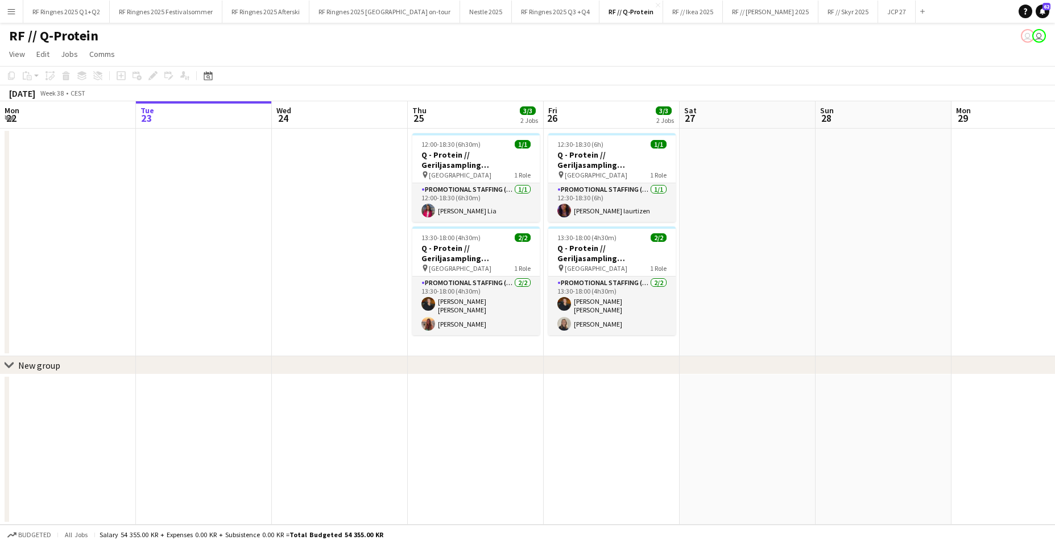
click at [294, 234] on app-calendar-viewport "Sat 20 2/3 2 Jobs Sun 21 Mon 22 Tue 23 Wed 24 Thu 25 3/3 2 Jobs Fri 26 3/3 2 Jo…" at bounding box center [527, 312] width 1055 height 423
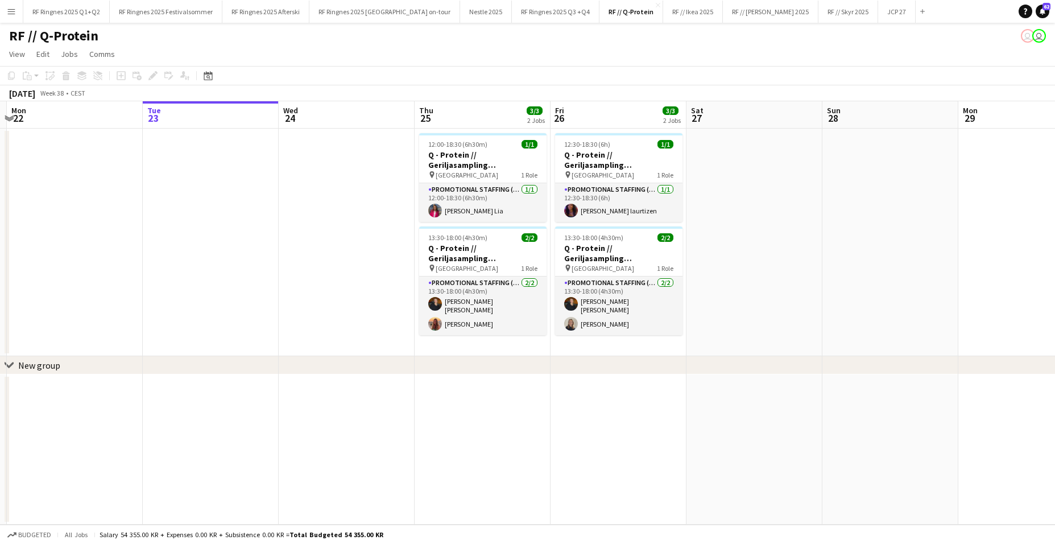
click at [12, 16] on button "Menu" at bounding box center [11, 11] width 23 height 23
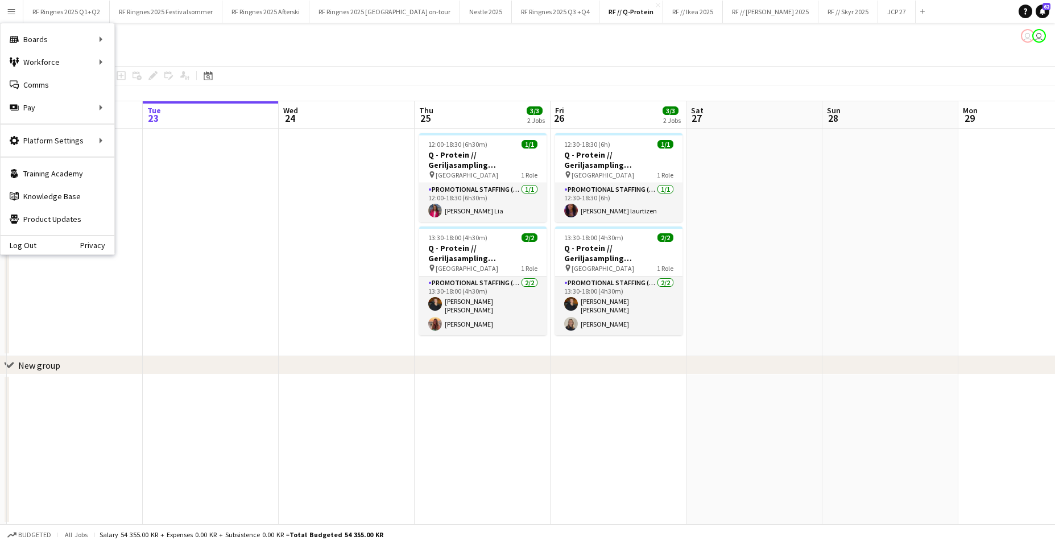
drag, startPoint x: 944, startPoint y: 13, endPoint x: 934, endPoint y: 13, distance: 10.3
click at [810, 13] on app-navbar "Menu Boards Boards Boards All jobs Status Workforce Workforce My Workforce Recr…" at bounding box center [527, 11] width 1055 height 23
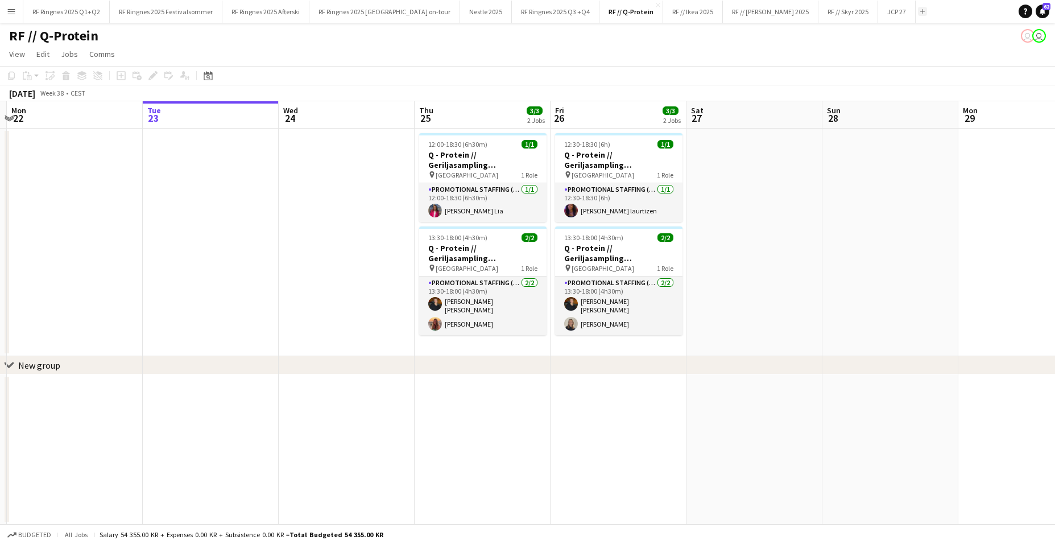
click at [810, 10] on button "Add" at bounding box center [922, 11] width 9 height 9
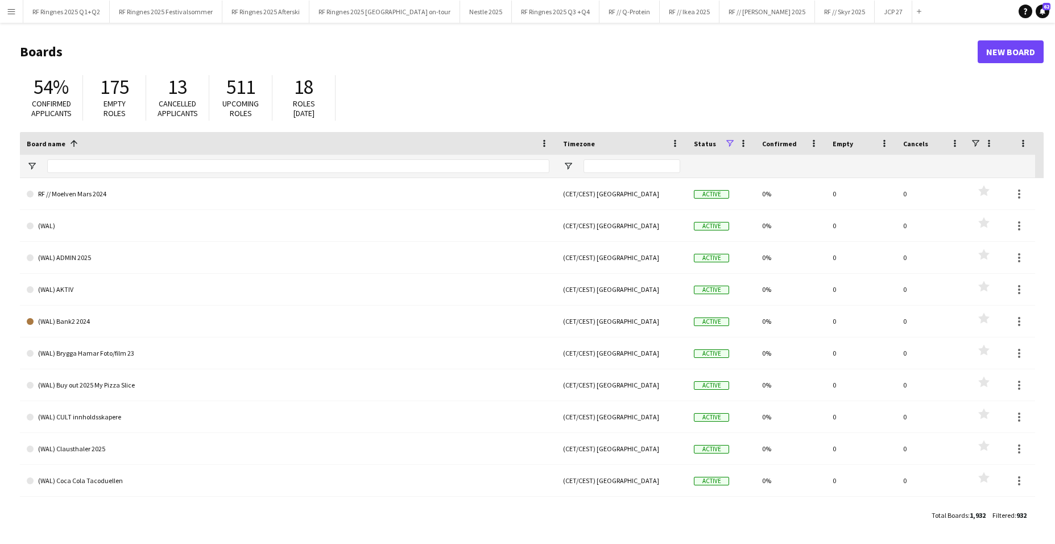
click at [810, 50] on link "New Board" at bounding box center [1011, 51] width 66 height 23
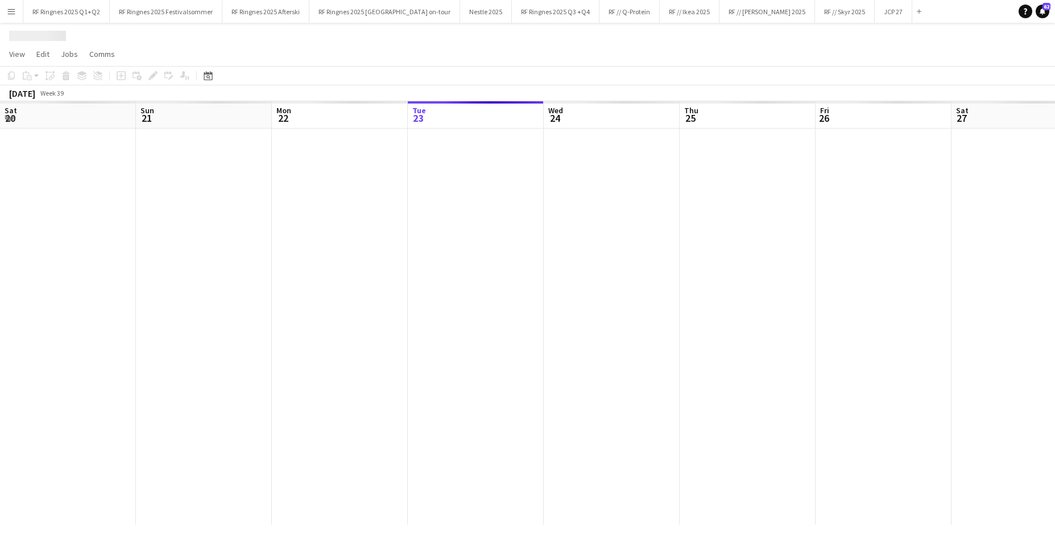
scroll to position [0, 272]
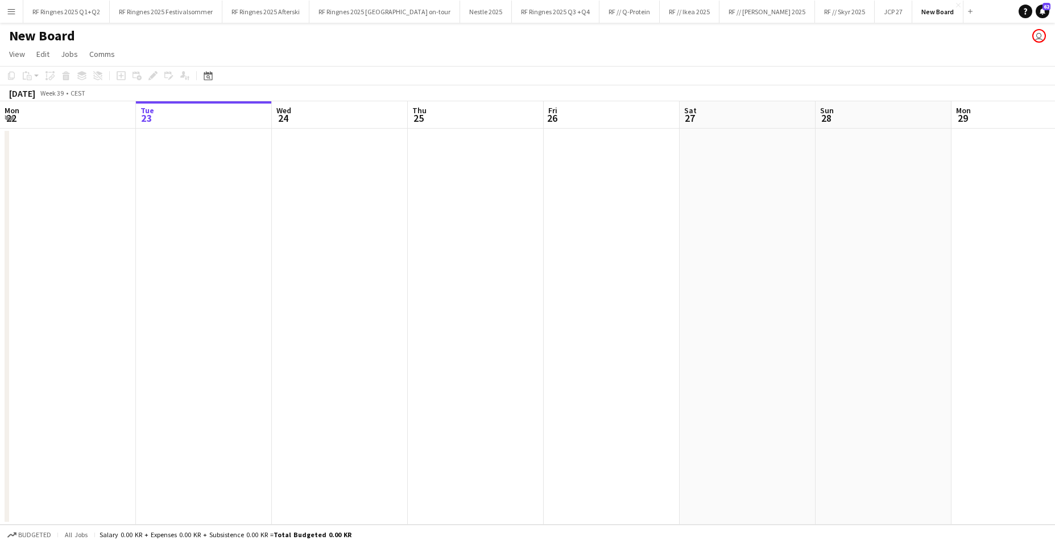
click at [30, 34] on h1 "New Board" at bounding box center [42, 35] width 66 height 17
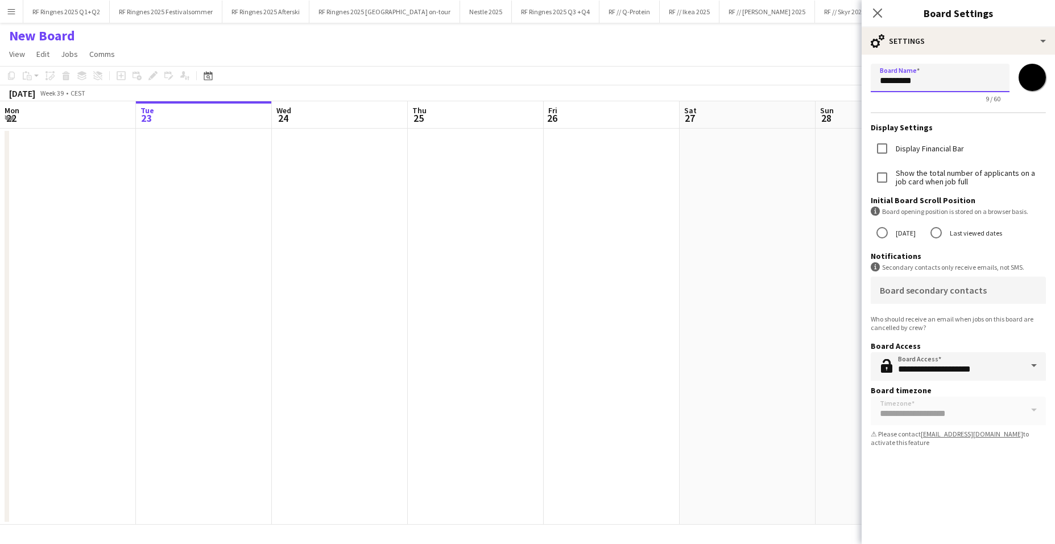
click at [810, 76] on input "*********" at bounding box center [940, 78] width 139 height 28
click at [810, 77] on input "*********" at bounding box center [940, 78] width 139 height 28
type input "*"
type input "**********"
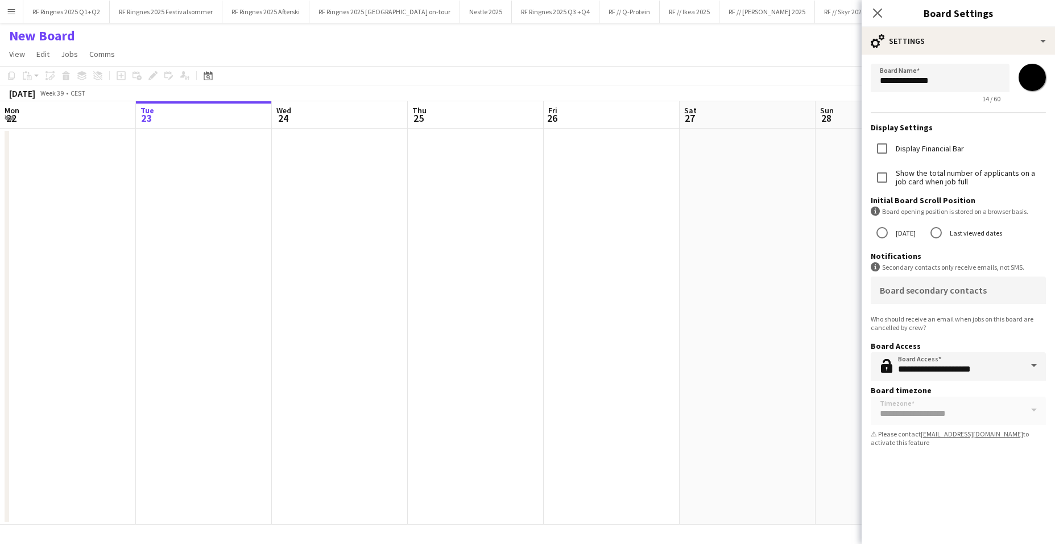
click at [671, 183] on app-date-cell at bounding box center [612, 327] width 136 height 396
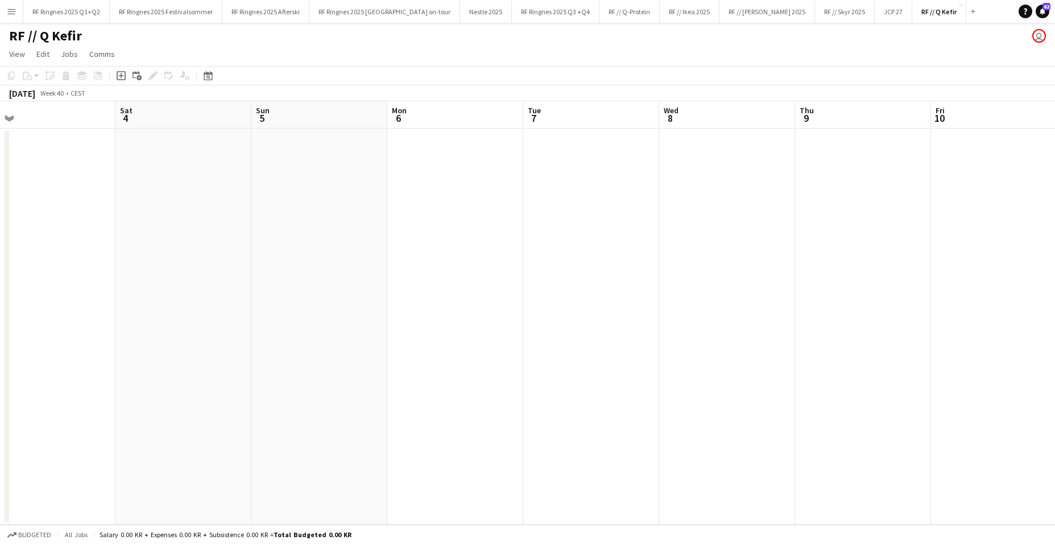
scroll to position [0, 433]
click at [810, 158] on app-date-cell at bounding box center [859, 327] width 136 height 396
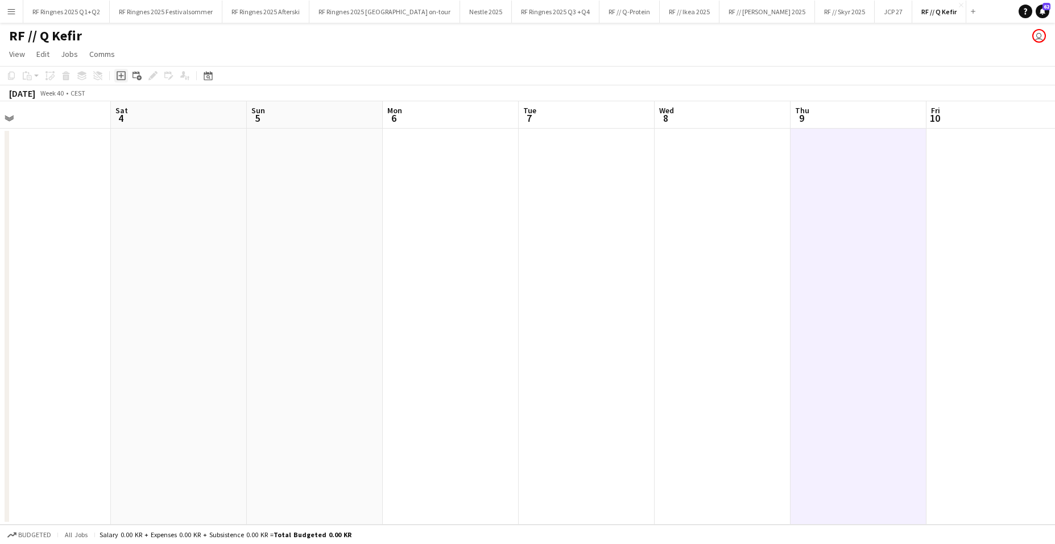
click at [125, 77] on icon "Add job" at bounding box center [121, 75] width 9 height 9
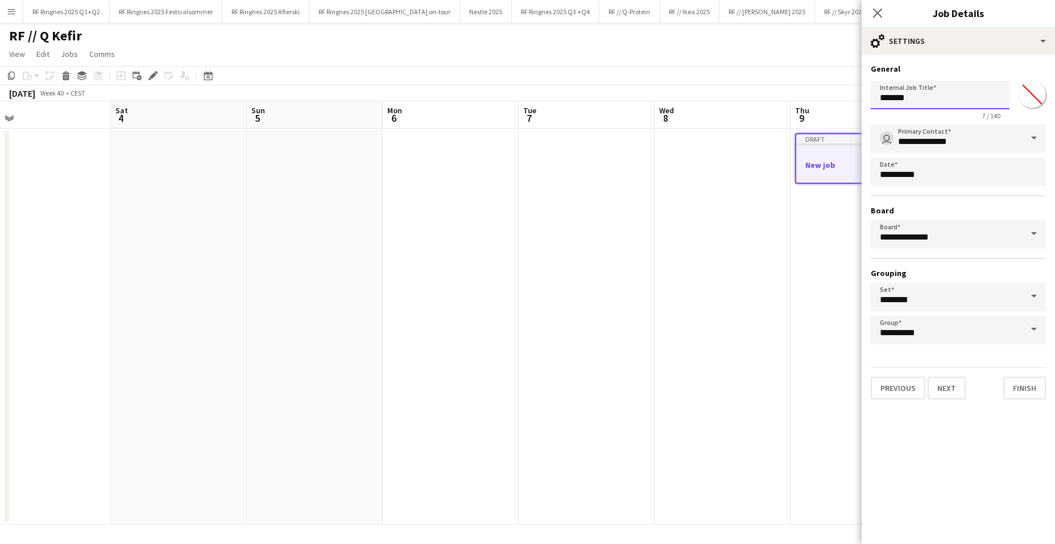
click at [810, 100] on input "*******" at bounding box center [940, 95] width 139 height 28
type input "**********"
click at [810, 388] on button "Next" at bounding box center [947, 388] width 38 height 23
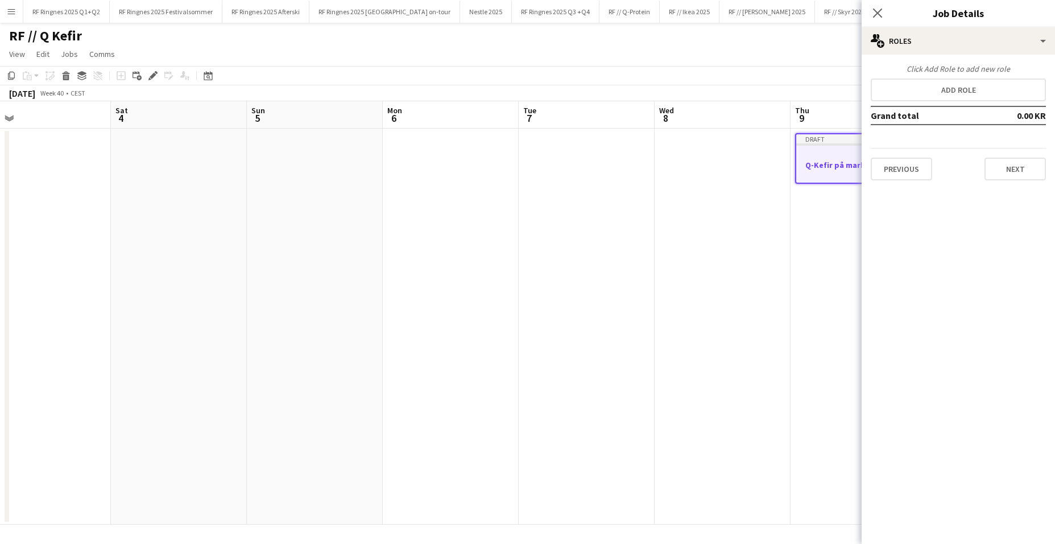
click at [769, 222] on app-date-cell at bounding box center [723, 327] width 136 height 396
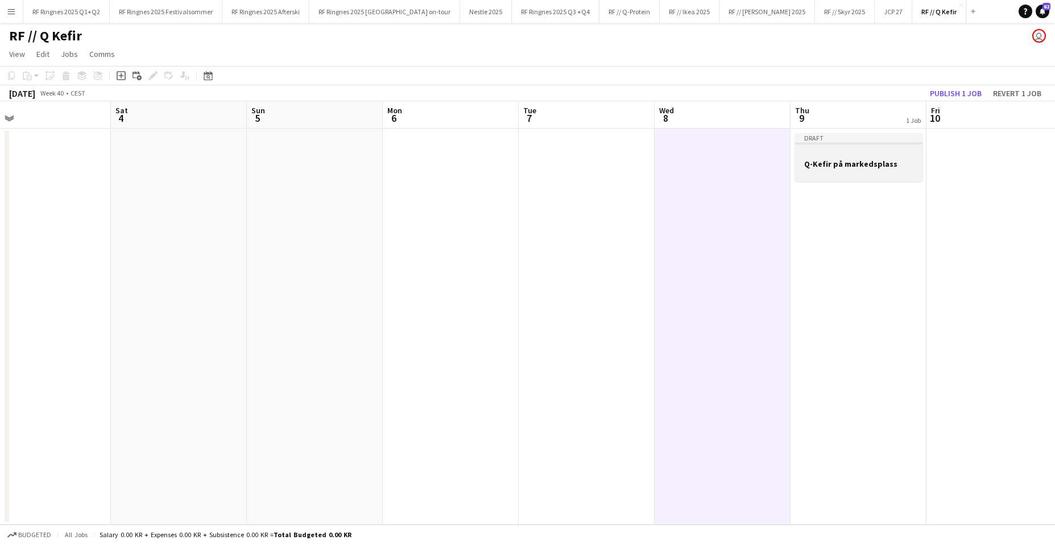
click at [810, 159] on h3 "Q-Kefir på markedsplass" at bounding box center [858, 164] width 127 height 10
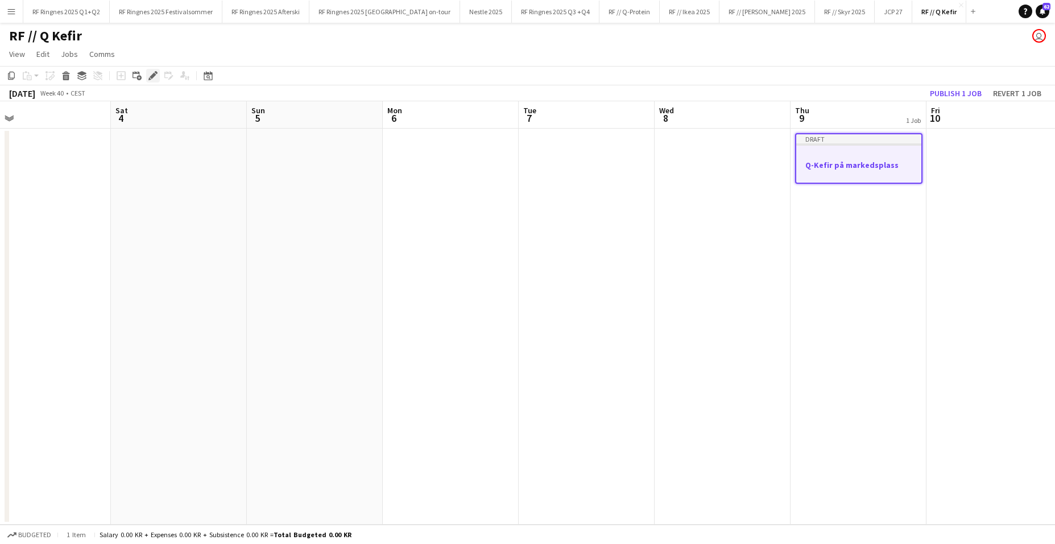
click at [148, 76] on div "Edit" at bounding box center [153, 76] width 14 height 14
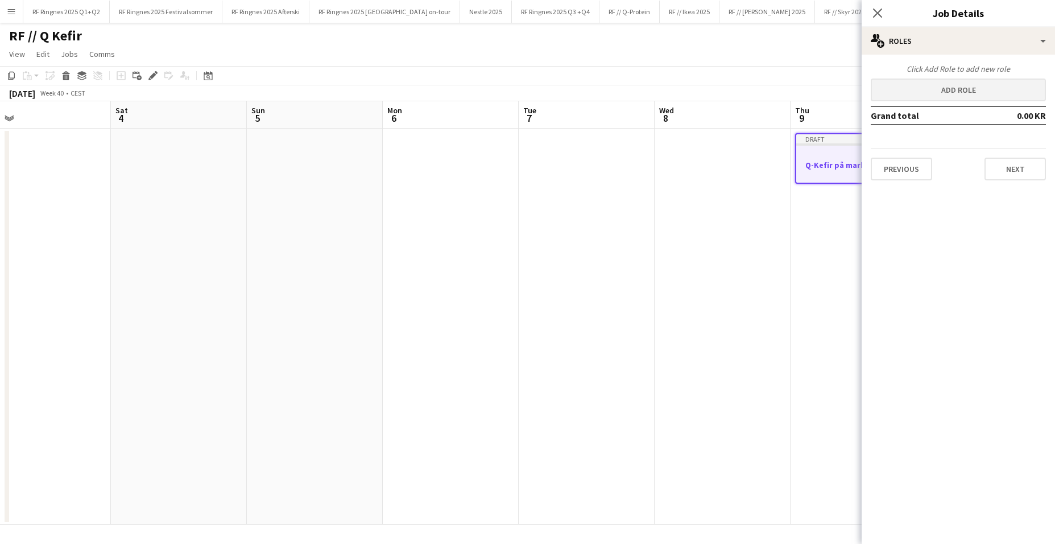
click at [810, 85] on button "Add role" at bounding box center [958, 89] width 175 height 23
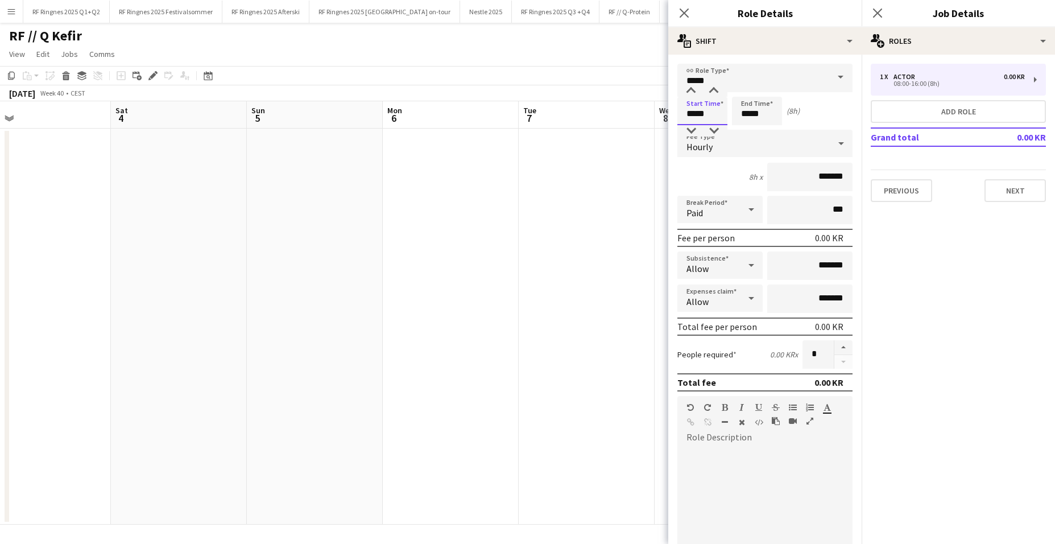
click at [696, 110] on input "*****" at bounding box center [702, 111] width 50 height 28
click at [691, 95] on div at bounding box center [691, 90] width 23 height 11
type input "*****"
click at [693, 133] on div at bounding box center [691, 130] width 23 height 11
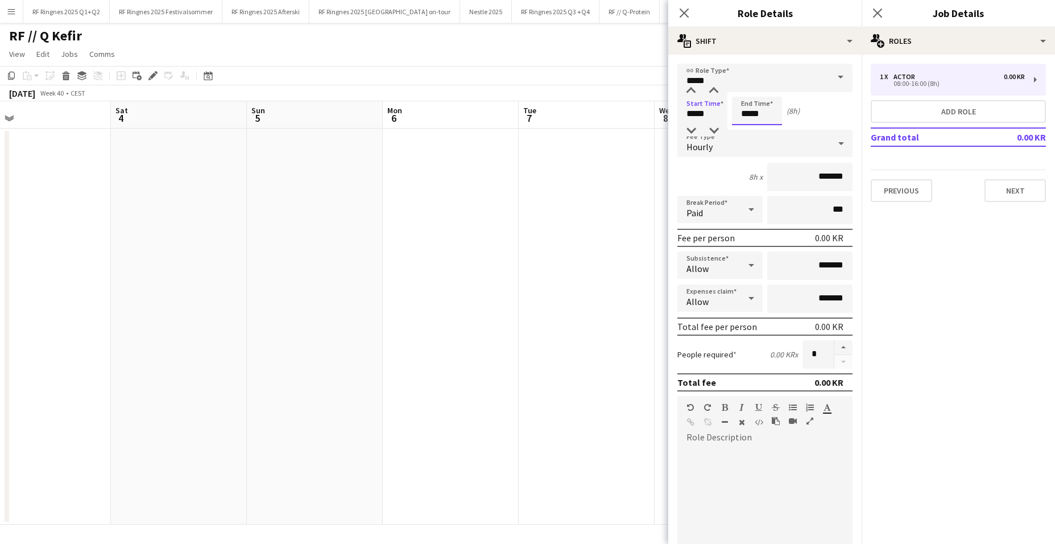
click at [746, 109] on input "*****" at bounding box center [757, 111] width 50 height 28
click at [746, 88] on div at bounding box center [745, 90] width 23 height 11
type input "*****"
click at [746, 88] on div at bounding box center [745, 90] width 23 height 11
click at [805, 113] on div "Start Time ***** End Time ***** (10h)" at bounding box center [764, 111] width 175 height 28
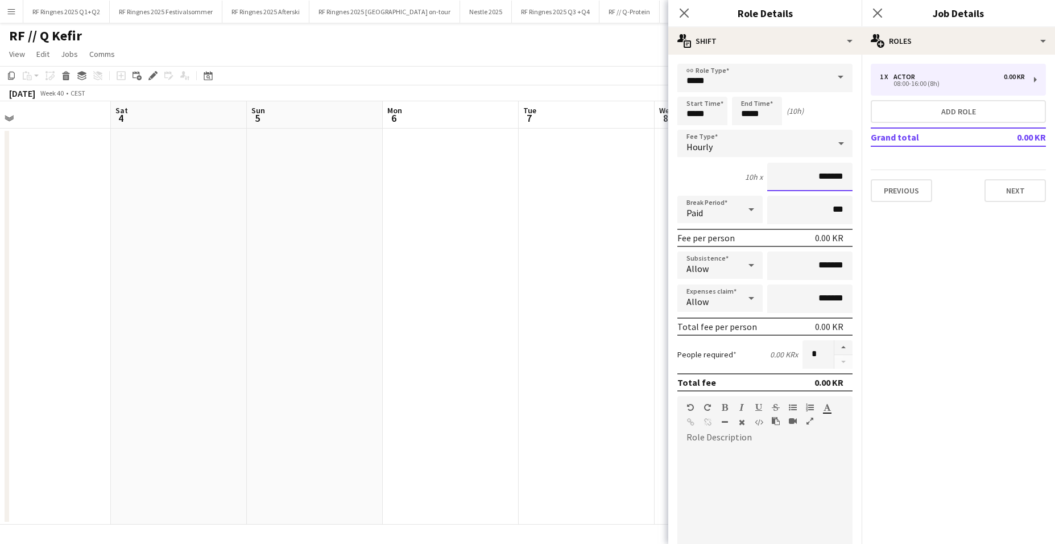
click at [806, 175] on input "*******" at bounding box center [809, 177] width 85 height 28
type input "******"
click at [810, 349] on button "button" at bounding box center [843, 347] width 18 height 15
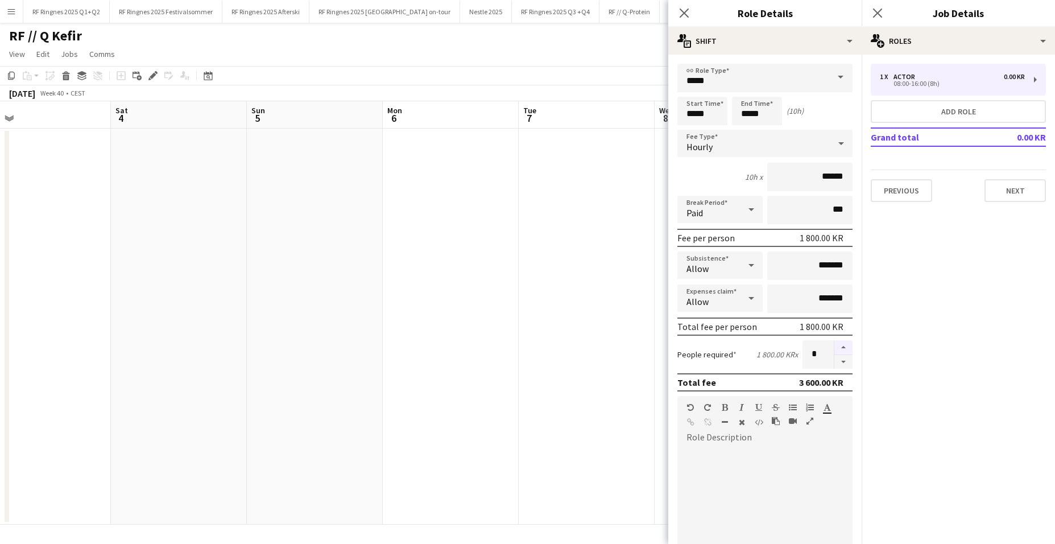
click at [810, 349] on button "button" at bounding box center [843, 347] width 18 height 15
type input "*"
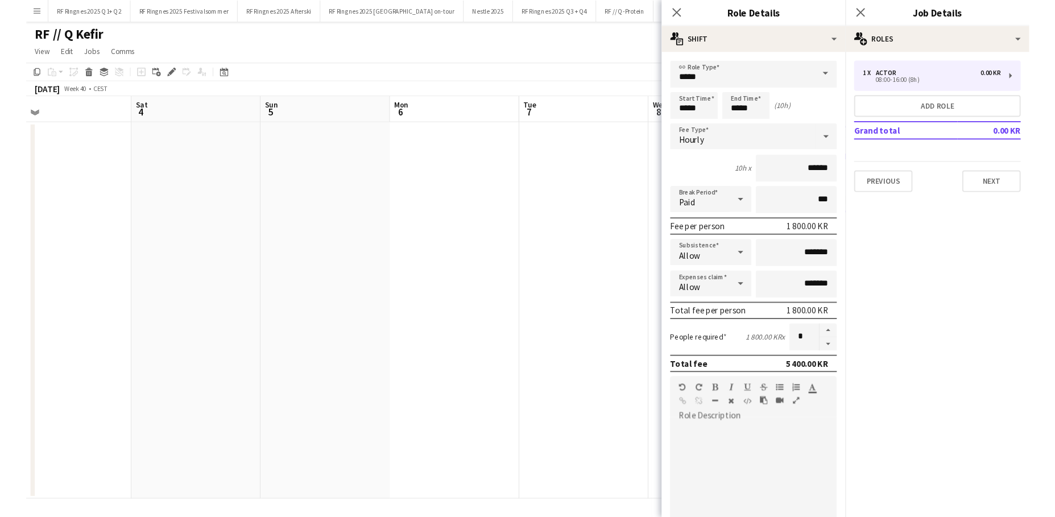
scroll to position [20, 0]
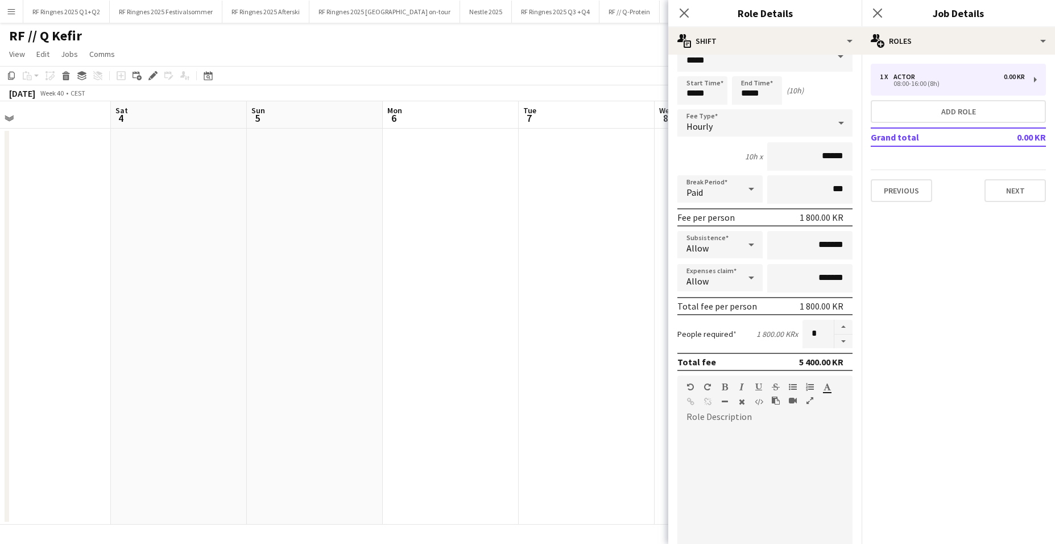
click at [752, 411] on div at bounding box center [764, 494] width 175 height 136
drag, startPoint x: 704, startPoint y: 432, endPoint x: 686, endPoint y: 432, distance: 17.6
click at [688, 411] on div "**********" at bounding box center [760, 494] width 167 height 136
click at [807, 411] on div "**********" at bounding box center [760, 494] width 167 height 136
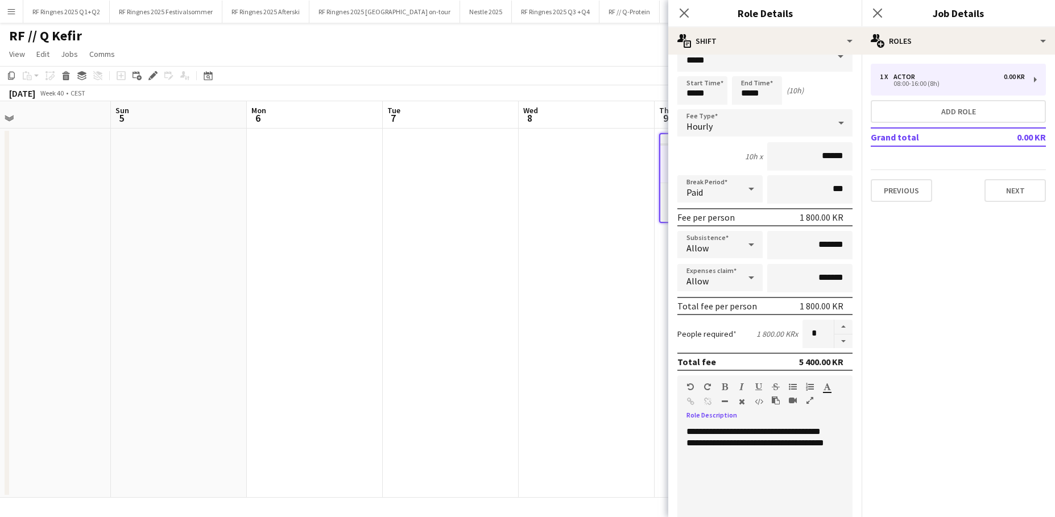
click at [799, 411] on div "**********" at bounding box center [760, 494] width 167 height 136
click at [795, 411] on div "**********" at bounding box center [760, 494] width 167 height 136
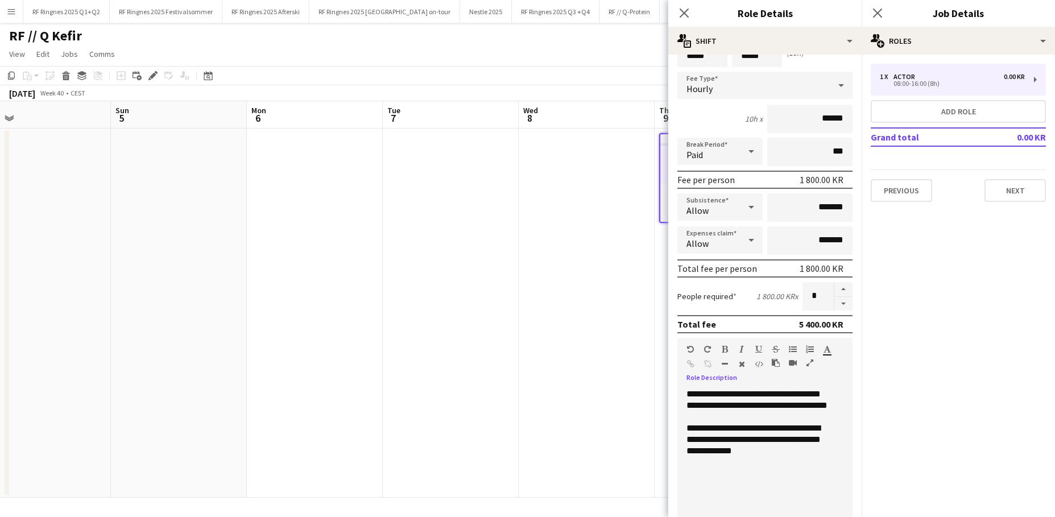
scroll to position [0, 0]
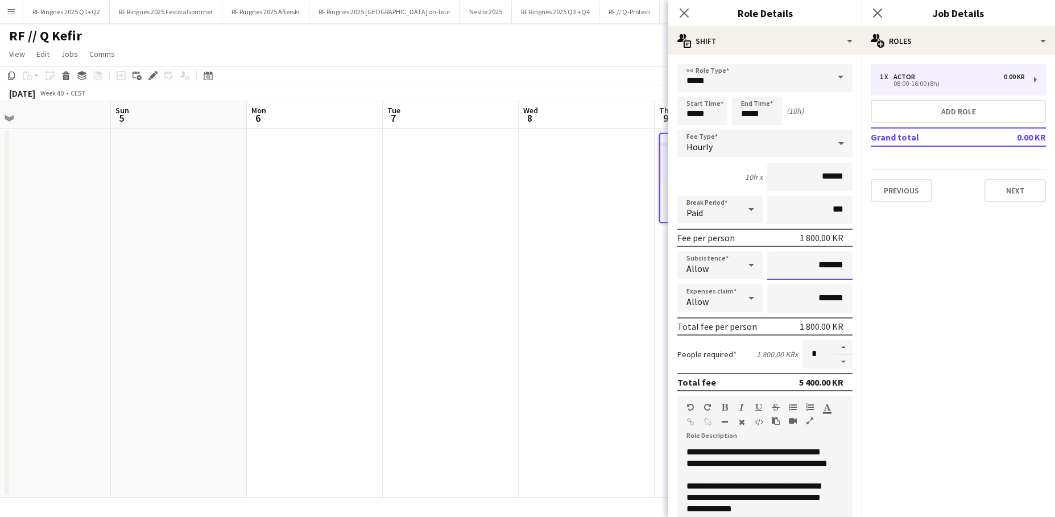
click at [801, 266] on input "*******" at bounding box center [809, 265] width 85 height 28
type input "****"
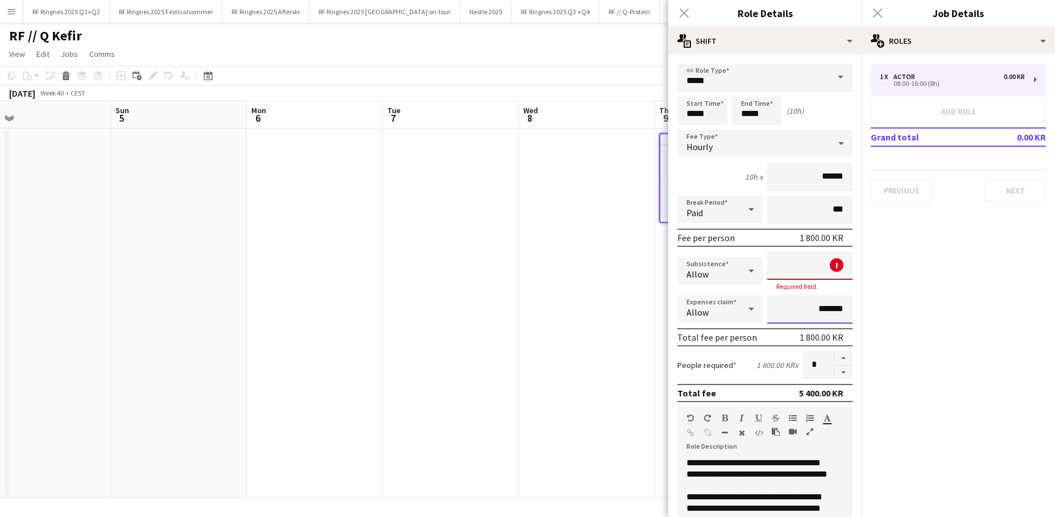
click at [797, 312] on input "*******" at bounding box center [809, 309] width 85 height 28
type input "****"
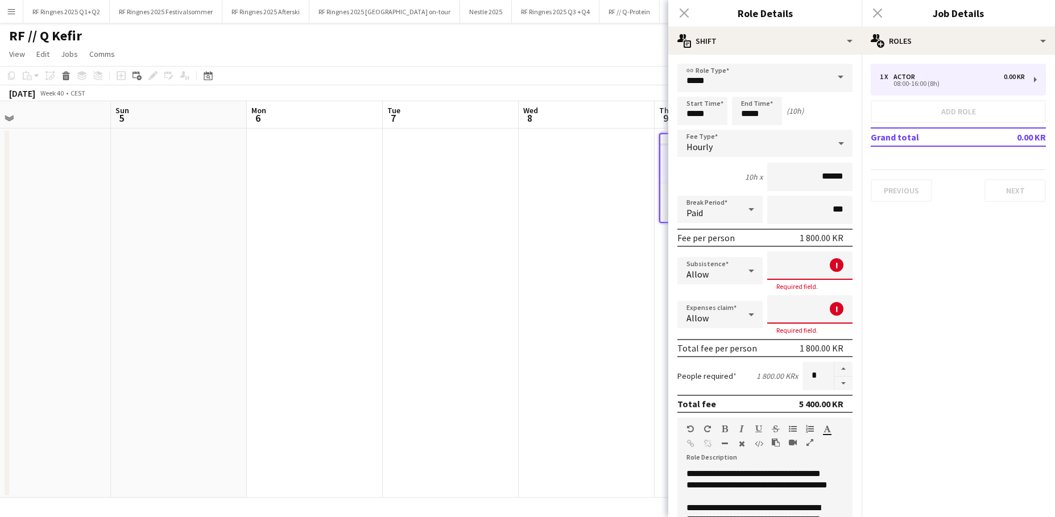
click at [746, 271] on icon at bounding box center [751, 270] width 14 height 23
click at [746, 271] on div at bounding box center [527, 258] width 1055 height 517
click at [783, 272] on input at bounding box center [809, 265] width 85 height 28
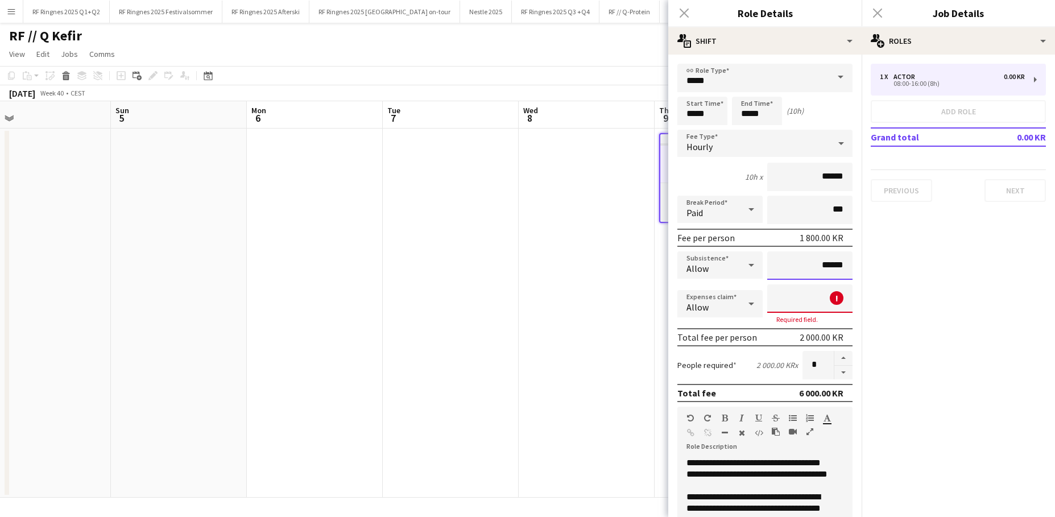
type input "******"
click at [795, 69] on input "*****" at bounding box center [764, 78] width 175 height 28
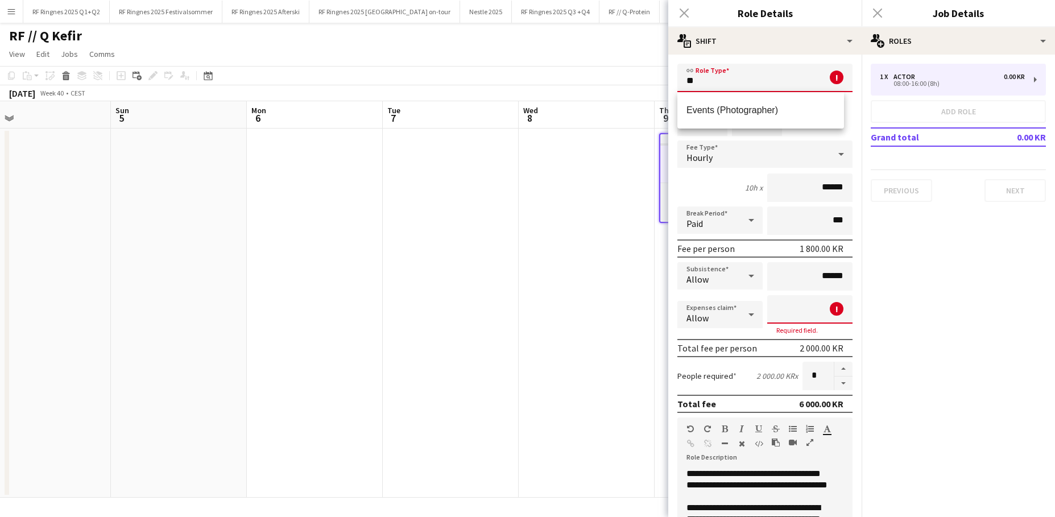
type input "*"
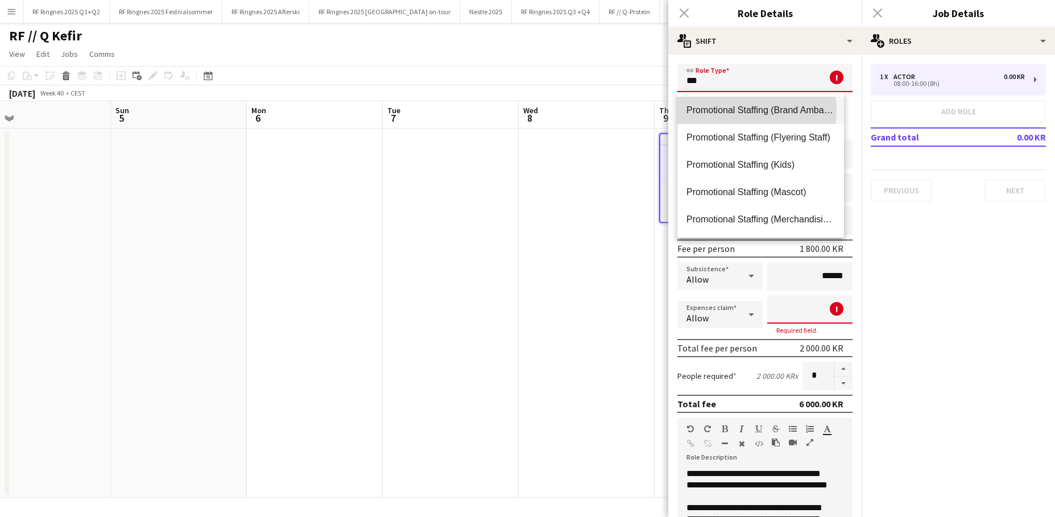
click at [755, 110] on span "Promotional Staffing (Brand Ambassadors)" at bounding box center [760, 110] width 148 height 11
type input "**********"
type input "*********"
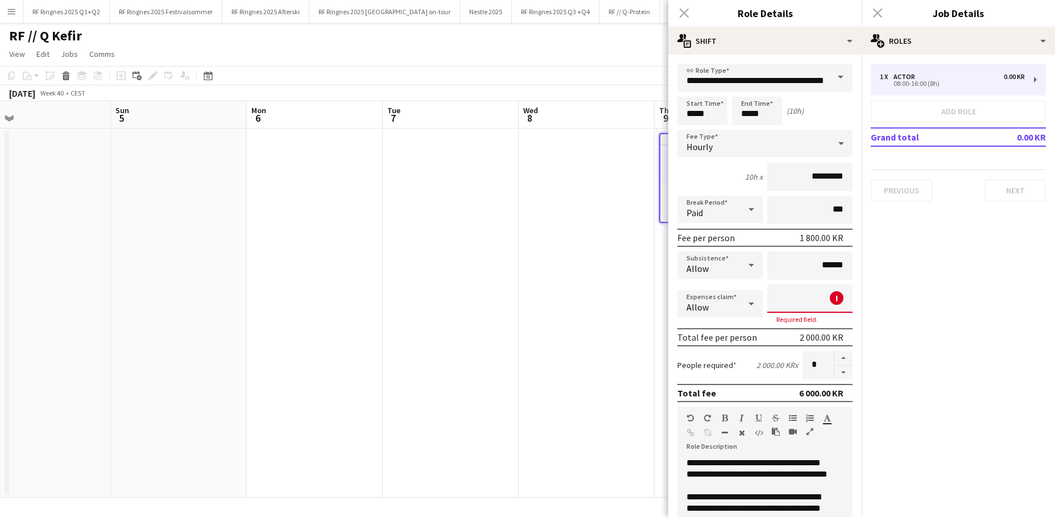
click at [789, 300] on input at bounding box center [809, 298] width 85 height 28
type input "****"
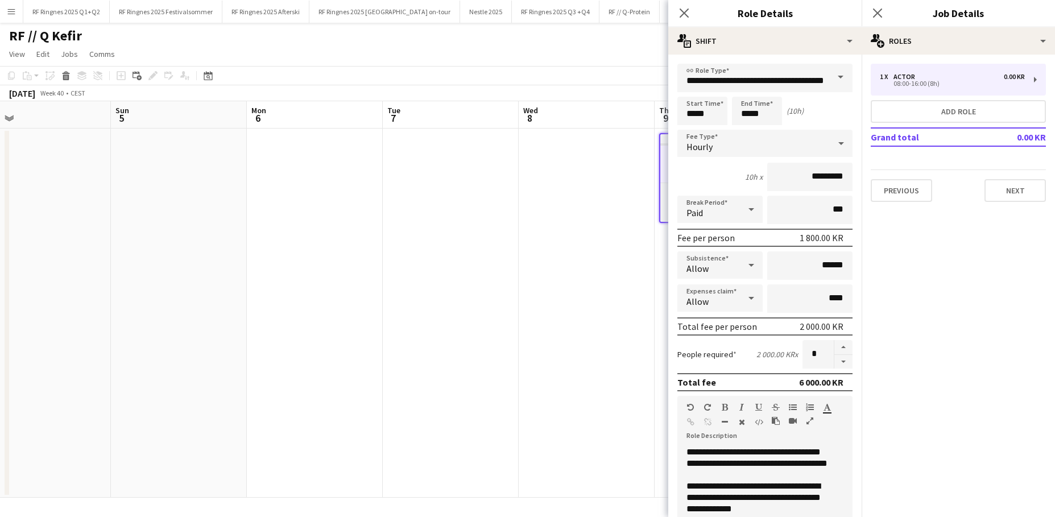
click at [810, 262] on mat-expansion-panel "pencil3 General details 1 x Actor 0.00 KR 08:00-16:00 (8h) Add role Grand total…" at bounding box center [958, 286] width 193 height 462
click at [810, 195] on button "Next" at bounding box center [1014, 190] width 61 height 23
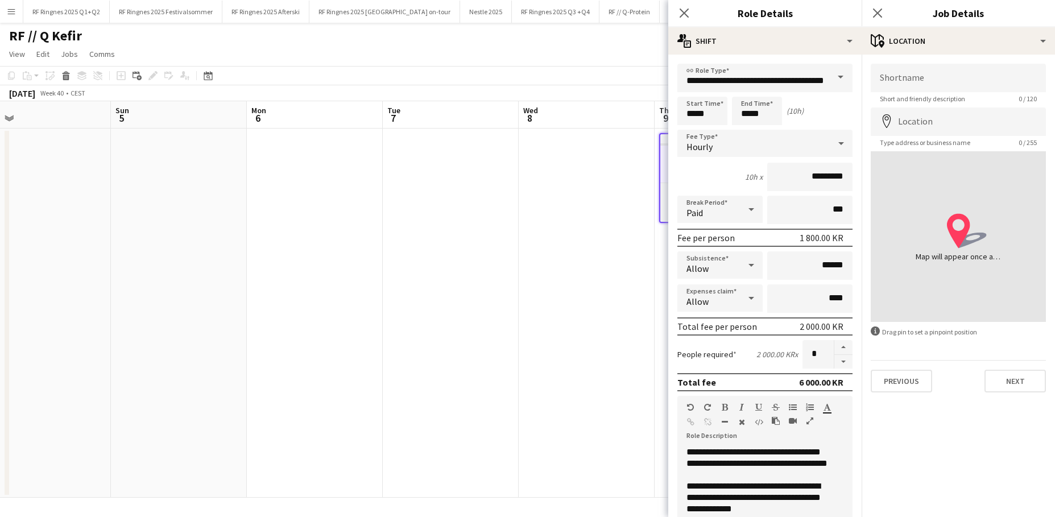
click at [533, 283] on app-date-cell at bounding box center [587, 313] width 136 height 369
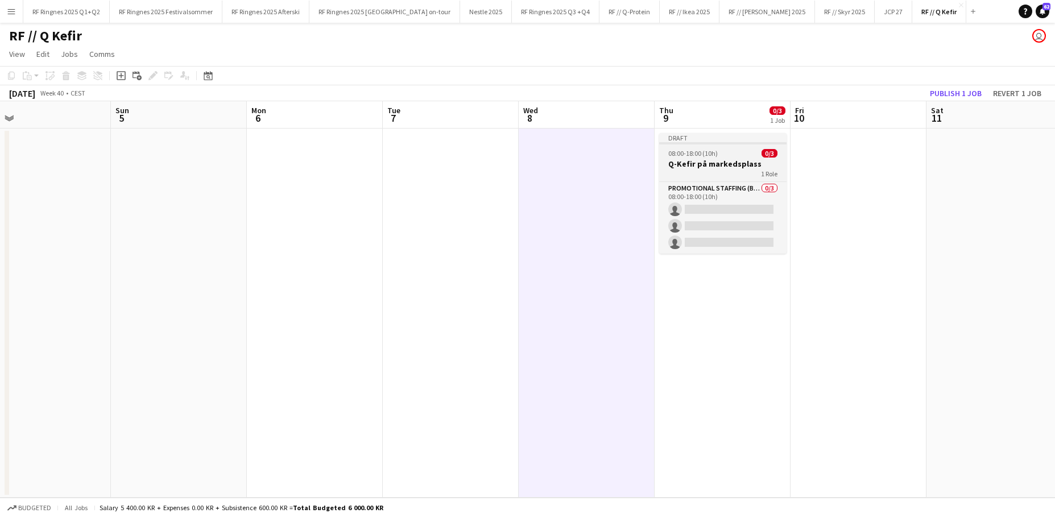
click at [731, 158] on app-job-card "Draft 08:00-18:00 (10h) 0/3 Q-Kefir på markedsplass 1 Role Promotional Staffing…" at bounding box center [722, 193] width 127 height 121
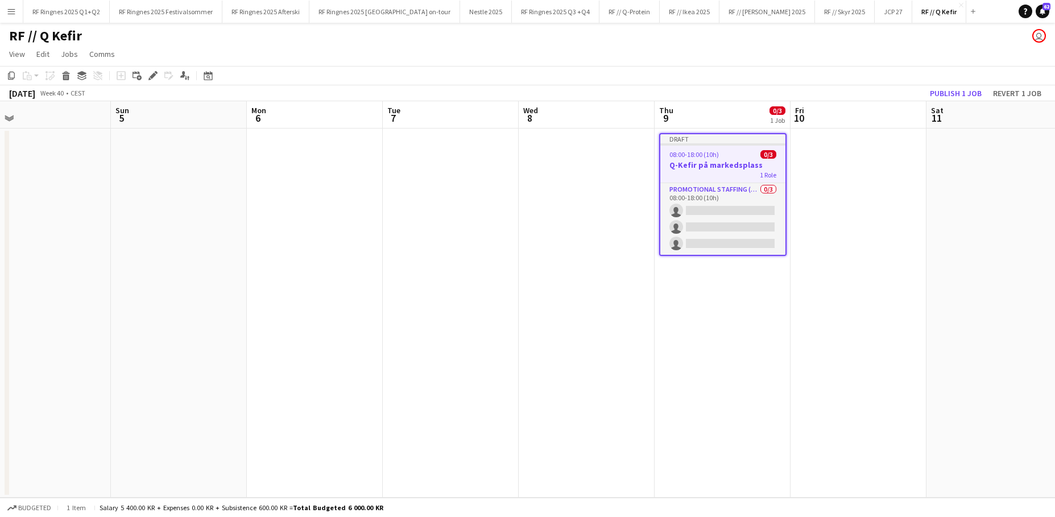
click at [723, 159] on app-job-card "Draft 08:00-18:00 (10h) 0/3 Q-Kefir på markedsplass 1 Role Promotional Staffing…" at bounding box center [722, 194] width 127 height 123
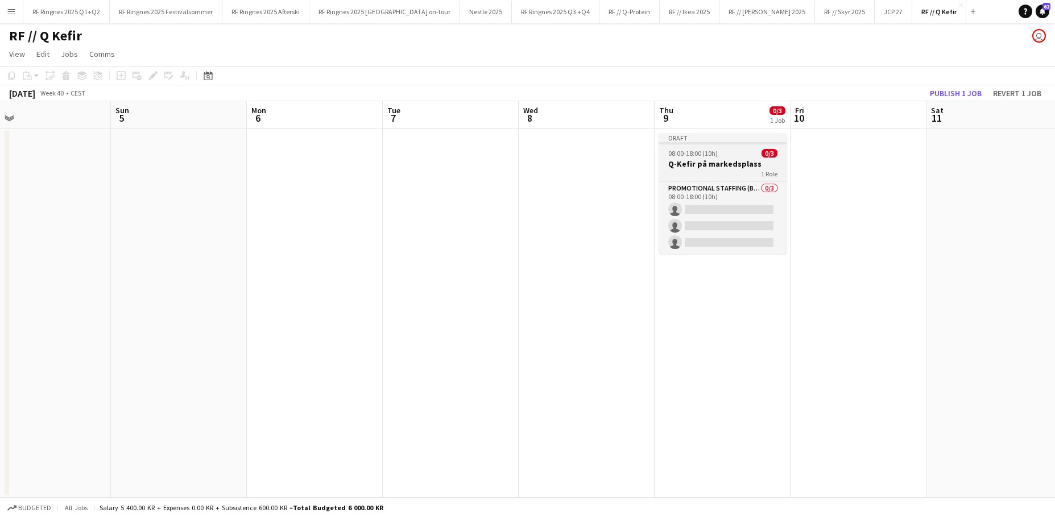
click at [726, 164] on h3 "Q-Kefir på markedsplass" at bounding box center [722, 164] width 127 height 10
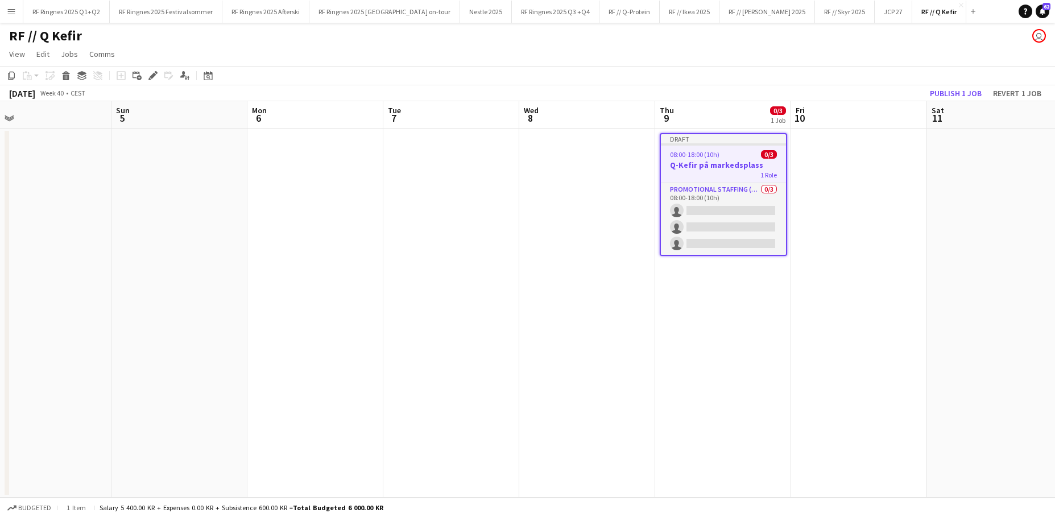
click at [810, 177] on app-date-cell at bounding box center [995, 313] width 136 height 369
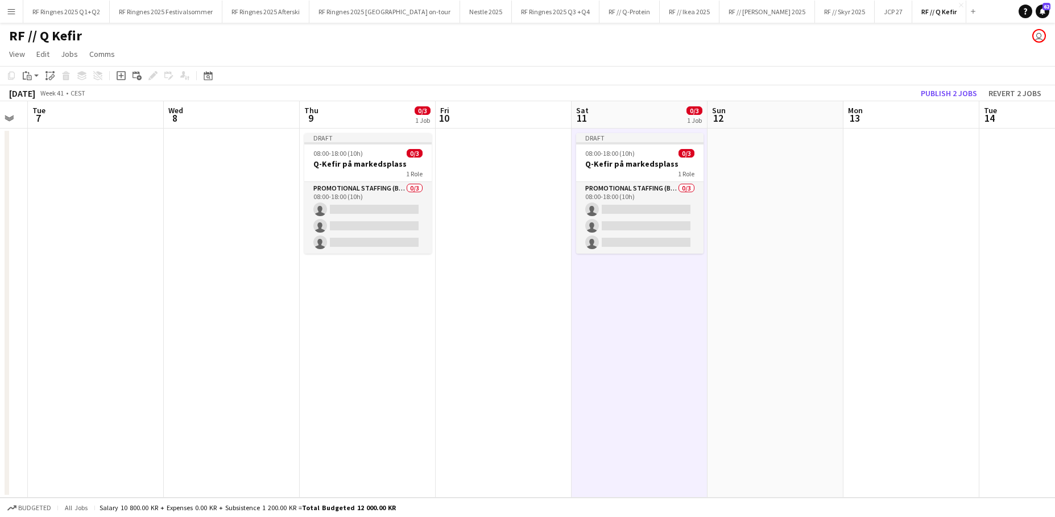
scroll to position [0, 381]
click at [638, 166] on h3 "Q-Kefir på markedsplass" at bounding box center [638, 164] width 127 height 10
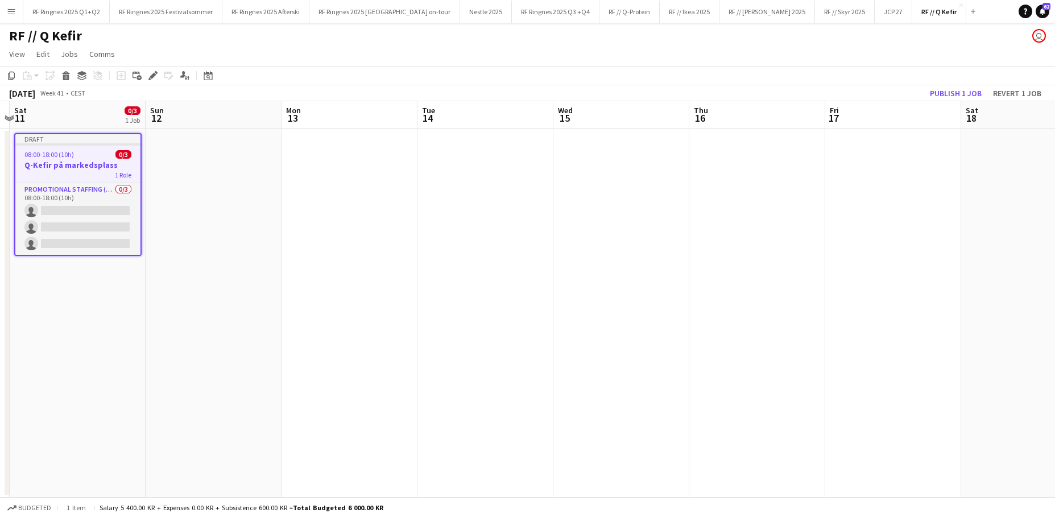
scroll to position [0, 400]
click at [713, 182] on app-date-cell at bounding box center [755, 313] width 136 height 369
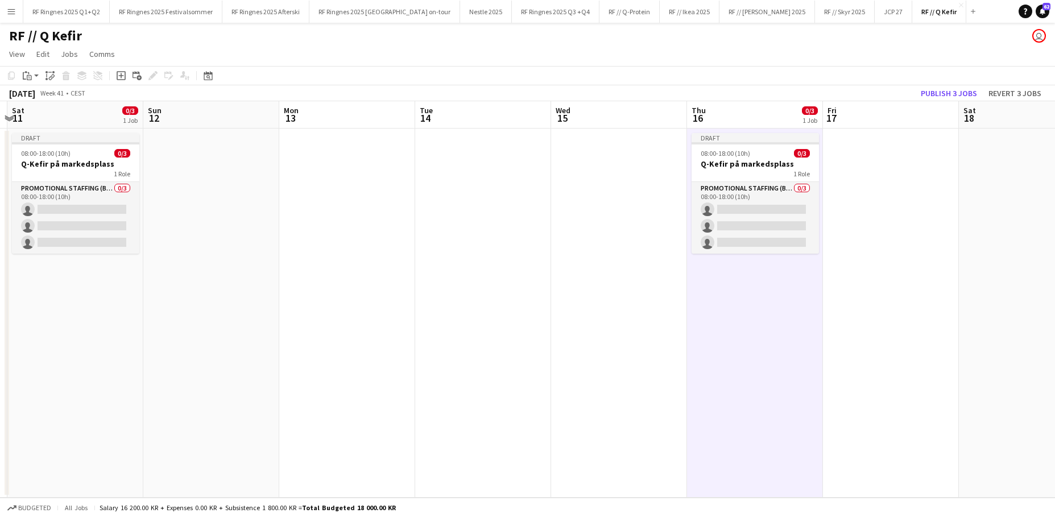
drag, startPoint x: 861, startPoint y: 177, endPoint x: 855, endPoint y: 176, distance: 5.8
click at [810, 177] on app-date-cell at bounding box center [891, 313] width 136 height 369
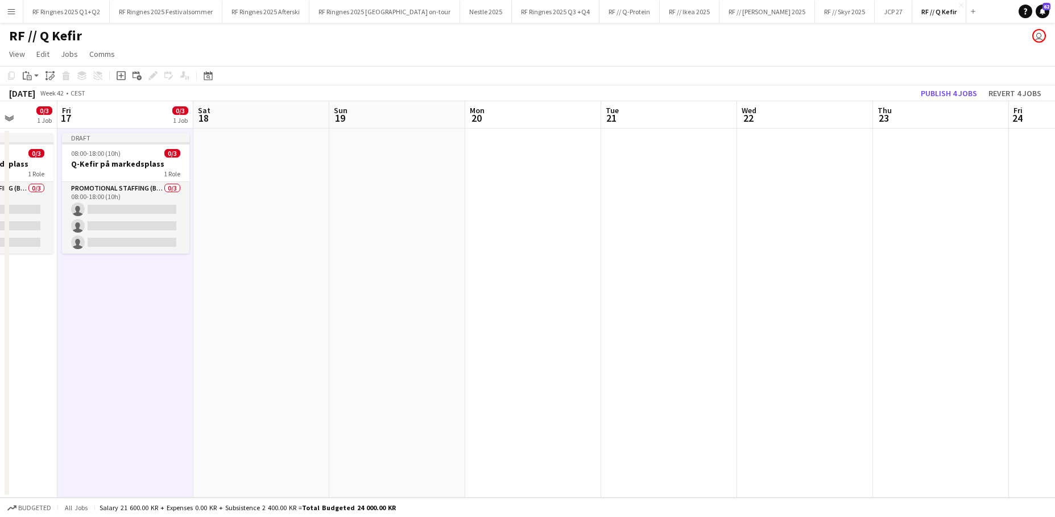
scroll to position [0, 350]
click at [810, 204] on app-date-cell at bounding box center [942, 313] width 136 height 369
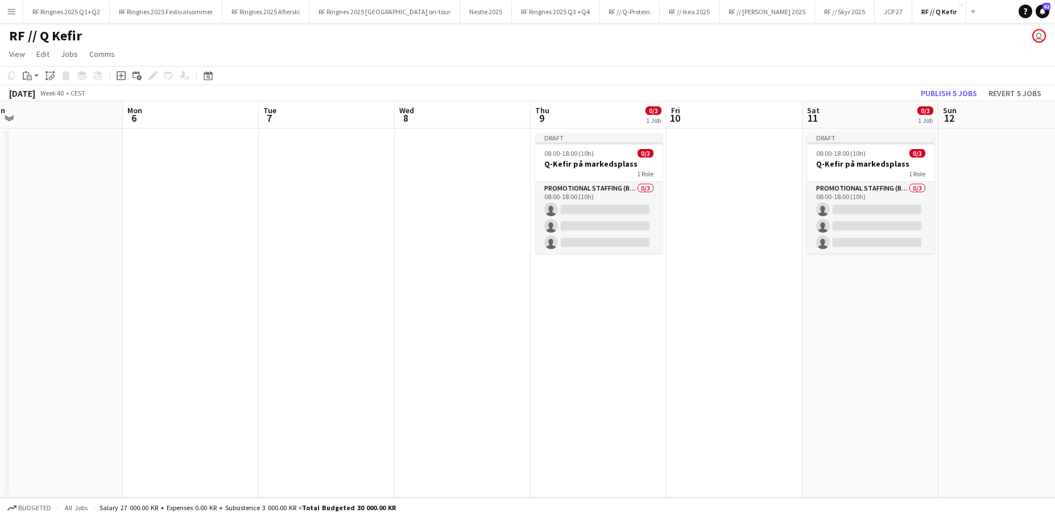
scroll to position [0, 287]
click at [625, 163] on h3 "Q-Kefir på markedsplass" at bounding box center [596, 164] width 127 height 10
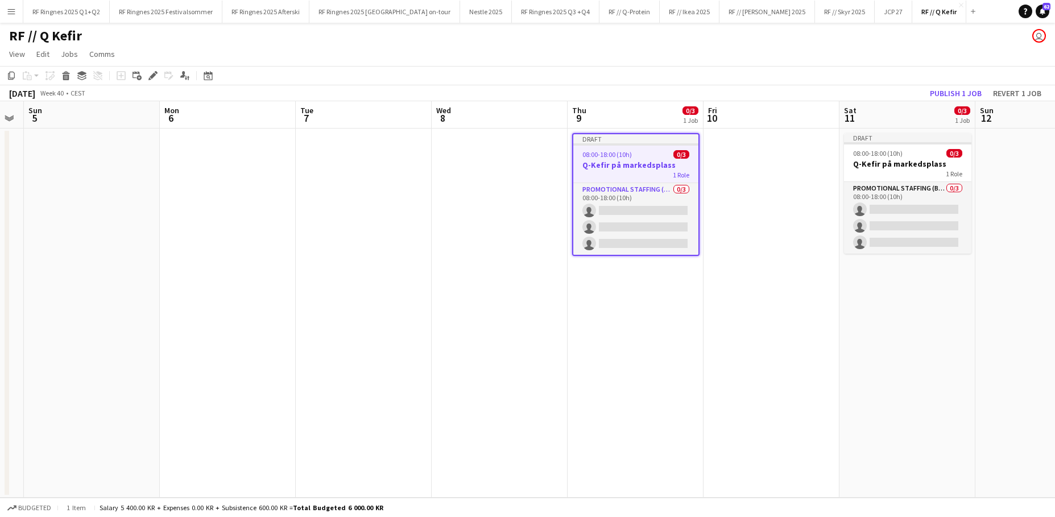
scroll to position [0, 388]
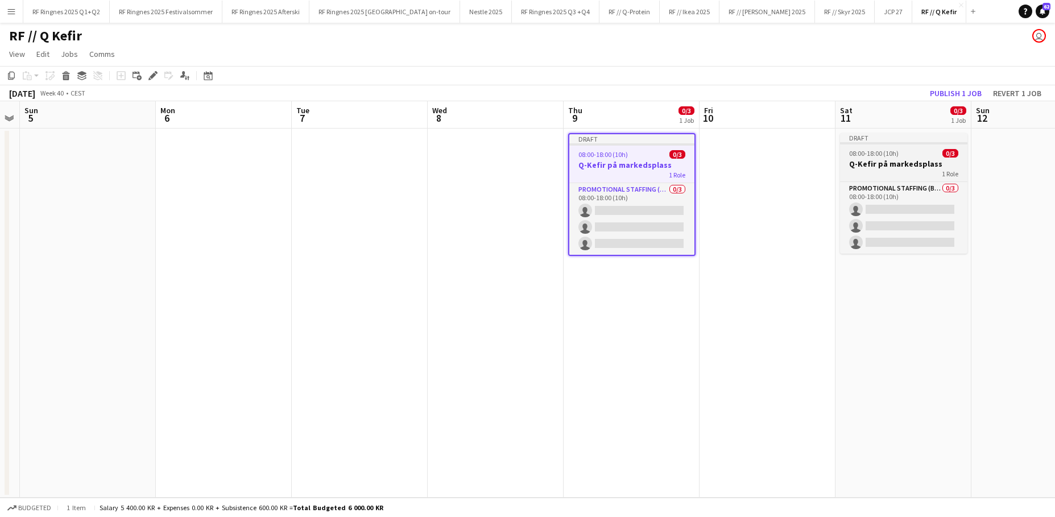
click at [810, 169] on div "1 Role" at bounding box center [903, 173] width 127 height 9
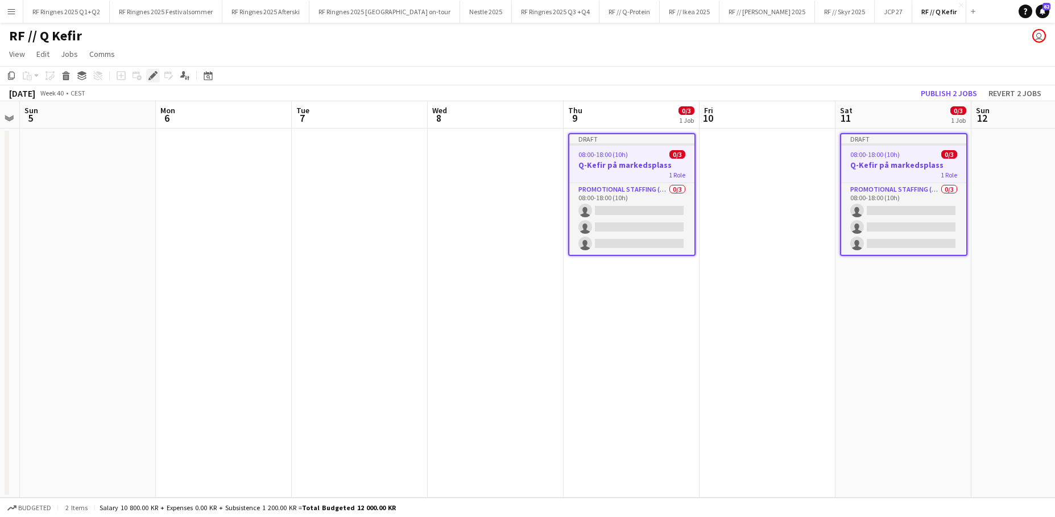
click at [148, 72] on div "Edit" at bounding box center [153, 76] width 14 height 14
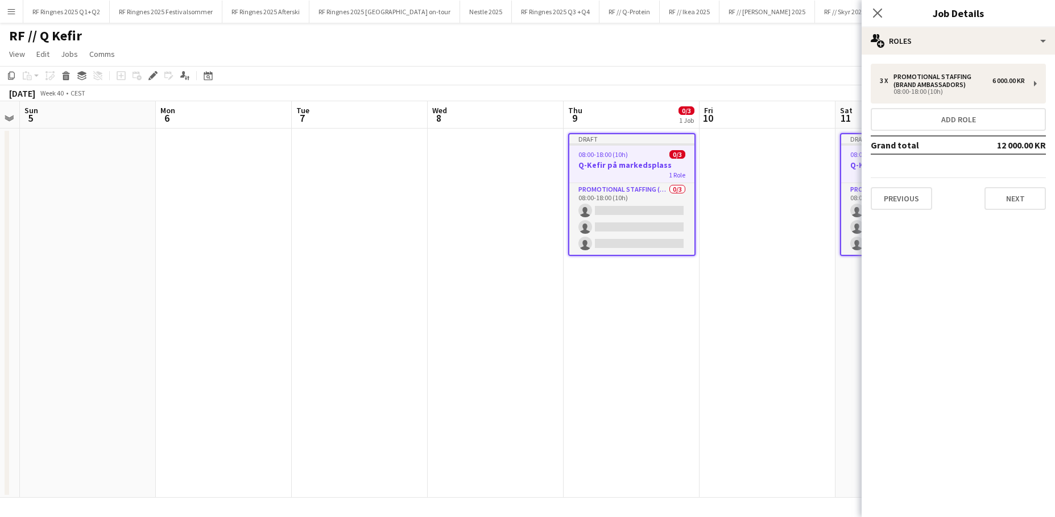
click at [808, 147] on app-date-cell at bounding box center [768, 313] width 136 height 369
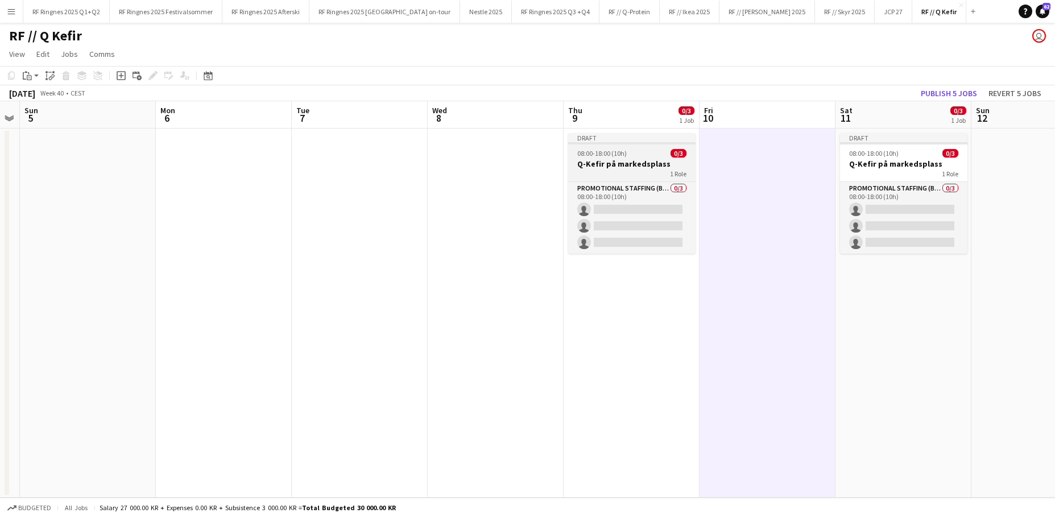
click at [626, 172] on div "1 Role" at bounding box center [631, 173] width 127 height 9
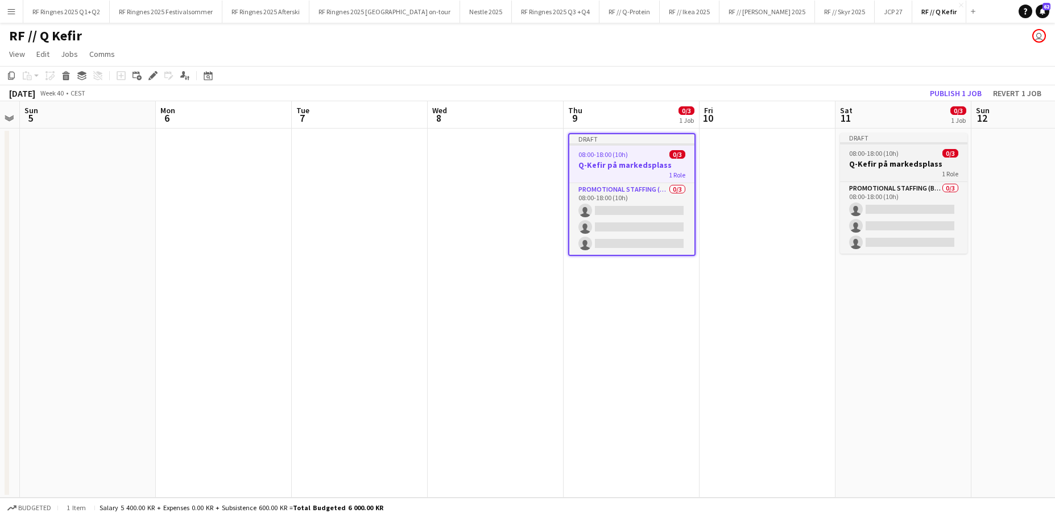
click at [810, 142] on div at bounding box center [903, 143] width 127 height 2
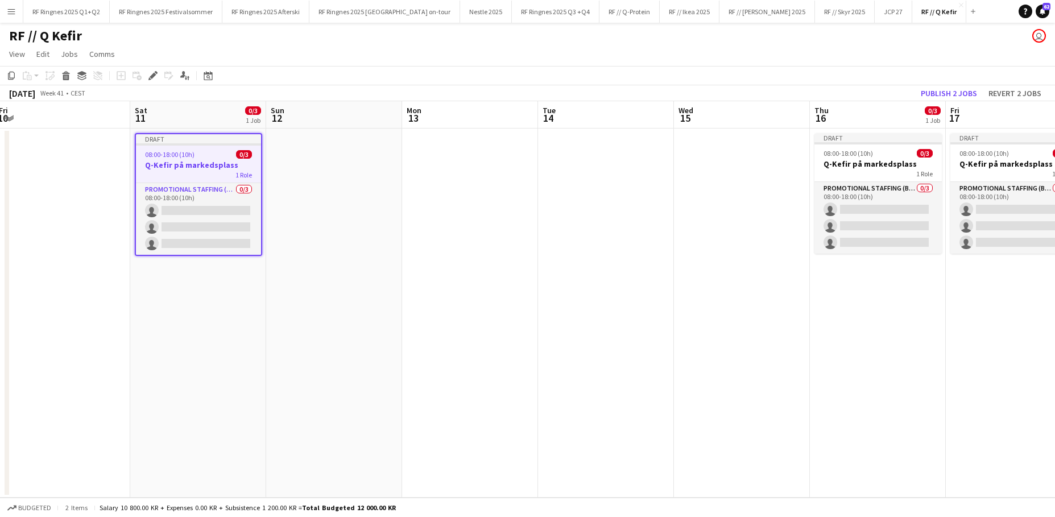
scroll to position [0, 459]
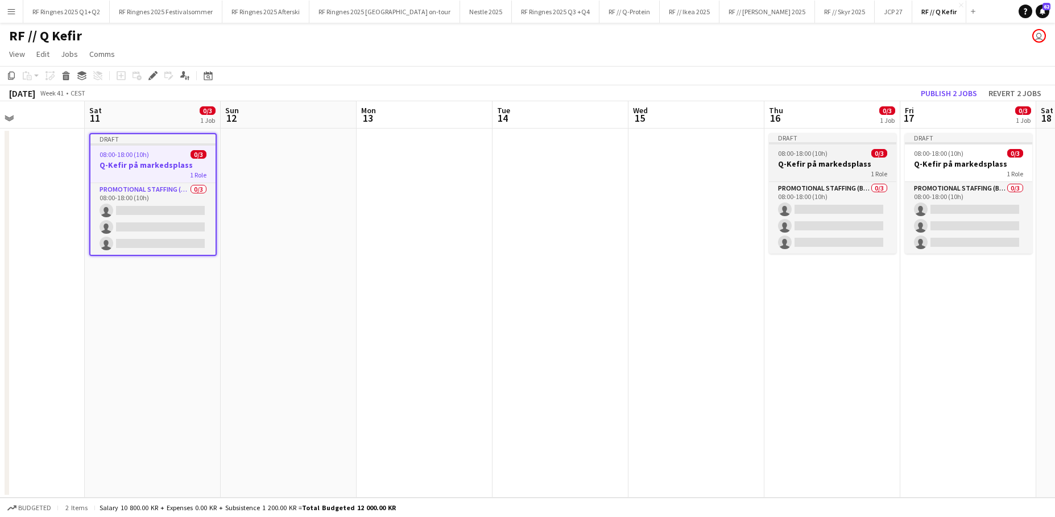
click at [810, 153] on span "08:00-18:00 (10h)" at bounding box center [802, 153] width 49 height 9
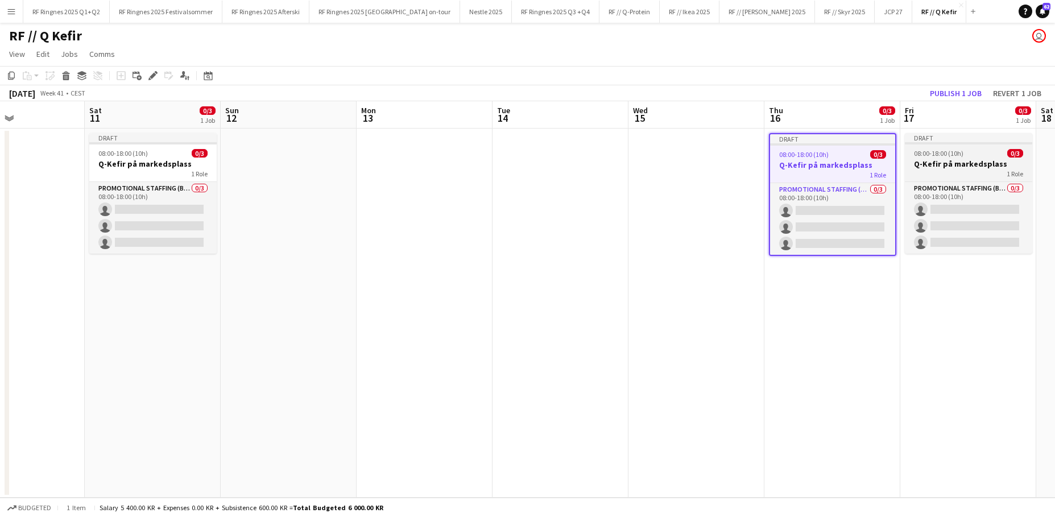
click at [810, 159] on h3 "Q-Kefir på markedsplass" at bounding box center [968, 164] width 127 height 10
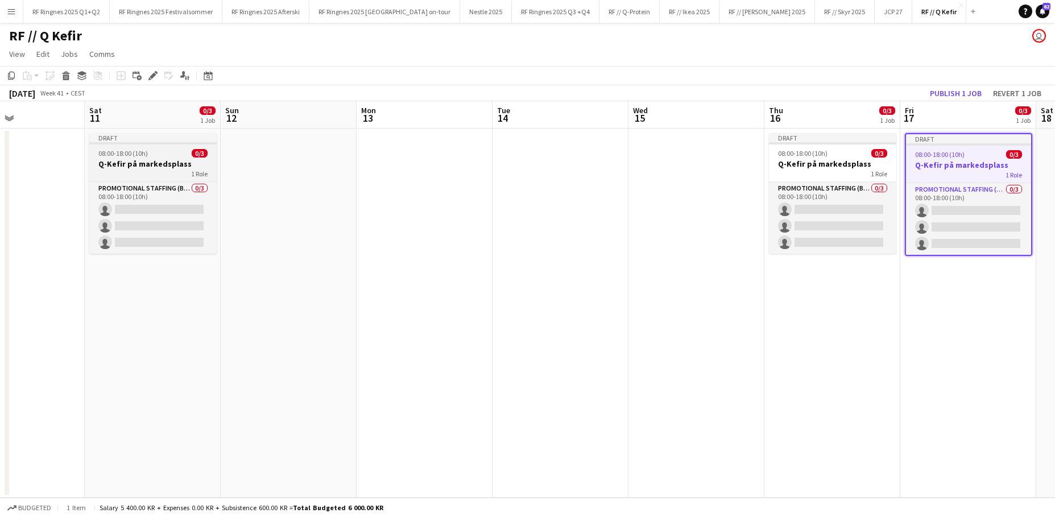
click at [150, 152] on div "08:00-18:00 (10h) 0/3" at bounding box center [152, 153] width 127 height 9
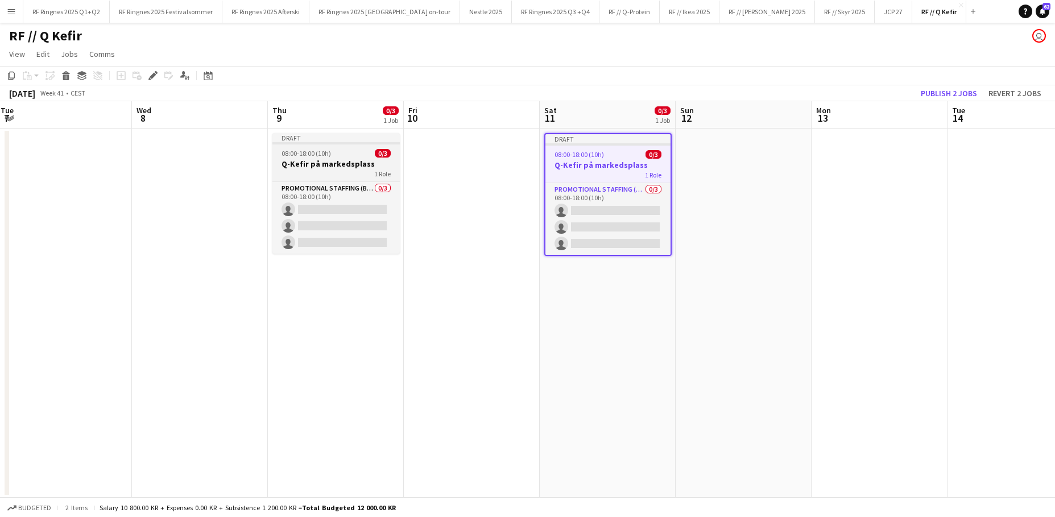
click at [319, 155] on span "08:00-18:00 (10h)" at bounding box center [306, 153] width 49 height 9
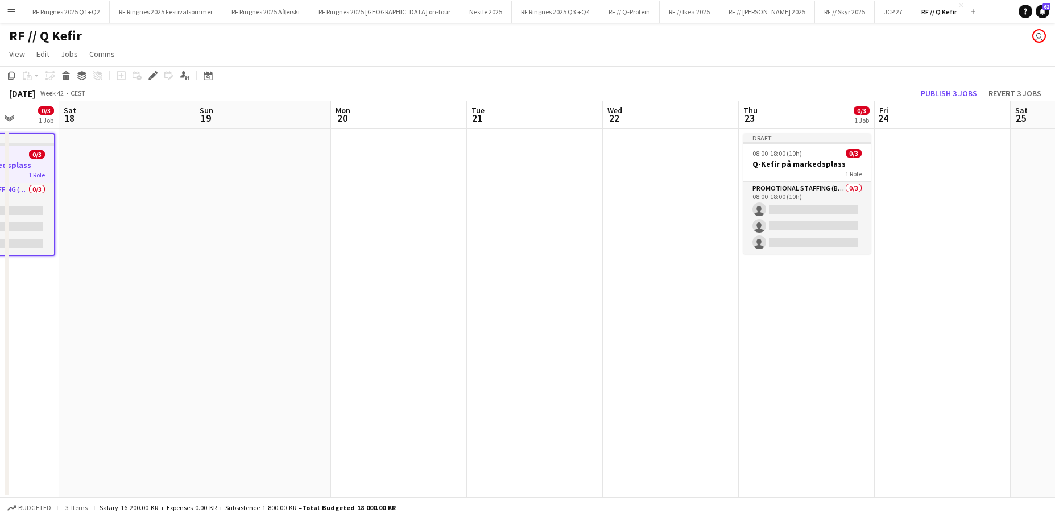
scroll to position [0, 371]
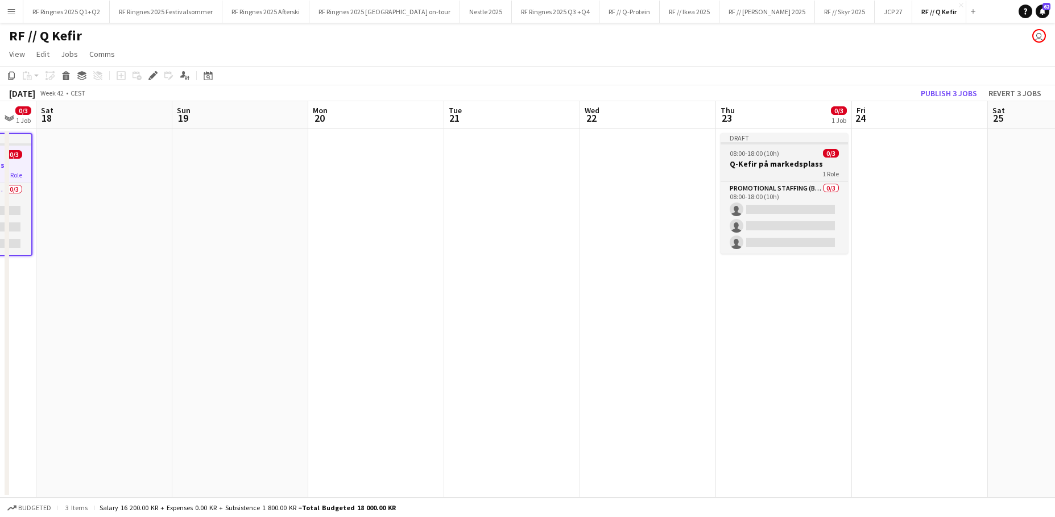
click at [783, 159] on h3 "Q-Kefir på markedsplass" at bounding box center [784, 164] width 127 height 10
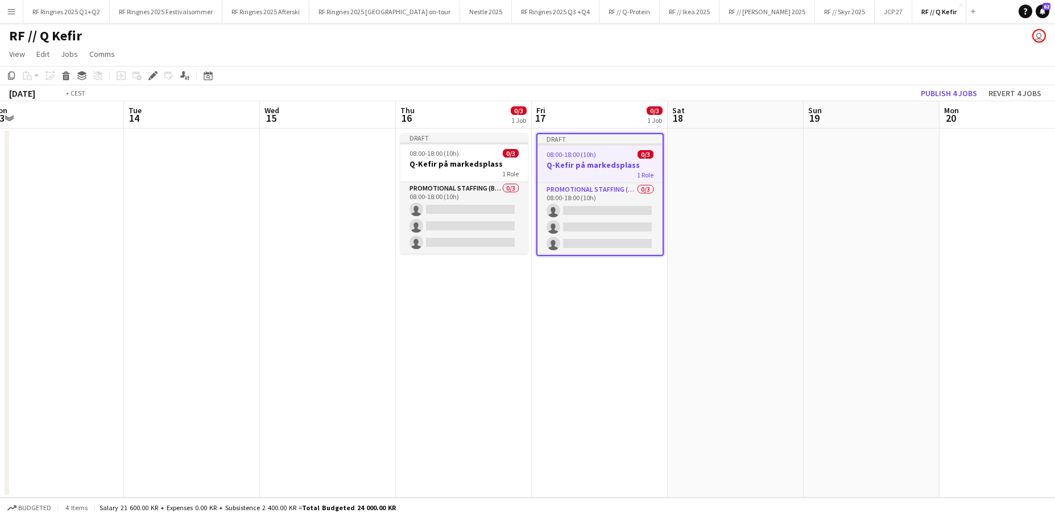
scroll to position [0, 374]
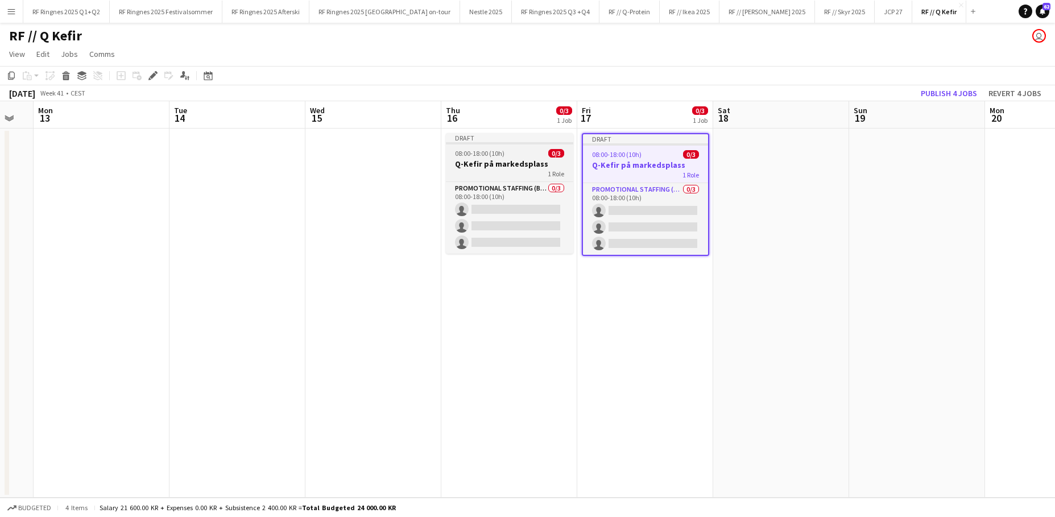
click at [536, 161] on h3 "Q-Kefir på markedsplass" at bounding box center [509, 164] width 127 height 10
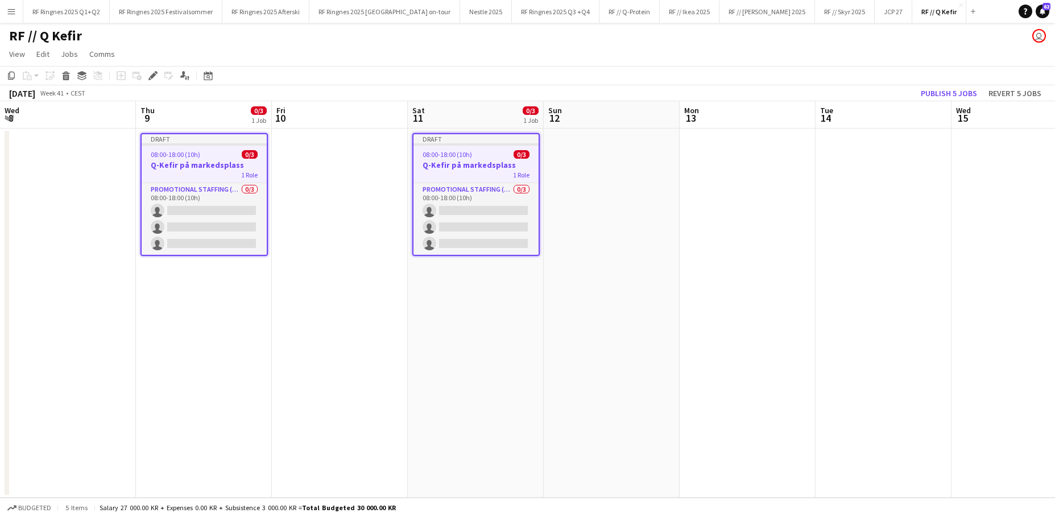
scroll to position [0, 293]
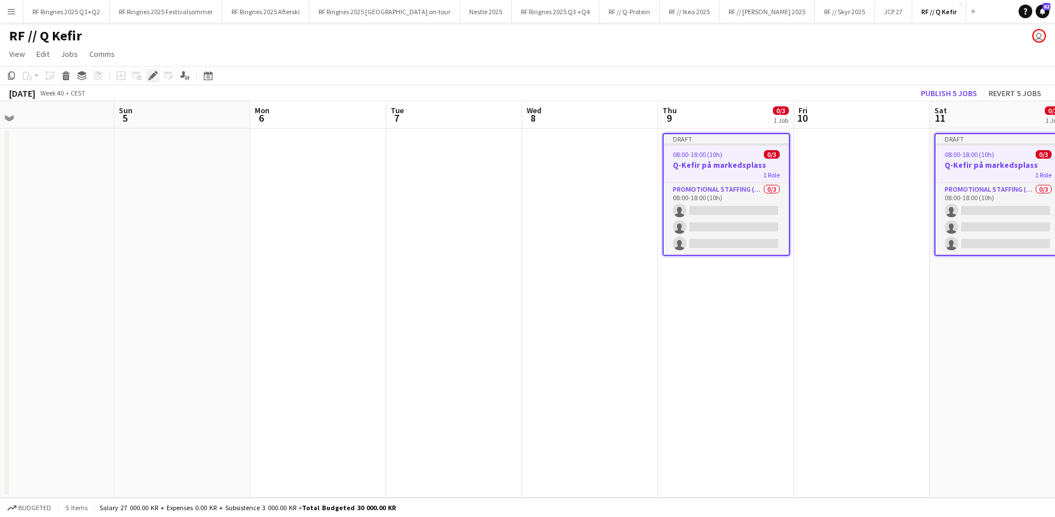
click at [149, 73] on icon "Edit" at bounding box center [152, 75] width 9 height 9
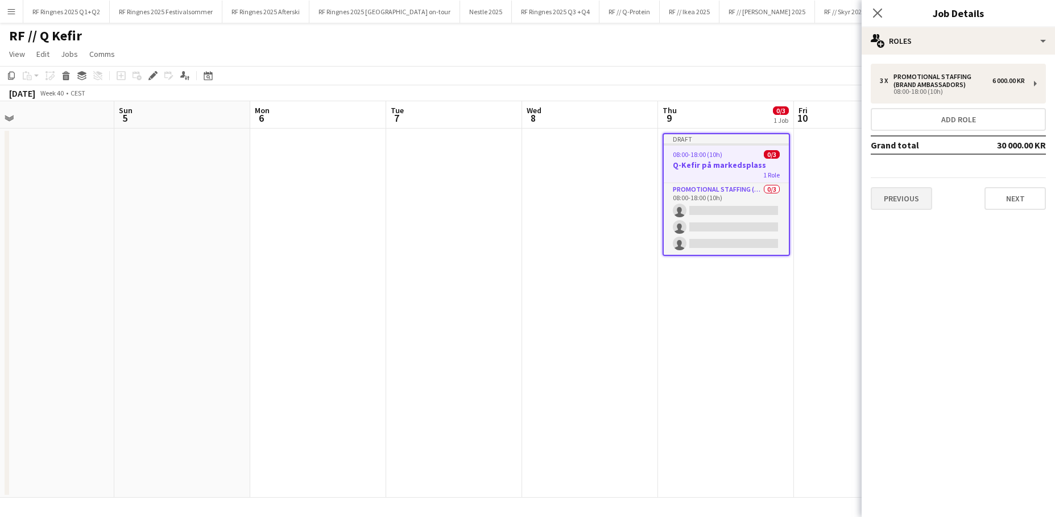
click at [810, 193] on button "Previous" at bounding box center [901, 198] width 61 height 23
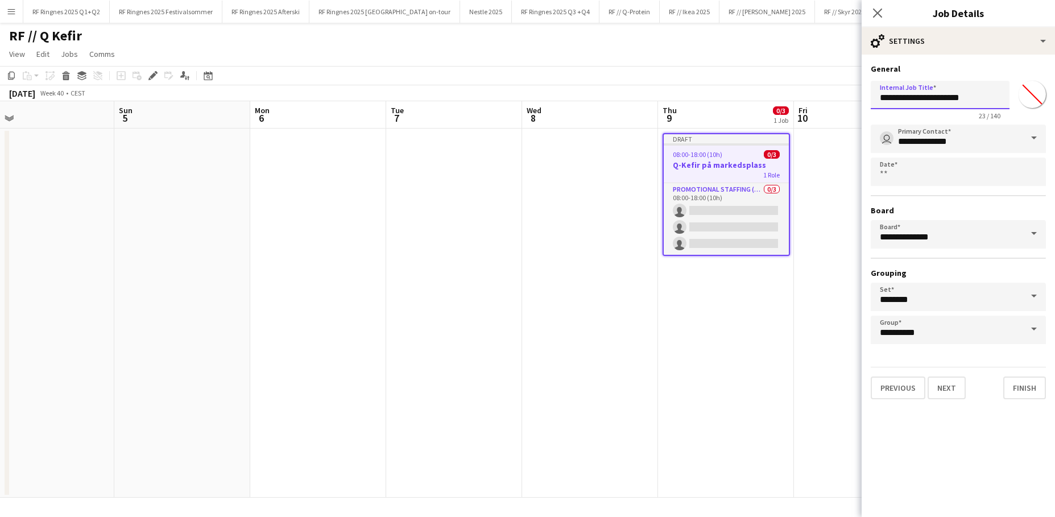
drag, startPoint x: 977, startPoint y: 99, endPoint x: 912, endPoint y: 101, distance: 64.9
click at [810, 101] on input "**********" at bounding box center [940, 95] width 139 height 28
type input "**********"
click at [810, 382] on button "Finish" at bounding box center [1024, 388] width 43 height 23
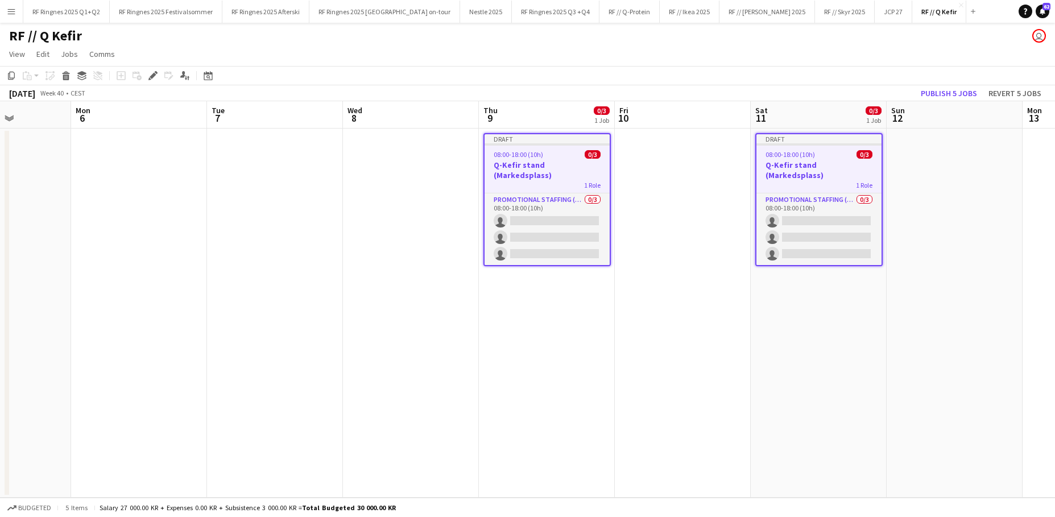
scroll to position [0, 474]
click at [810, 166] on h3 "Q-Kefir stand (Markedsplass)" at bounding box center [817, 170] width 125 height 20
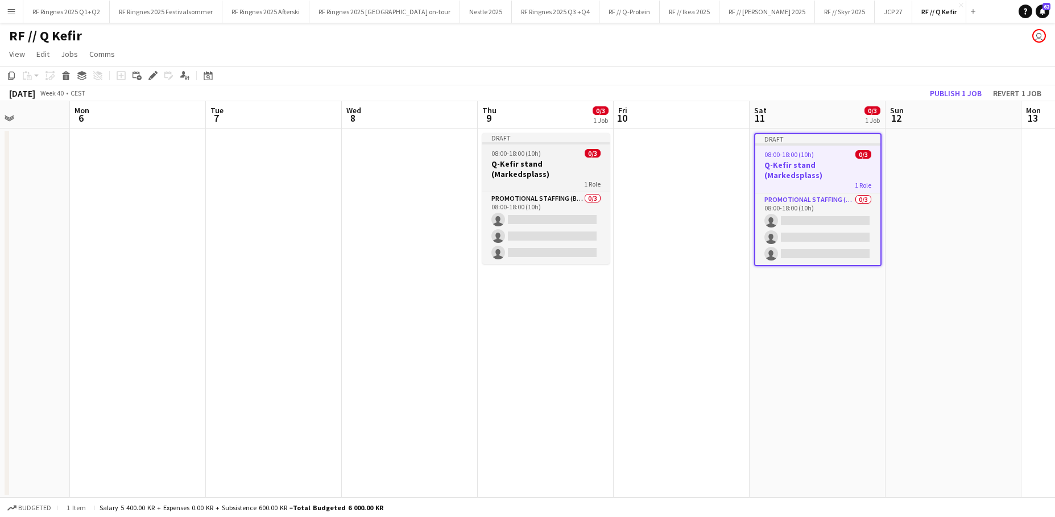
click at [577, 159] on h3 "Q-Kefir stand (Markedsplass)" at bounding box center [545, 169] width 127 height 20
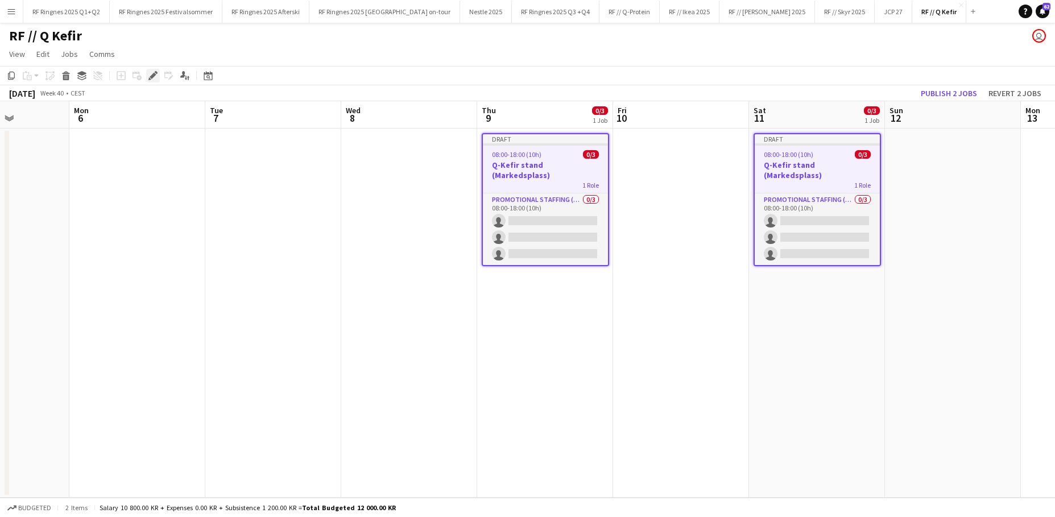
click at [158, 73] on div "Edit" at bounding box center [153, 76] width 14 height 14
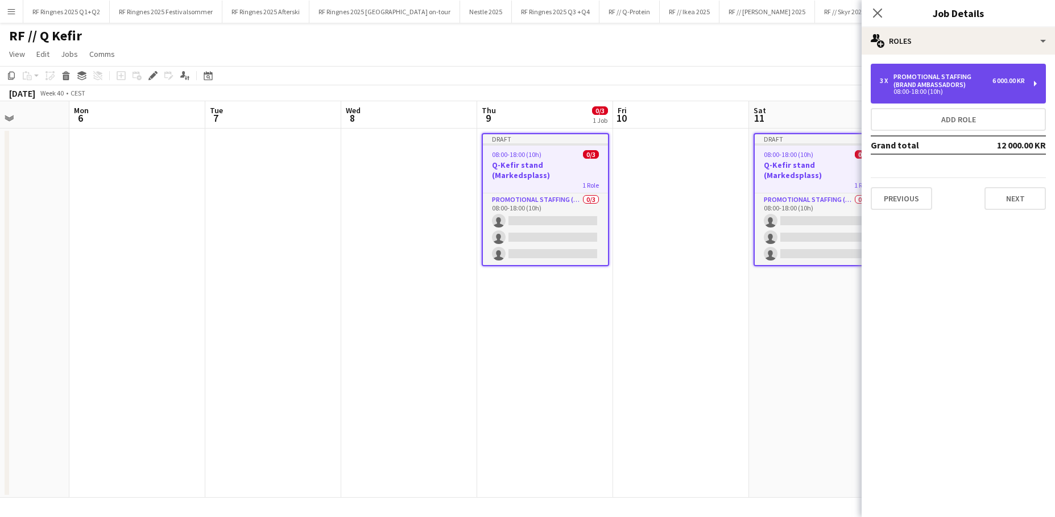
click at [810, 89] on div "08:00-18:00 (10h)" at bounding box center [952, 92] width 145 height 6
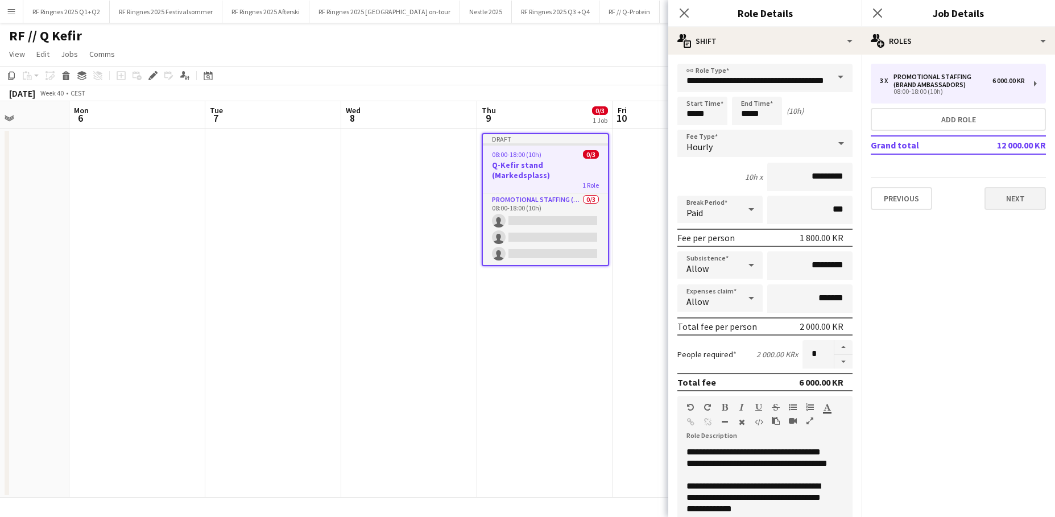
click at [810, 202] on button "Next" at bounding box center [1014, 198] width 61 height 23
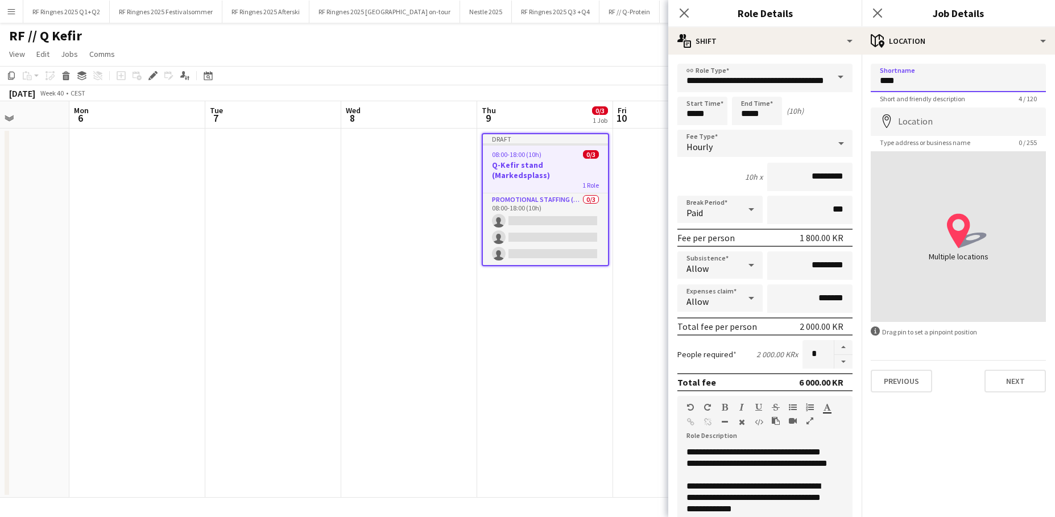
type input "****"
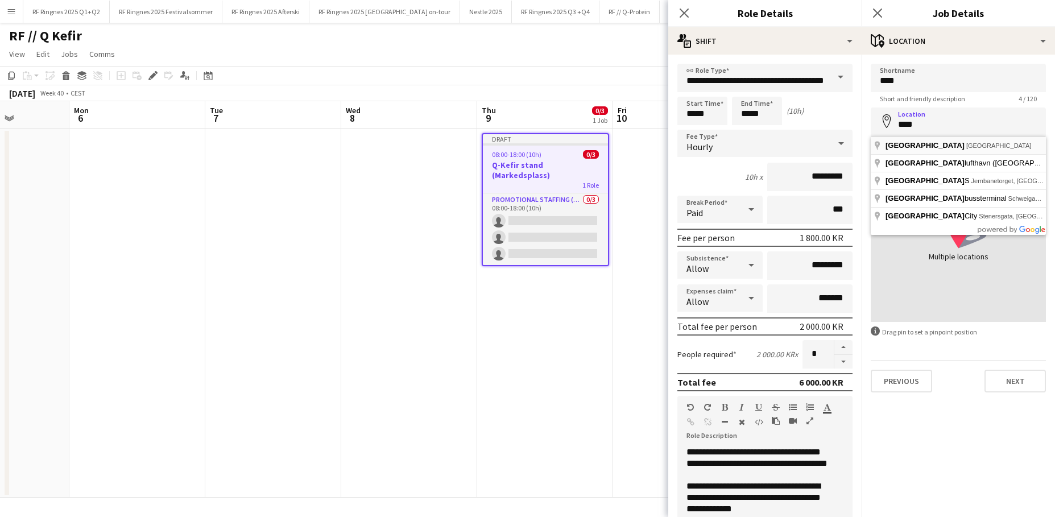
type input "**********"
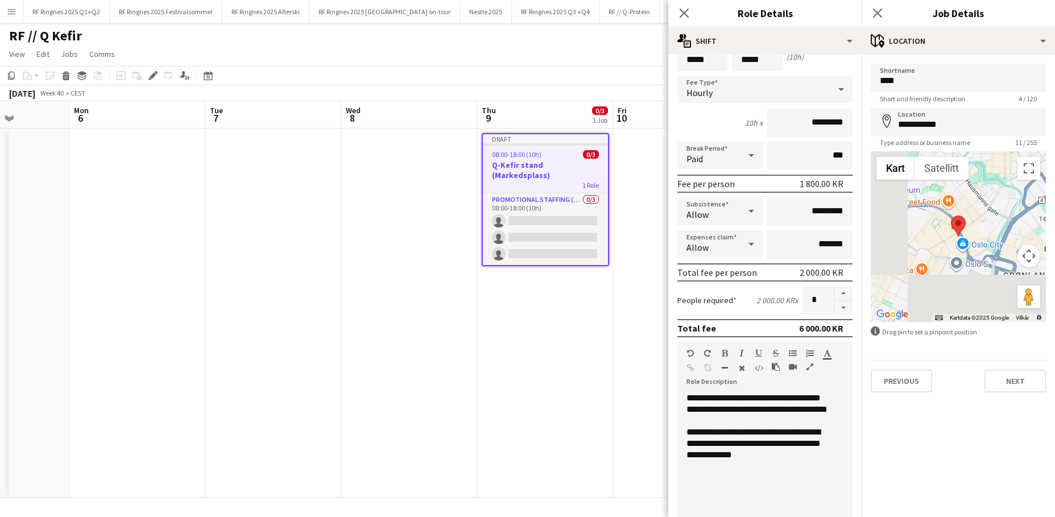
scroll to position [68, 0]
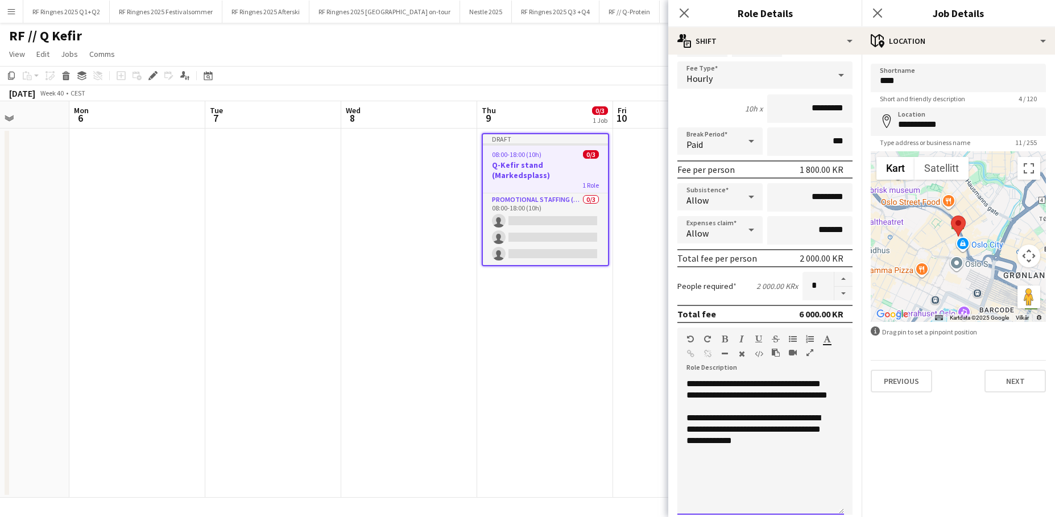
click at [810, 411] on div "**********" at bounding box center [760, 446] width 167 height 136
click at [810, 378] on button "Next" at bounding box center [1014, 381] width 61 height 23
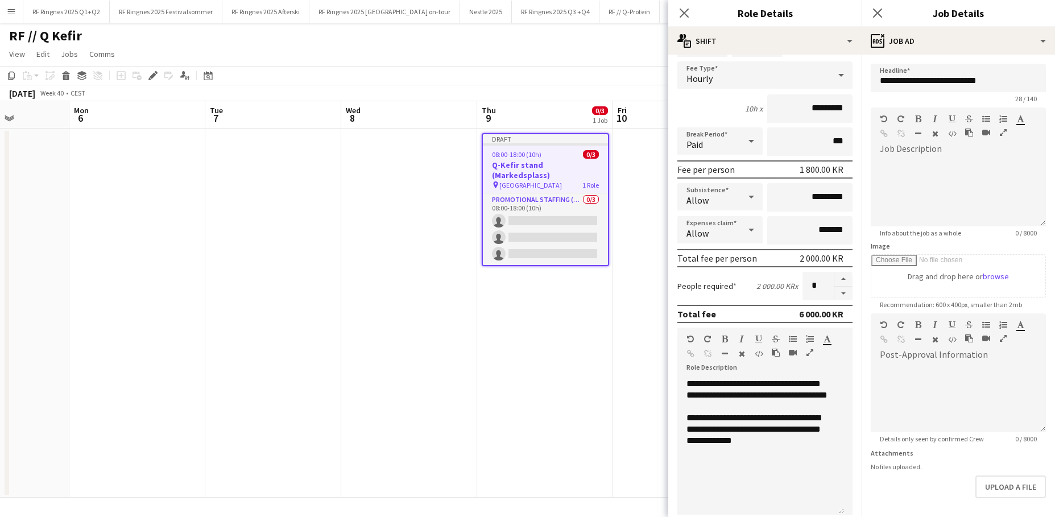
scroll to position [81, 0]
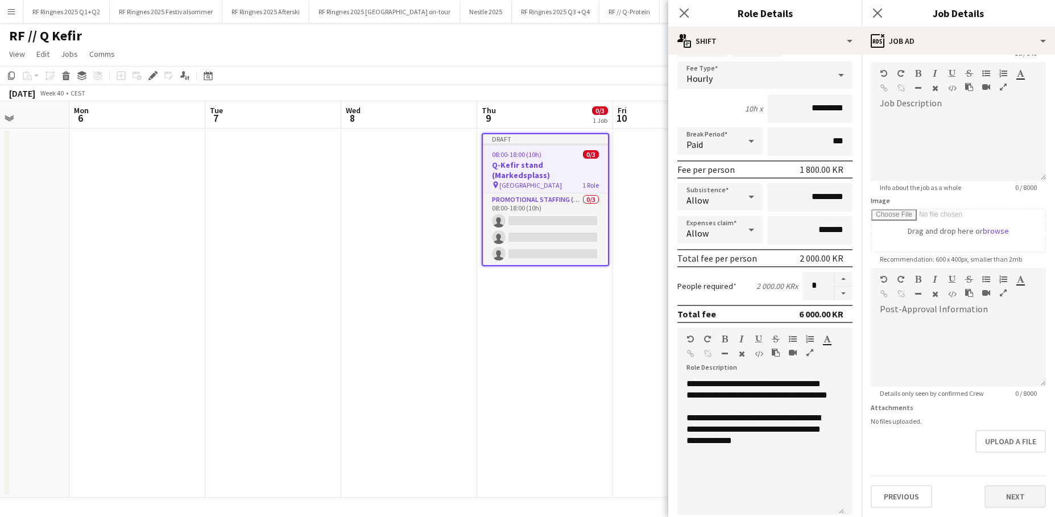
click at [810, 411] on button "Next" at bounding box center [1014, 496] width 61 height 23
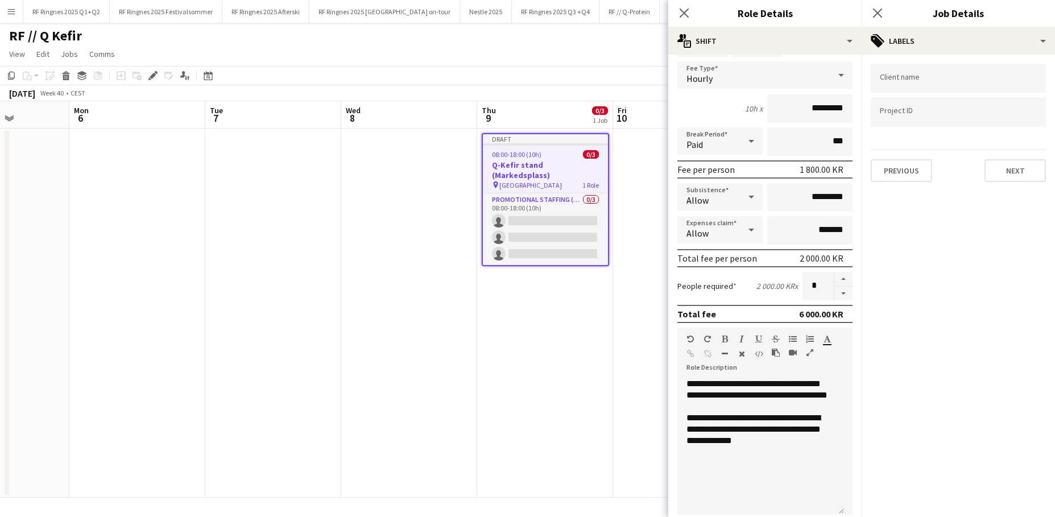
scroll to position [0, 0]
click at [810, 81] on input "Type to search client labels..." at bounding box center [958, 82] width 157 height 10
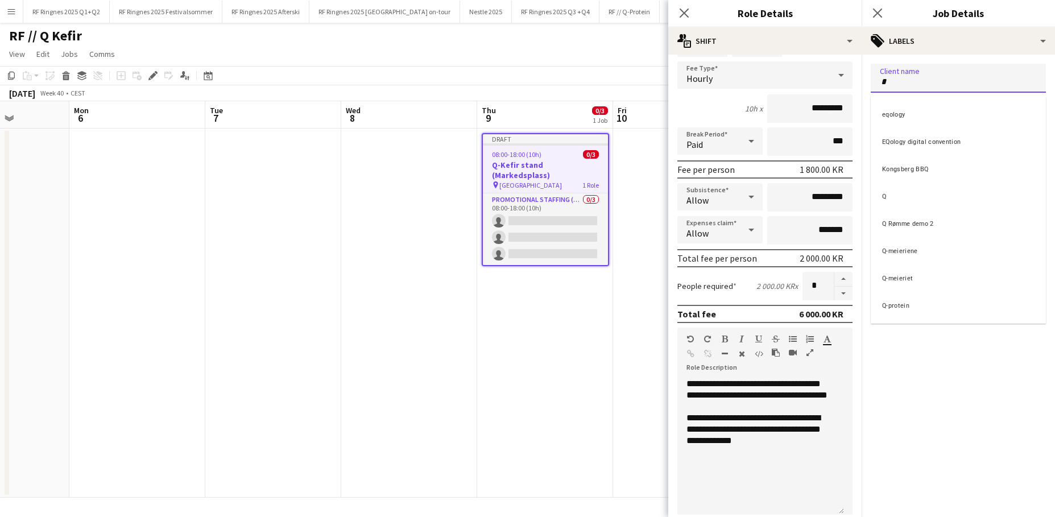
type input "*"
click at [810, 250] on div "Q-meieriene" at bounding box center [958, 249] width 175 height 27
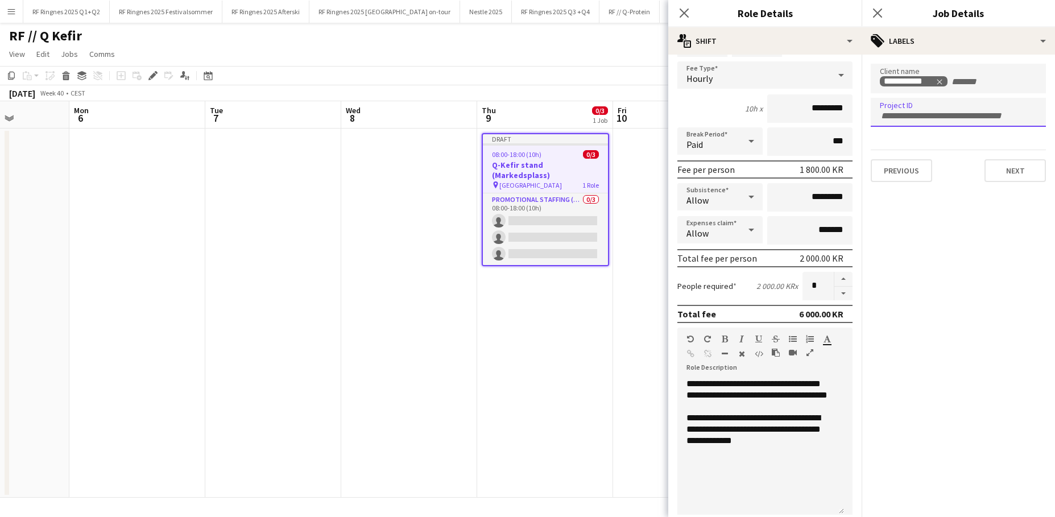
click at [810, 111] on input "Type to search project ID labels..." at bounding box center [958, 116] width 157 height 10
paste input "******"
type input "******"
click at [810, 85] on input "+ Label" at bounding box center [974, 82] width 48 height 10
type input "*"
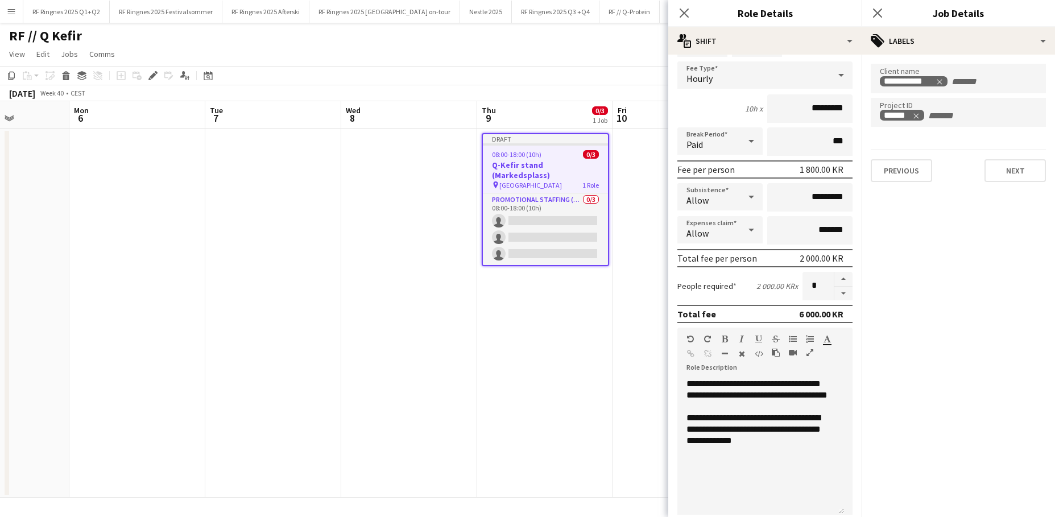
click at [560, 282] on app-date-cell "Draft 08:00-18:00 (10h) 0/3 Q-Kefir stand (Markedsplass) pin Oslo 1 Role Promot…" at bounding box center [545, 313] width 136 height 369
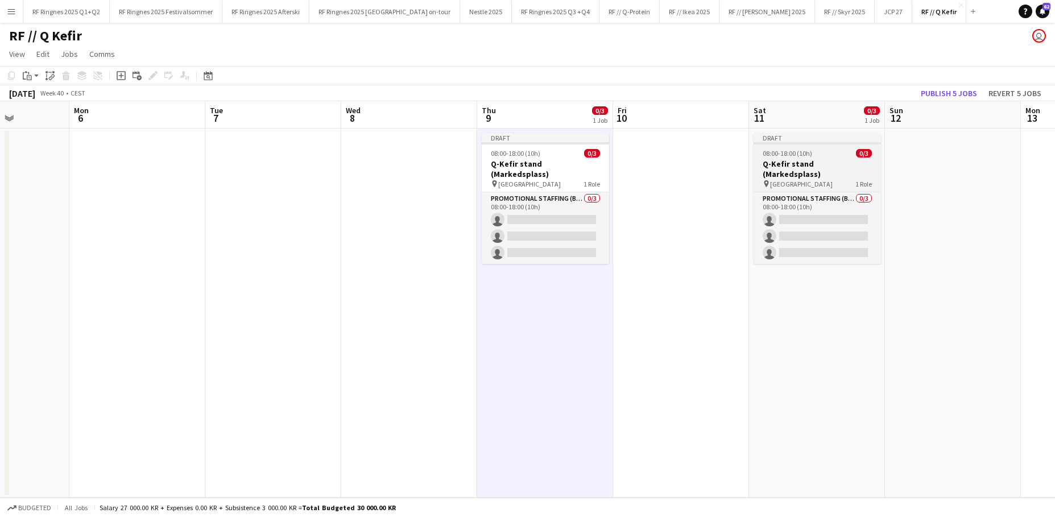
drag, startPoint x: 783, startPoint y: 157, endPoint x: 759, endPoint y: 158, distance: 23.3
click at [783, 157] on span "08:00-18:00 (10h)" at bounding box center [787, 153] width 49 height 9
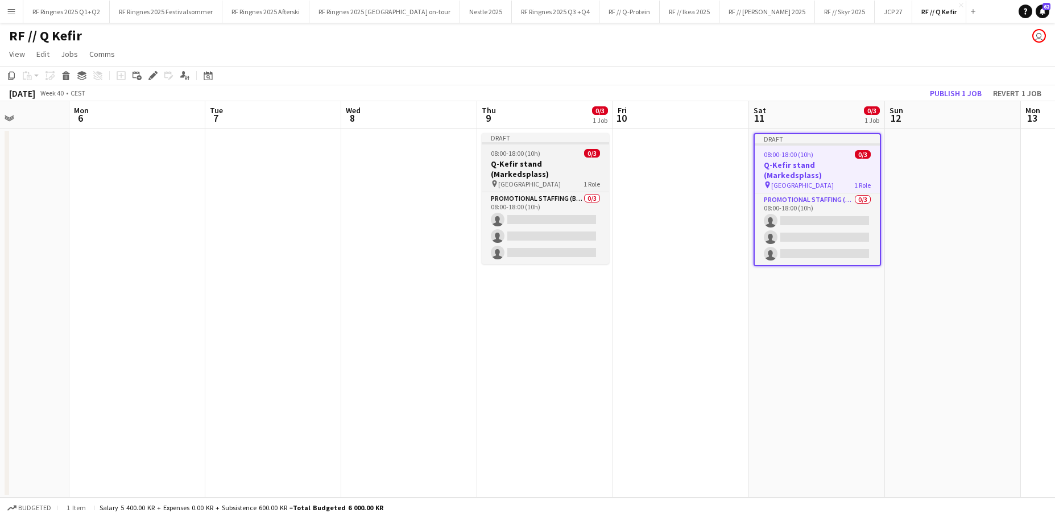
click at [493, 153] on span "08:00-18:00 (10h)" at bounding box center [515, 153] width 49 height 9
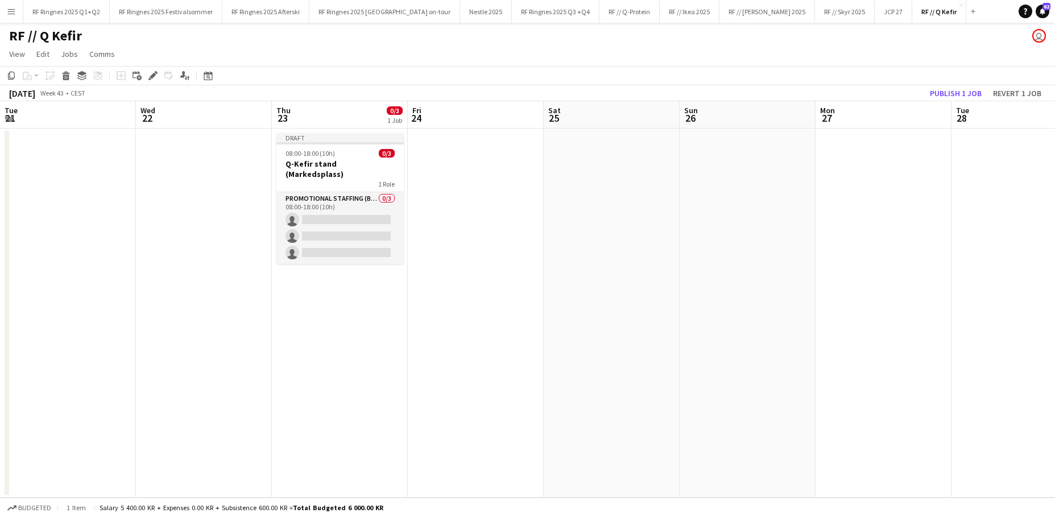
scroll to position [0, 249]
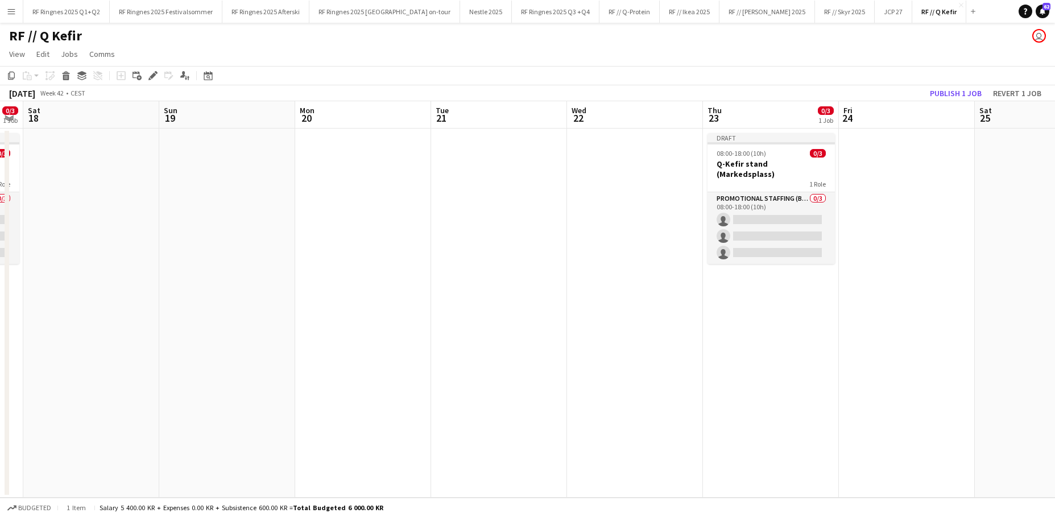
click at [619, 163] on app-date-cell at bounding box center [635, 313] width 136 height 369
click at [622, 163] on app-date-cell at bounding box center [635, 313] width 136 height 369
click at [604, 160] on app-date-cell at bounding box center [635, 313] width 136 height 369
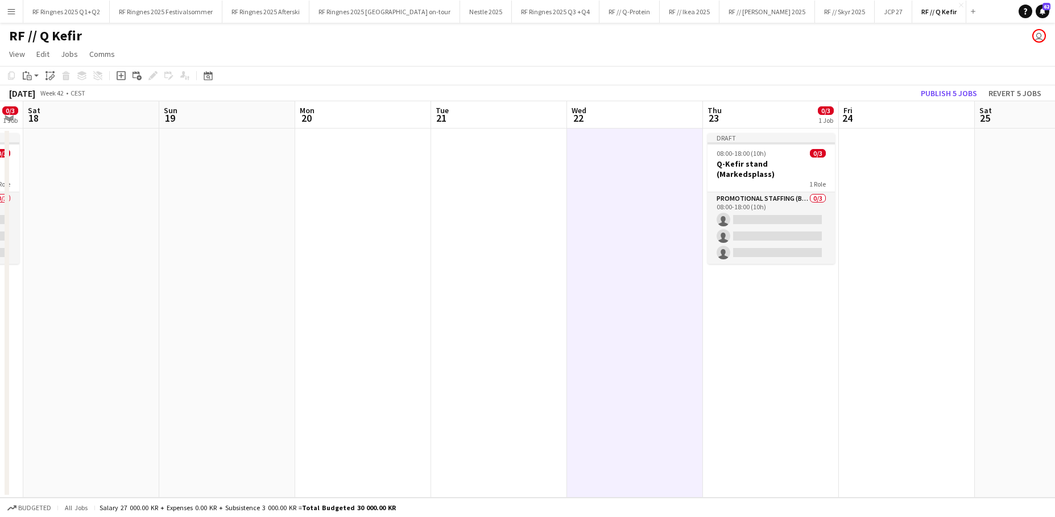
click at [607, 163] on app-date-cell at bounding box center [635, 313] width 136 height 369
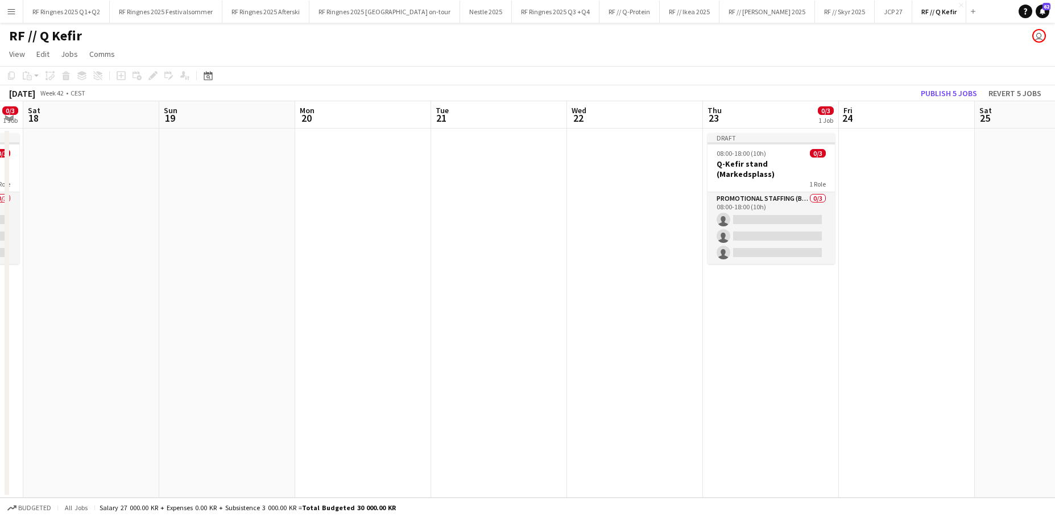
click at [614, 164] on app-date-cell at bounding box center [635, 313] width 136 height 369
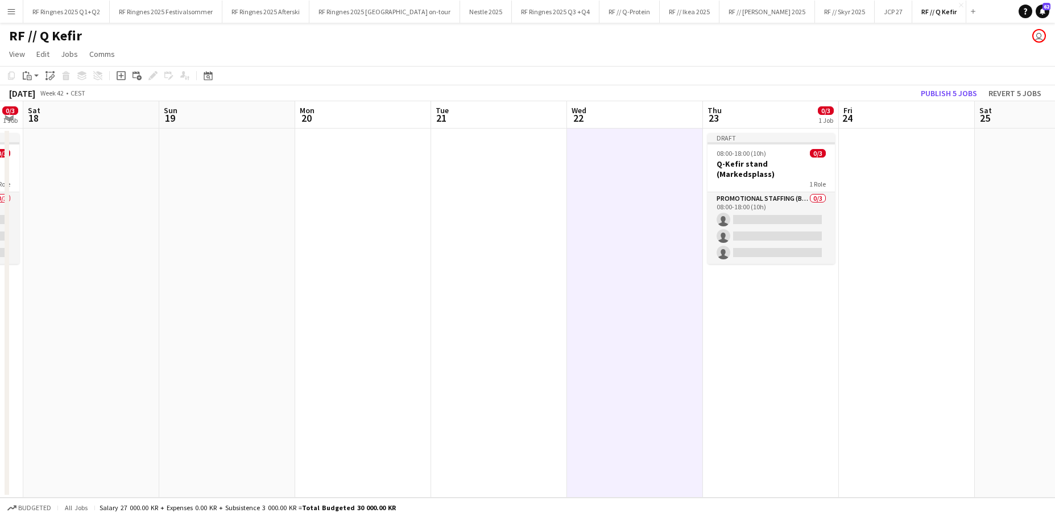
click at [572, 154] on app-date-cell at bounding box center [635, 313] width 136 height 369
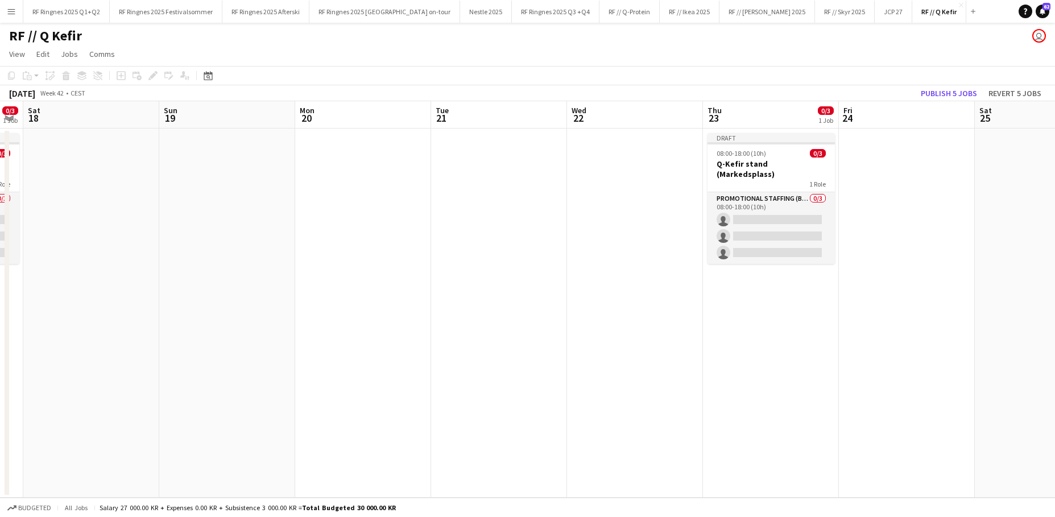
scroll to position [0, 246]
click at [605, 159] on app-date-cell at bounding box center [638, 313] width 136 height 369
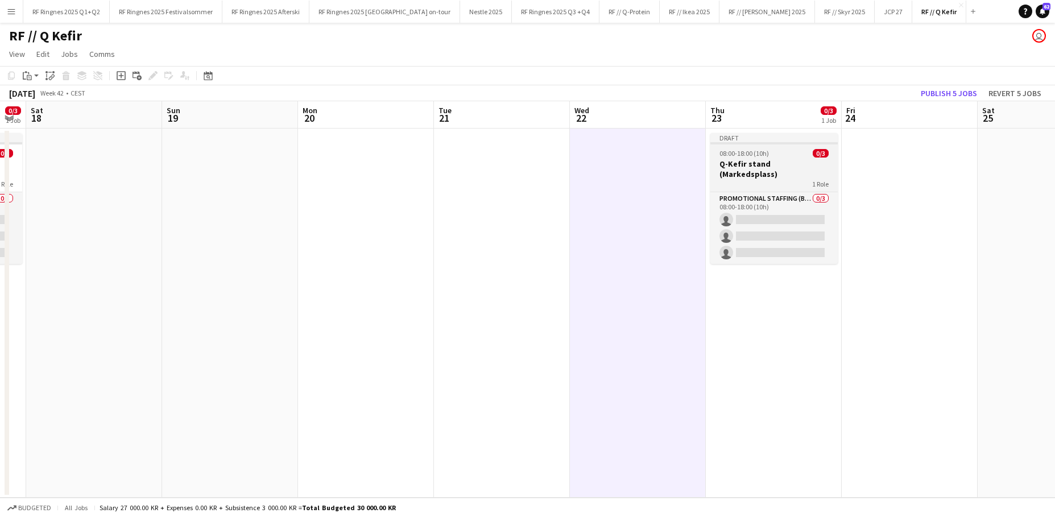
click at [798, 149] on div "08:00-18:00 (10h) 0/3" at bounding box center [773, 153] width 127 height 9
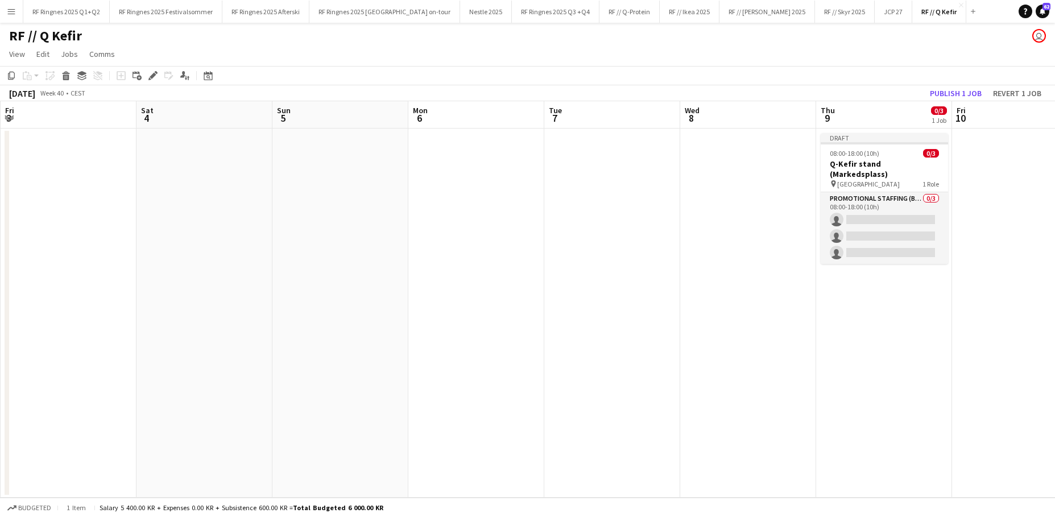
scroll to position [0, 408]
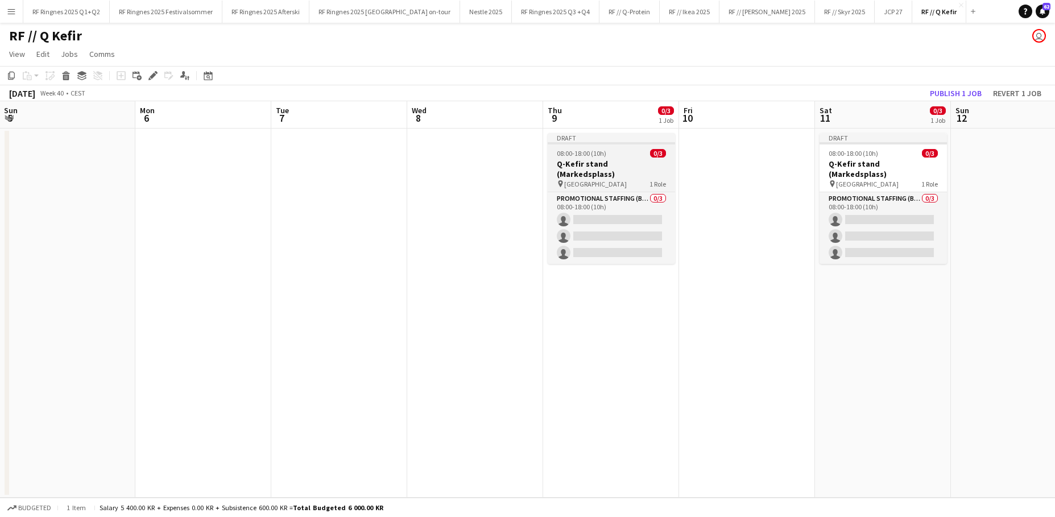
click at [602, 163] on h3 "Q-Kefir stand (Markedsplass)" at bounding box center [611, 169] width 127 height 20
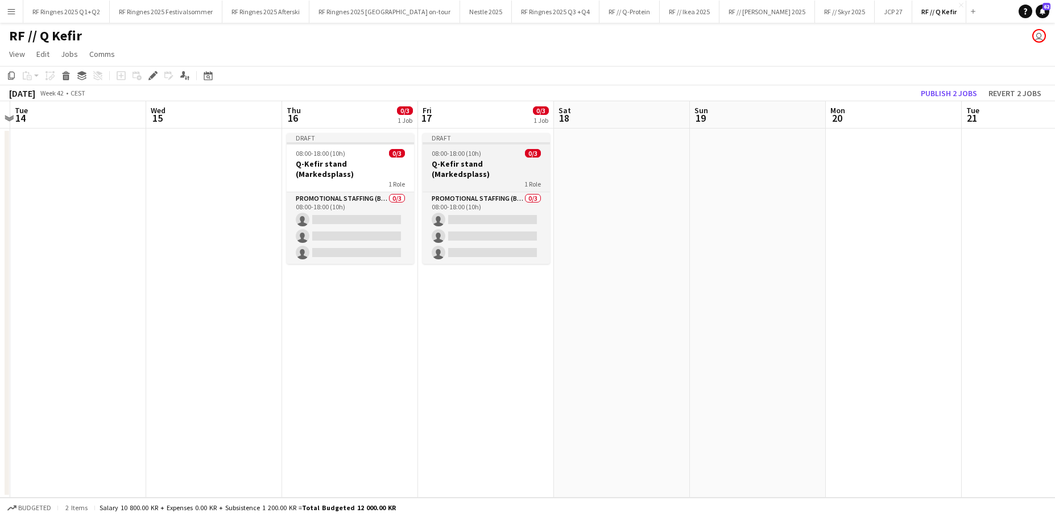
scroll to position [0, 262]
click at [497, 159] on h3 "Q-Kefir stand (Markedsplass)" at bounding box center [485, 169] width 127 height 20
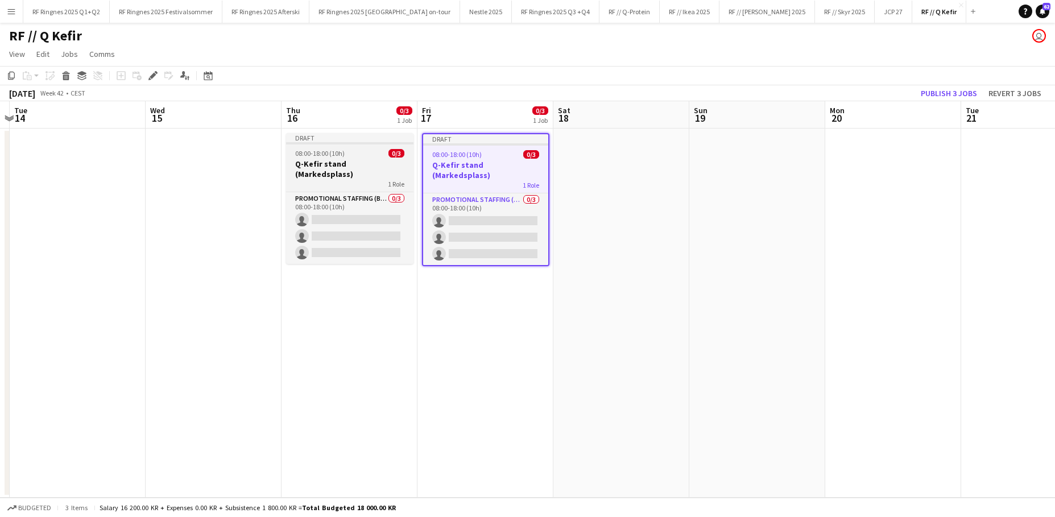
click at [357, 155] on div "08:00-18:00 (10h) 0/3" at bounding box center [349, 153] width 127 height 9
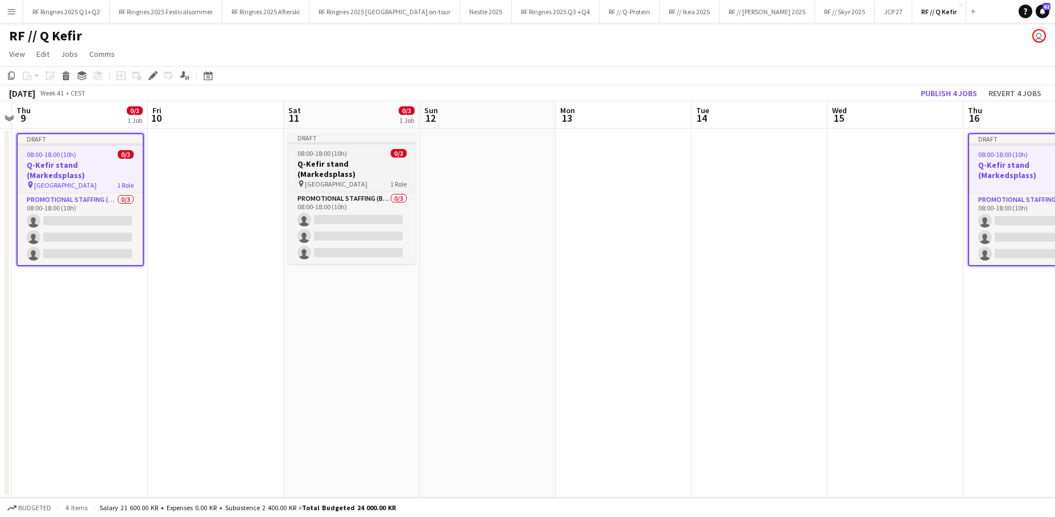
scroll to position [0, 259]
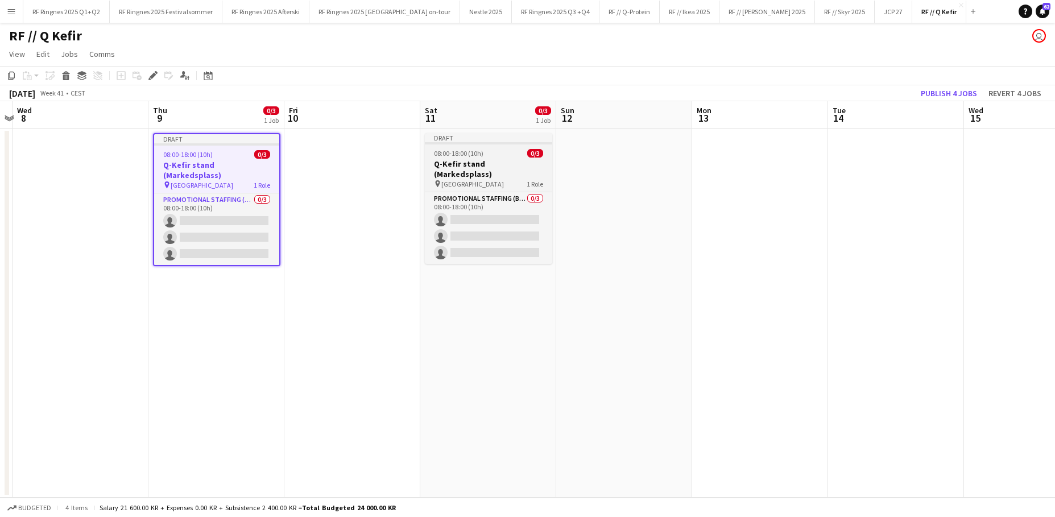
click at [466, 160] on h3 "Q-Kefir stand (Markedsplass)" at bounding box center [488, 169] width 127 height 20
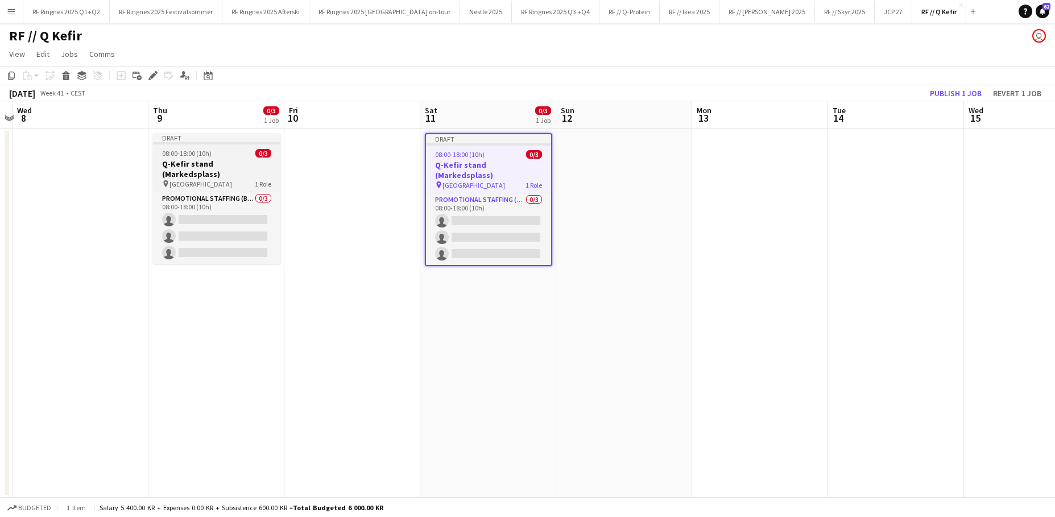
click at [224, 152] on div "08:00-18:00 (10h) 0/3" at bounding box center [216, 153] width 127 height 9
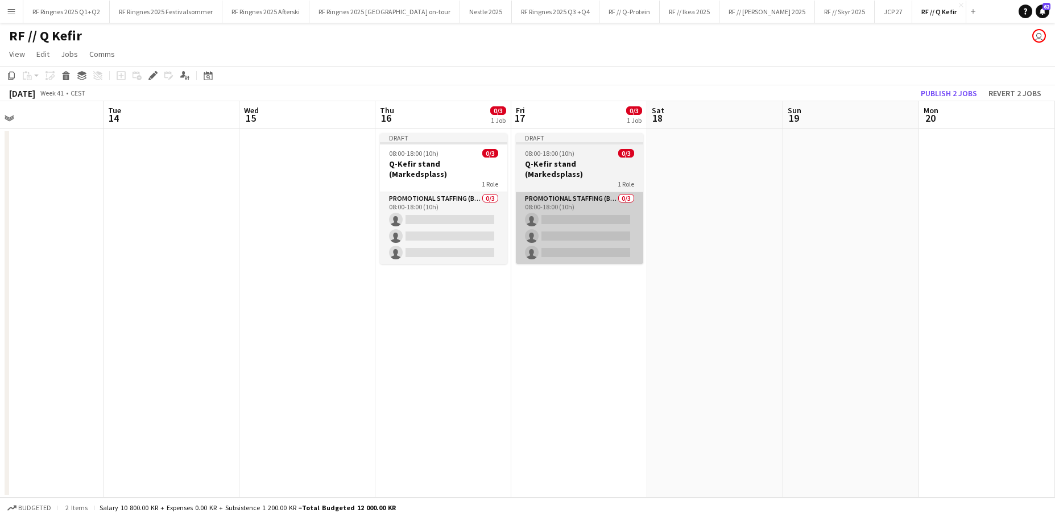
scroll to position [0, 350]
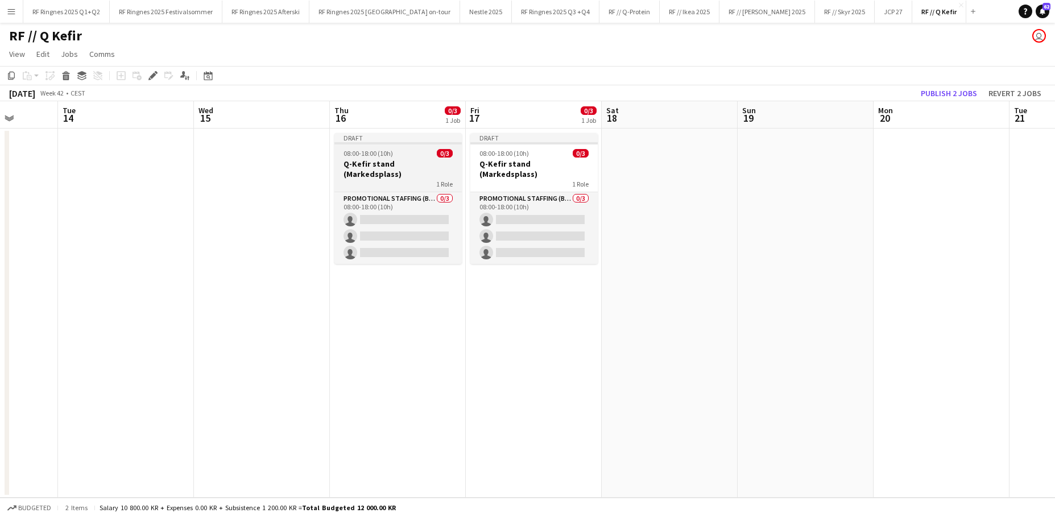
click at [394, 179] on div "1 Role" at bounding box center [397, 183] width 127 height 9
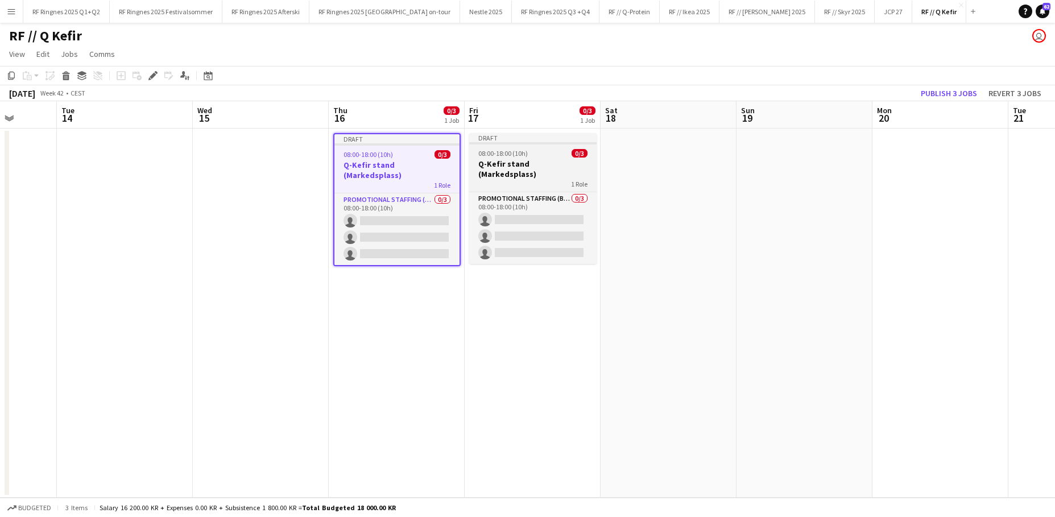
click at [493, 159] on h3 "Q-Kefir stand (Markedsplass)" at bounding box center [532, 169] width 127 height 20
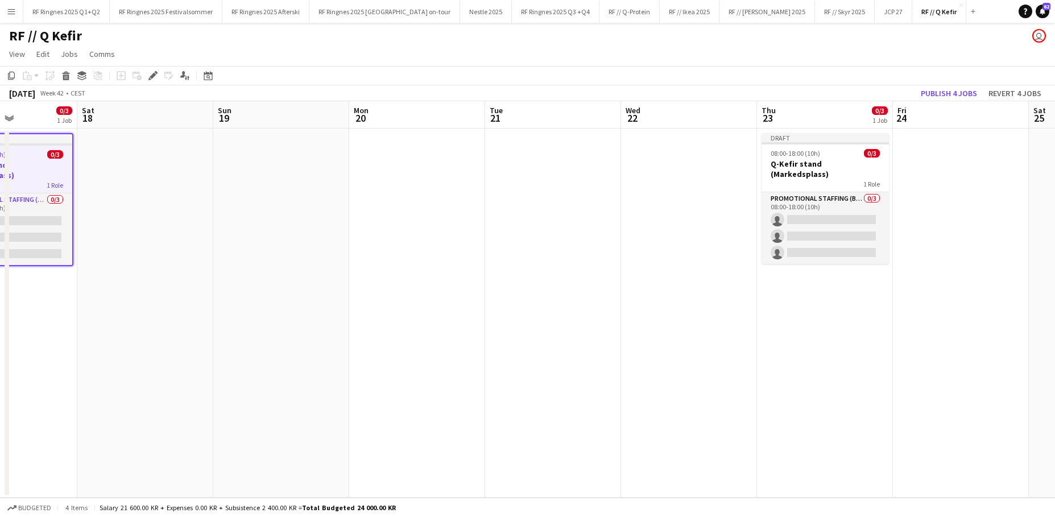
scroll to position [0, 376]
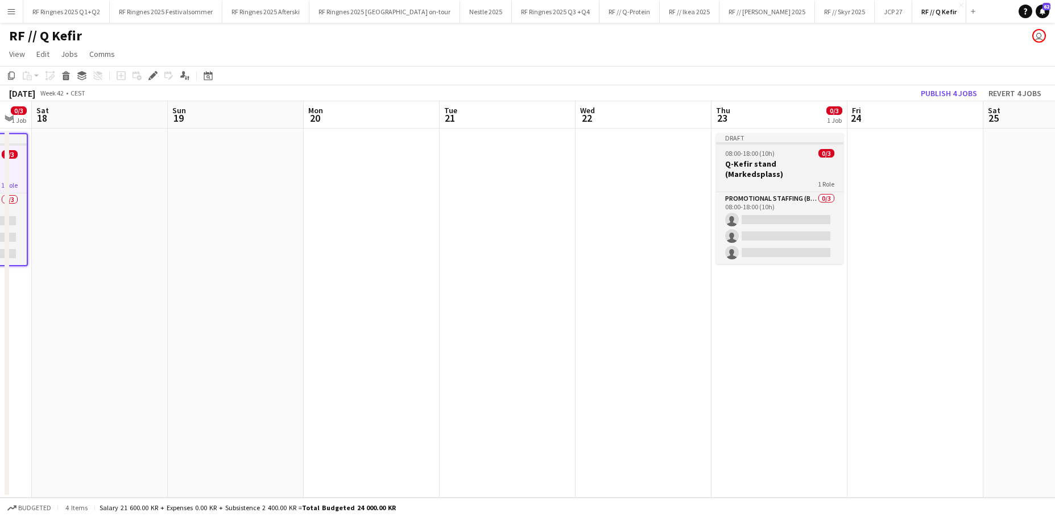
click at [783, 167] on h3 "Q-Kefir stand (Markedsplass)" at bounding box center [779, 169] width 127 height 20
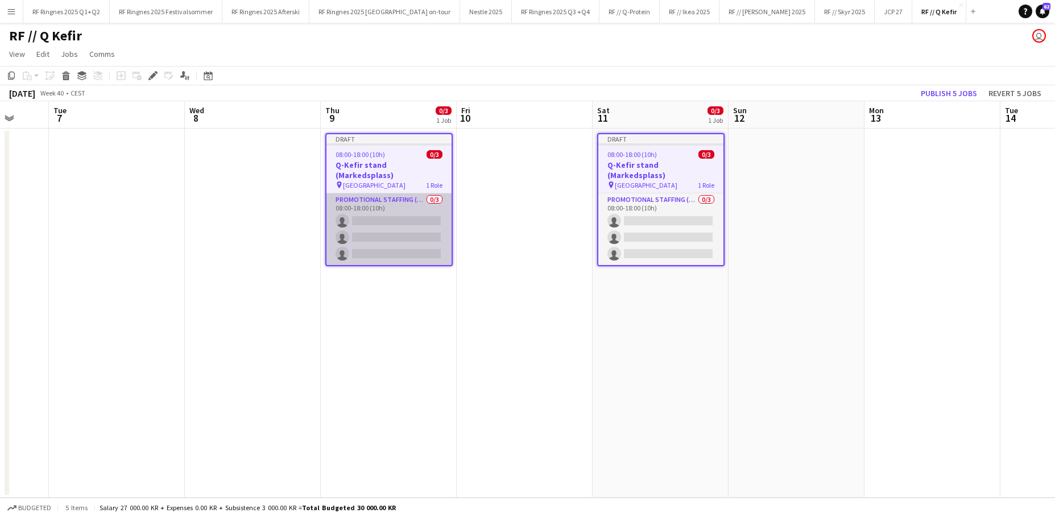
scroll to position [0, 359]
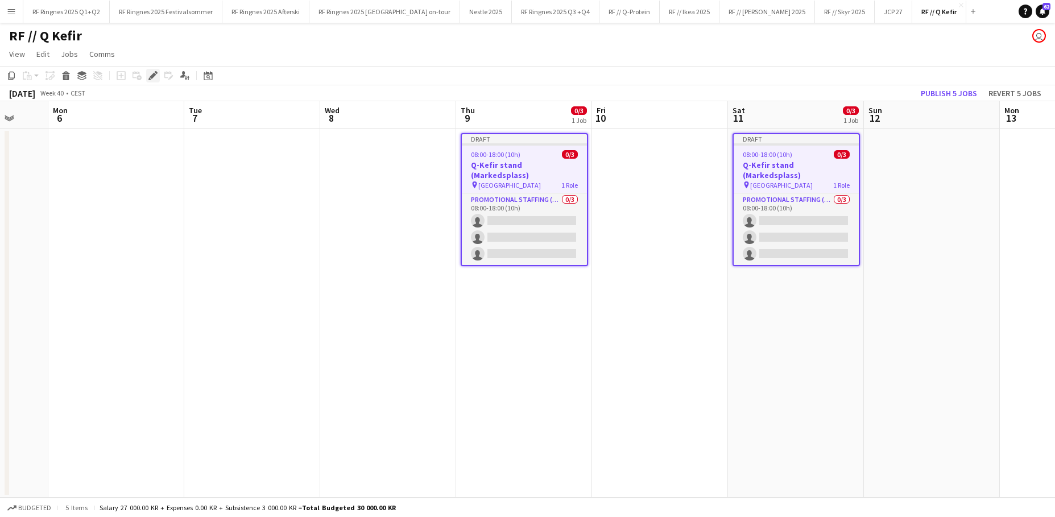
click at [149, 72] on icon "Edit" at bounding box center [152, 75] width 9 height 9
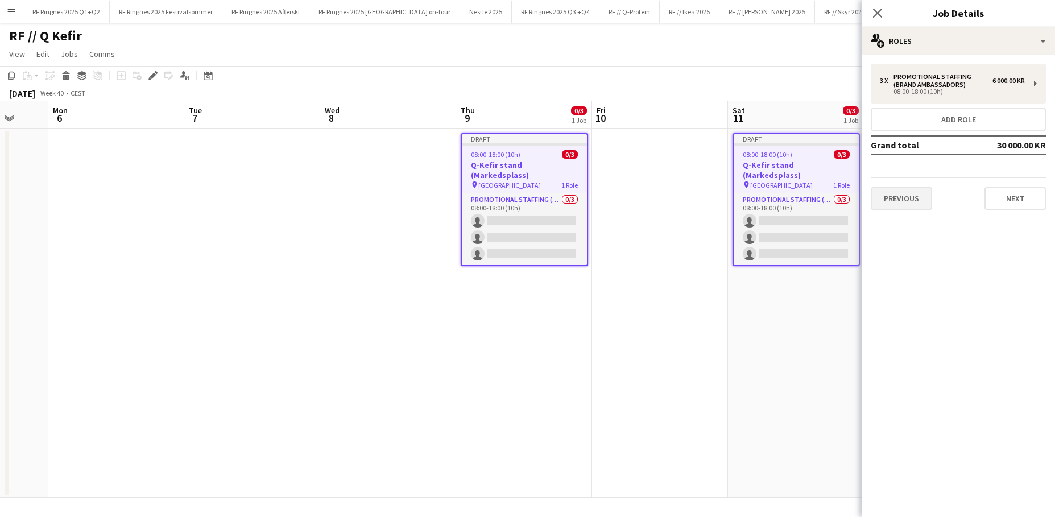
click at [810, 191] on button "Previous" at bounding box center [901, 198] width 61 height 23
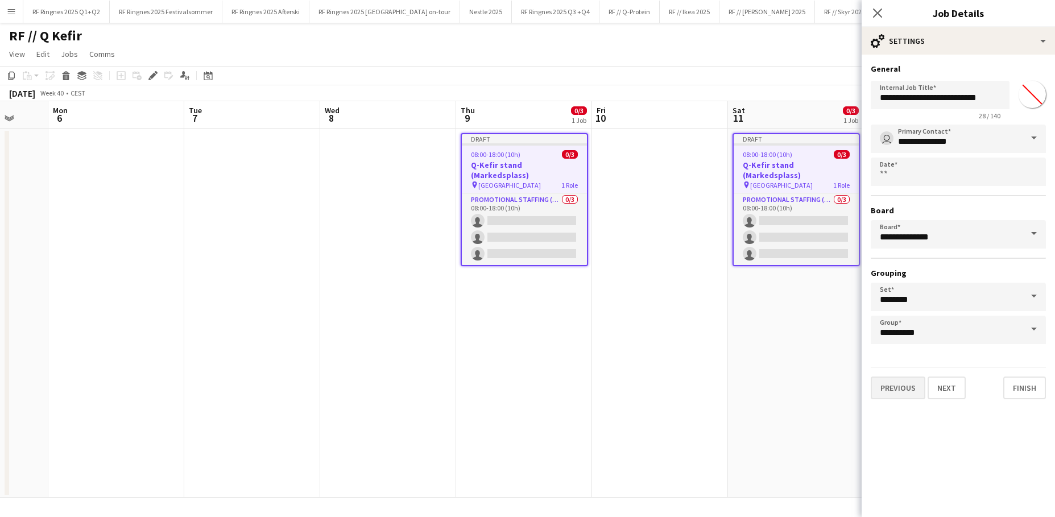
click at [810, 385] on button "Previous" at bounding box center [898, 388] width 55 height 23
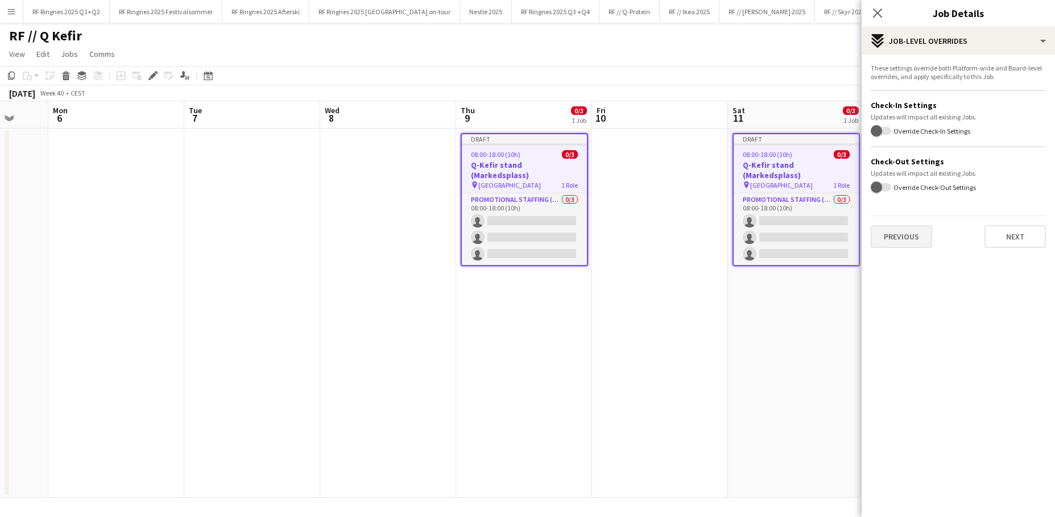
click at [810, 232] on button "Previous" at bounding box center [901, 236] width 61 height 23
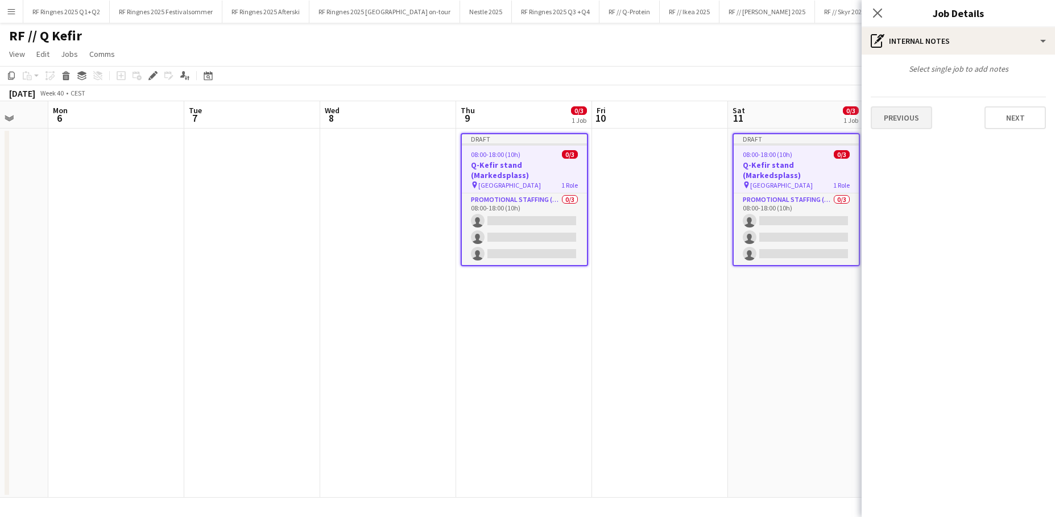
click at [810, 120] on button "Previous" at bounding box center [901, 117] width 61 height 23
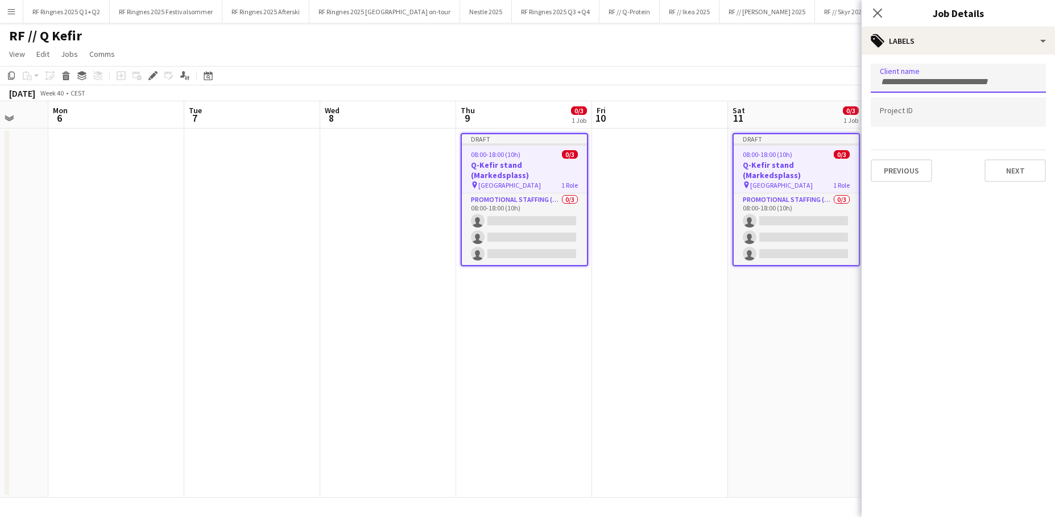
click at [810, 86] on div at bounding box center [958, 78] width 175 height 29
type input "**"
click at [810, 109] on div "Q-meieriene" at bounding box center [958, 113] width 175 height 27
click at [810, 118] on input "Type to search project ID labels..." at bounding box center [958, 112] width 157 height 10
click at [810, 111] on input "Type to search project ID labels..." at bounding box center [958, 116] width 157 height 10
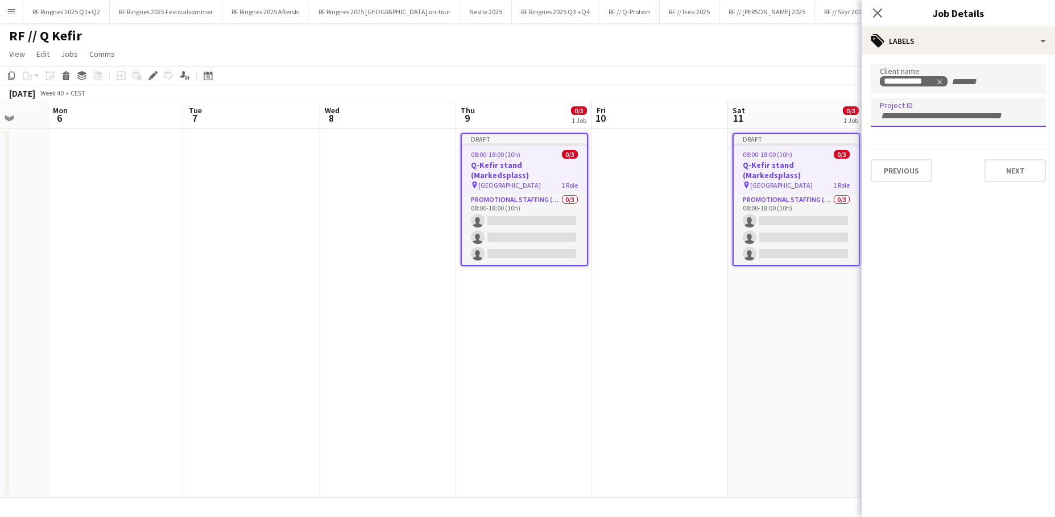
paste input "******"
type input "******"
click at [630, 213] on app-date-cell at bounding box center [660, 313] width 136 height 369
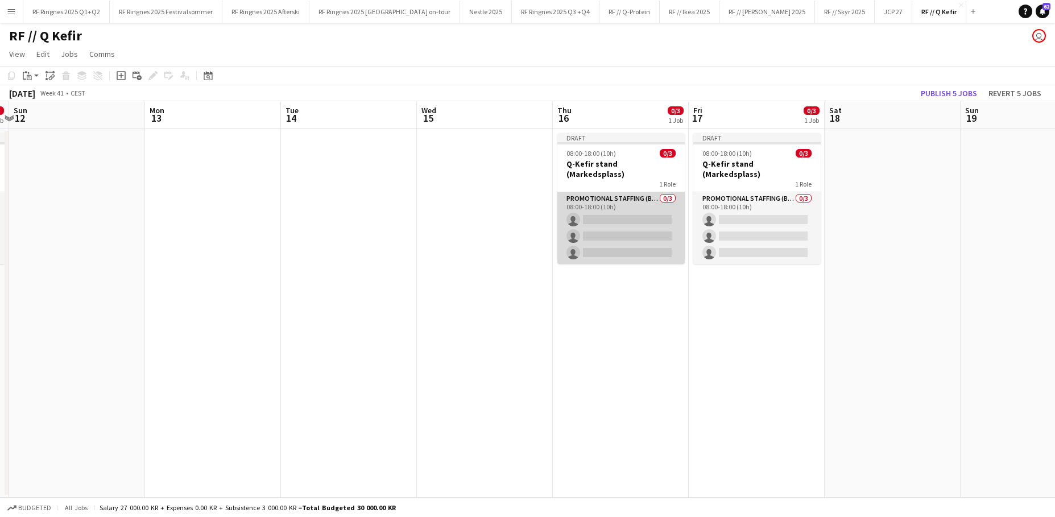
scroll to position [0, 403]
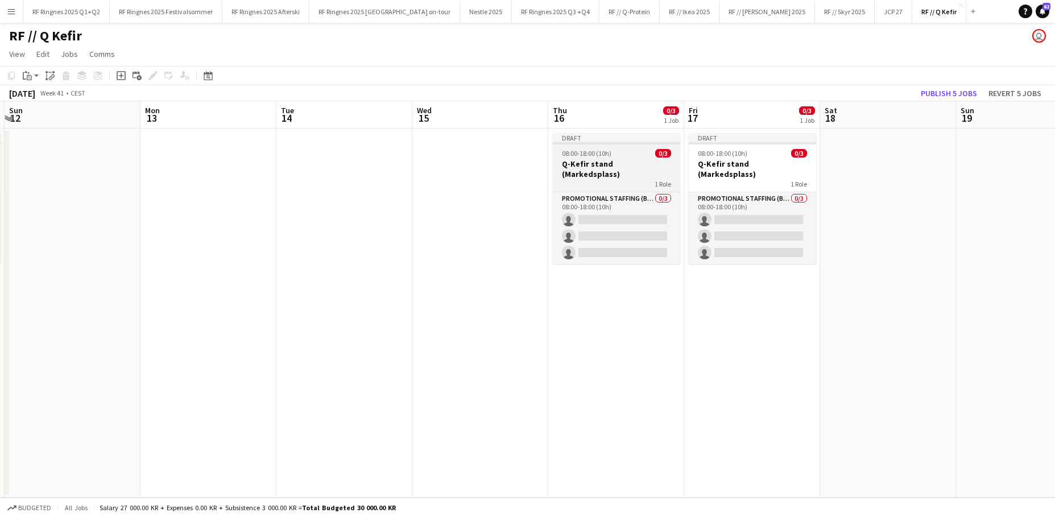
click at [615, 163] on h3 "Q-Kefir stand (Markedsplass)" at bounding box center [616, 169] width 127 height 20
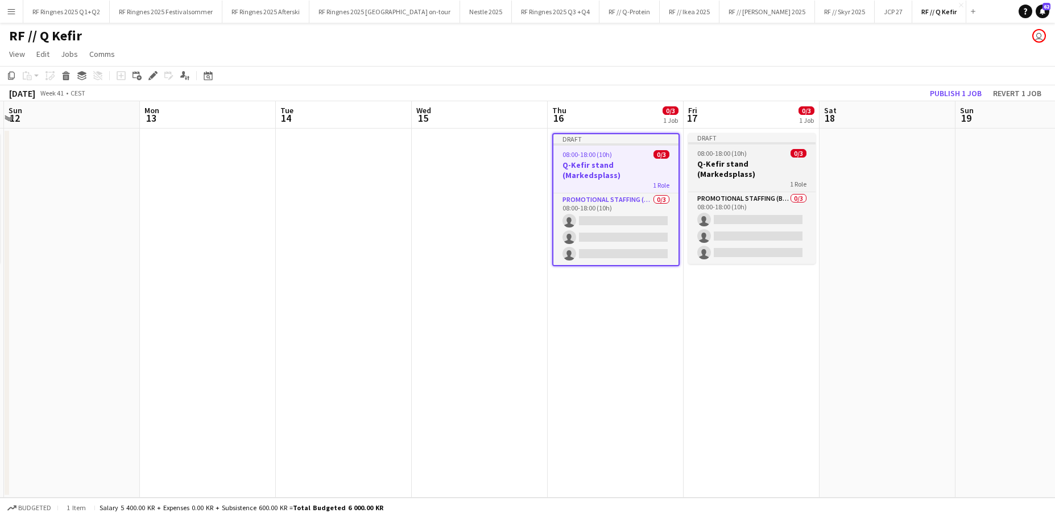
click at [776, 167] on h3 "Q-Kefir stand (Markedsplass)" at bounding box center [751, 169] width 127 height 20
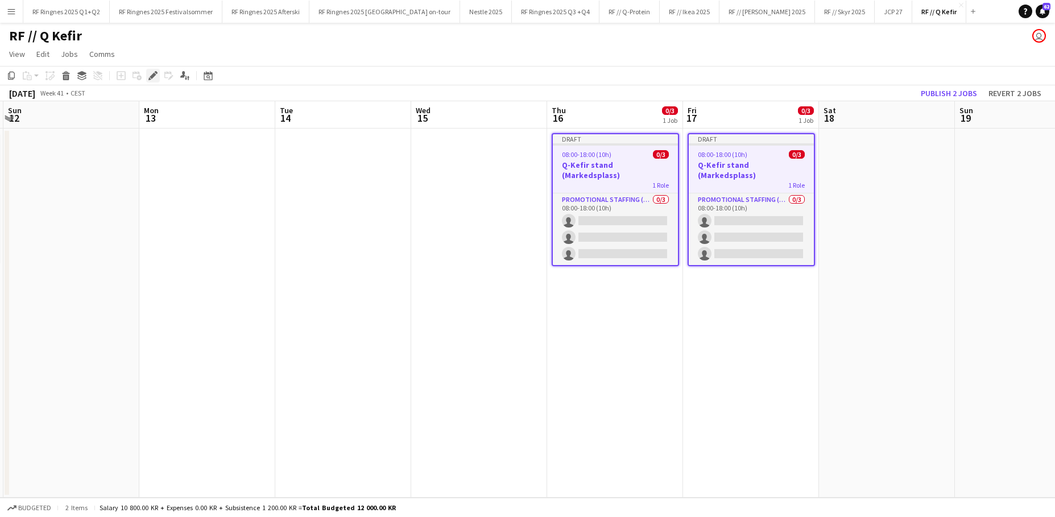
click at [150, 72] on icon "Edit" at bounding box center [152, 75] width 9 height 9
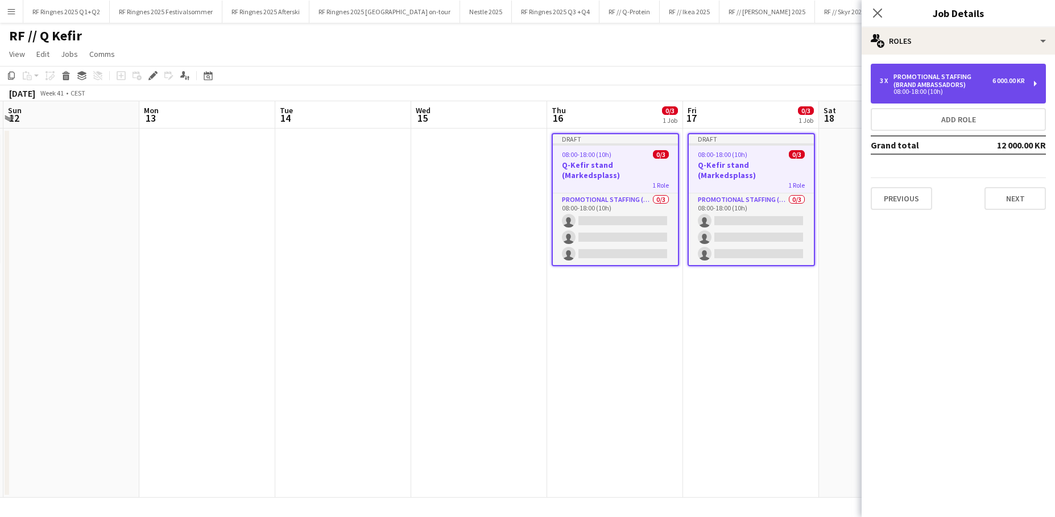
click at [810, 85] on div "Promotional Staffing (Brand Ambassadors)" at bounding box center [942, 81] width 99 height 16
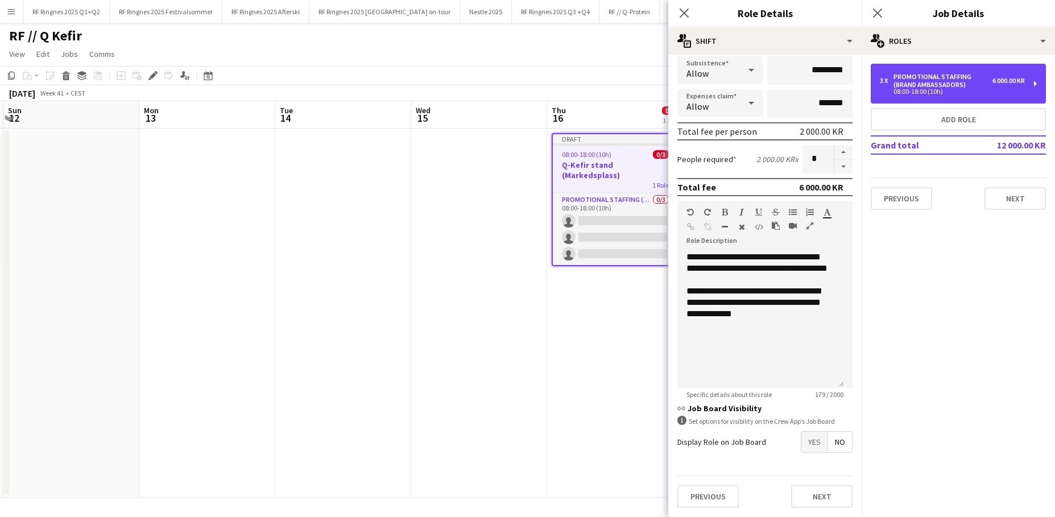
scroll to position [1, 1]
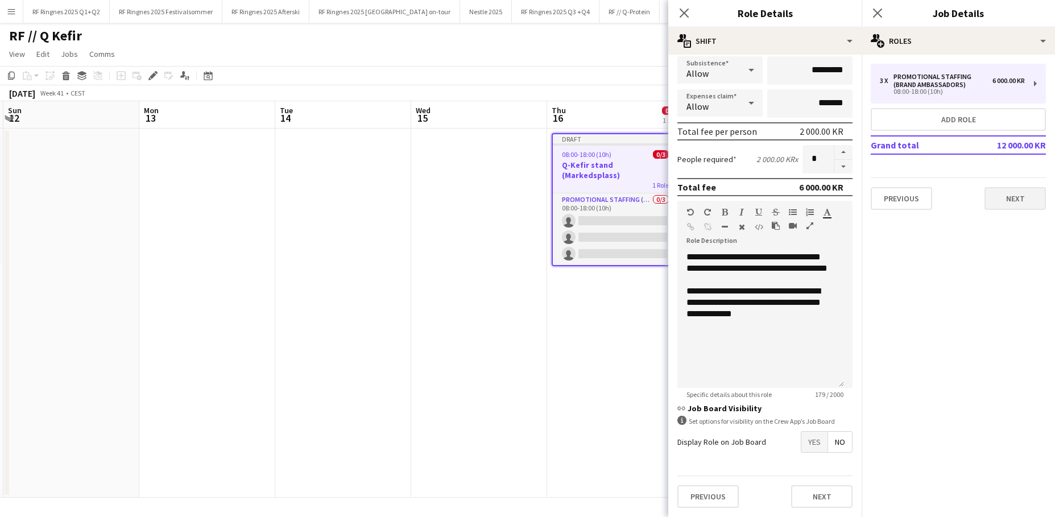
click at [810, 200] on button "Next" at bounding box center [1014, 198] width 61 height 23
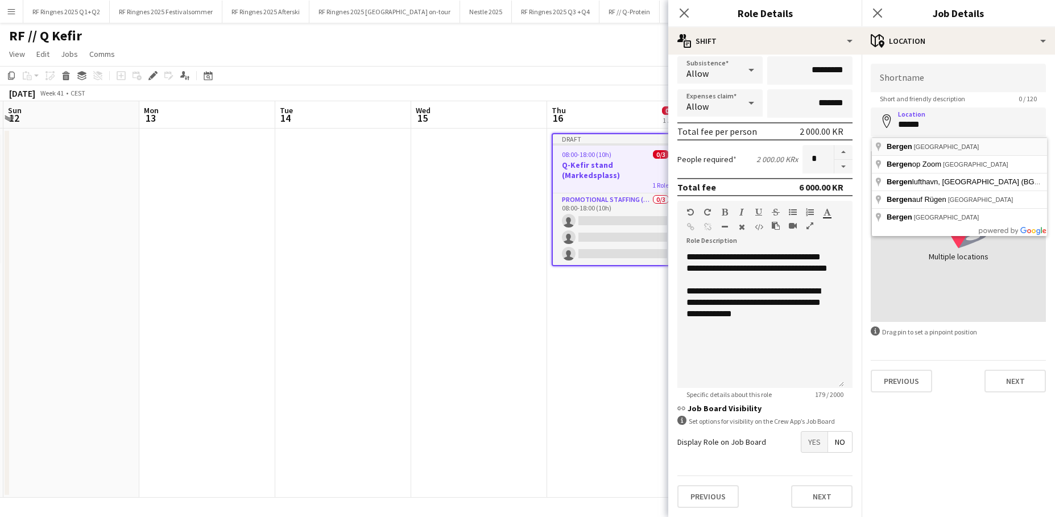
type input "**********"
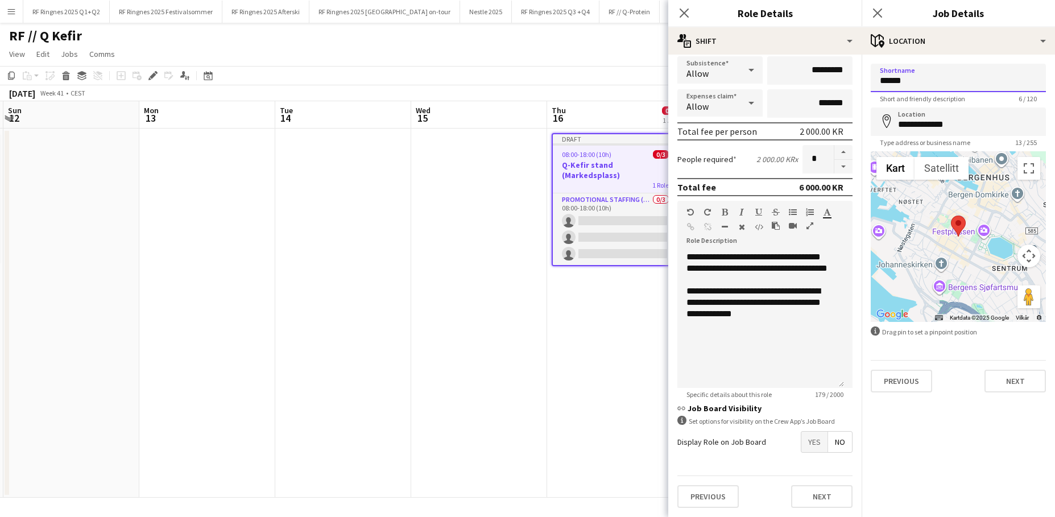
type input "******"
click at [630, 295] on app-date-cell "Draft 08:00-18:00 (10h) 0/3 Q-Kefir stand (Markedsplass) 1 Role Promotional Sta…" at bounding box center [615, 313] width 136 height 369
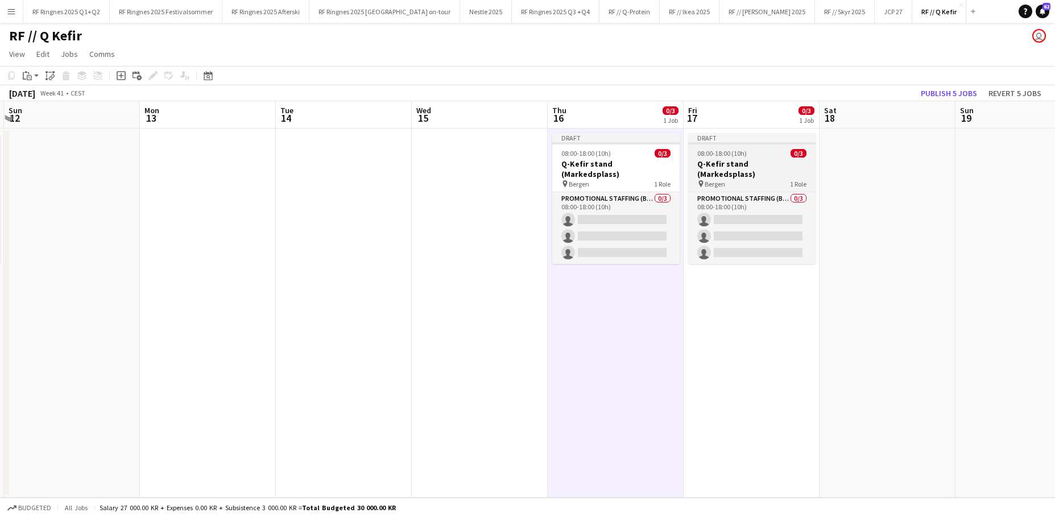
click at [750, 179] on div "pin Bergen 1 Role" at bounding box center [751, 183] width 127 height 9
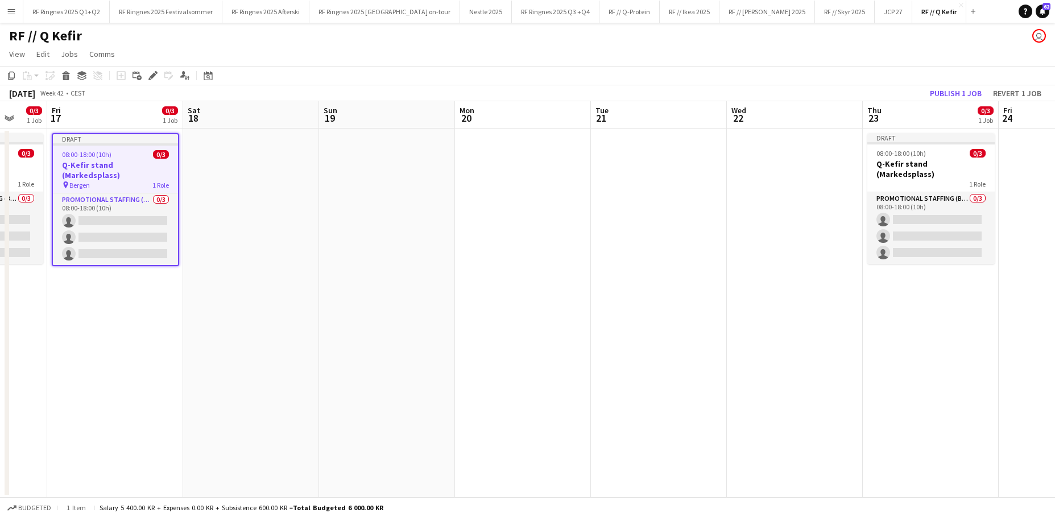
scroll to position [0, 339]
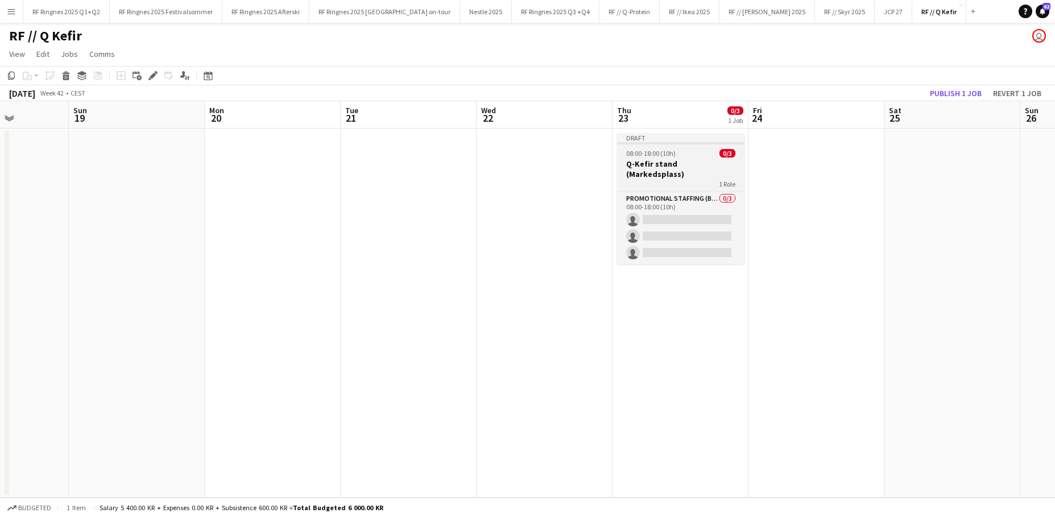
click at [705, 153] on div "08:00-18:00 (10h) 0/3" at bounding box center [680, 153] width 127 height 9
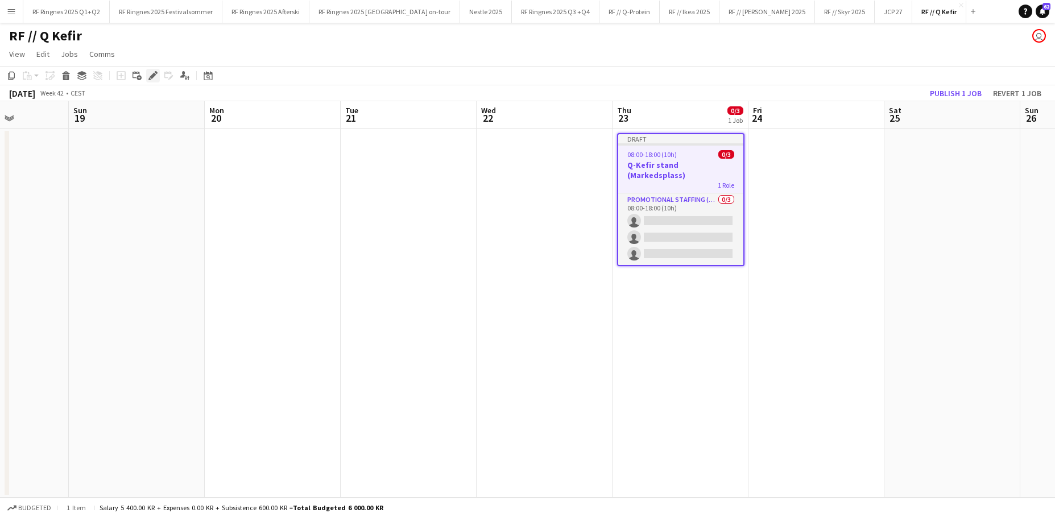
click at [156, 69] on div "Edit" at bounding box center [153, 76] width 14 height 14
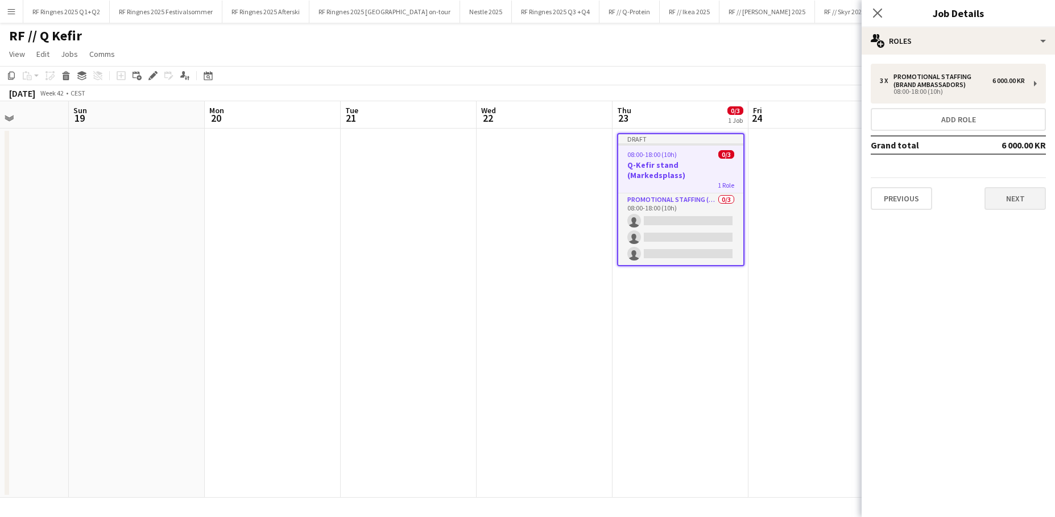
click at [810, 198] on button "Next" at bounding box center [1014, 198] width 61 height 23
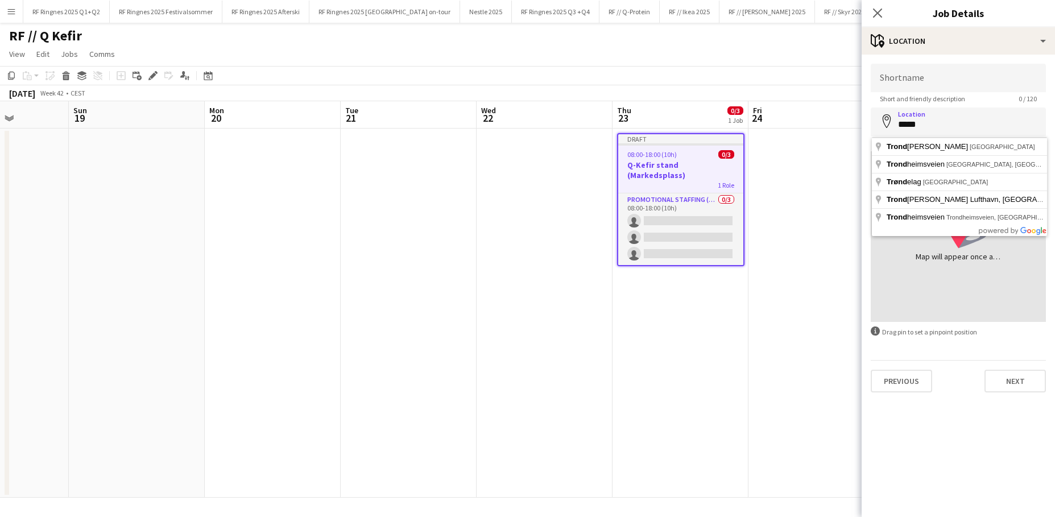
type input "**********"
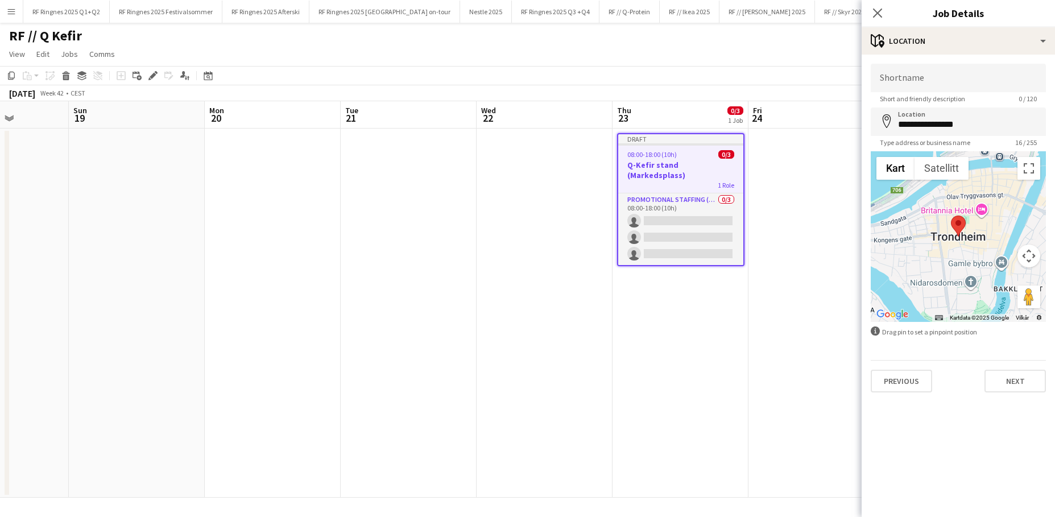
click at [810, 105] on form "**********" at bounding box center [958, 228] width 193 height 329
type input "*********"
click at [801, 268] on app-date-cell at bounding box center [816, 313] width 136 height 369
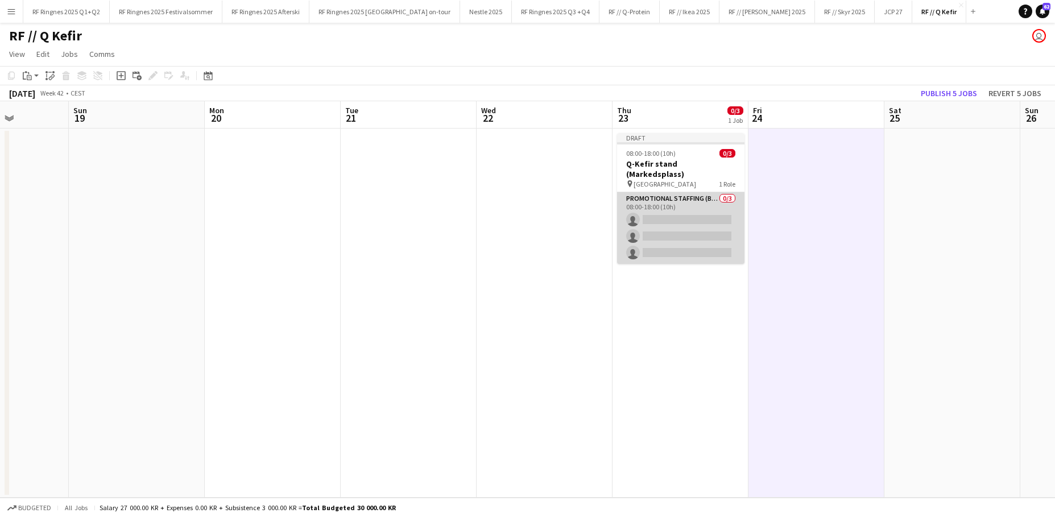
click at [692, 229] on app-card-role "Promotional Staffing (Brand Ambassadors) 0/3 08:00-18:00 (10h) single-neutral-a…" at bounding box center [680, 228] width 127 height 72
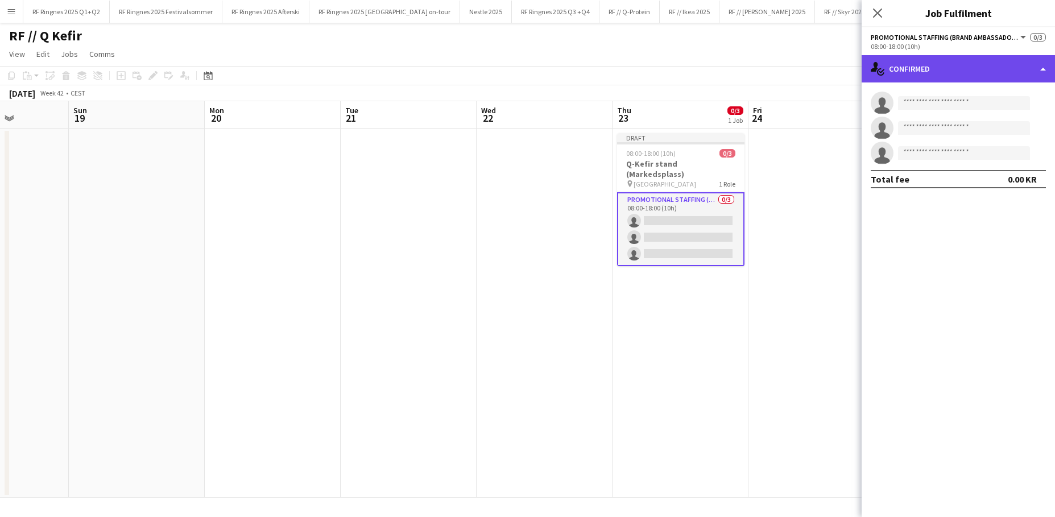
click at [810, 71] on div "single-neutral-actions-check-2 Confirmed" at bounding box center [958, 68] width 193 height 27
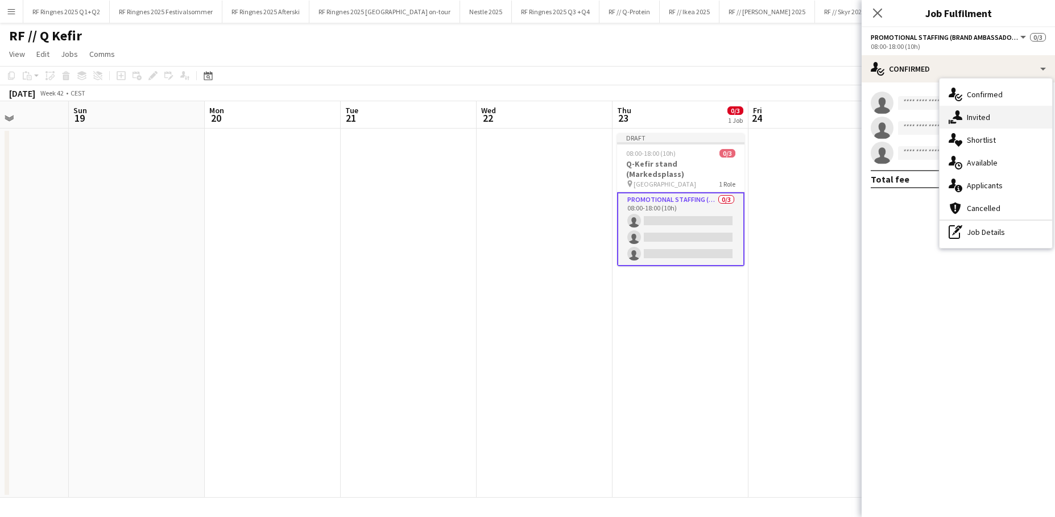
click at [810, 113] on icon at bounding box center [958, 115] width 10 height 10
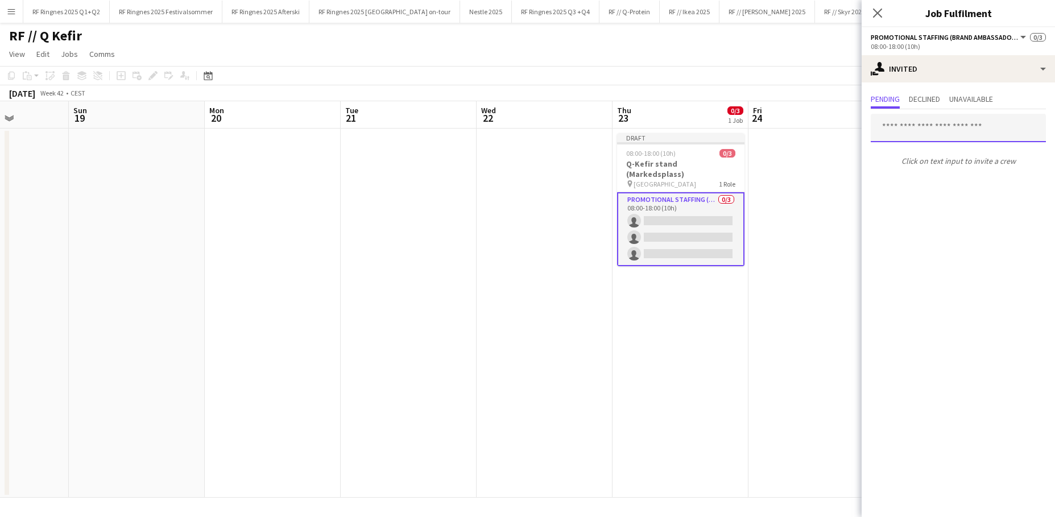
click at [810, 133] on input "text" at bounding box center [958, 128] width 175 height 28
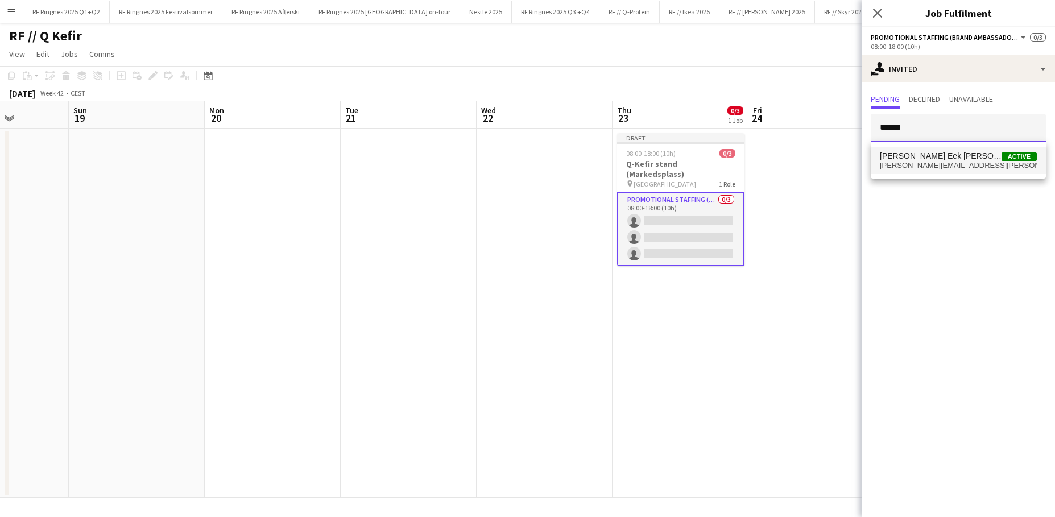
type input "******"
click at [810, 157] on span "[PERSON_NAME] Eek [PERSON_NAME]" at bounding box center [941, 156] width 122 height 10
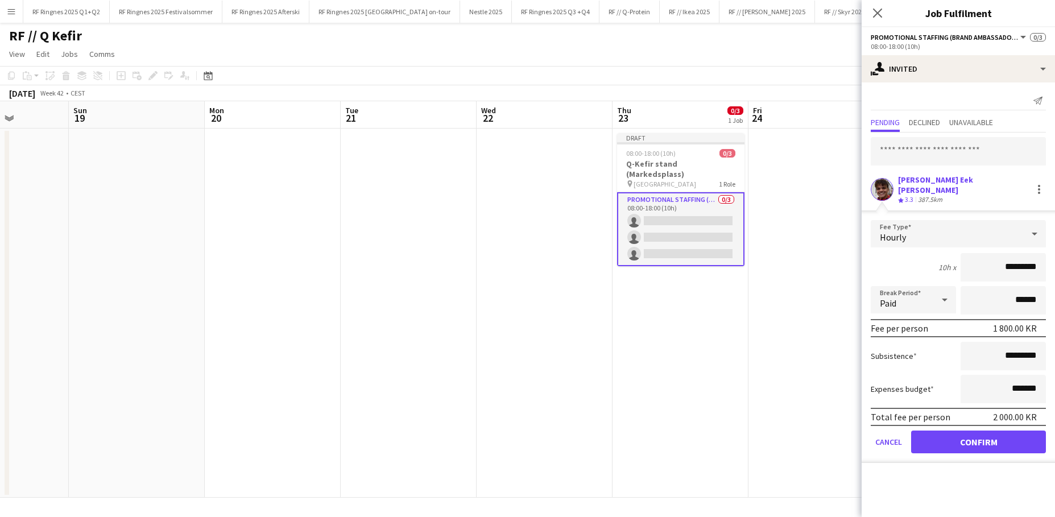
click at [810, 411] on button "Confirm" at bounding box center [978, 442] width 135 height 23
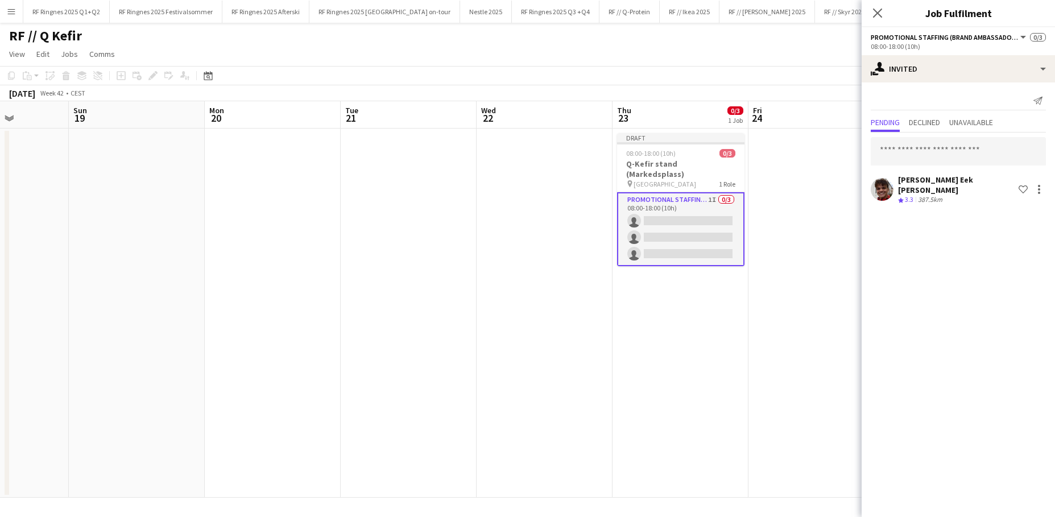
click at [454, 289] on app-date-cell at bounding box center [409, 313] width 136 height 369
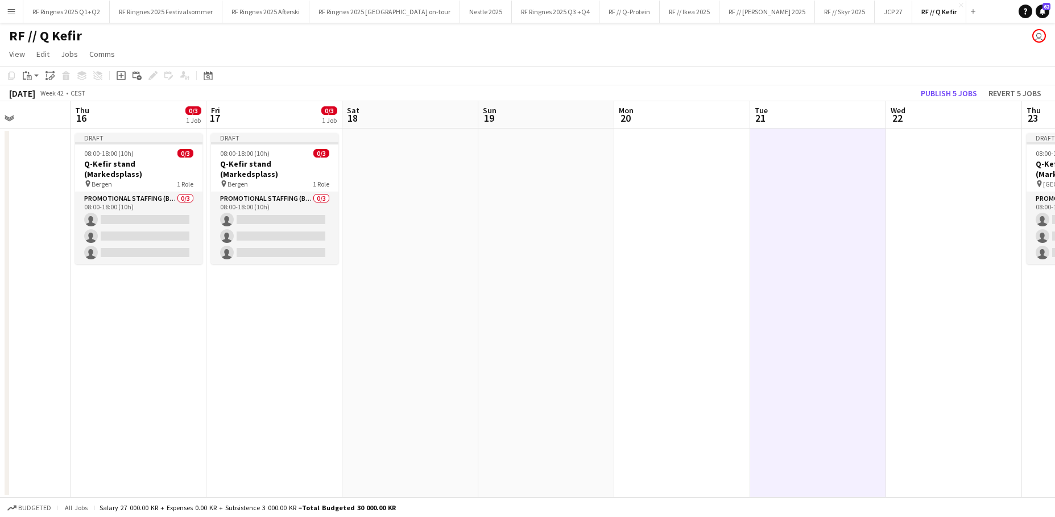
scroll to position [0, 315]
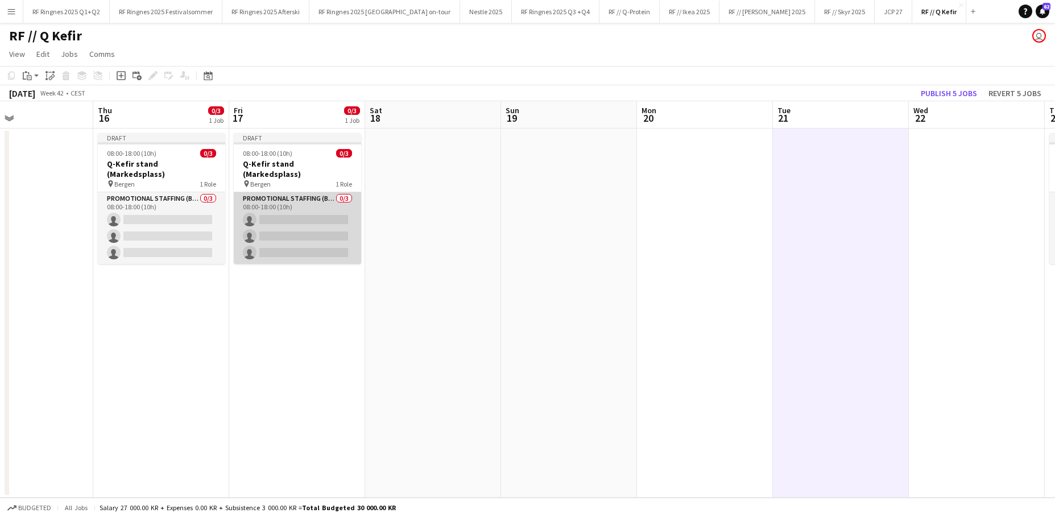
click at [307, 207] on app-card-role "Promotional Staffing (Brand Ambassadors) 0/3 08:00-18:00 (10h) single-neutral-a…" at bounding box center [297, 228] width 127 height 72
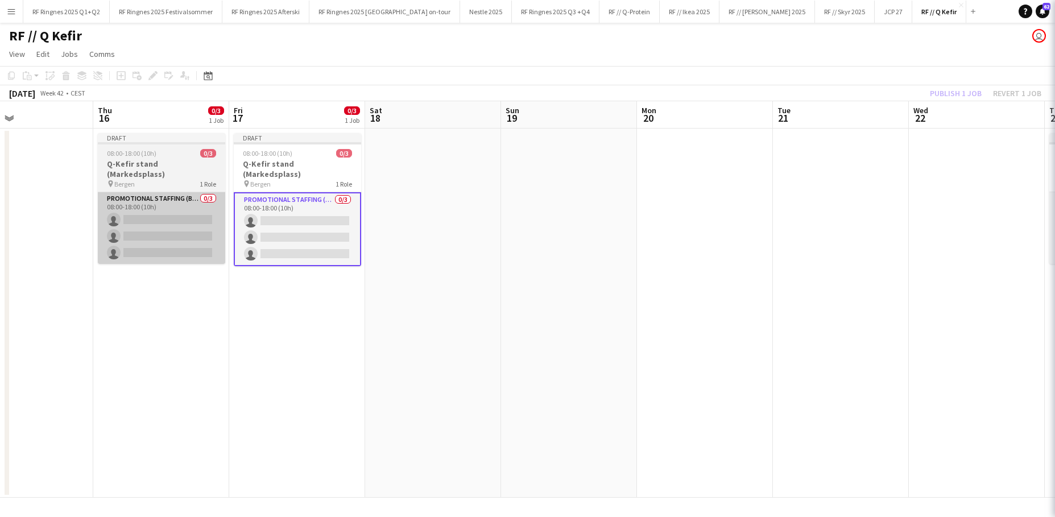
click at [166, 205] on app-card-role "Promotional Staffing (Brand Ambassadors) 0/3 08:00-18:00 (10h) single-neutral-a…" at bounding box center [161, 228] width 127 height 72
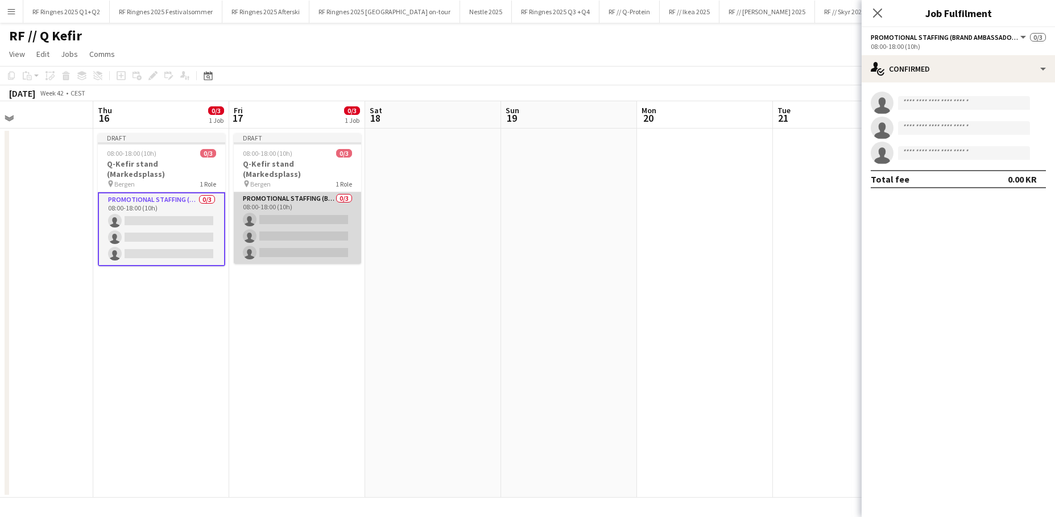
click at [326, 209] on app-card-role "Promotional Staffing (Brand Ambassadors) 0/3 08:00-18:00 (10h) single-neutral-a…" at bounding box center [297, 228] width 127 height 72
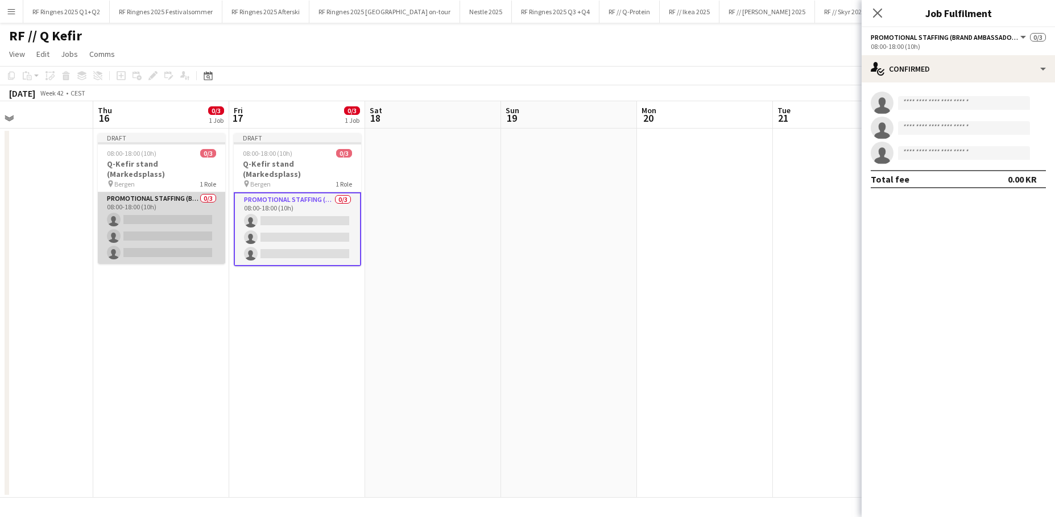
click at [191, 215] on app-card-role "Promotional Staffing (Brand Ambassadors) 0/3 08:00-18:00 (10h) single-neutral-a…" at bounding box center [161, 228] width 127 height 72
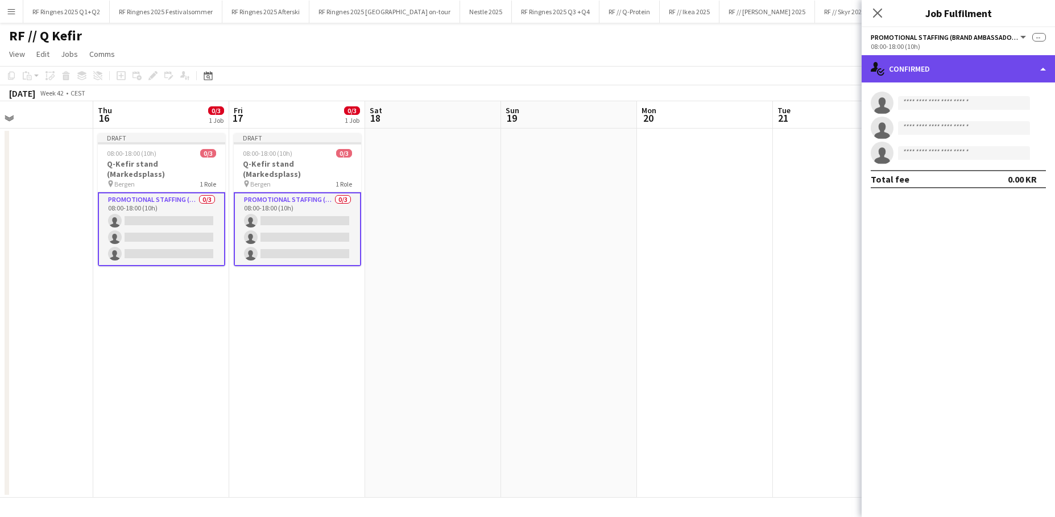
click at [810, 73] on div "single-neutral-actions-check-2 Confirmed" at bounding box center [958, 68] width 193 height 27
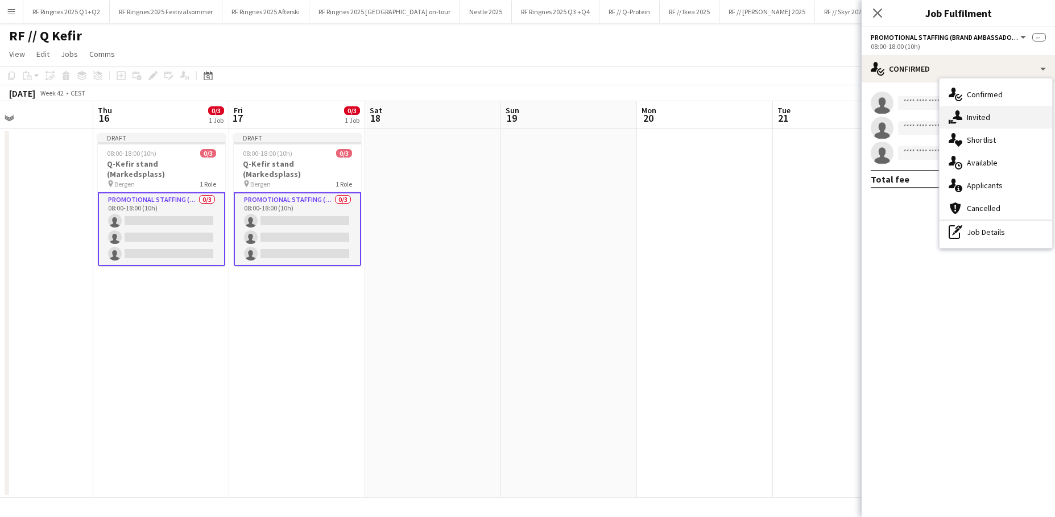
click at [810, 108] on div "single-neutral-actions-share-1 Invited" at bounding box center [996, 117] width 113 height 23
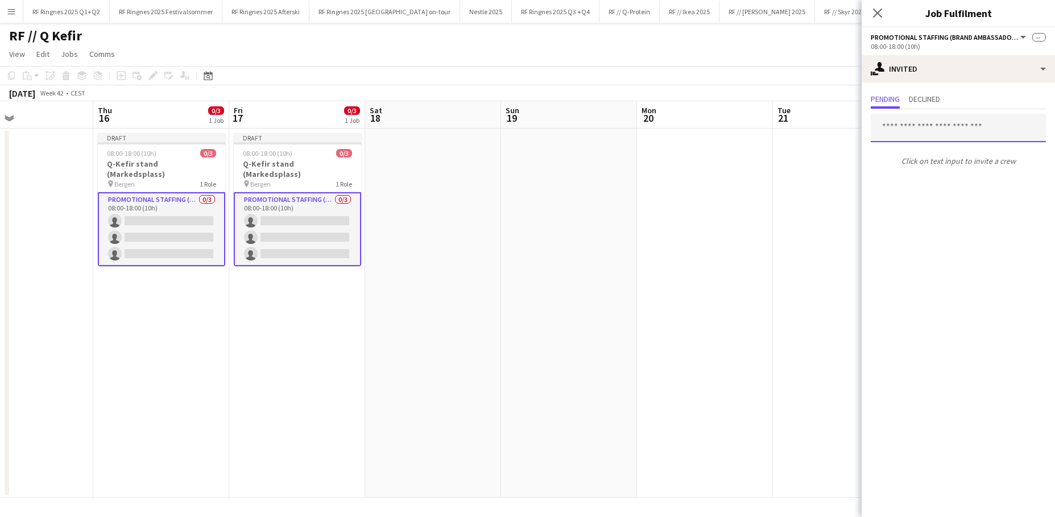
click at [810, 133] on input "text" at bounding box center [958, 128] width 175 height 28
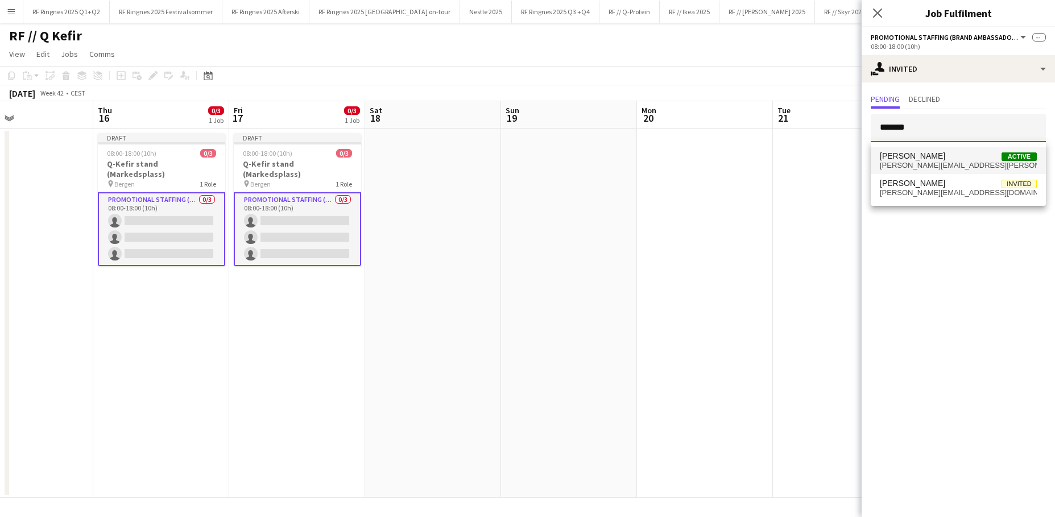
type input "*******"
drag, startPoint x: 934, startPoint y: 163, endPoint x: 928, endPoint y: 172, distance: 11.0
click at [810, 163] on span "[PERSON_NAME][EMAIL_ADDRESS][PERSON_NAME][DOMAIN_NAME]" at bounding box center [958, 165] width 157 height 9
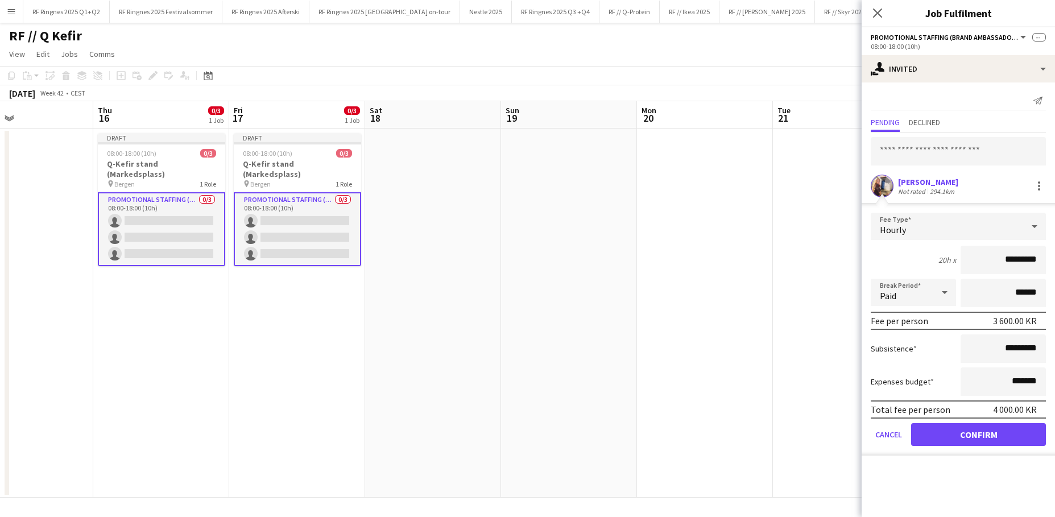
click at [810, 411] on button "Confirm" at bounding box center [978, 434] width 135 height 23
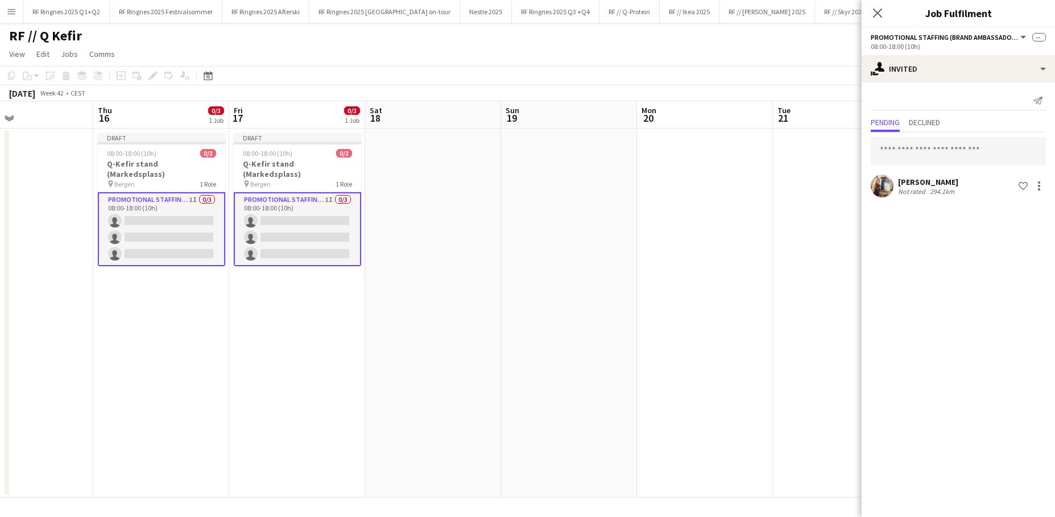
click at [707, 345] on app-date-cell at bounding box center [705, 313] width 136 height 369
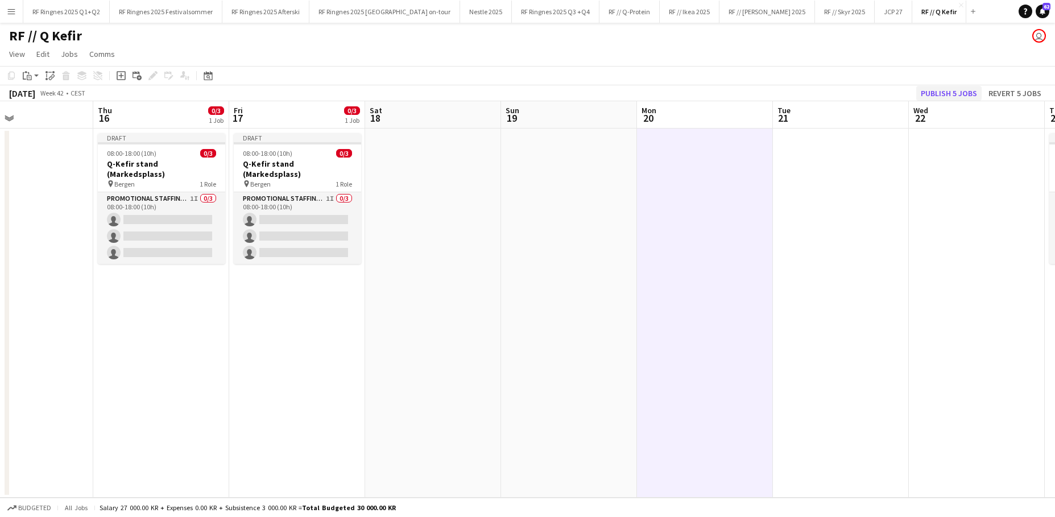
click at [810, 88] on button "Publish 5 jobs" at bounding box center [948, 93] width 65 height 15
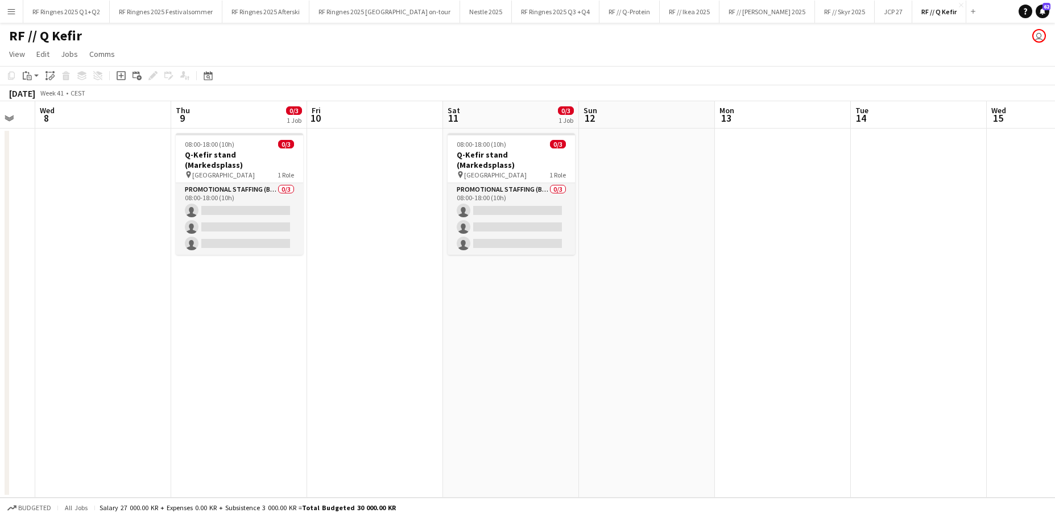
scroll to position [0, 230]
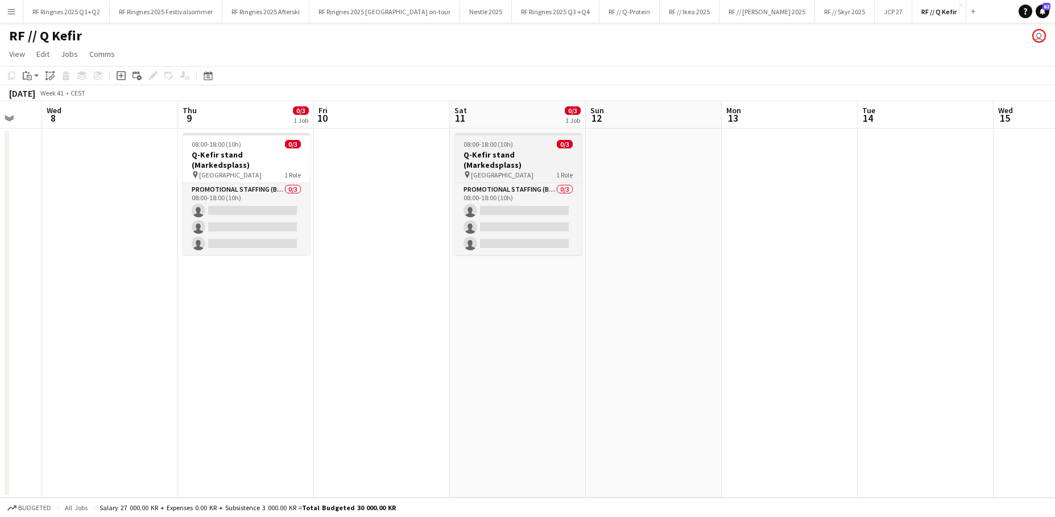
click at [531, 152] on h3 "Q-Kefir stand (Markedsplass)" at bounding box center [517, 160] width 127 height 20
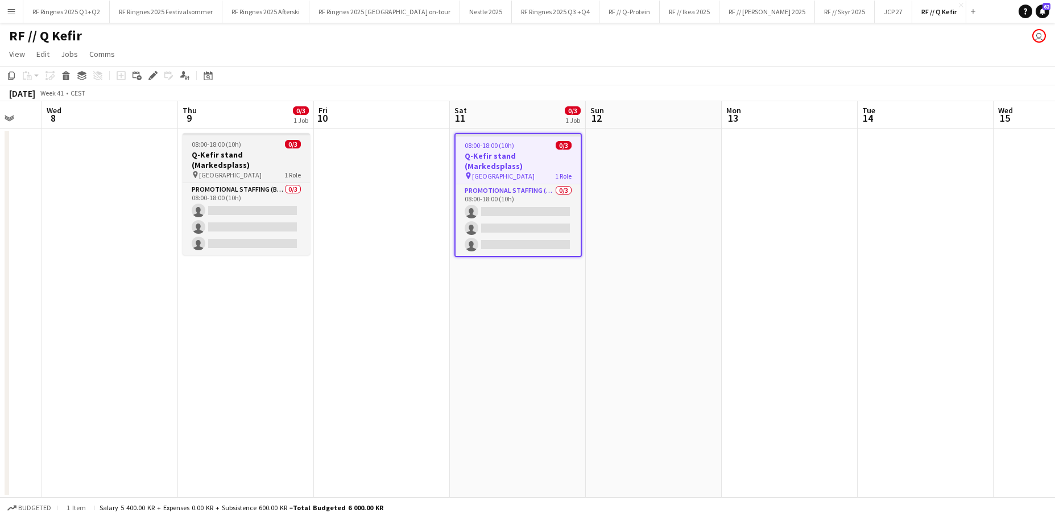
click at [275, 170] on div "pin Oslo 1 Role" at bounding box center [246, 174] width 127 height 9
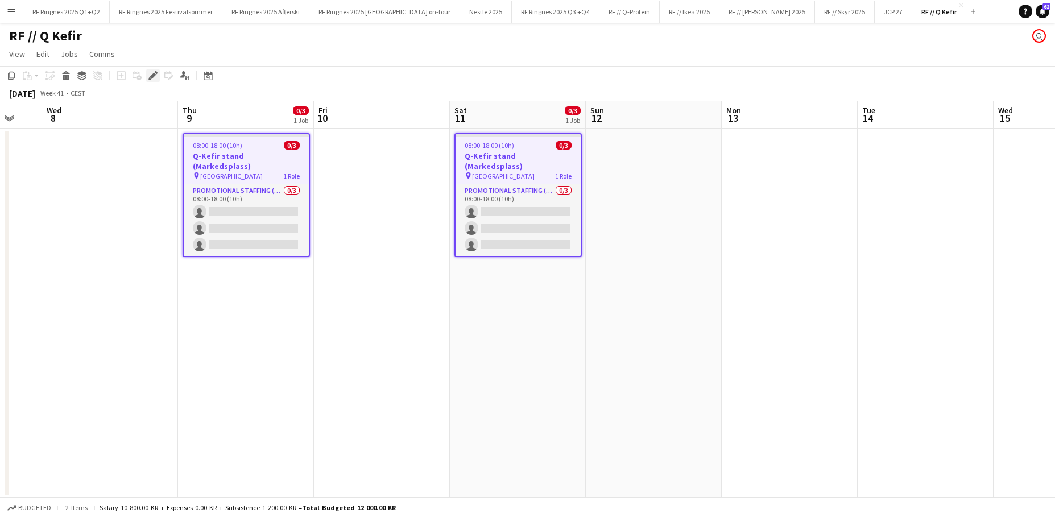
click at [156, 75] on div "Edit" at bounding box center [153, 76] width 14 height 14
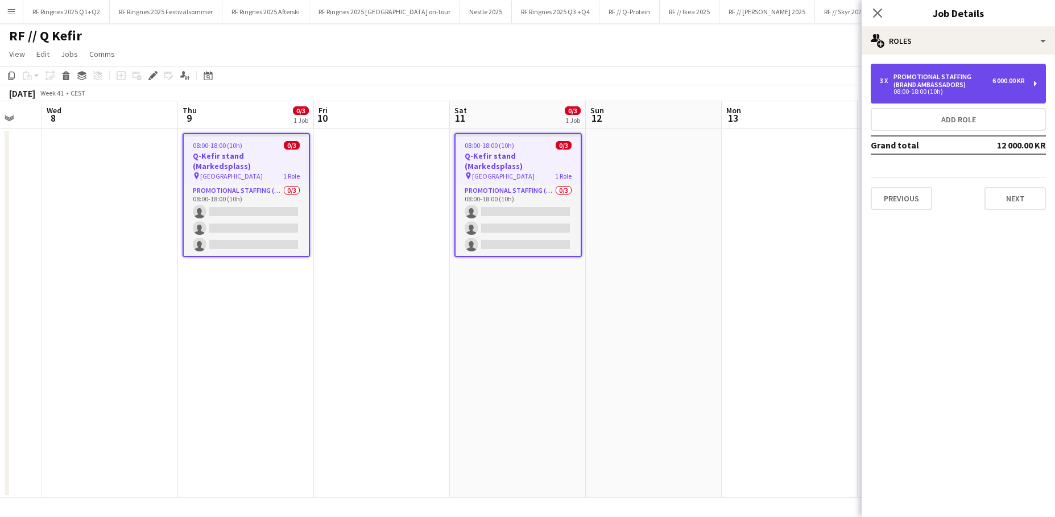
click at [810, 93] on div "08:00-18:00 (10h)" at bounding box center [952, 92] width 145 height 6
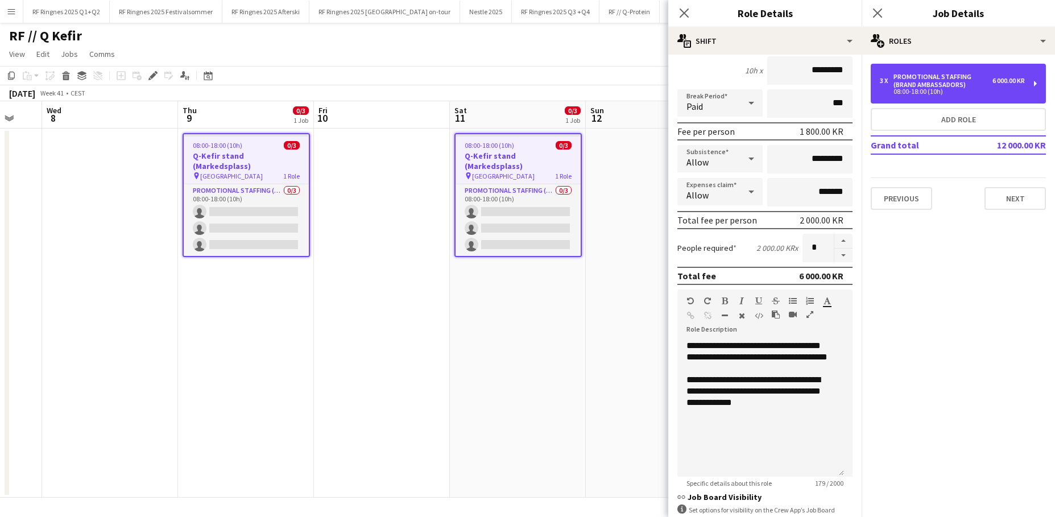
scroll to position [195, 0]
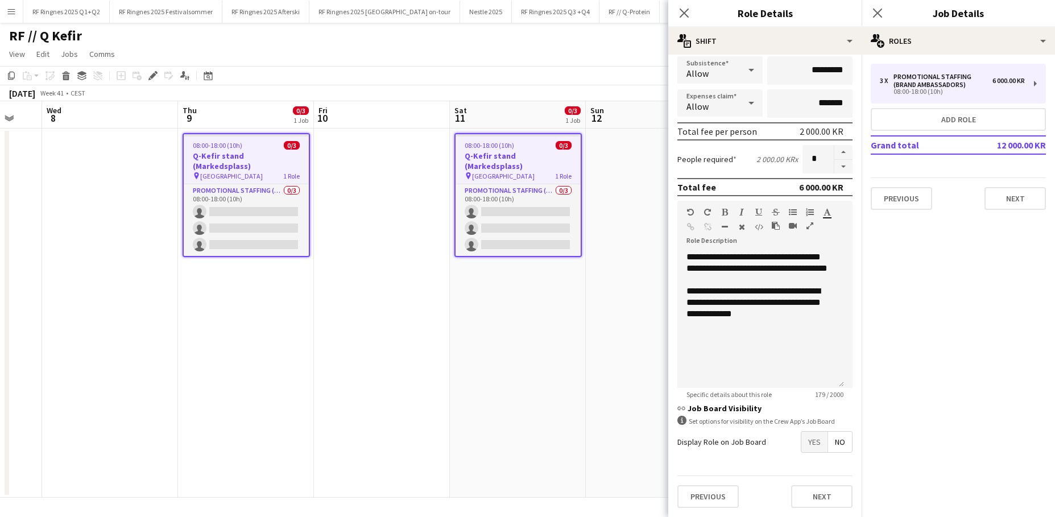
click at [807, 411] on span "Yes" at bounding box center [814, 442] width 26 height 20
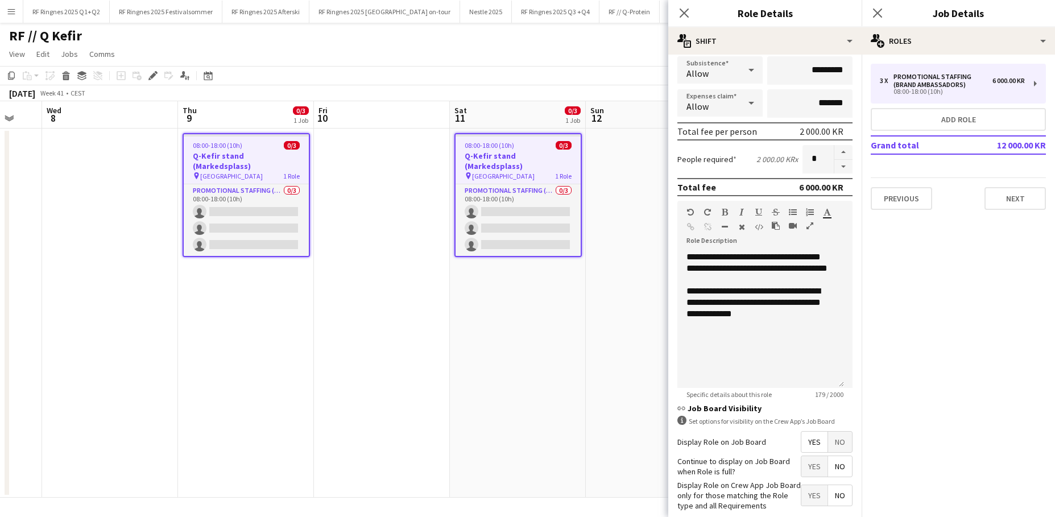
scroll to position [217, 0]
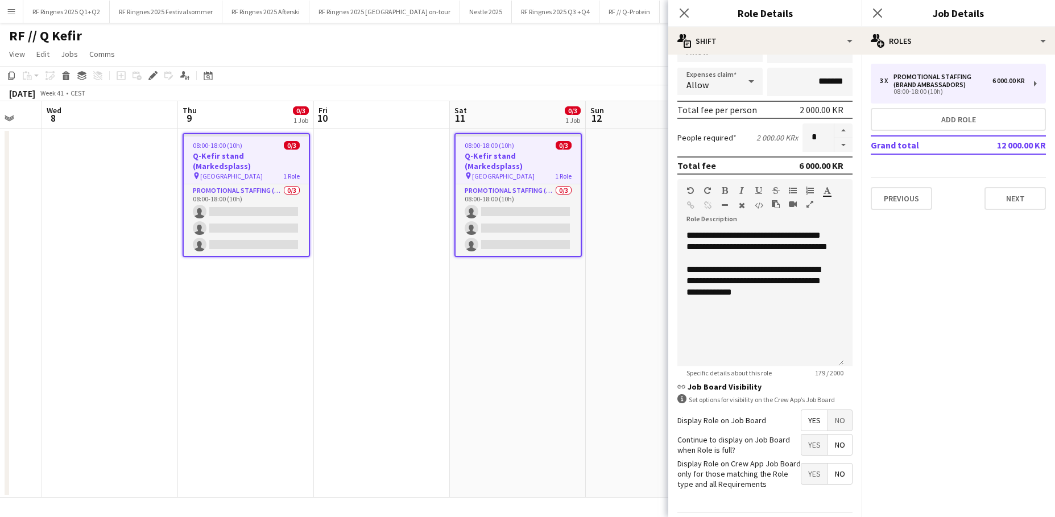
click at [801, 411] on span "Yes" at bounding box center [814, 445] width 26 height 20
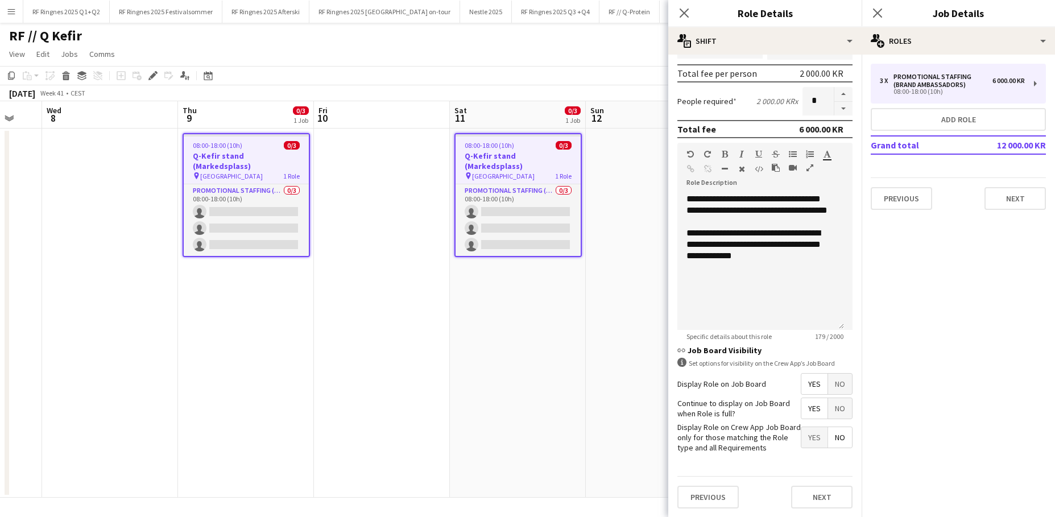
scroll to position [2, 1]
click at [810, 411] on button "Next" at bounding box center [821, 497] width 61 height 23
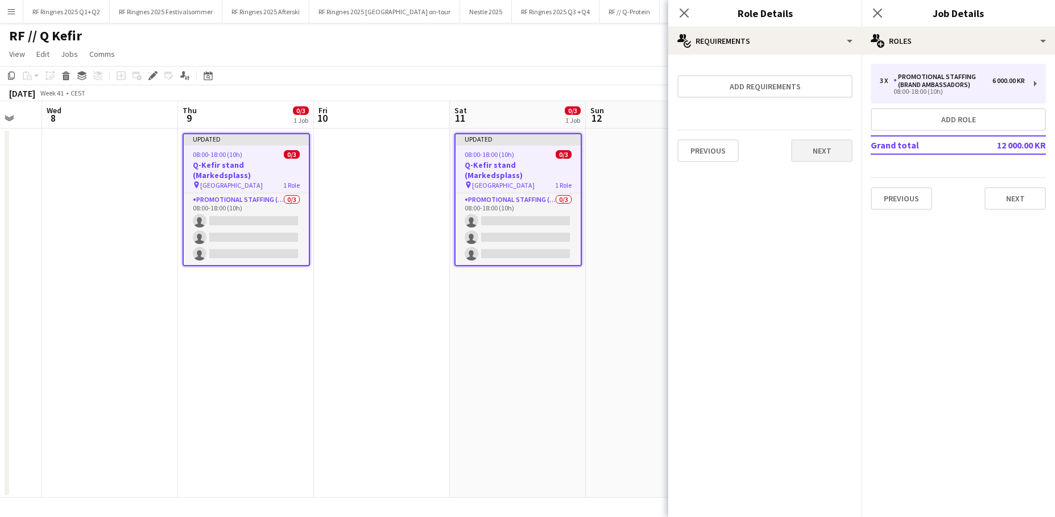
click at [810, 150] on button "Next" at bounding box center [821, 150] width 61 height 23
click at [810, 150] on button "Finish" at bounding box center [831, 152] width 43 height 23
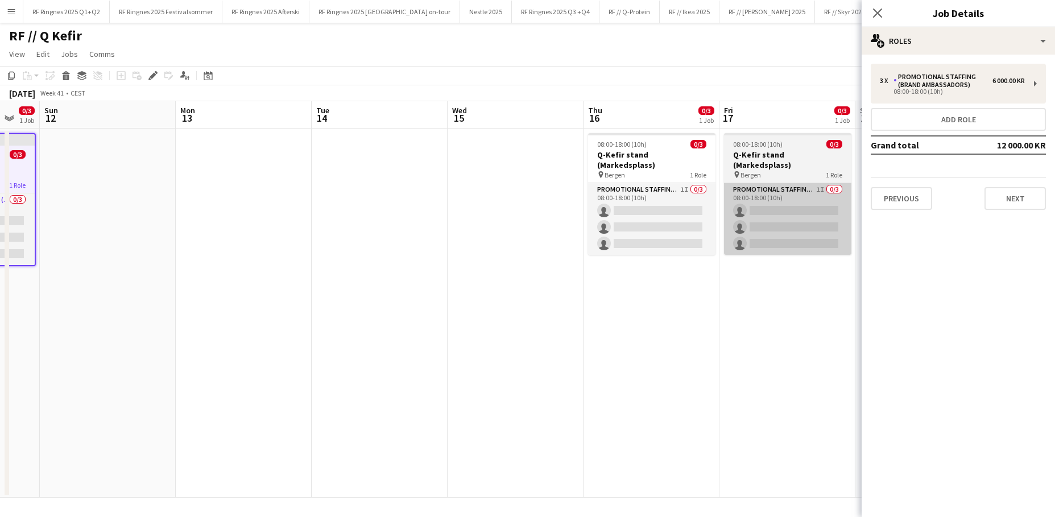
scroll to position [0, 482]
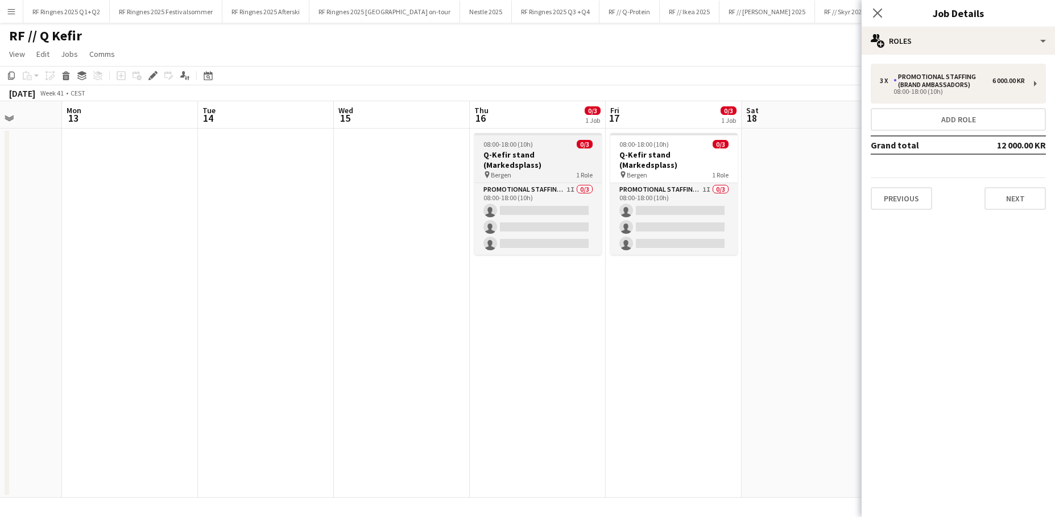
click at [553, 157] on h3 "Q-Kefir stand (Markedsplass)" at bounding box center [537, 160] width 127 height 20
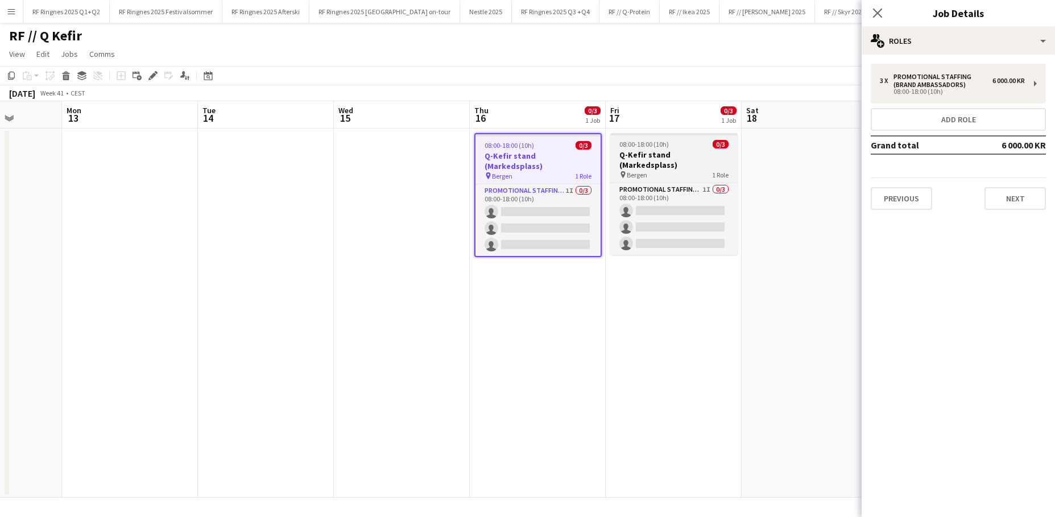
click at [646, 170] on div "pin Bergen 1 Role" at bounding box center [673, 174] width 127 height 9
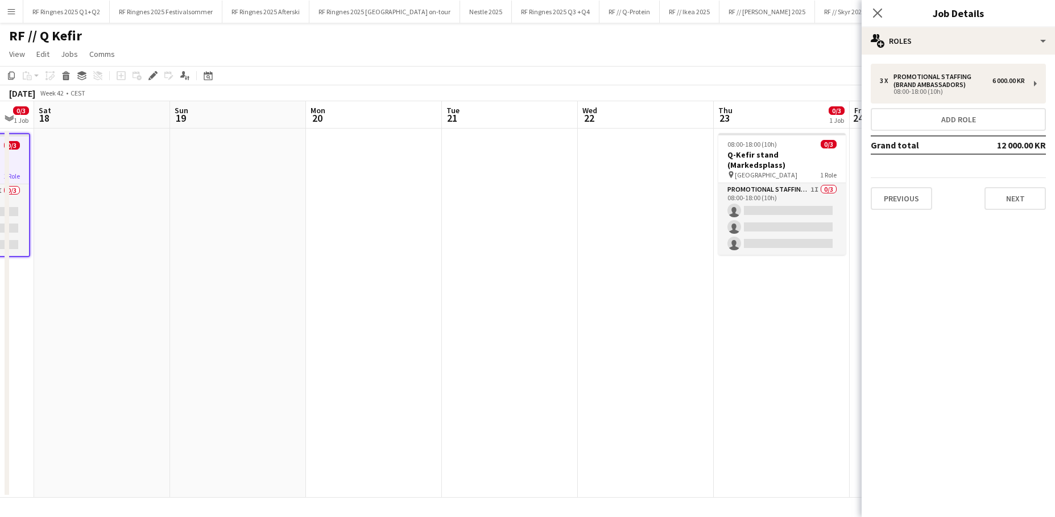
scroll to position [0, 351]
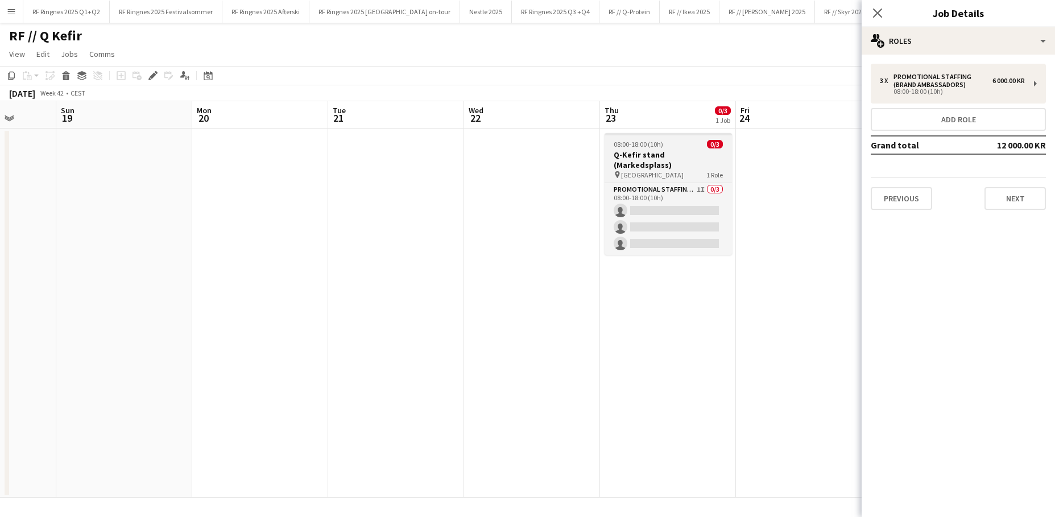
click at [651, 158] on app-job-card "08:00-18:00 (10h) 0/3 Q-Kefir stand (Markedsplass) pin Trondheim 1 Role Promoti…" at bounding box center [668, 194] width 127 height 122
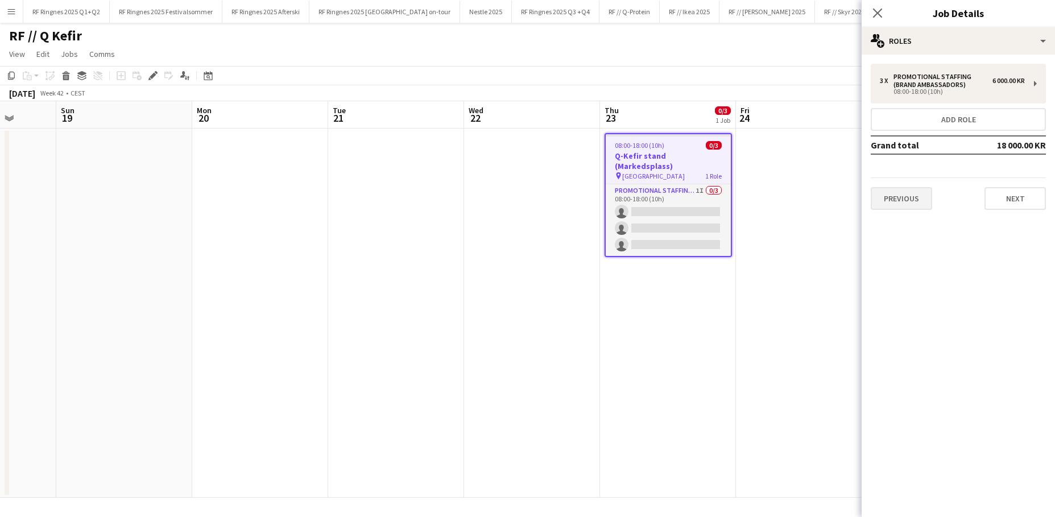
click at [810, 202] on button "Previous" at bounding box center [901, 198] width 61 height 23
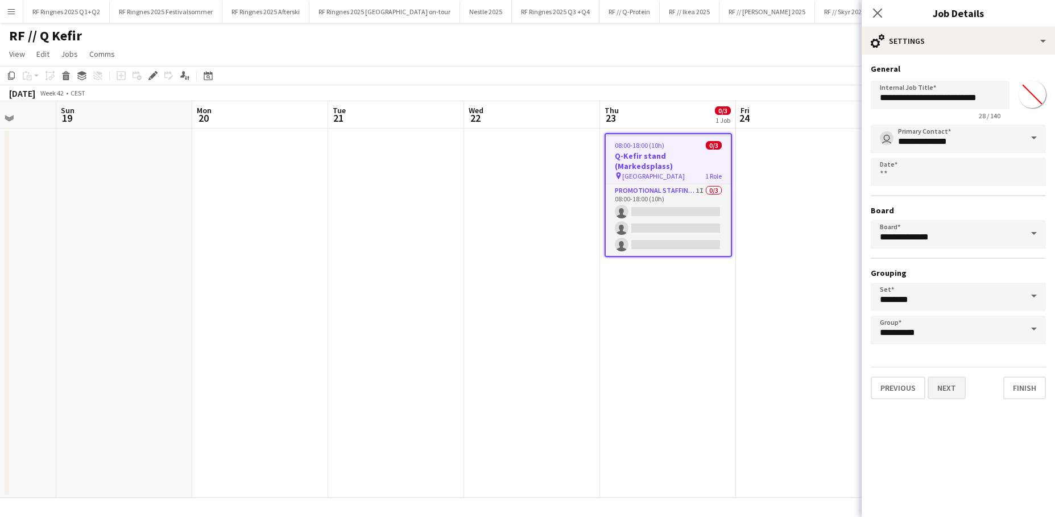
click at [810, 391] on button "Next" at bounding box center [947, 388] width 38 height 23
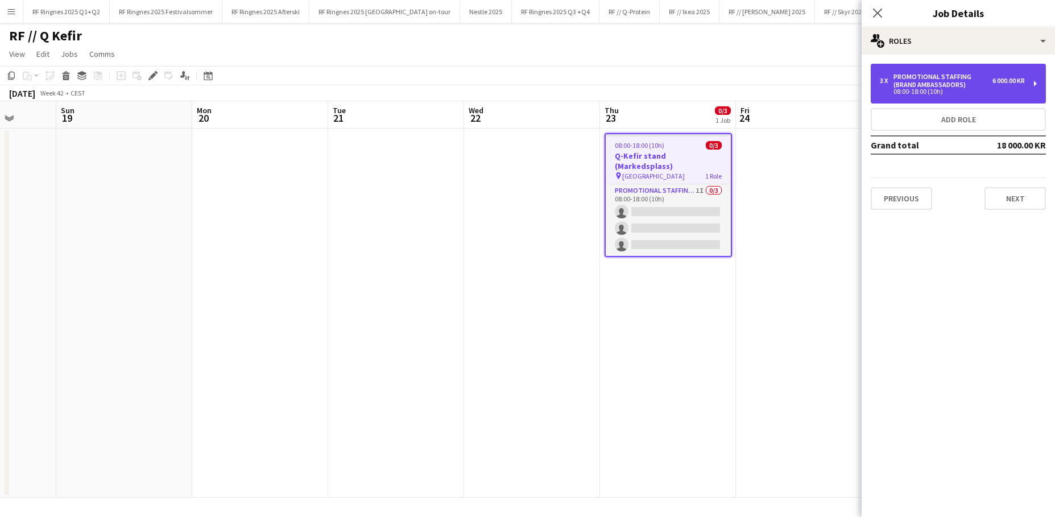
click at [810, 92] on div "08:00-18:00 (10h)" at bounding box center [952, 92] width 145 height 6
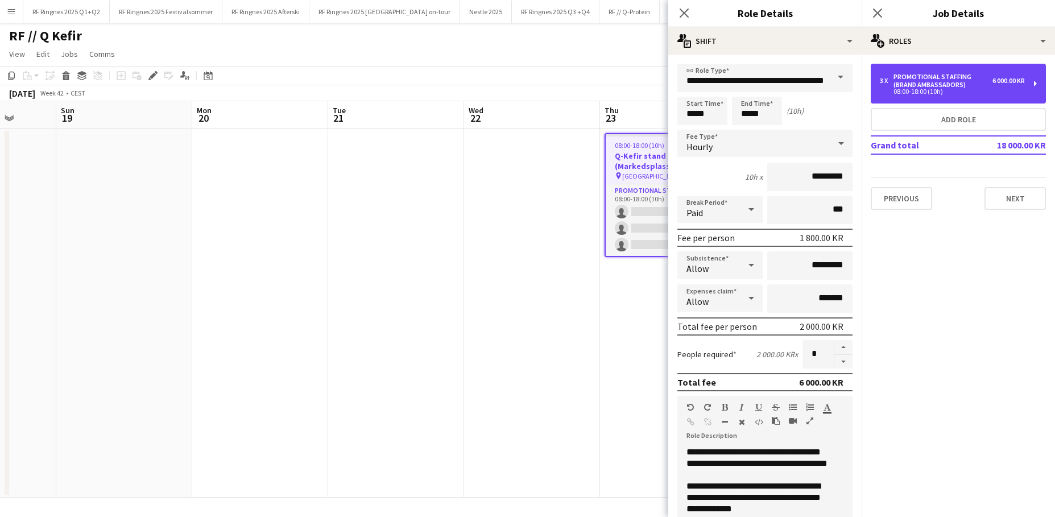
scroll to position [195, 0]
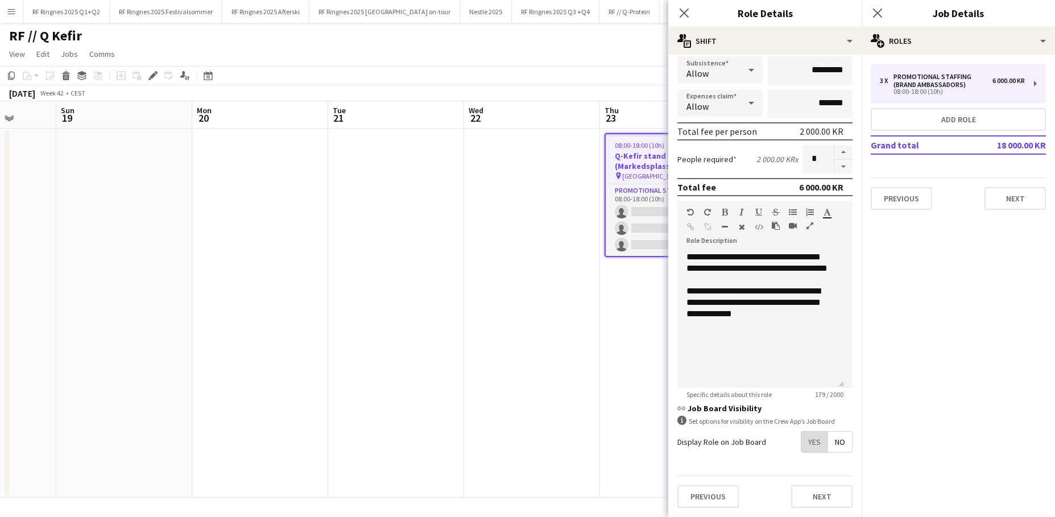
click at [801, 411] on span "Yes" at bounding box center [814, 442] width 26 height 20
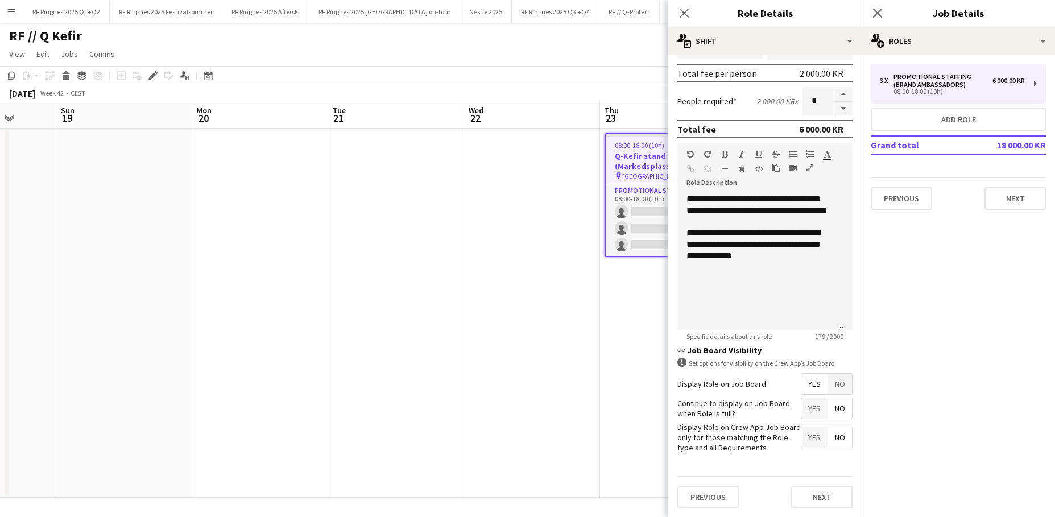
scroll to position [2, 1]
click at [801, 400] on span "Yes" at bounding box center [814, 408] width 26 height 20
click at [810, 411] on button "Next" at bounding box center [821, 497] width 61 height 23
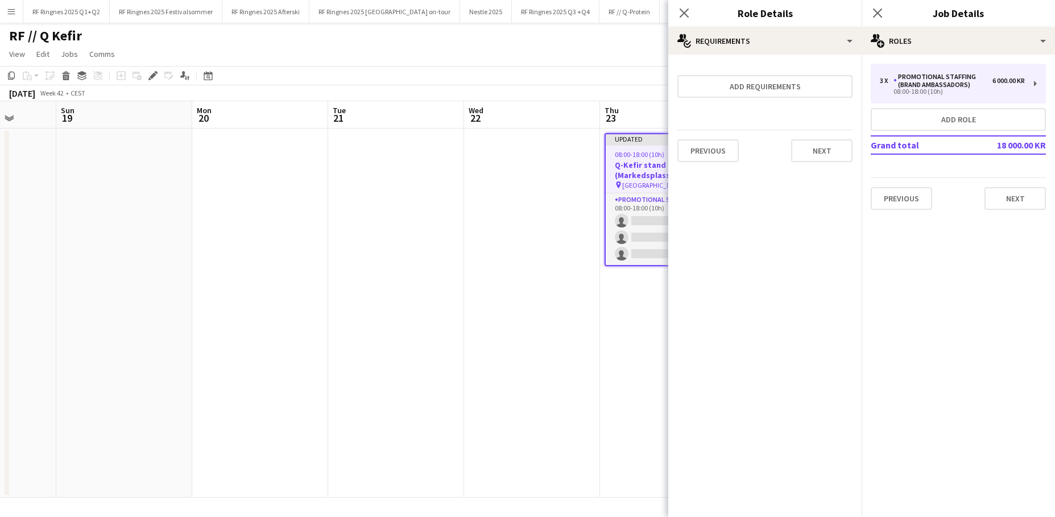
scroll to position [0, 0]
click at [810, 151] on button "Next" at bounding box center [821, 150] width 61 height 23
click at [810, 144] on button "Finish" at bounding box center [831, 152] width 43 height 23
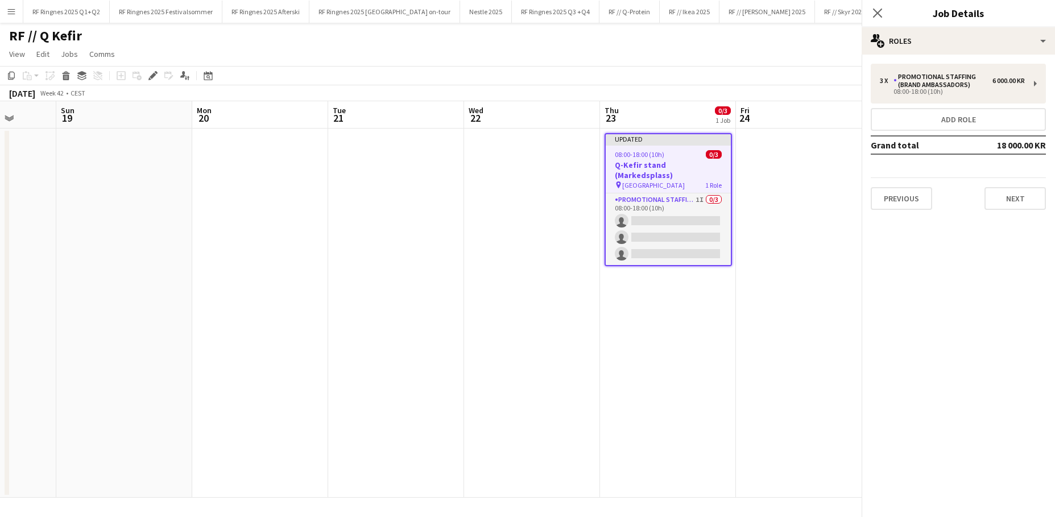
click at [432, 324] on app-date-cell at bounding box center [396, 313] width 136 height 369
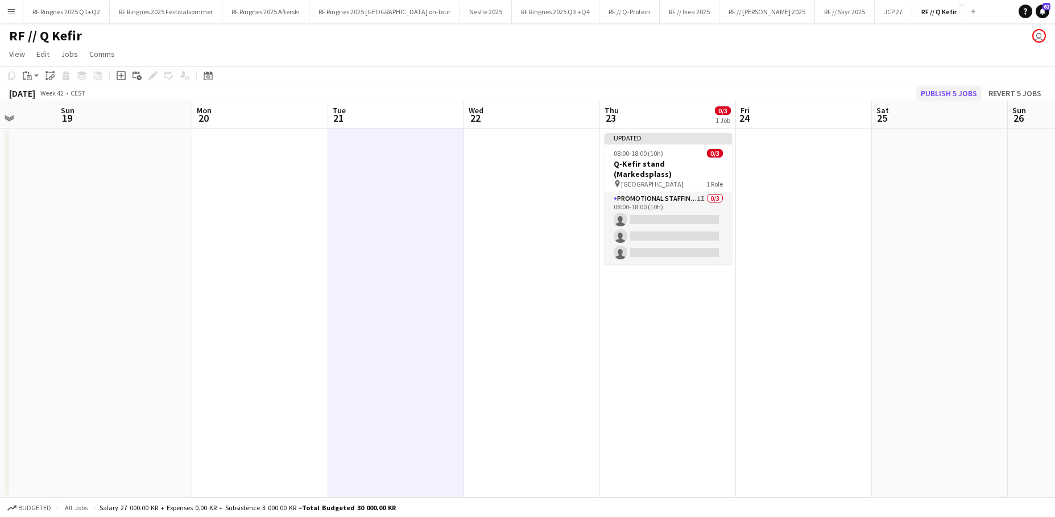
click at [810, 92] on button "Publish 5 jobs" at bounding box center [948, 93] width 65 height 15
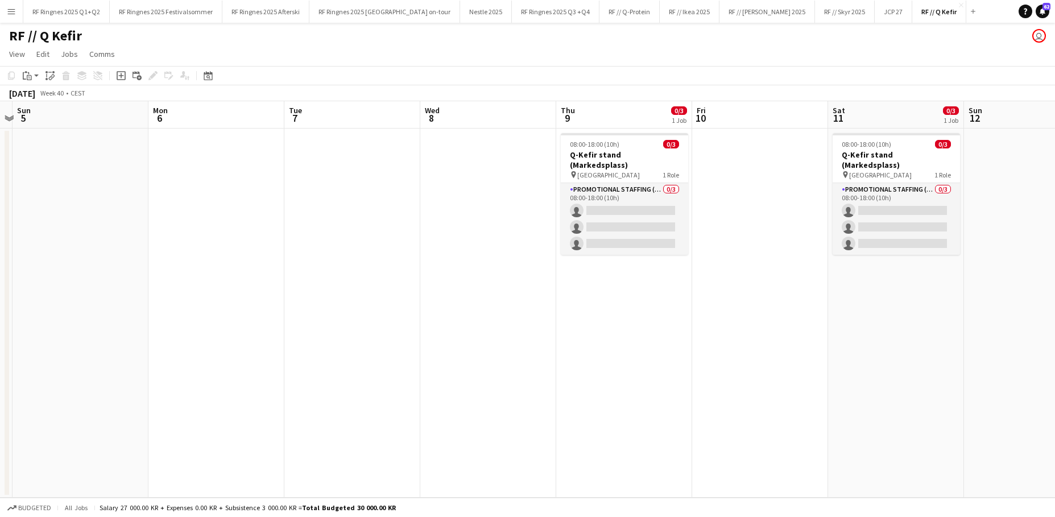
scroll to position [0, 418]
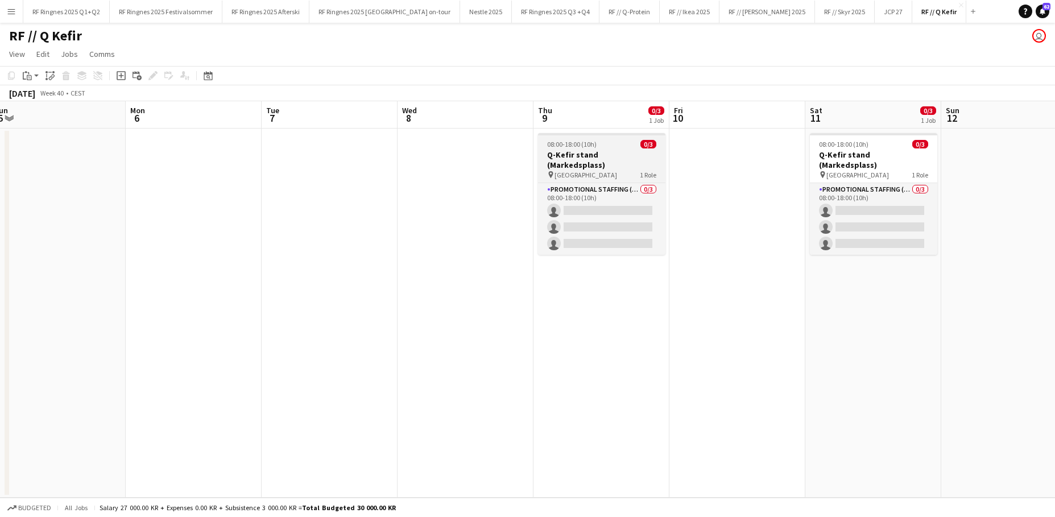
click at [593, 150] on h3 "Q-Kefir stand (Markedsplass)" at bounding box center [601, 160] width 127 height 20
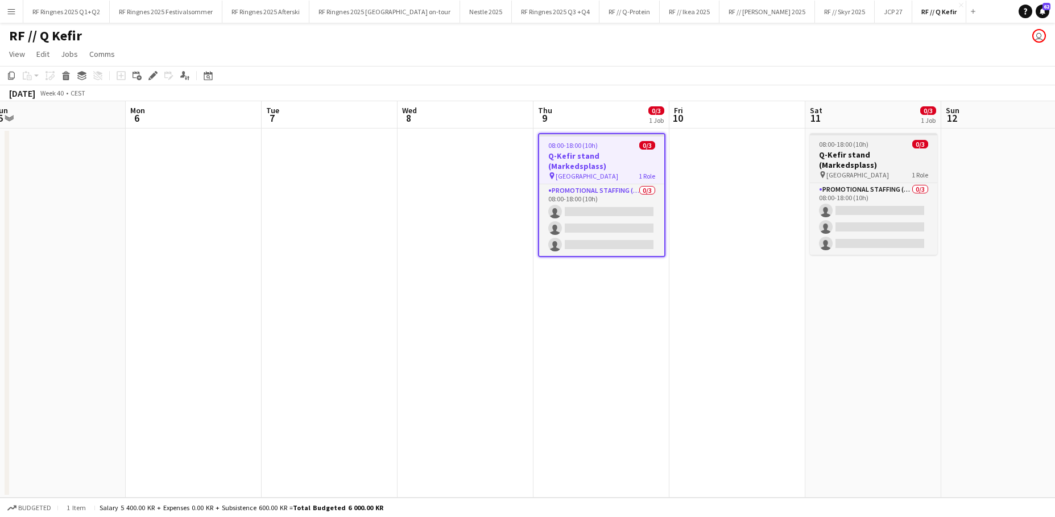
click at [810, 150] on h3 "Q-Kefir stand (Markedsplass)" at bounding box center [873, 160] width 127 height 20
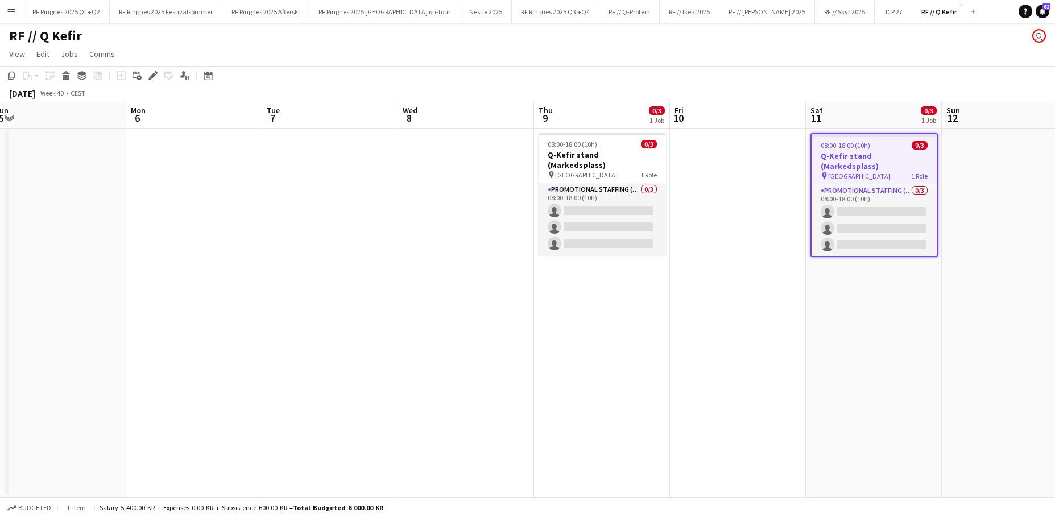
click at [588, 146] on app-job-card "08:00-18:00 (10h) 0/3 Q-Kefir stand (Markedsplass) pin Oslo 1 Role Promotional …" at bounding box center [602, 194] width 127 height 122
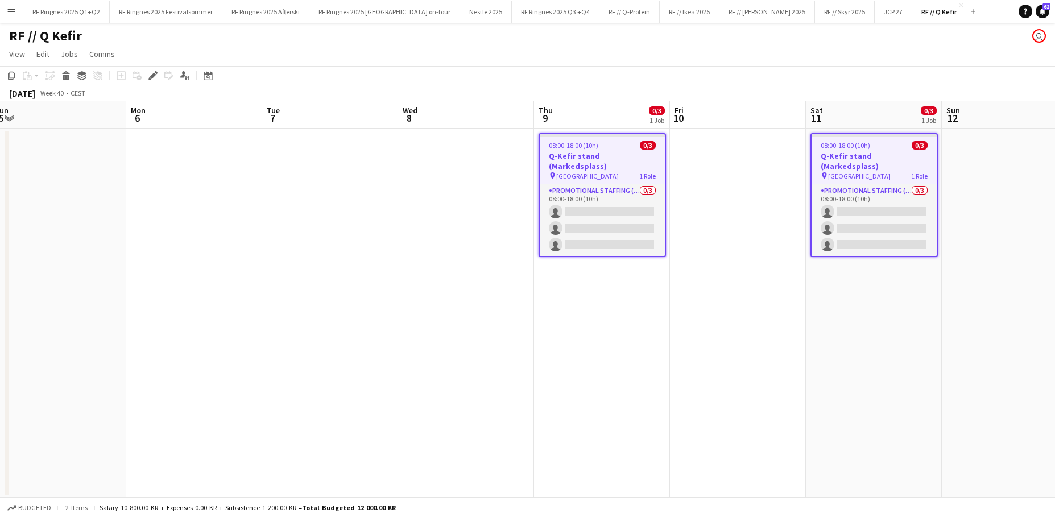
click at [627, 215] on app-card-role "Promotional Staffing (Brand Ambassadors) 0/3 08:00-18:00 (10h) single-neutral-a…" at bounding box center [602, 220] width 125 height 72
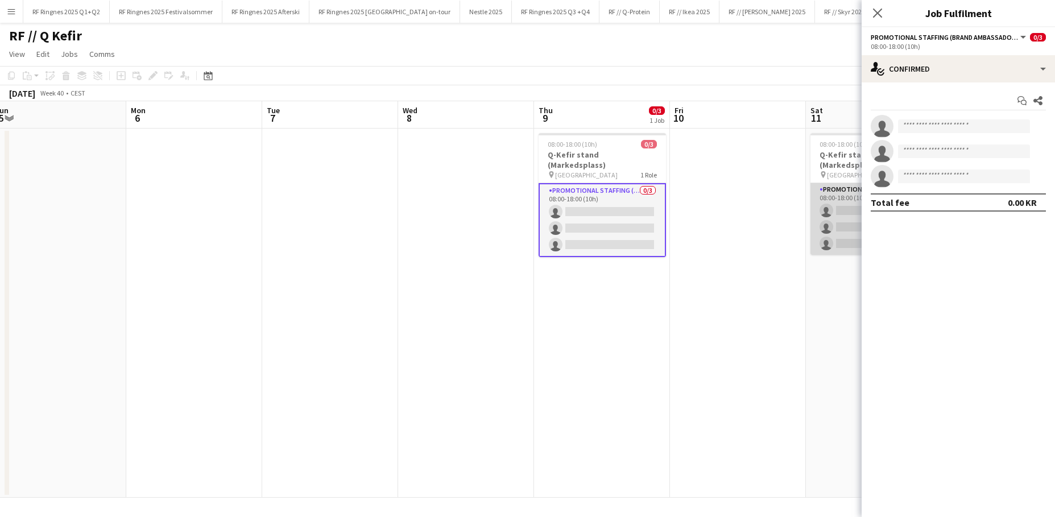
click at [810, 212] on app-card-role "Promotional Staffing (Brand Ambassadors) 0/3 08:00-18:00 (10h) single-neutral-a…" at bounding box center [873, 219] width 127 height 72
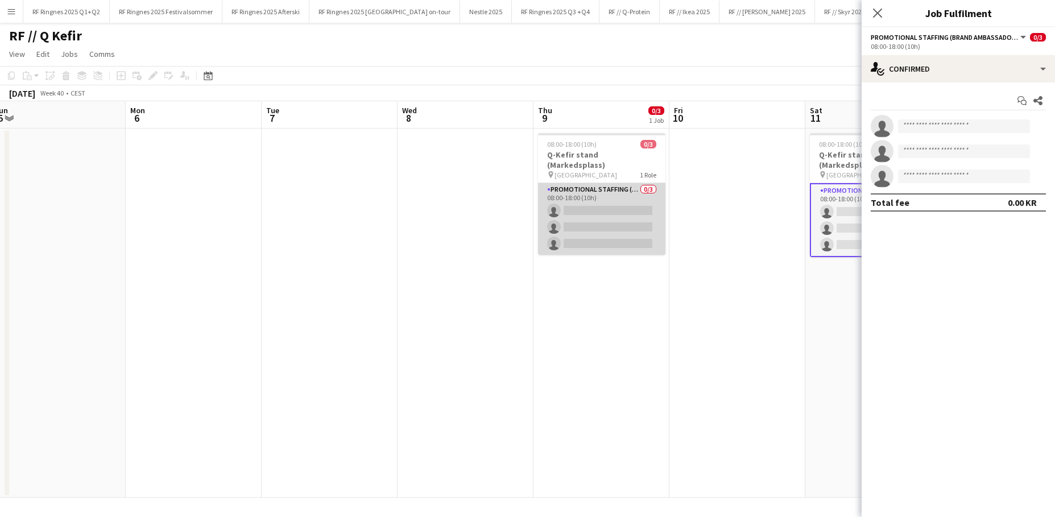
click at [614, 224] on app-card-role "Promotional Staffing (Brand Ambassadors) 0/3 08:00-18:00 (10h) single-neutral-a…" at bounding box center [601, 219] width 127 height 72
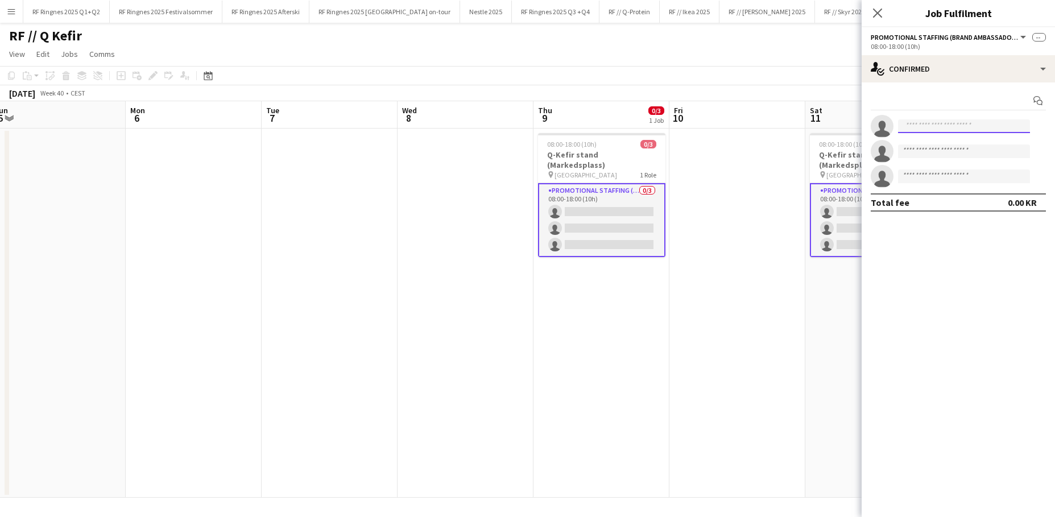
click at [810, 130] on input at bounding box center [964, 126] width 132 height 14
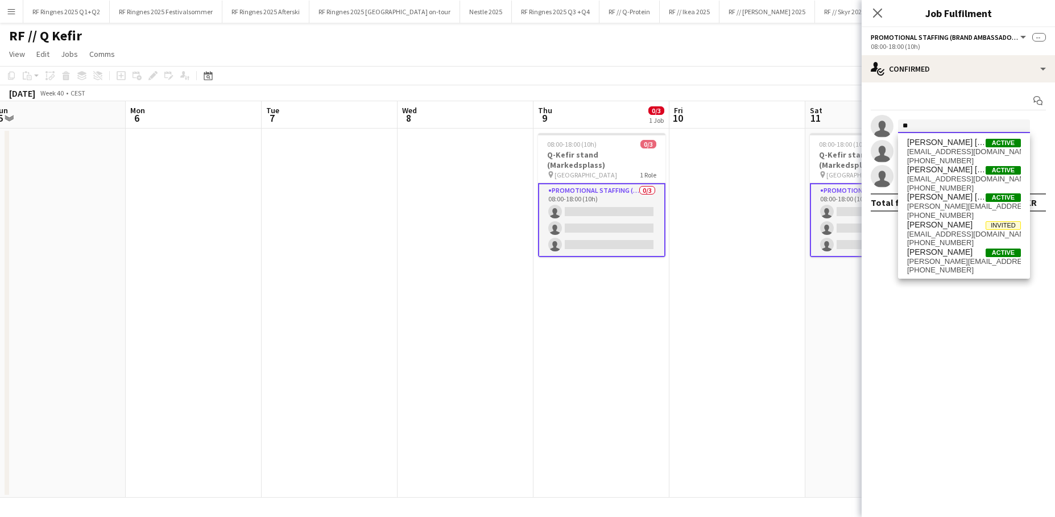
type input "*"
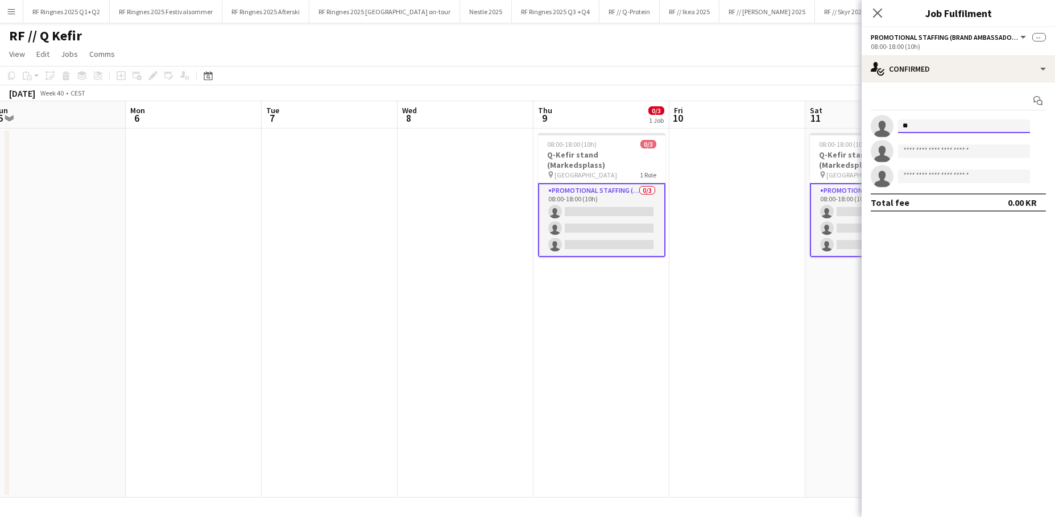
type input "*"
type input "****"
click at [810, 142] on span "[PERSON_NAME] [US_STATE] [PERSON_NAME]" at bounding box center [946, 143] width 78 height 10
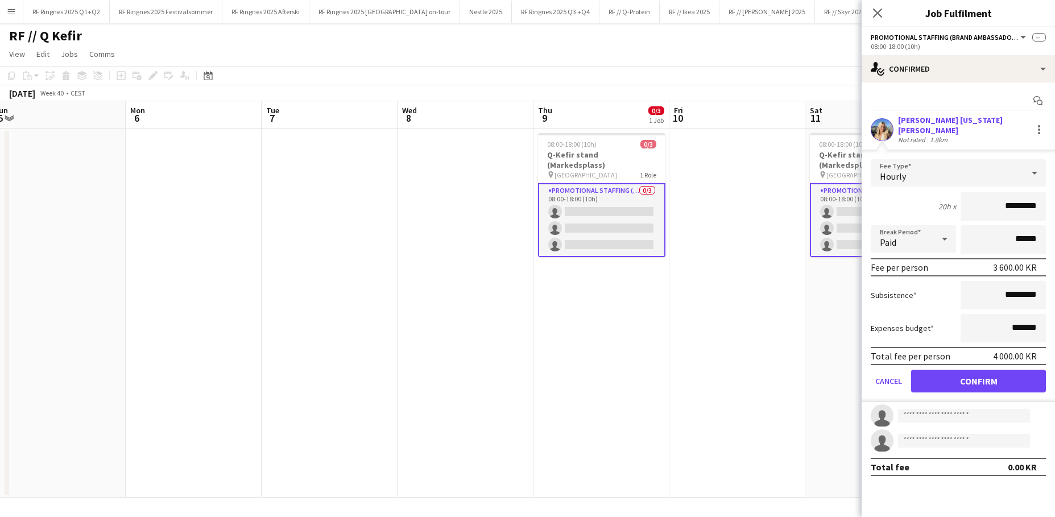
click at [810, 123] on app-user-avatar at bounding box center [882, 129] width 23 height 23
click at [810, 124] on div at bounding box center [1039, 130] width 14 height 14
click at [810, 225] on span "Remove" at bounding box center [983, 229] width 34 height 10
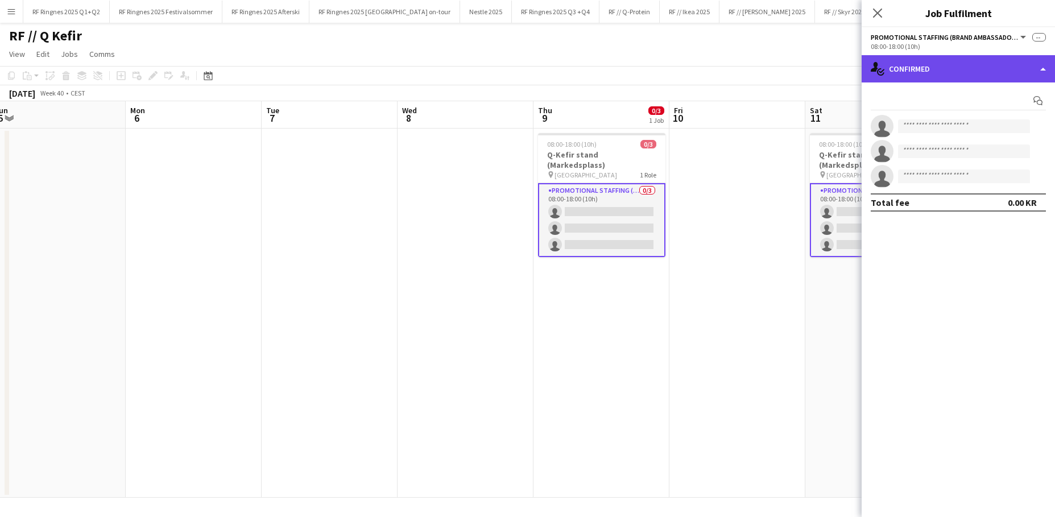
click at [810, 71] on div "single-neutral-actions-check-2 Confirmed" at bounding box center [958, 68] width 193 height 27
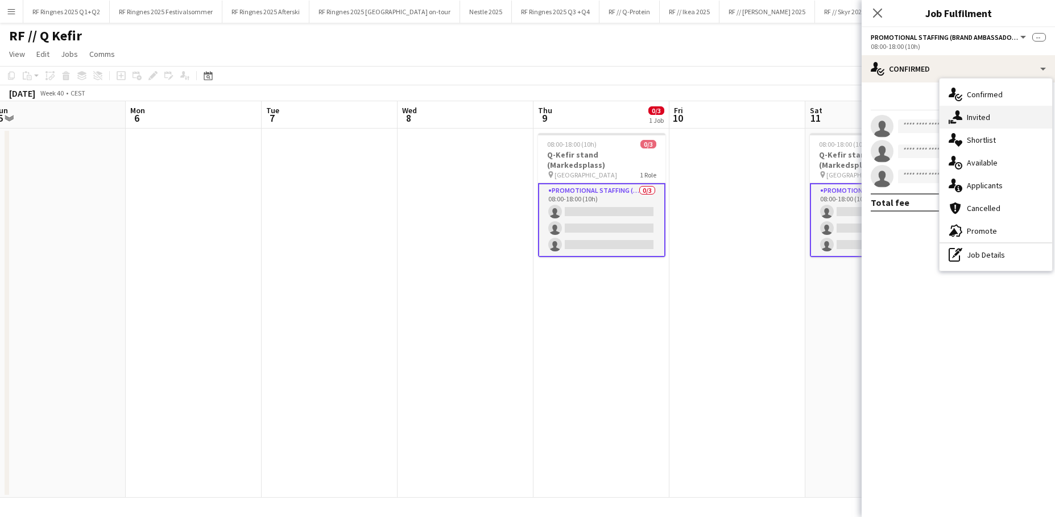
click at [810, 117] on div "single-neutral-actions-share-1 Invited" at bounding box center [996, 117] width 113 height 23
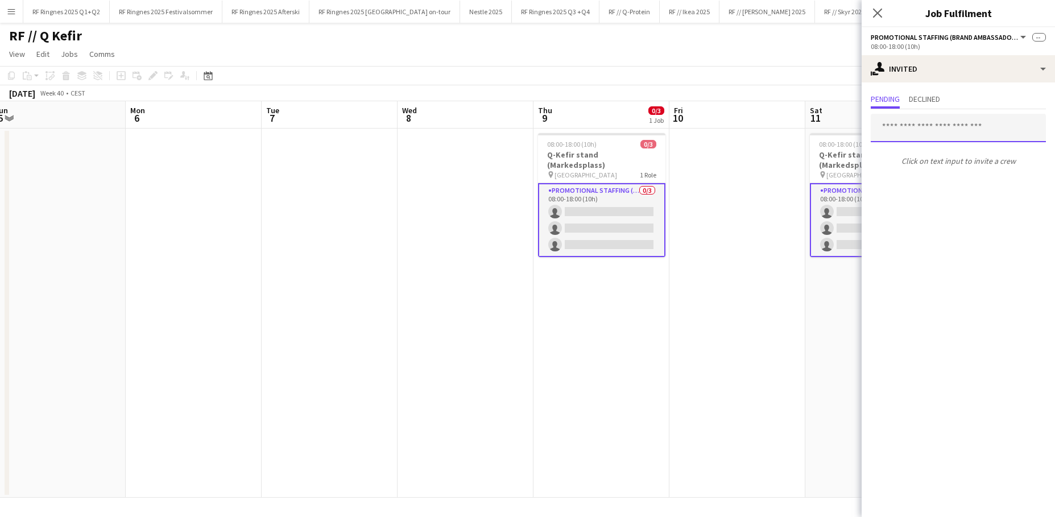
click at [810, 130] on input "text" at bounding box center [958, 128] width 175 height 28
type input "*"
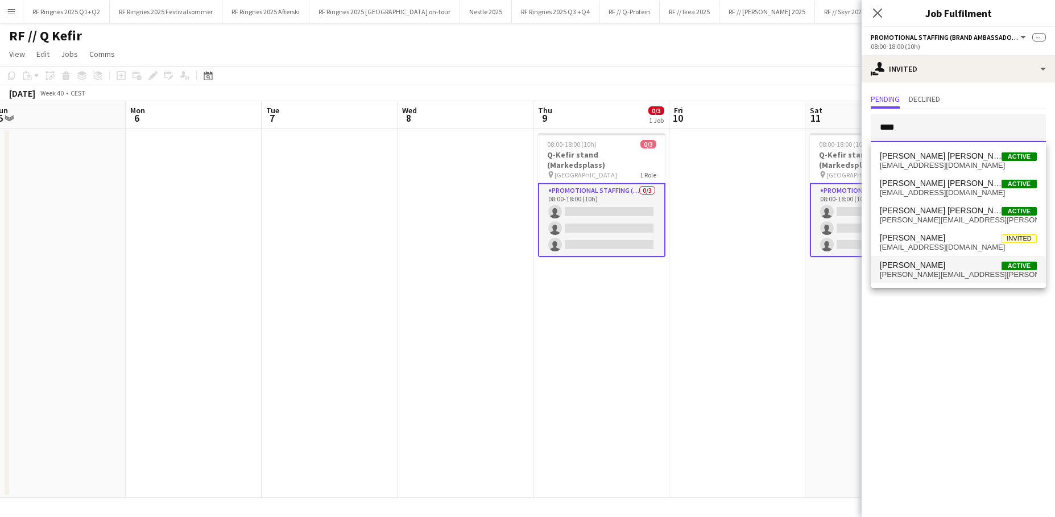
type input "****"
click at [810, 260] on span "[PERSON_NAME]" at bounding box center [912, 265] width 65 height 10
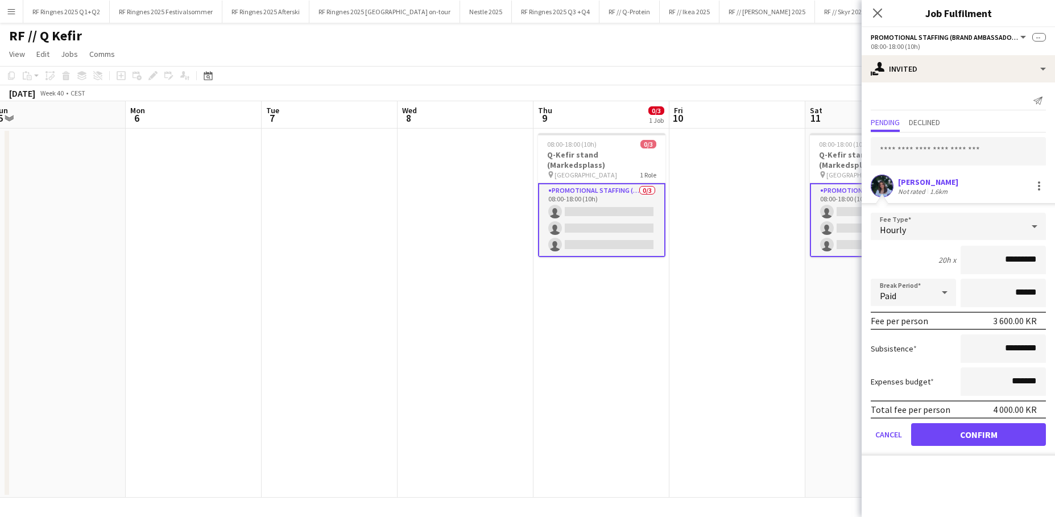
click at [810, 411] on button "Confirm" at bounding box center [978, 434] width 135 height 23
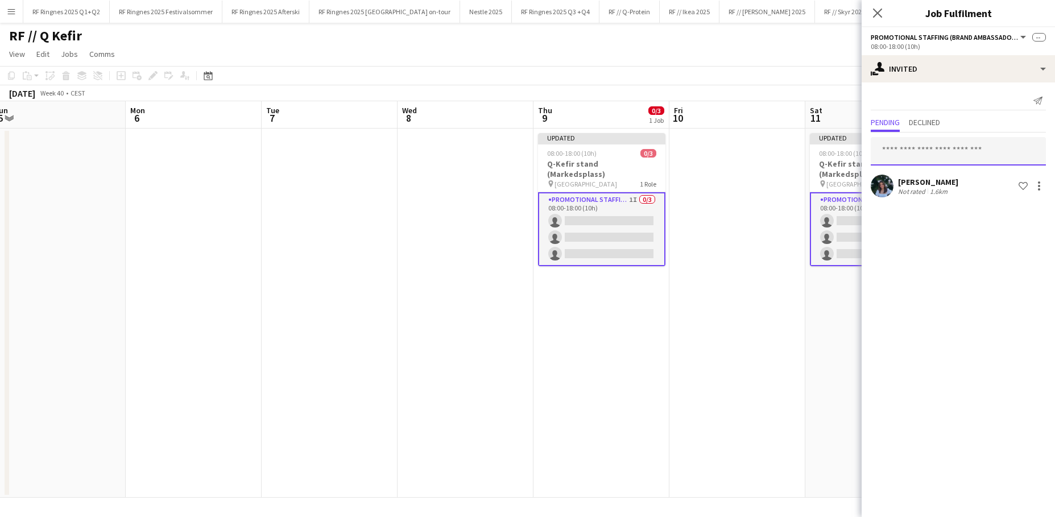
click at [810, 152] on input "text" at bounding box center [958, 151] width 175 height 28
type input "****"
click at [810, 173] on mat-option "[PERSON_NAME] [US_STATE] [PERSON_NAME] Active [PERSON_NAME][EMAIL_ADDRESS][PERS…" at bounding box center [958, 183] width 175 height 27
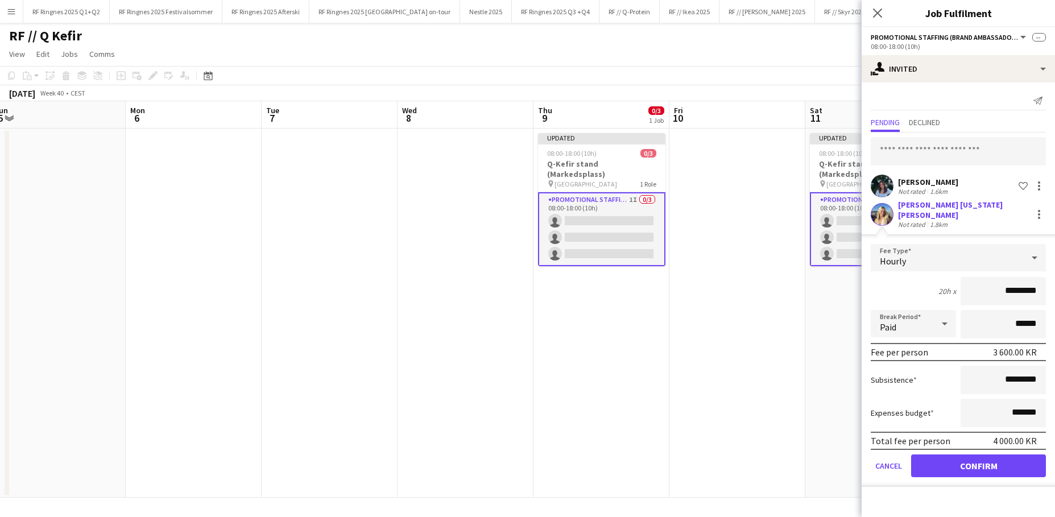
click at [810, 411] on button "Confirm" at bounding box center [978, 465] width 135 height 23
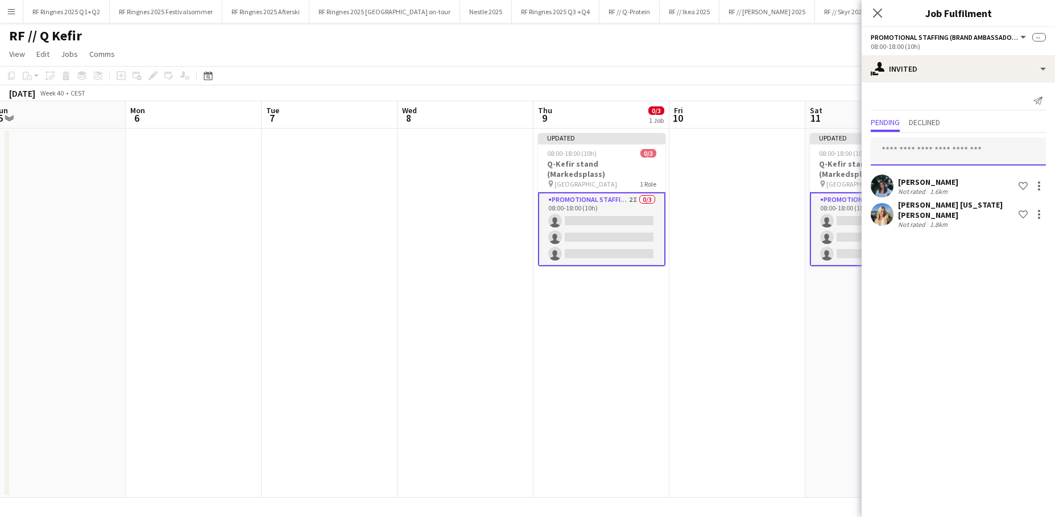
click at [810, 152] on input "text" at bounding box center [958, 151] width 175 height 28
type input "**********"
click at [810, 176] on span "[PERSON_NAME] Active" at bounding box center [958, 180] width 157 height 10
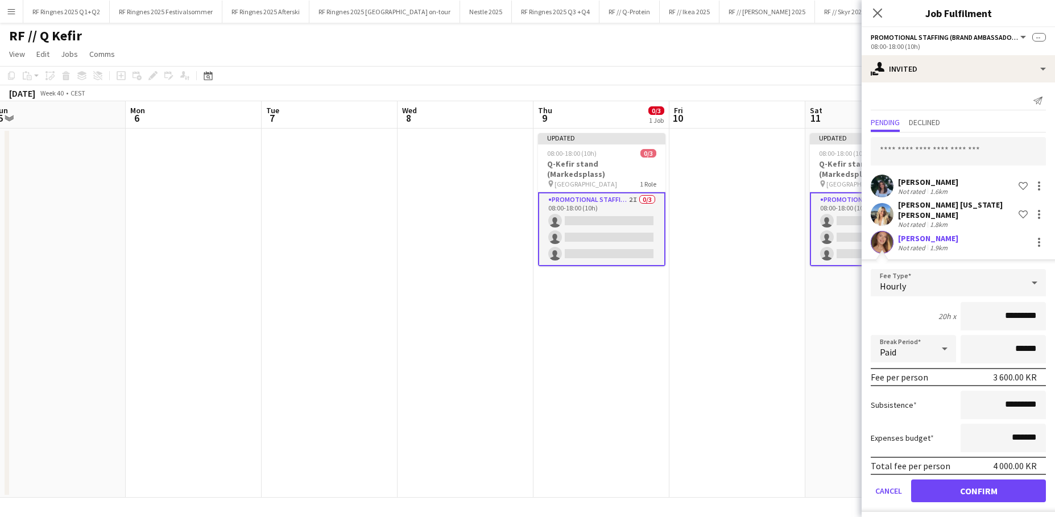
click at [810, 411] on button "Confirm" at bounding box center [978, 490] width 135 height 23
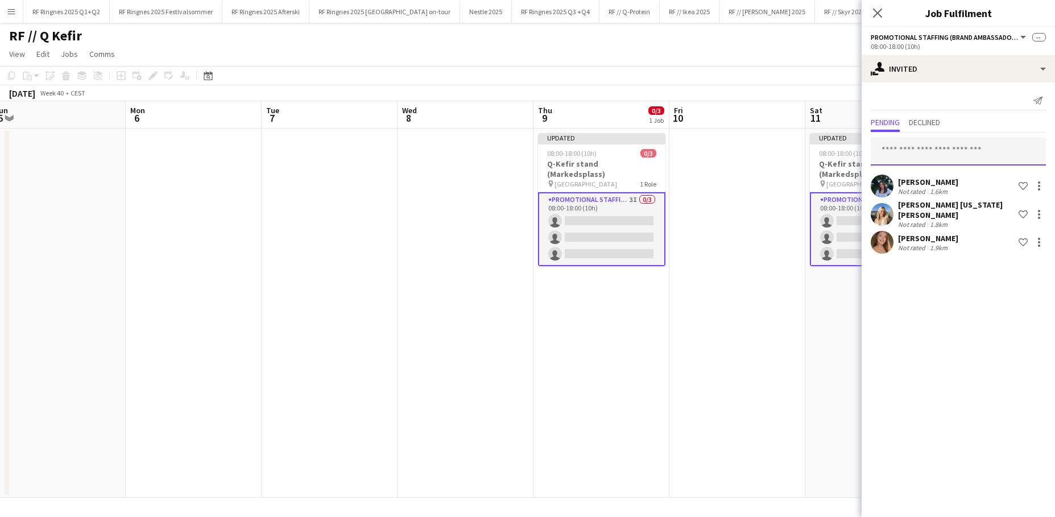
click at [810, 149] on input "text" at bounding box center [958, 151] width 175 height 28
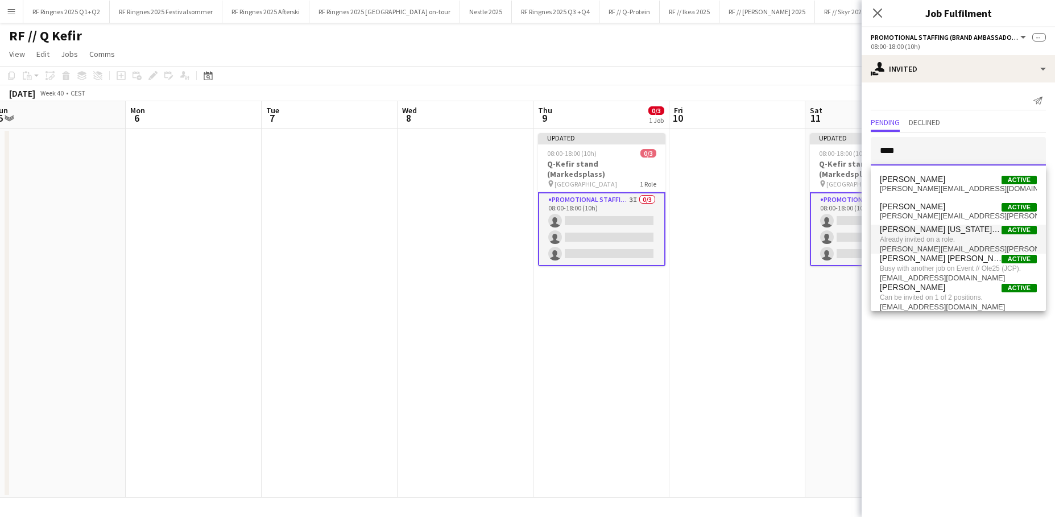
scroll to position [3, 0]
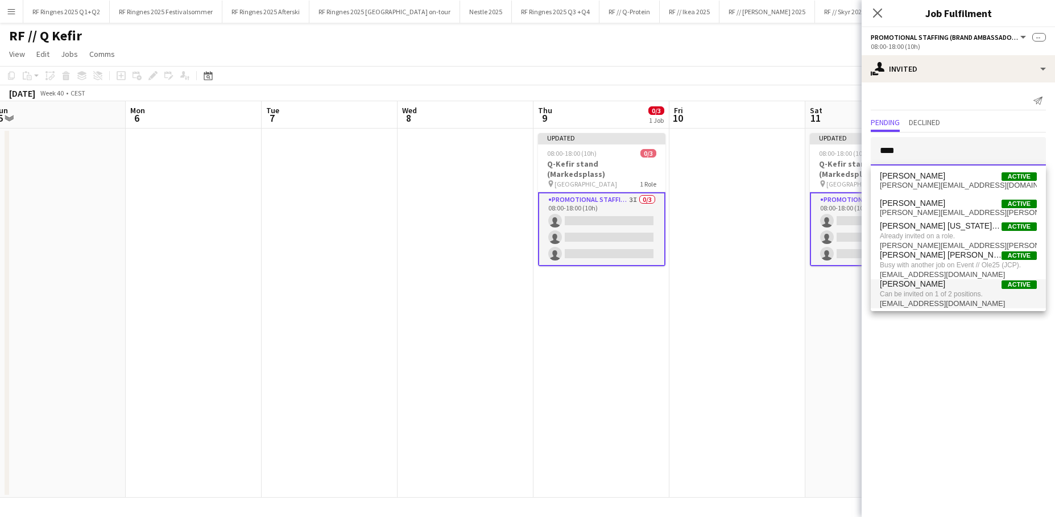
type input "****"
click at [810, 285] on span "[PERSON_NAME] Active" at bounding box center [958, 284] width 157 height 10
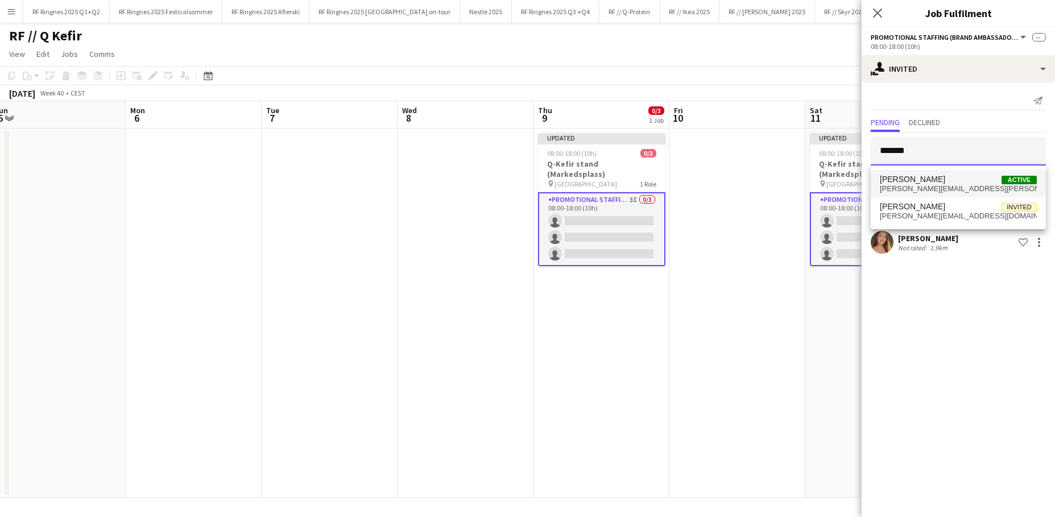
type input "*******"
click at [810, 171] on mat-option "[PERSON_NAME] Active [PERSON_NAME][EMAIL_ADDRESS][PERSON_NAME][DOMAIN_NAME]" at bounding box center [958, 183] width 175 height 27
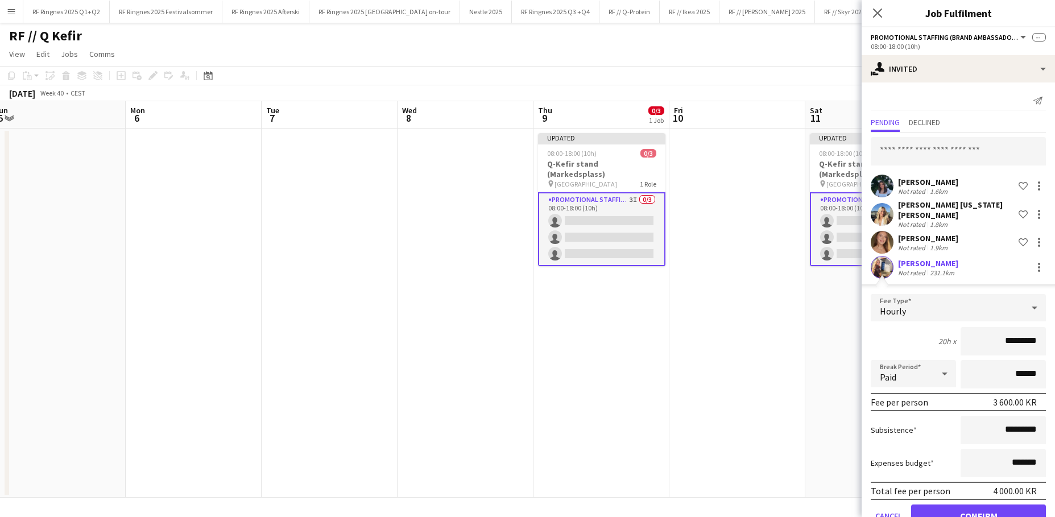
click at [810, 411] on button "Confirm" at bounding box center [978, 515] width 135 height 23
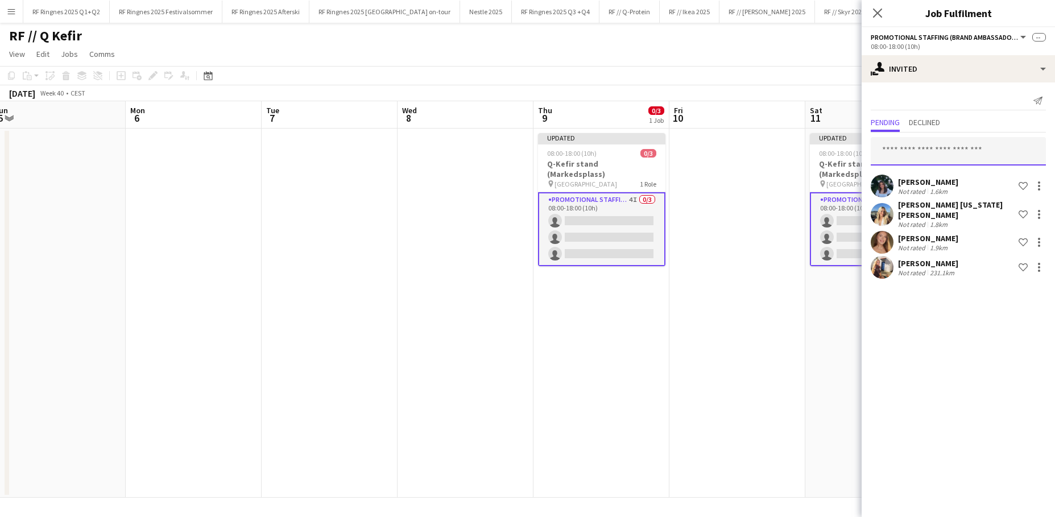
click at [810, 143] on input "text" at bounding box center [958, 151] width 175 height 28
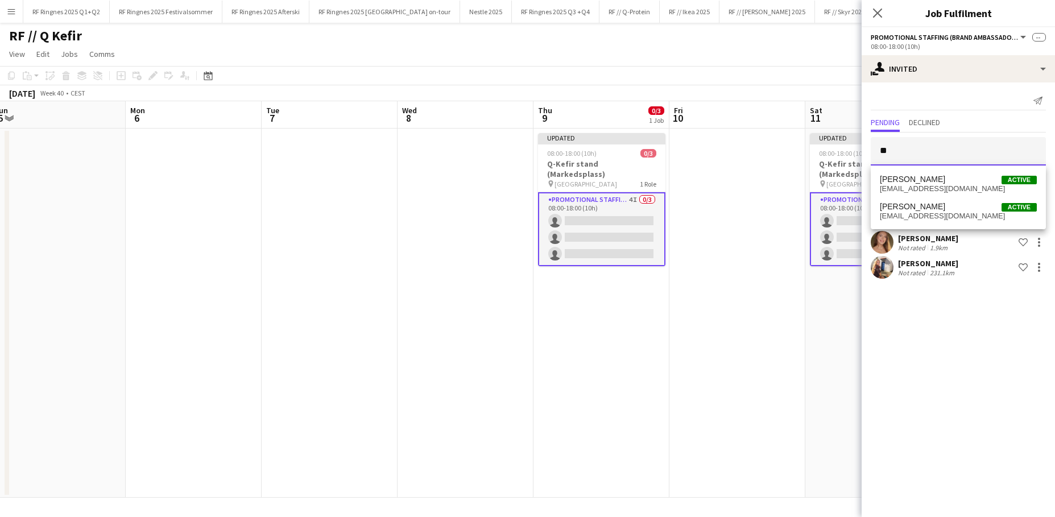
type input "*"
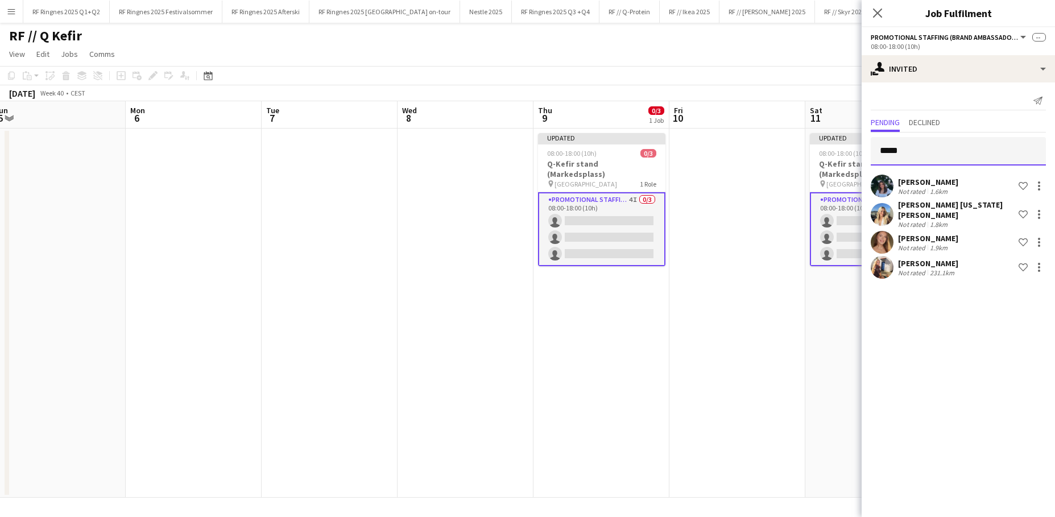
type input "******"
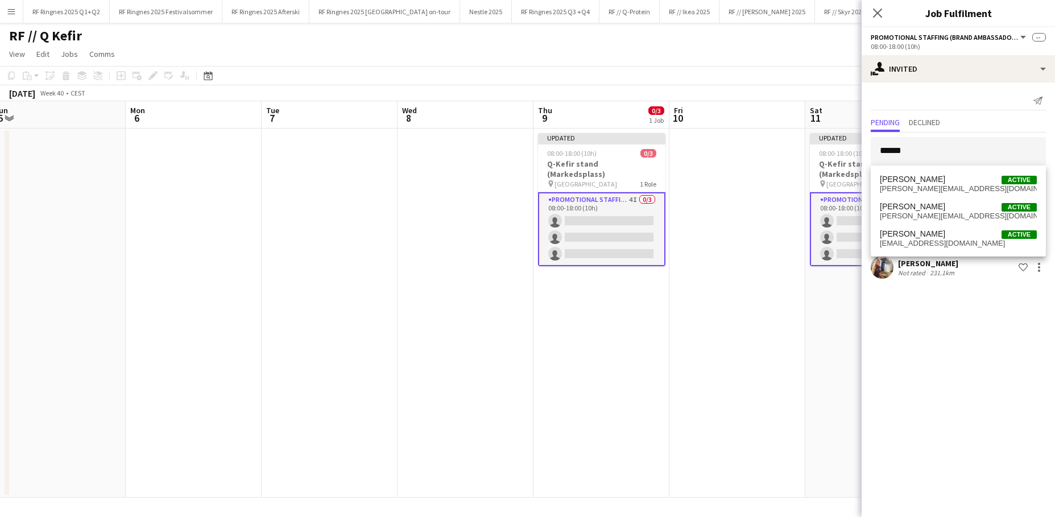
click at [729, 287] on app-date-cell at bounding box center [737, 313] width 136 height 369
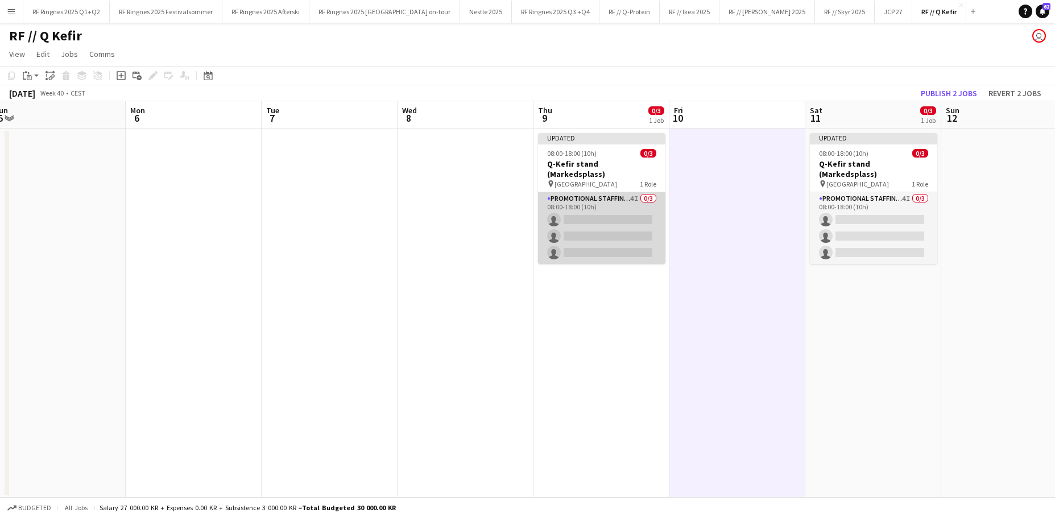
click at [612, 223] on app-card-role "Promotional Staffing (Brand Ambassadors) 4I 0/3 08:00-18:00 (10h) single-neutra…" at bounding box center [601, 228] width 127 height 72
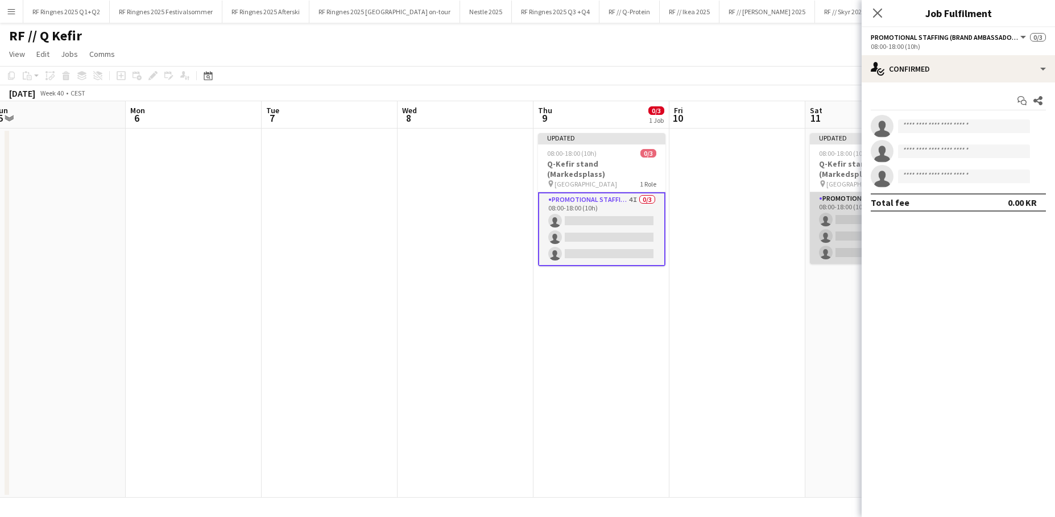
click at [810, 225] on app-card-role "Promotional Staffing (Brand Ambassadors) 4I 0/3 08:00-18:00 (10h) single-neutra…" at bounding box center [873, 228] width 127 height 72
click at [810, 119] on input at bounding box center [964, 126] width 132 height 14
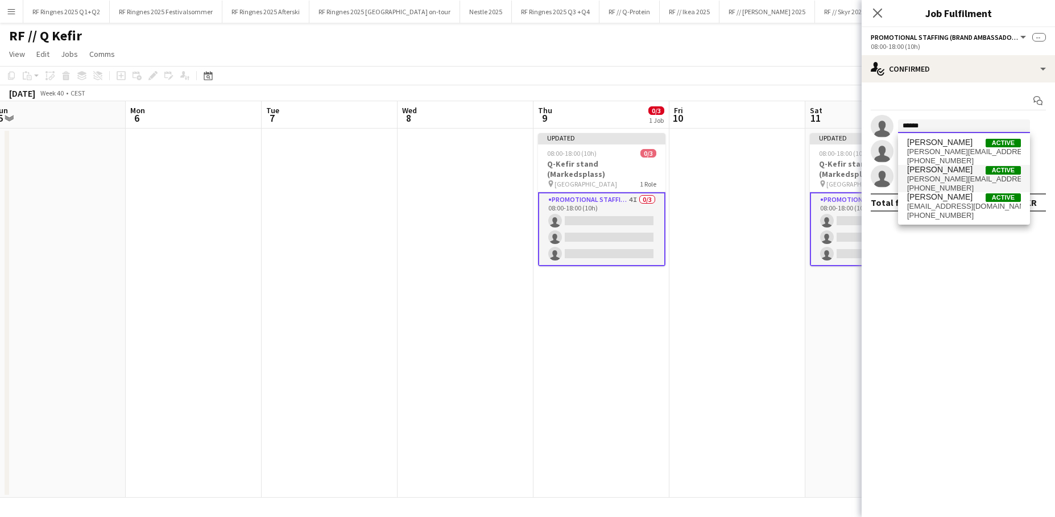
type input "******"
click at [810, 177] on span "[PERSON_NAME][EMAIL_ADDRESS][DOMAIN_NAME]" at bounding box center [964, 179] width 114 height 9
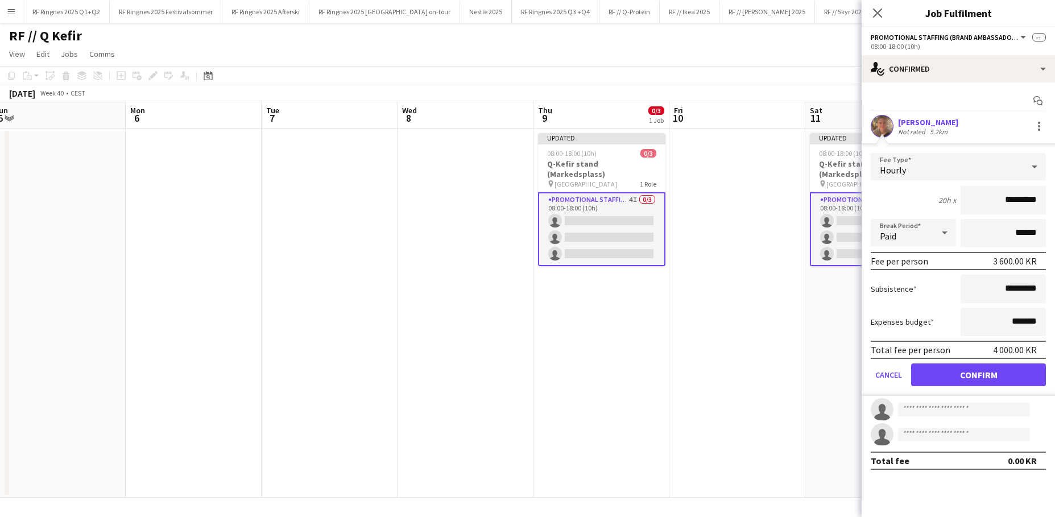
click at [810, 365] on button "Confirm" at bounding box center [978, 374] width 135 height 23
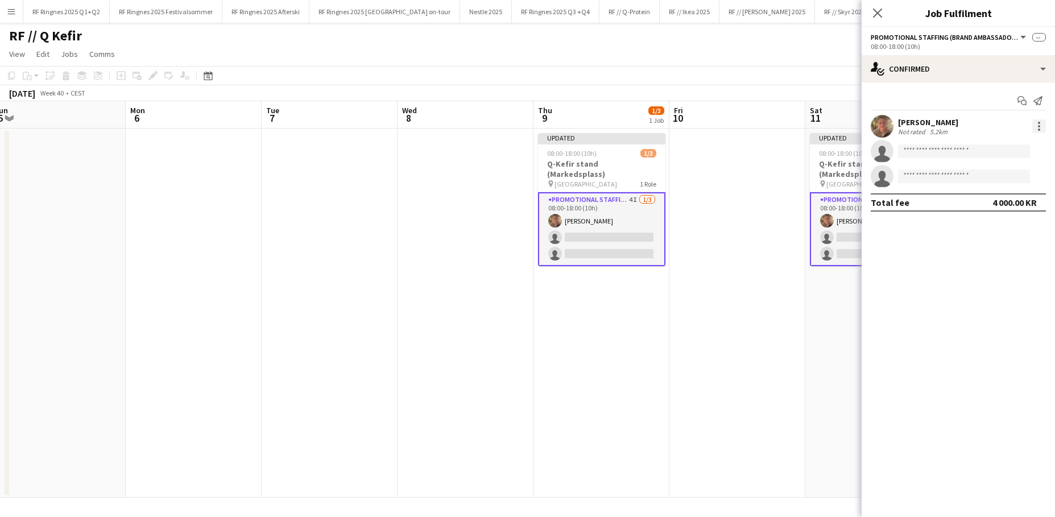
click at [810, 124] on div at bounding box center [1039, 126] width 14 height 14
drag, startPoint x: 995, startPoint y: 232, endPoint x: 994, endPoint y: 214, distance: 17.6
click at [810, 232] on span "Remove" at bounding box center [983, 229] width 34 height 10
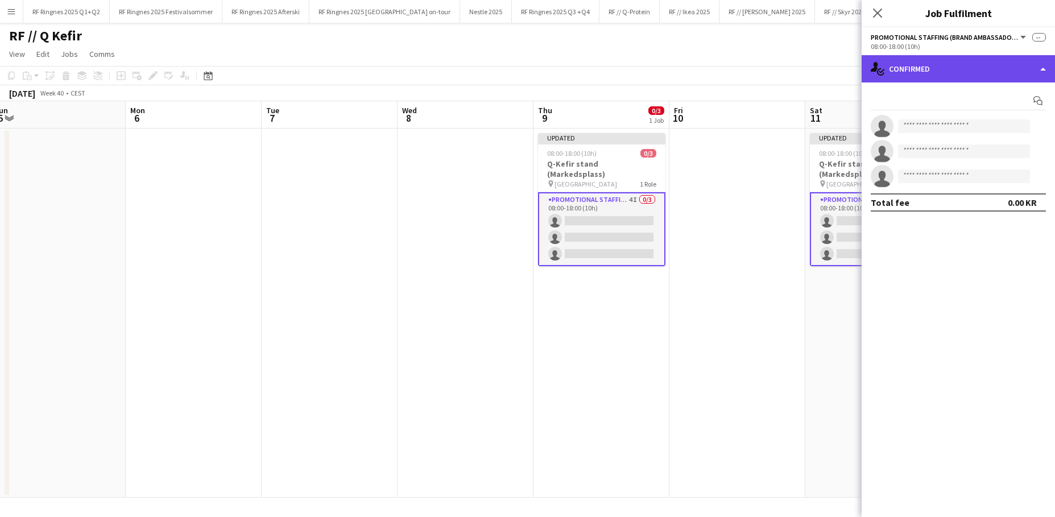
click at [810, 61] on div "single-neutral-actions-check-2 Confirmed" at bounding box center [958, 68] width 193 height 27
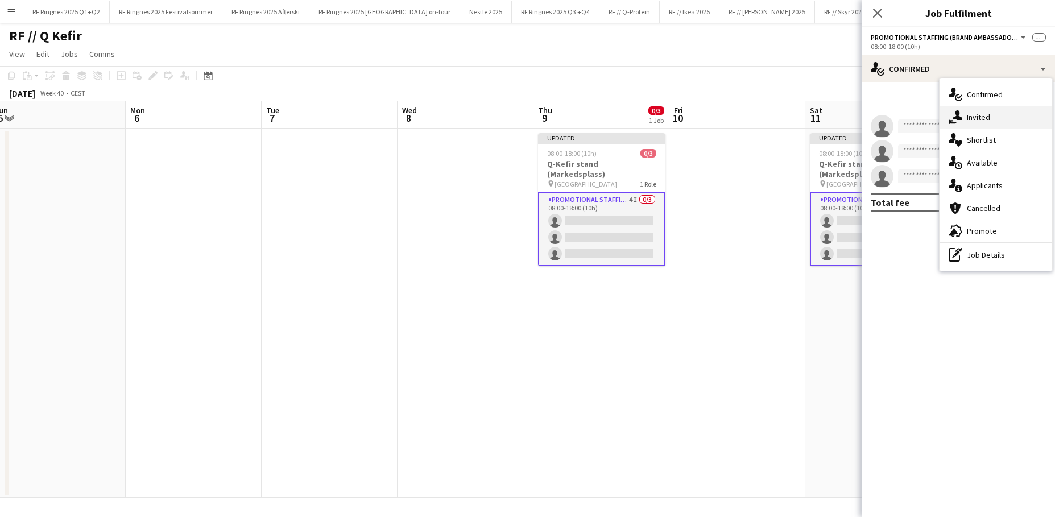
click at [810, 117] on span "Invited" at bounding box center [978, 117] width 23 height 10
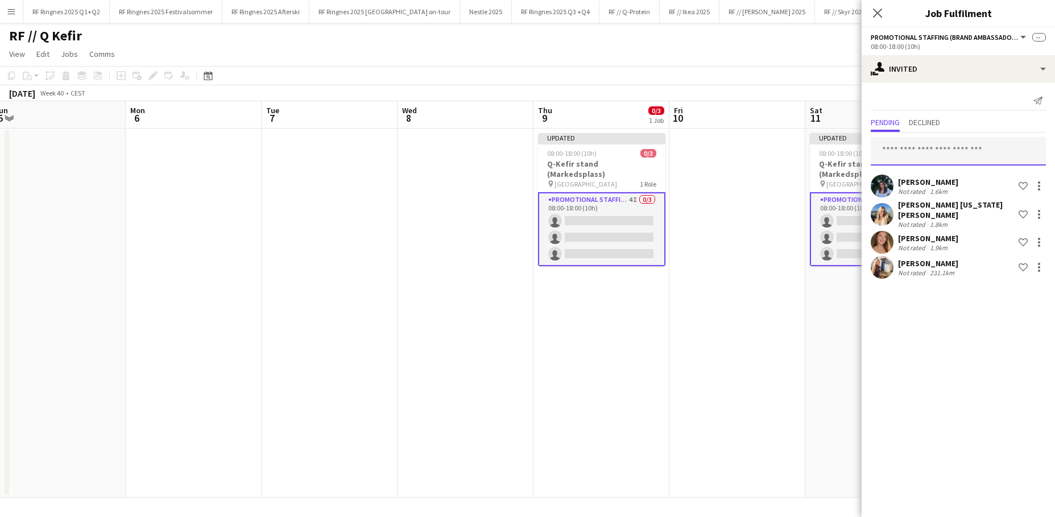
click at [810, 145] on input "text" at bounding box center [958, 151] width 175 height 28
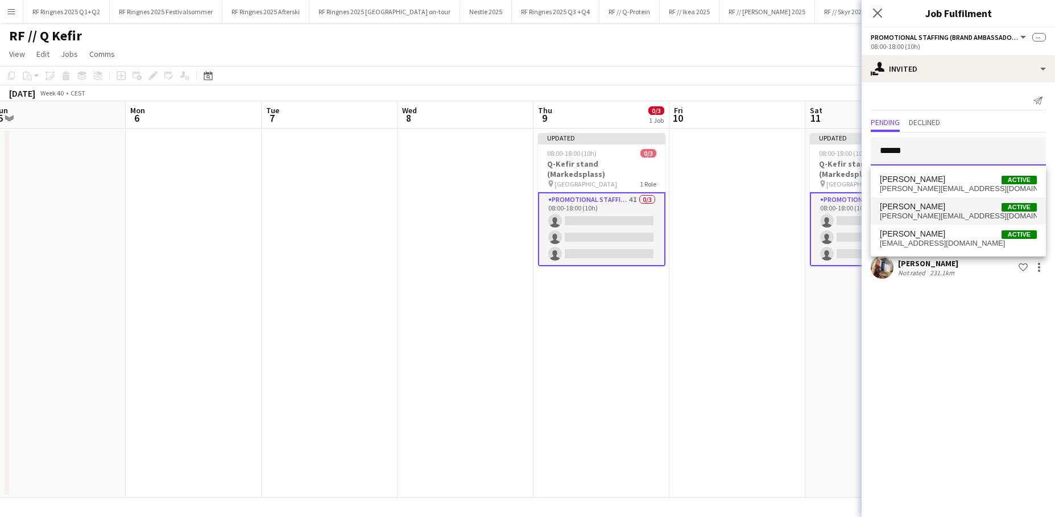
type input "******"
click at [810, 210] on span "[PERSON_NAME]" at bounding box center [912, 207] width 65 height 10
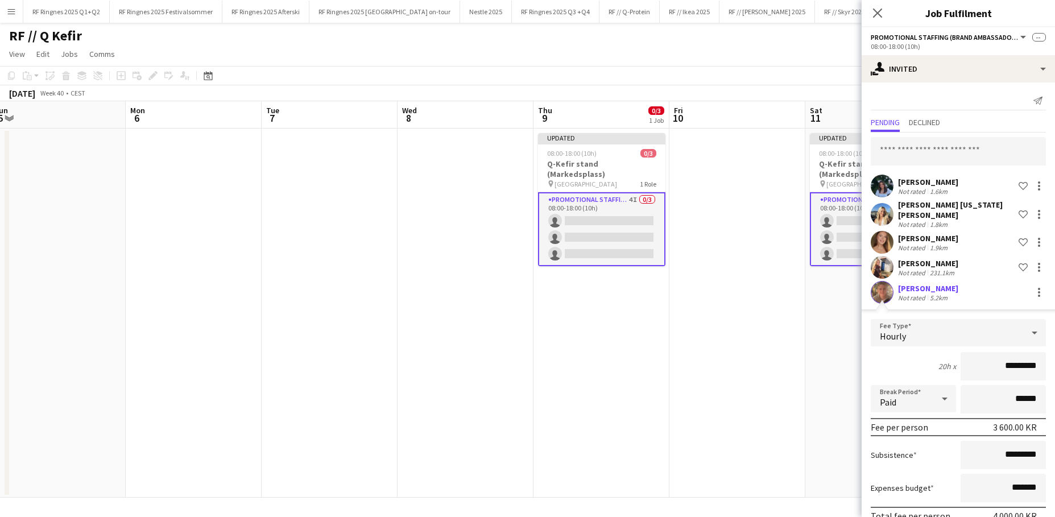
scroll to position [50, 0]
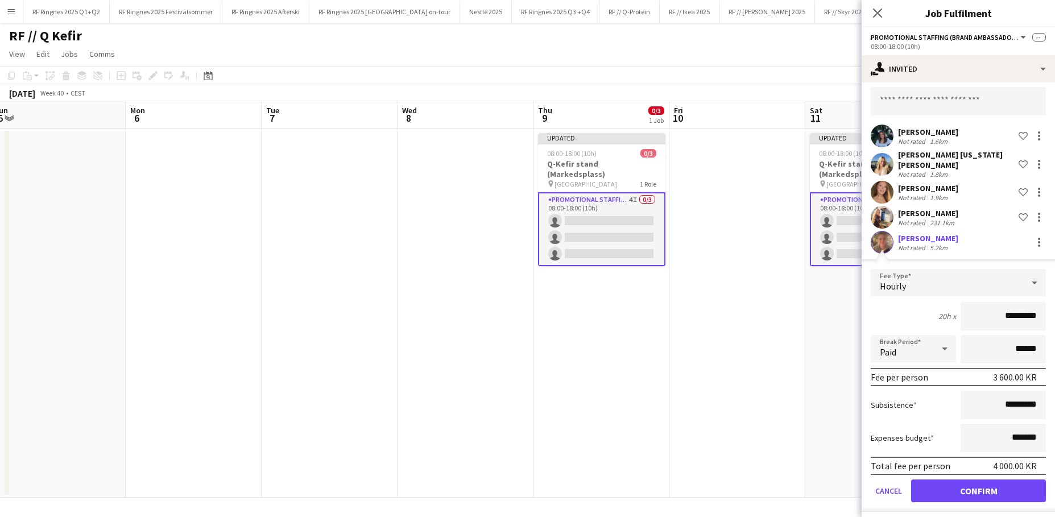
click at [810, 411] on button "Confirm" at bounding box center [978, 490] width 135 height 23
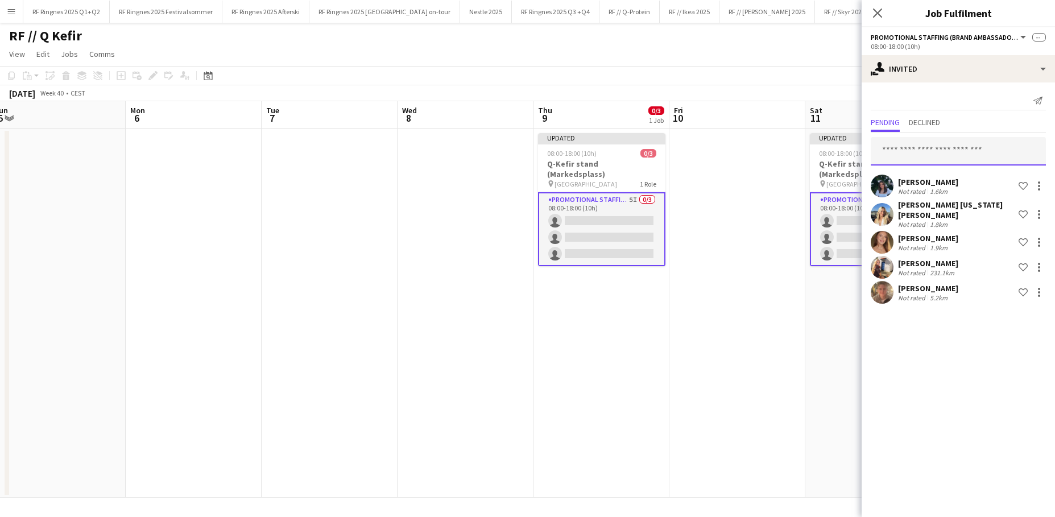
drag, startPoint x: 921, startPoint y: 151, endPoint x: 915, endPoint y: 150, distance: 7.0
click at [810, 151] on input "text" at bounding box center [958, 151] width 175 height 28
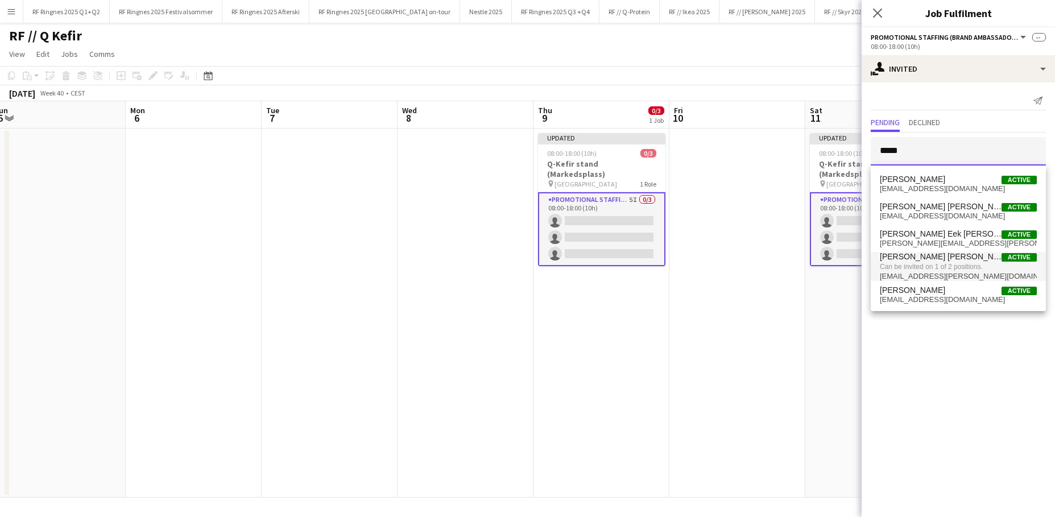
type input "****"
click at [810, 258] on span "[PERSON_NAME] [PERSON_NAME]" at bounding box center [941, 257] width 122 height 10
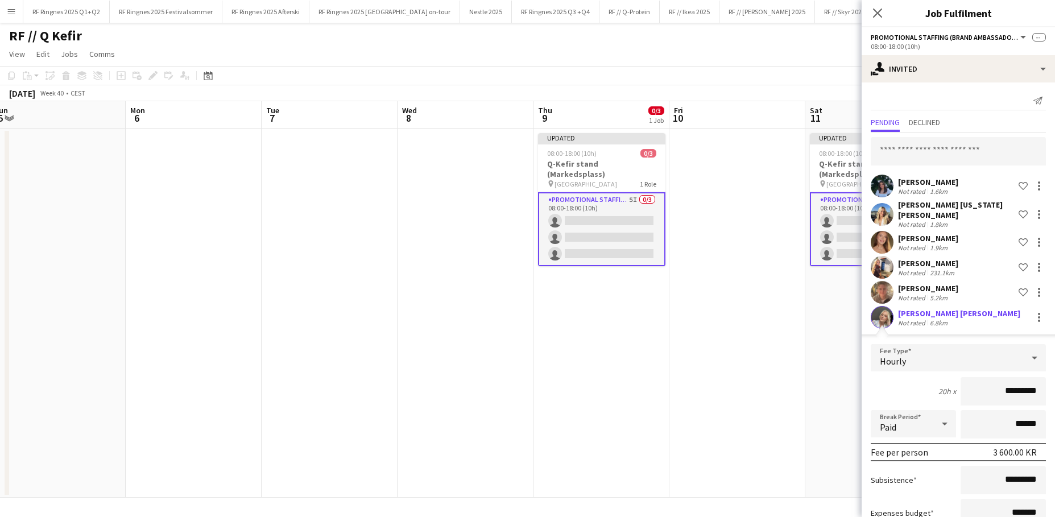
scroll to position [75, 0]
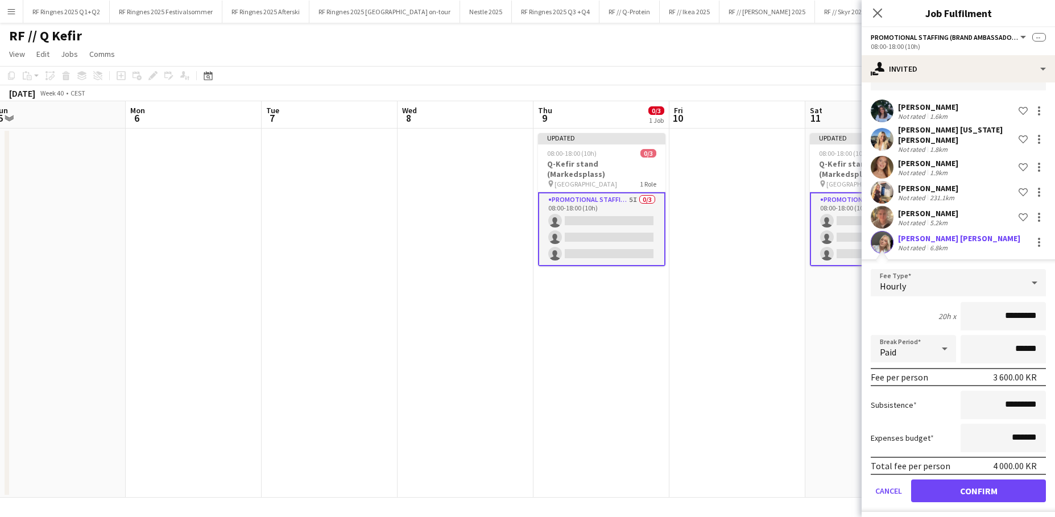
click at [810, 411] on button "Confirm" at bounding box center [978, 490] width 135 height 23
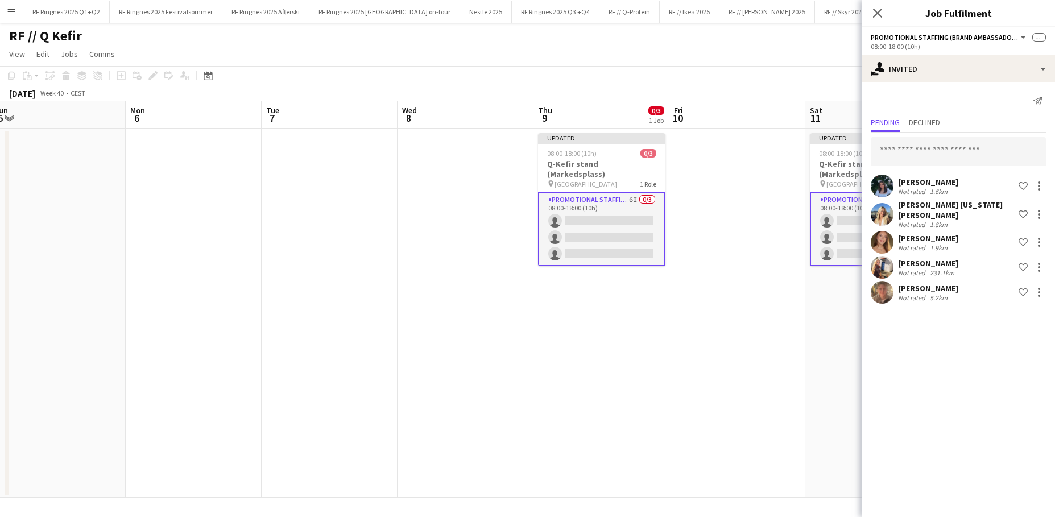
scroll to position [0, 0]
click at [772, 342] on app-date-cell at bounding box center [737, 313] width 136 height 369
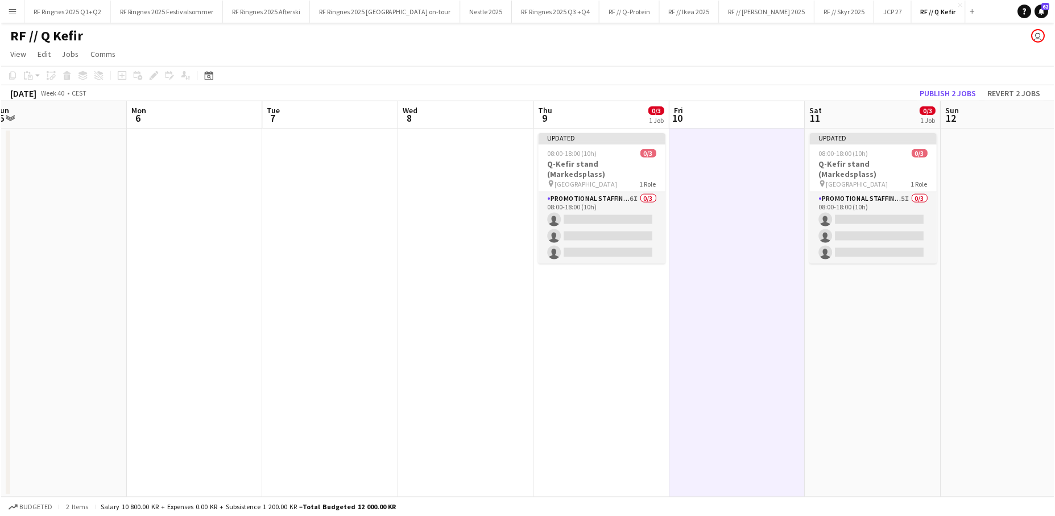
scroll to position [0, 417]
click at [810, 87] on button "Publish 2 jobs" at bounding box center [948, 93] width 65 height 15
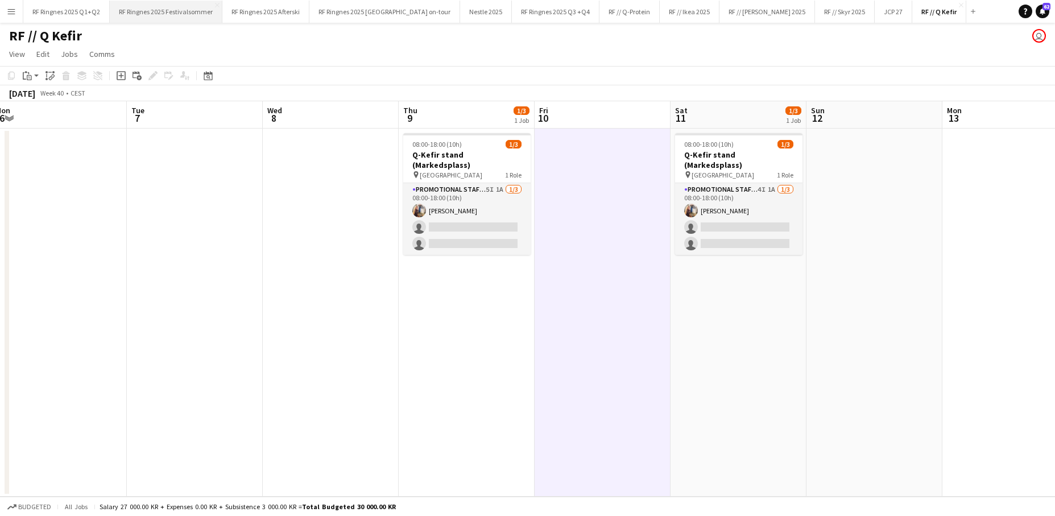
click at [164, 18] on button "RF Ringnes 2025 Festivalsommer Close" at bounding box center [166, 12] width 113 height 22
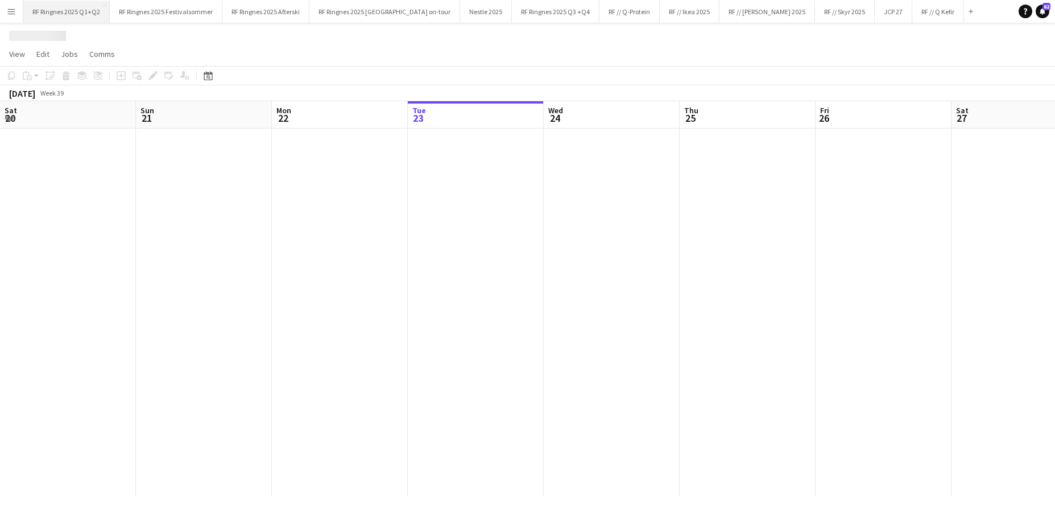
scroll to position [0, 272]
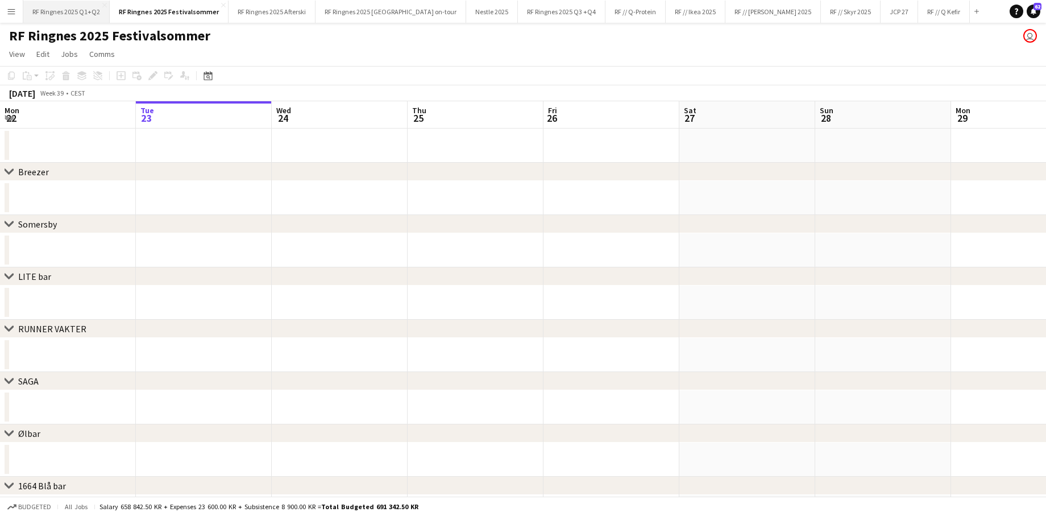
click at [64, 16] on button "RF Ringnes 2025 Q1+Q2 Close" at bounding box center [66, 12] width 86 height 22
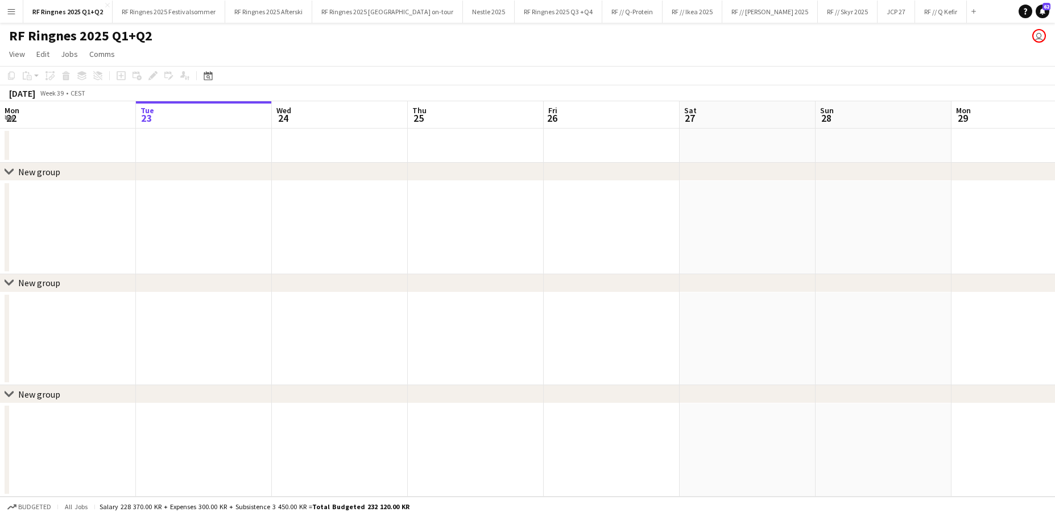
scroll to position [-1, 0]
click at [663, 14] on button "RF // Ikea 2025 Close" at bounding box center [693, 12] width 60 height 22
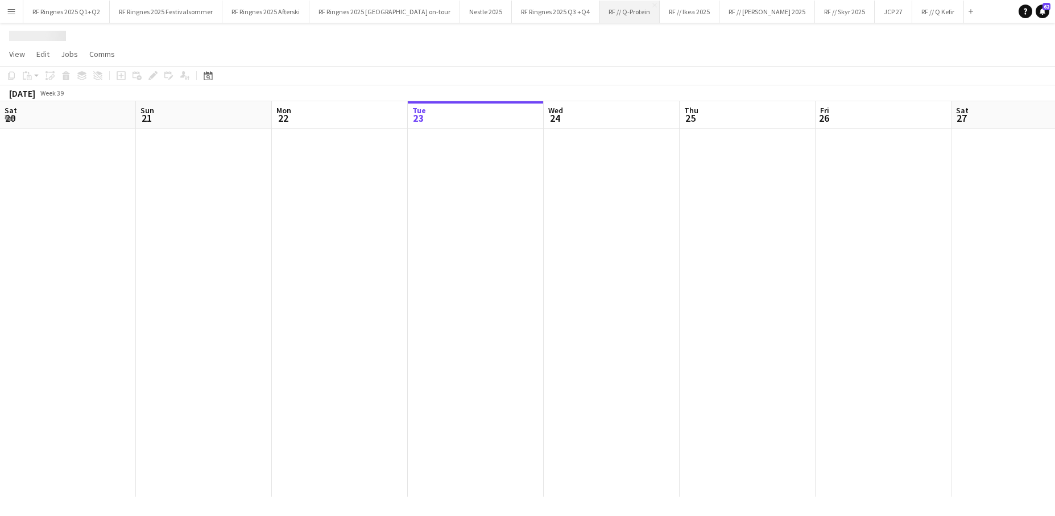
scroll to position [0, 272]
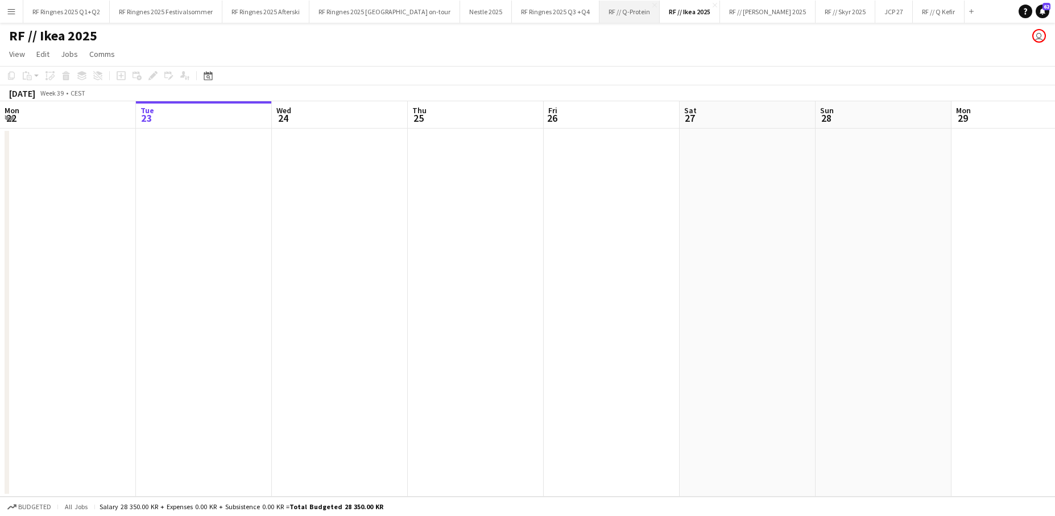
click at [599, 14] on button "RF // Q-Protein Close" at bounding box center [629, 12] width 60 height 22
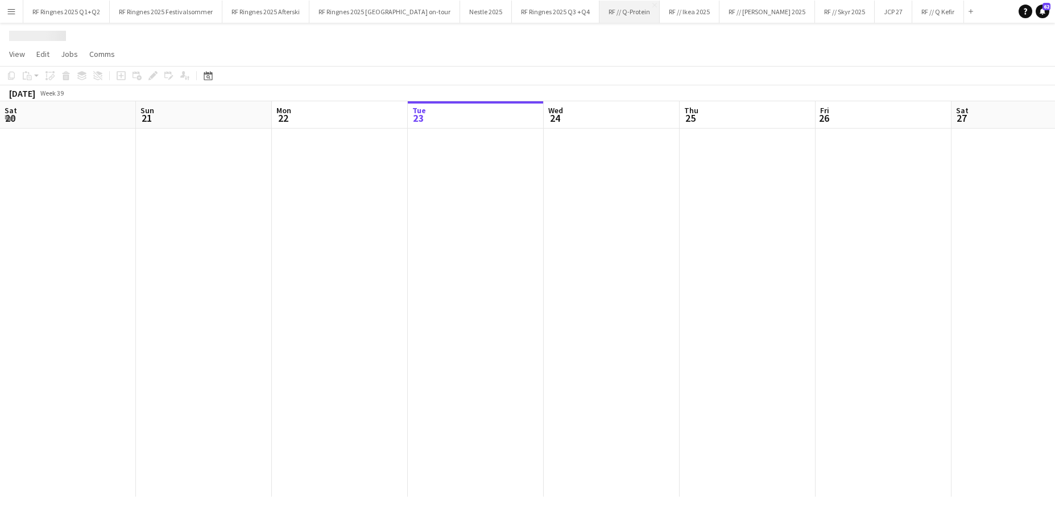
scroll to position [0, 272]
